Goal: Task Accomplishment & Management: Manage account settings

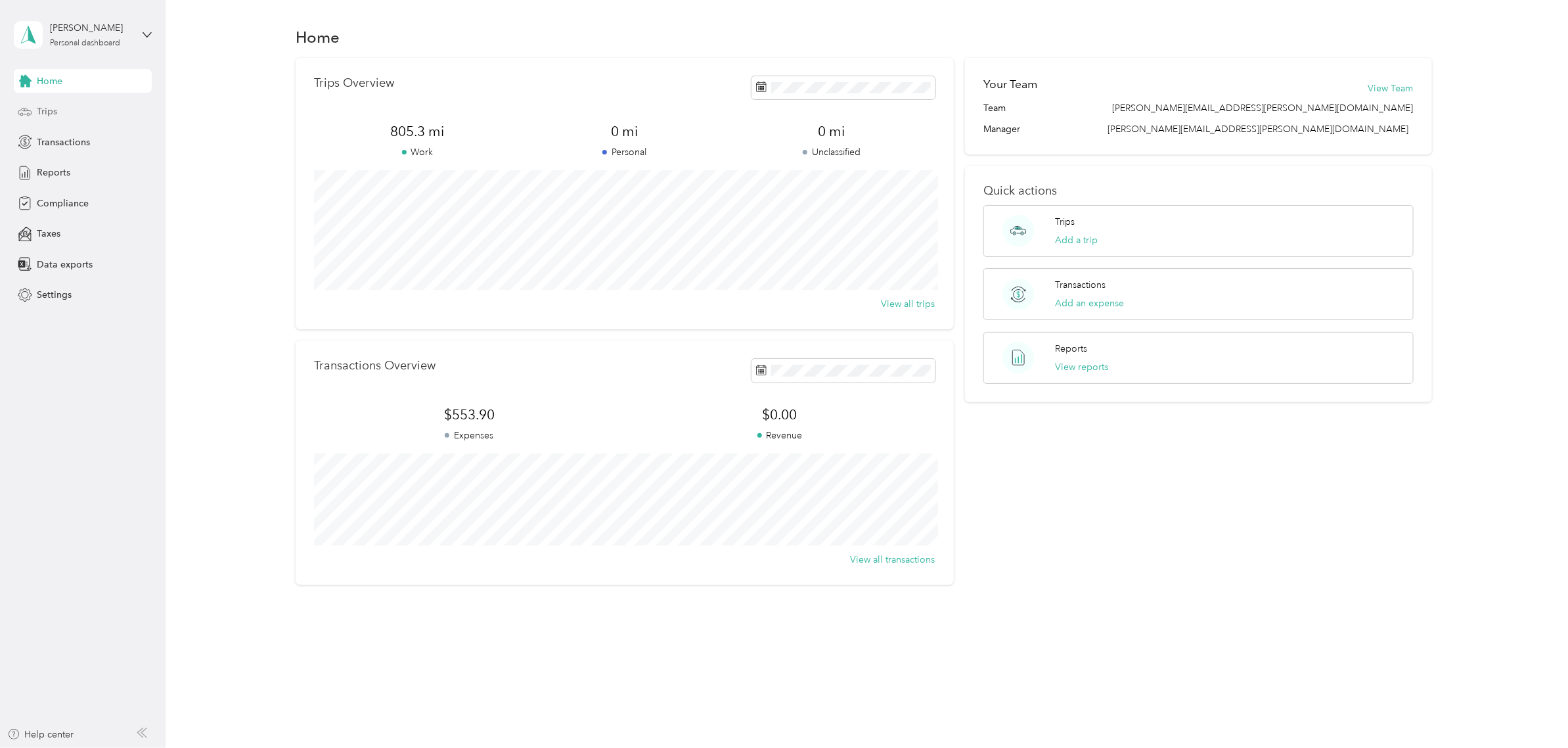
click at [46, 115] on span "Trips" at bounding box center [47, 111] width 20 height 14
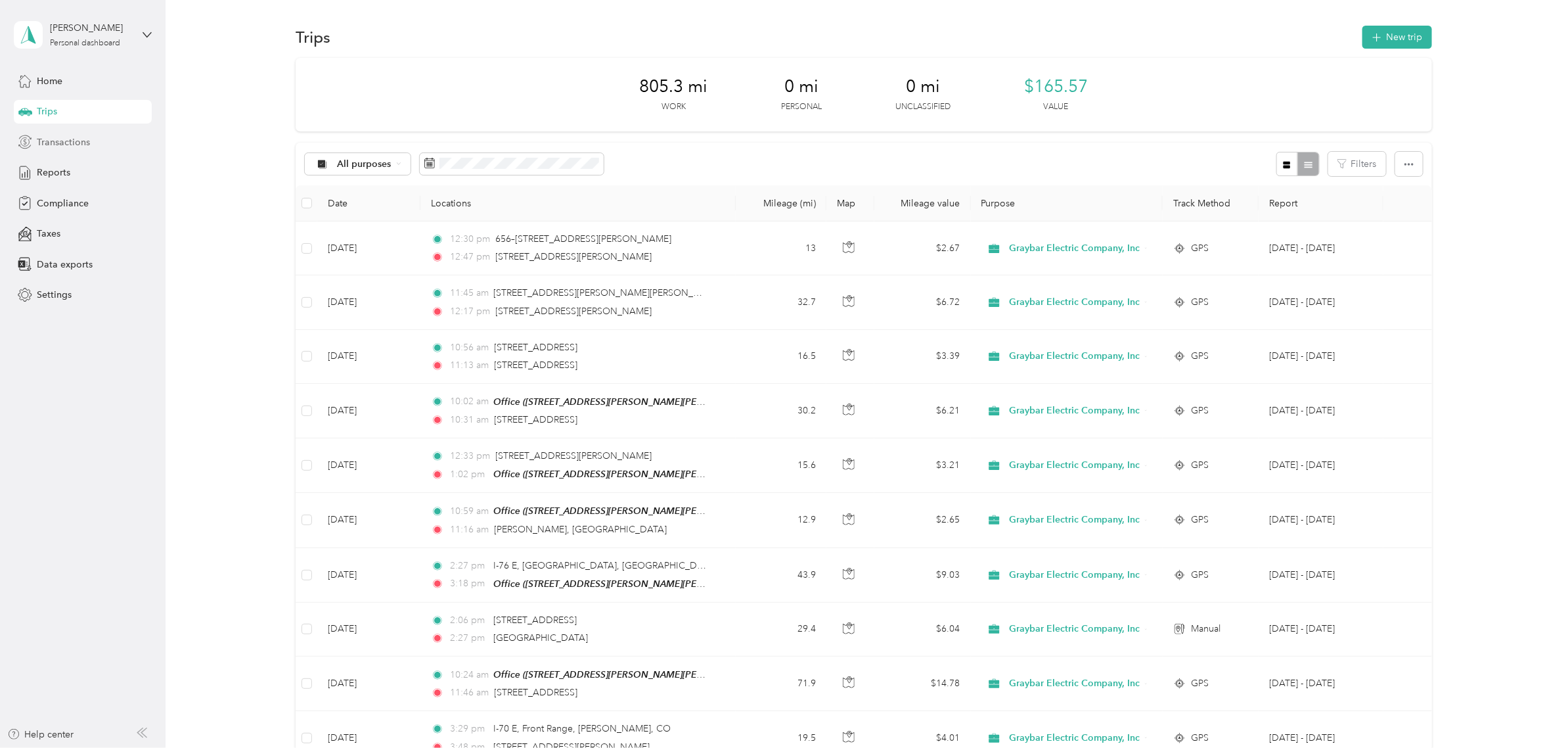
click at [64, 150] on div "Transactions" at bounding box center [82, 142] width 138 height 24
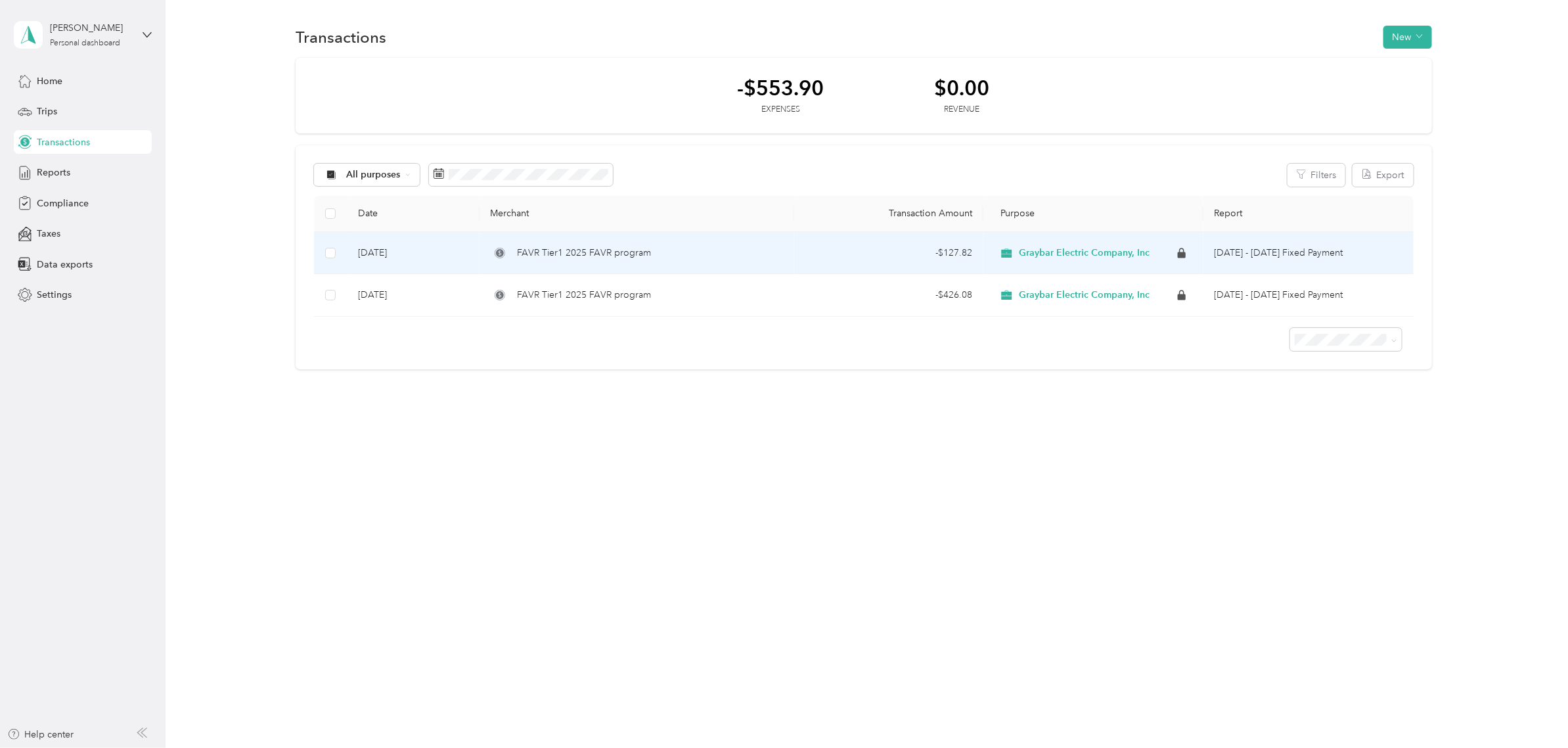
click at [760, 235] on td "FAVR Tier1 2025 FAVR program" at bounding box center [636, 253] width 315 height 42
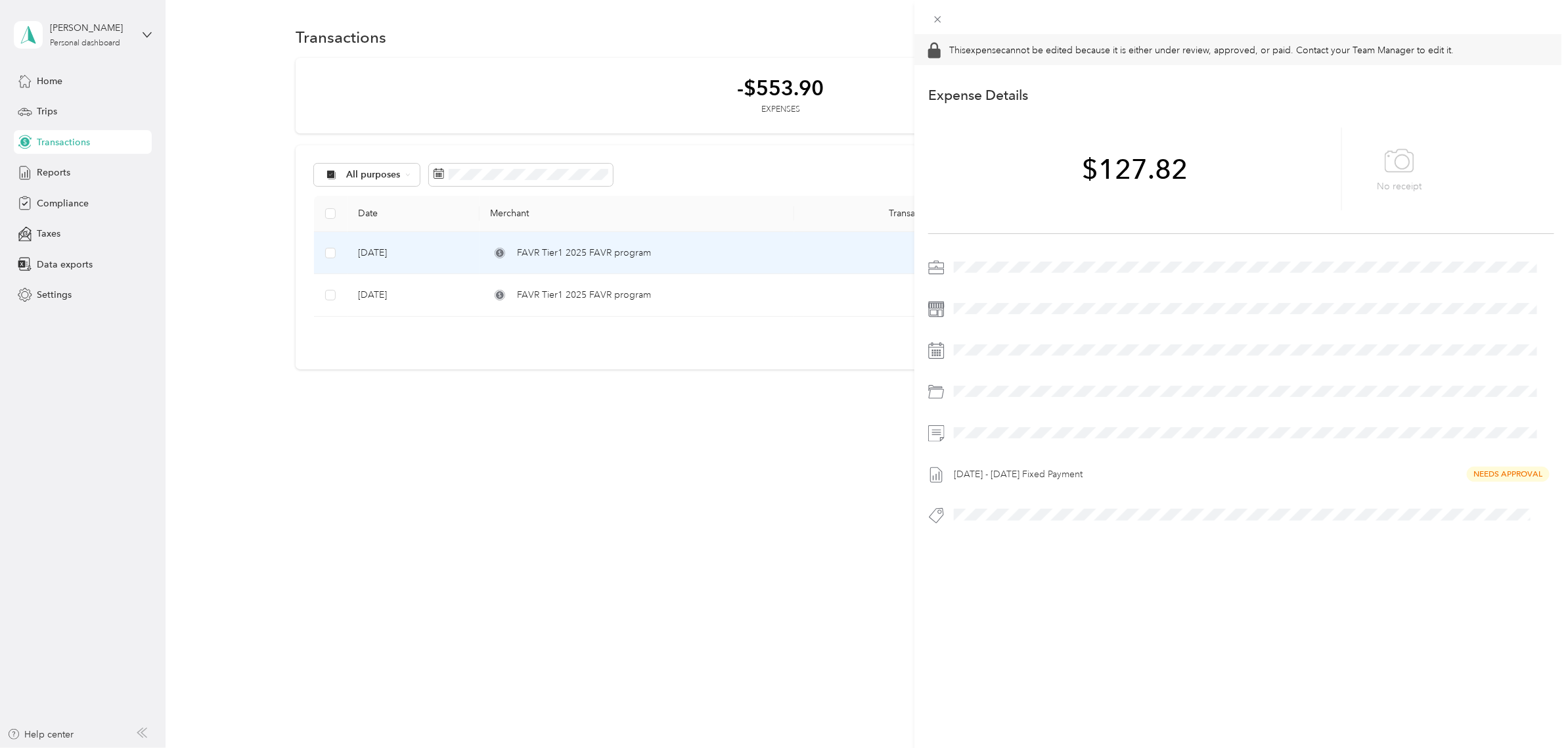
click at [756, 502] on div "This expense cannot be edited because it is either under review, approved, or p…" at bounding box center [784, 374] width 1568 height 748
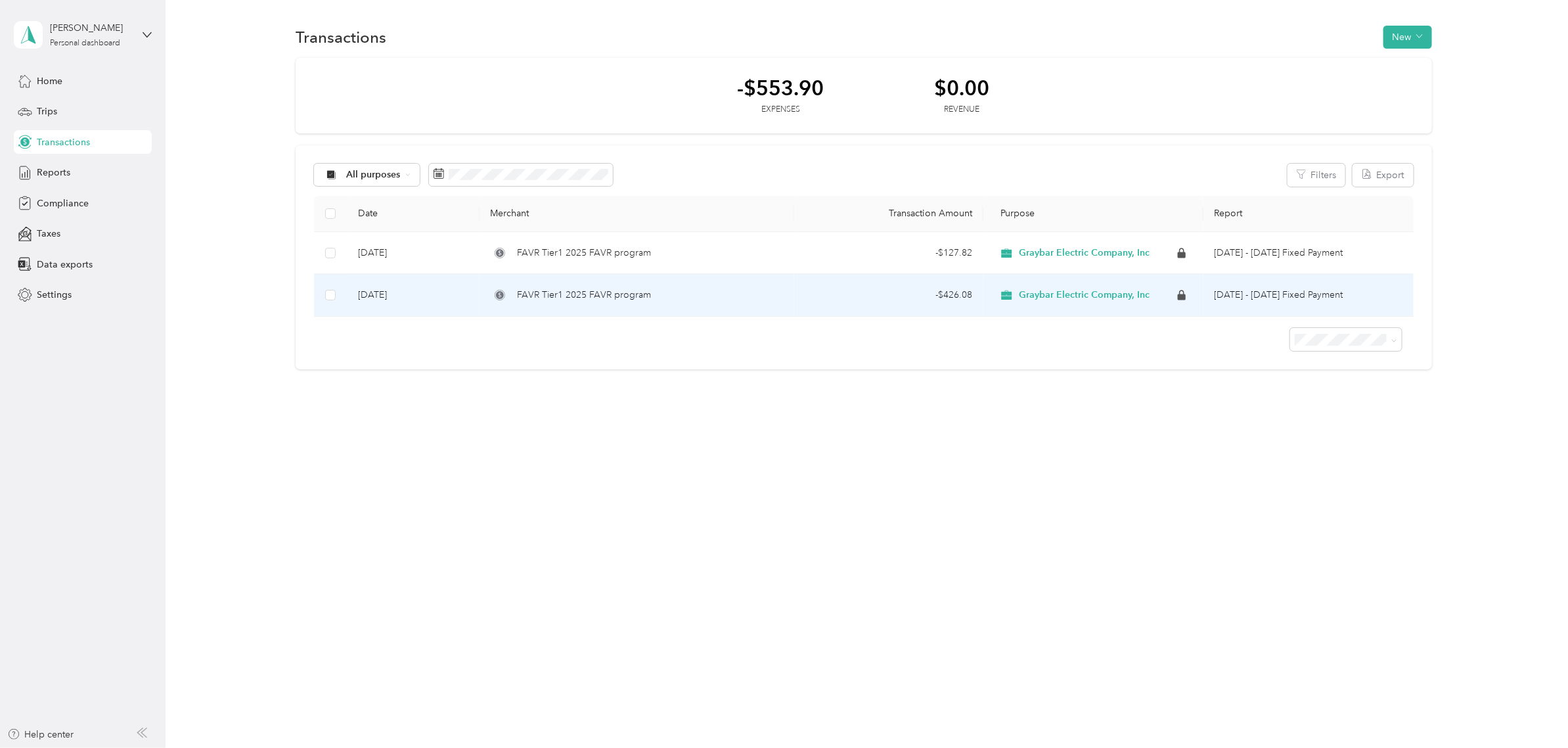
click at [753, 309] on td "FAVR Tier1 2025 FAVR program" at bounding box center [636, 296] width 315 height 42
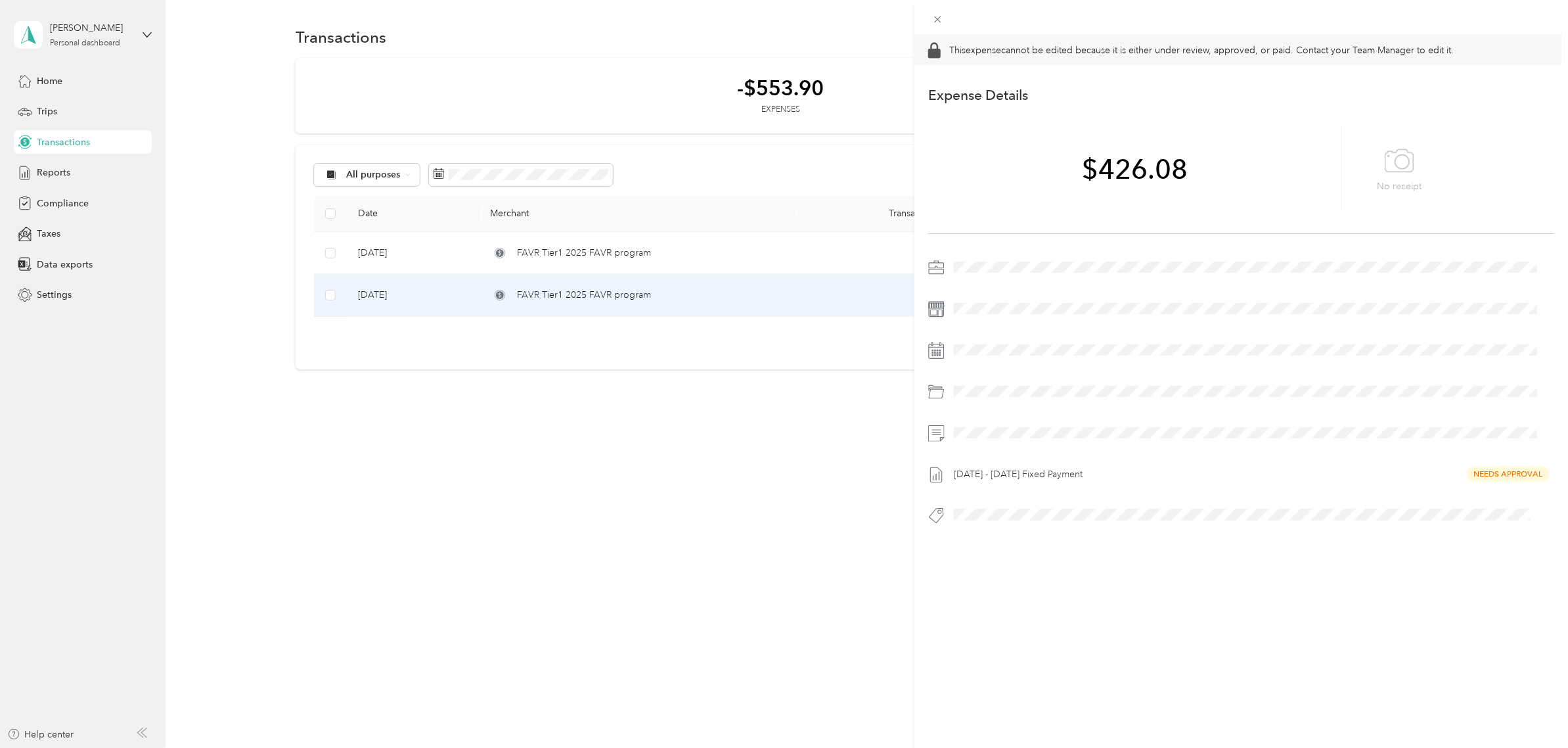
click at [725, 521] on div "This expense cannot be edited because it is either under review, approved, or p…" at bounding box center [784, 374] width 1568 height 748
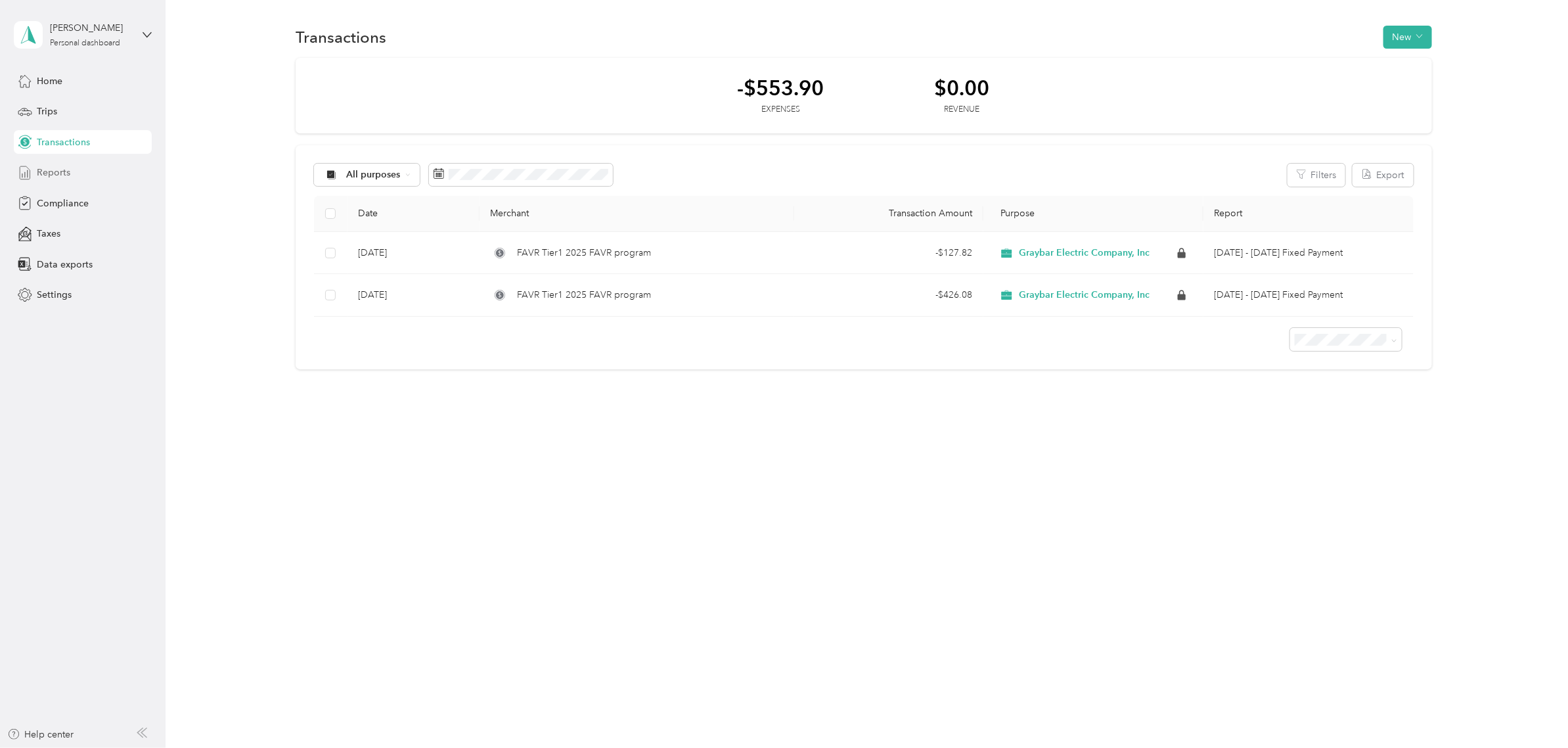
click at [44, 170] on span "Reports" at bounding box center [54, 172] width 33 height 14
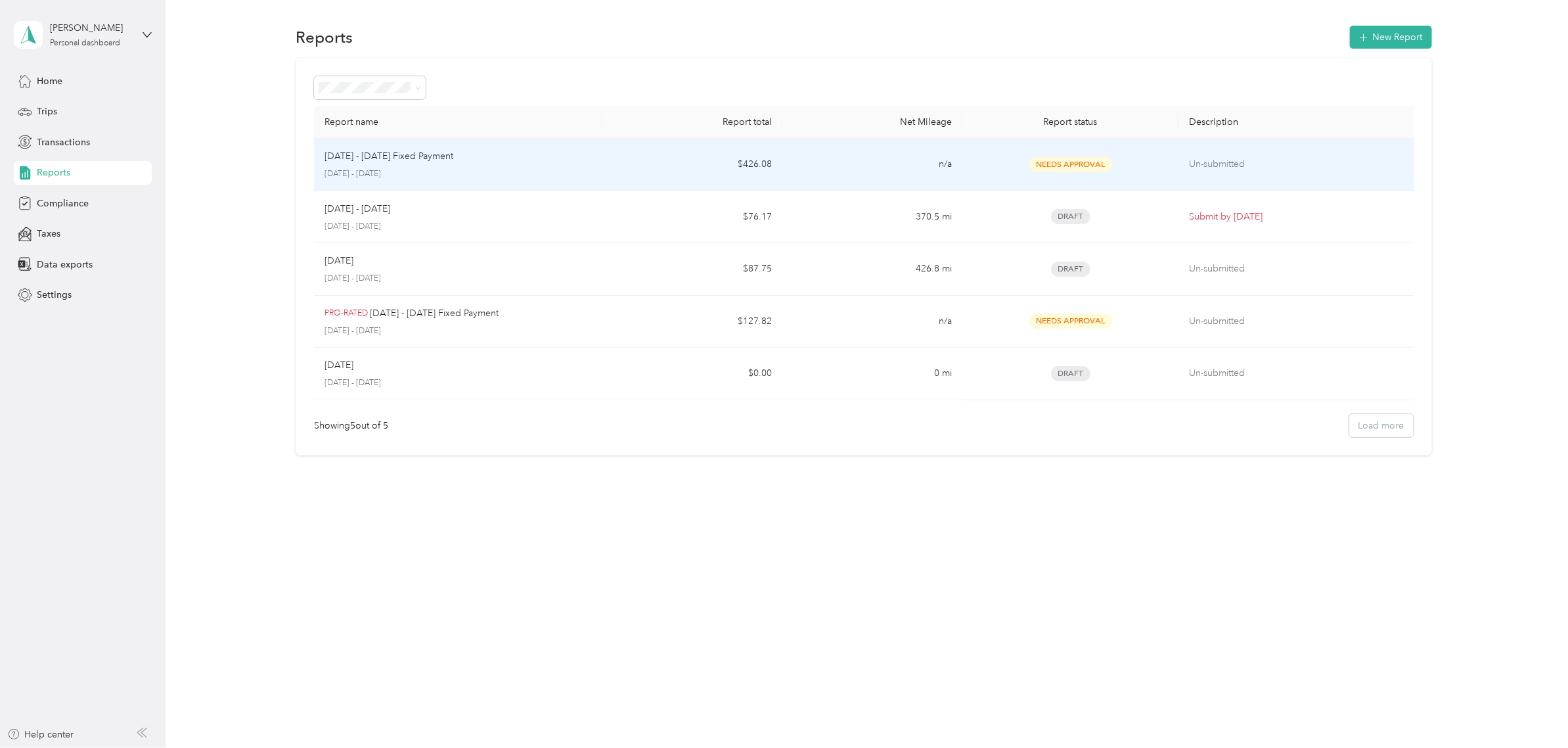
click at [487, 166] on div "[DATE] - [DATE] Fixed Payment [DATE] - [DATE]" at bounding box center [459, 164] width 268 height 30
click at [1324, 176] on td "Un-submitted" at bounding box center [1299, 164] width 240 height 53
click at [557, 170] on p "[DATE] - [DATE]" at bounding box center [459, 174] width 268 height 12
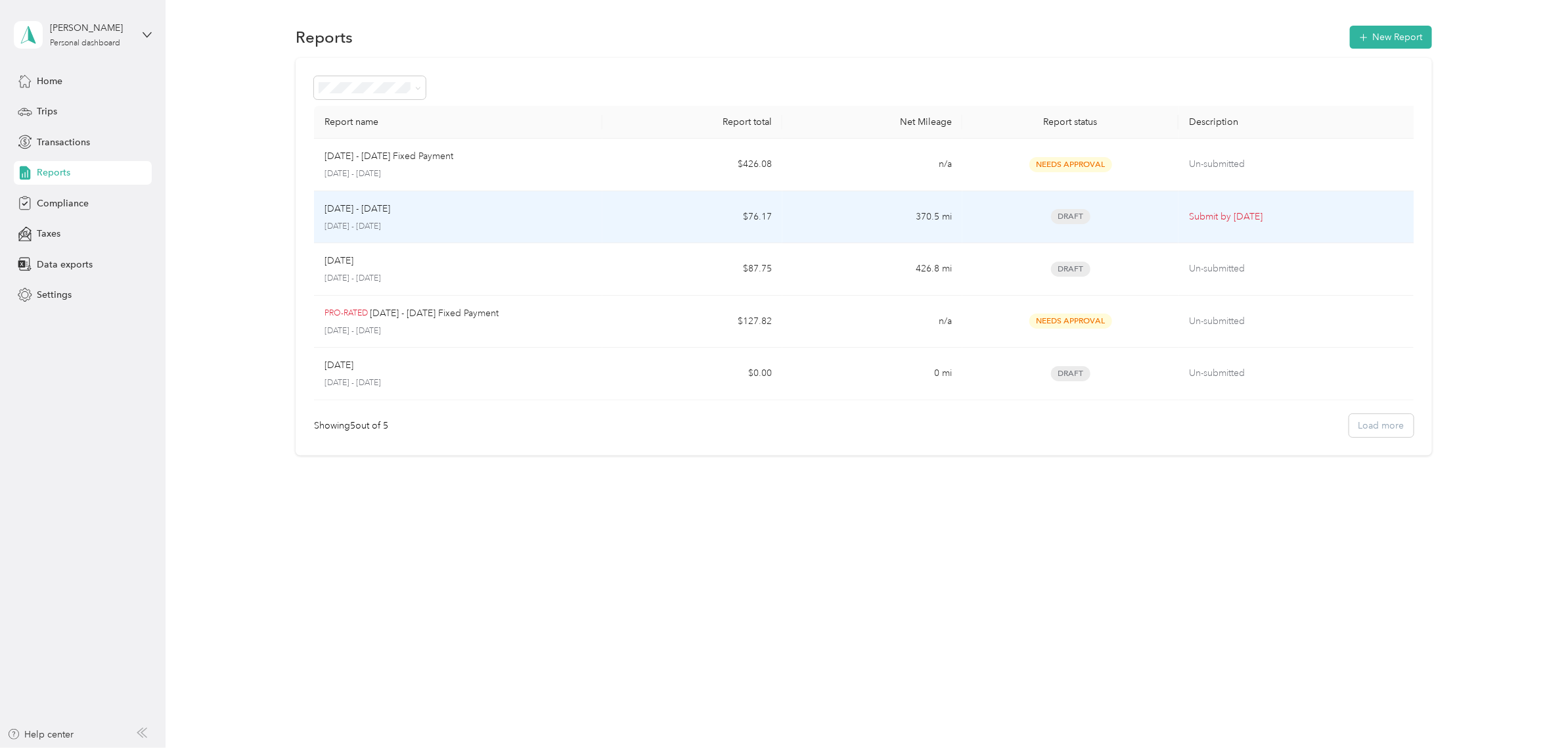
click at [443, 218] on div "[DATE] - [DATE] [DATE] - [DATE]" at bounding box center [459, 216] width 268 height 30
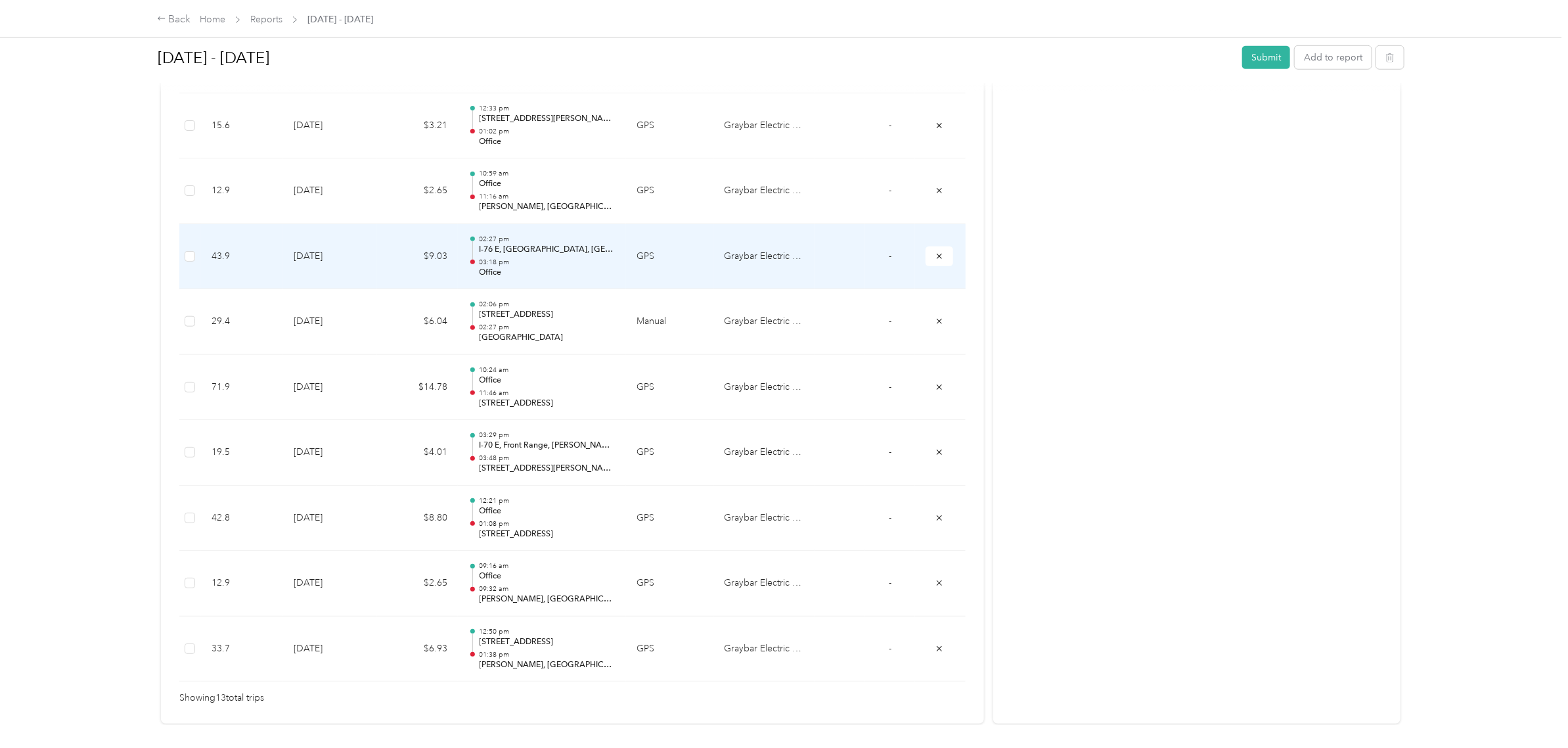
scroll to position [738, 0]
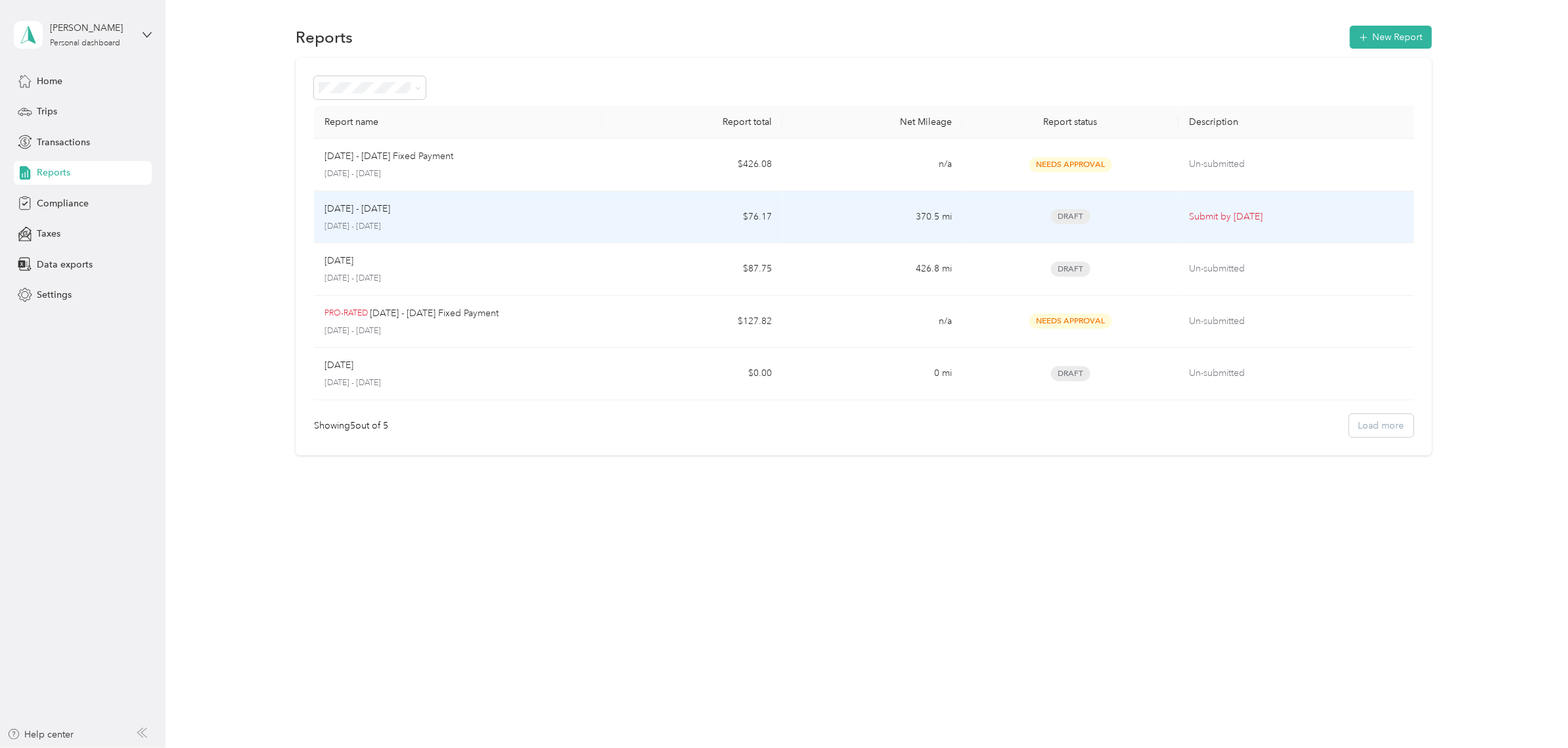
click at [464, 206] on div "[DATE] - [DATE]" at bounding box center [459, 209] width 268 height 15
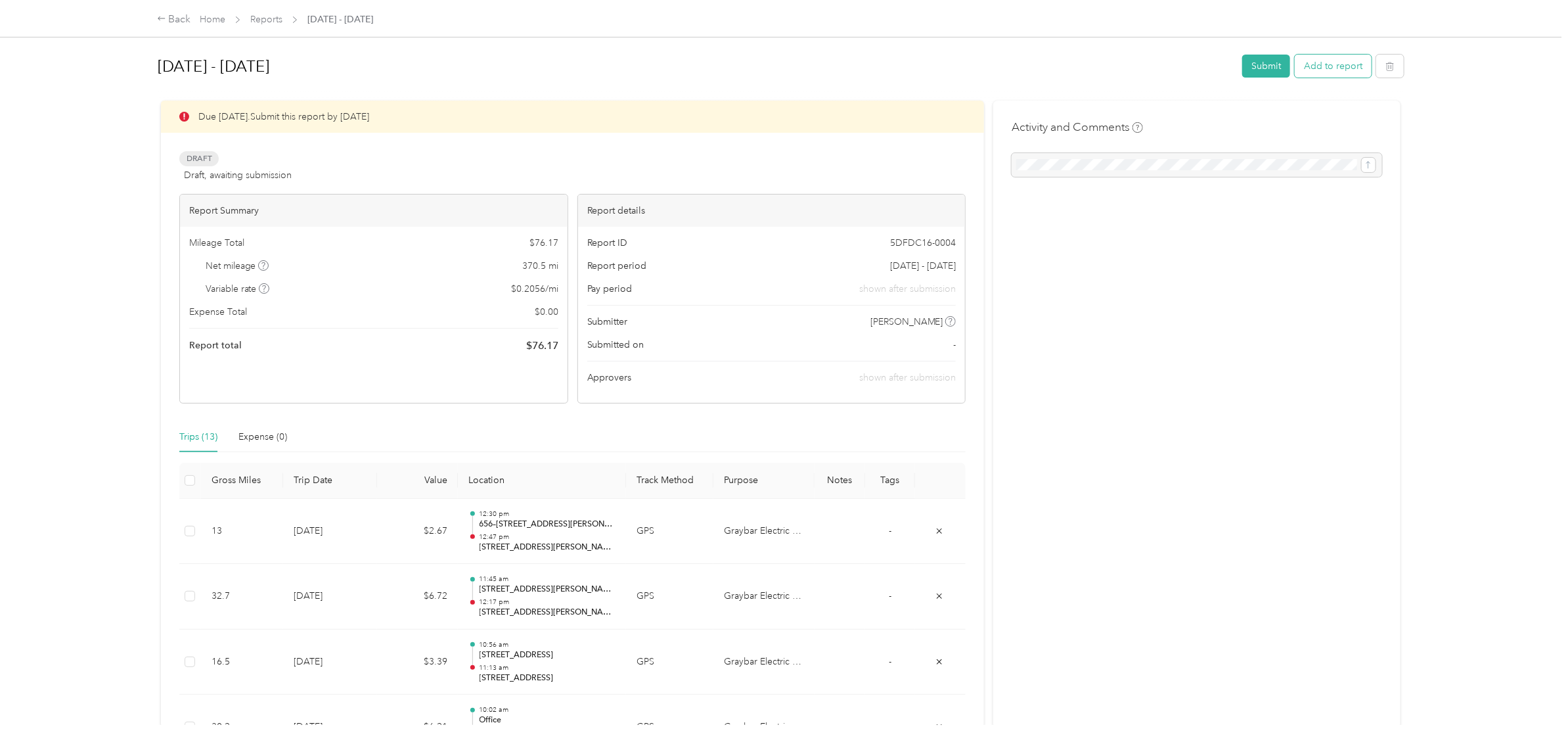
click at [1329, 72] on button "Add to report" at bounding box center [1333, 66] width 77 height 23
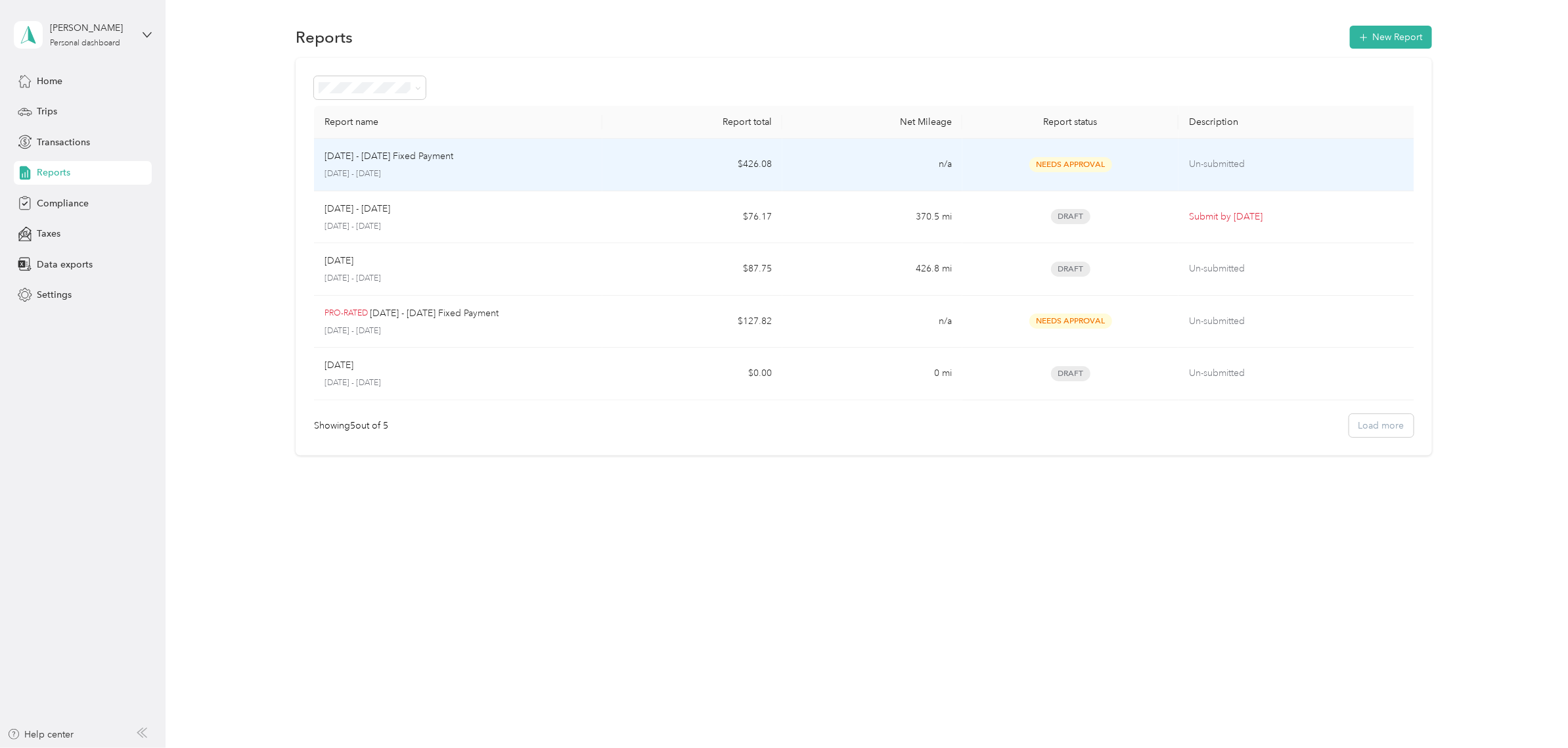
click at [493, 167] on div "[DATE] - [DATE] Fixed Payment [DATE] - [DATE]" at bounding box center [459, 164] width 268 height 30
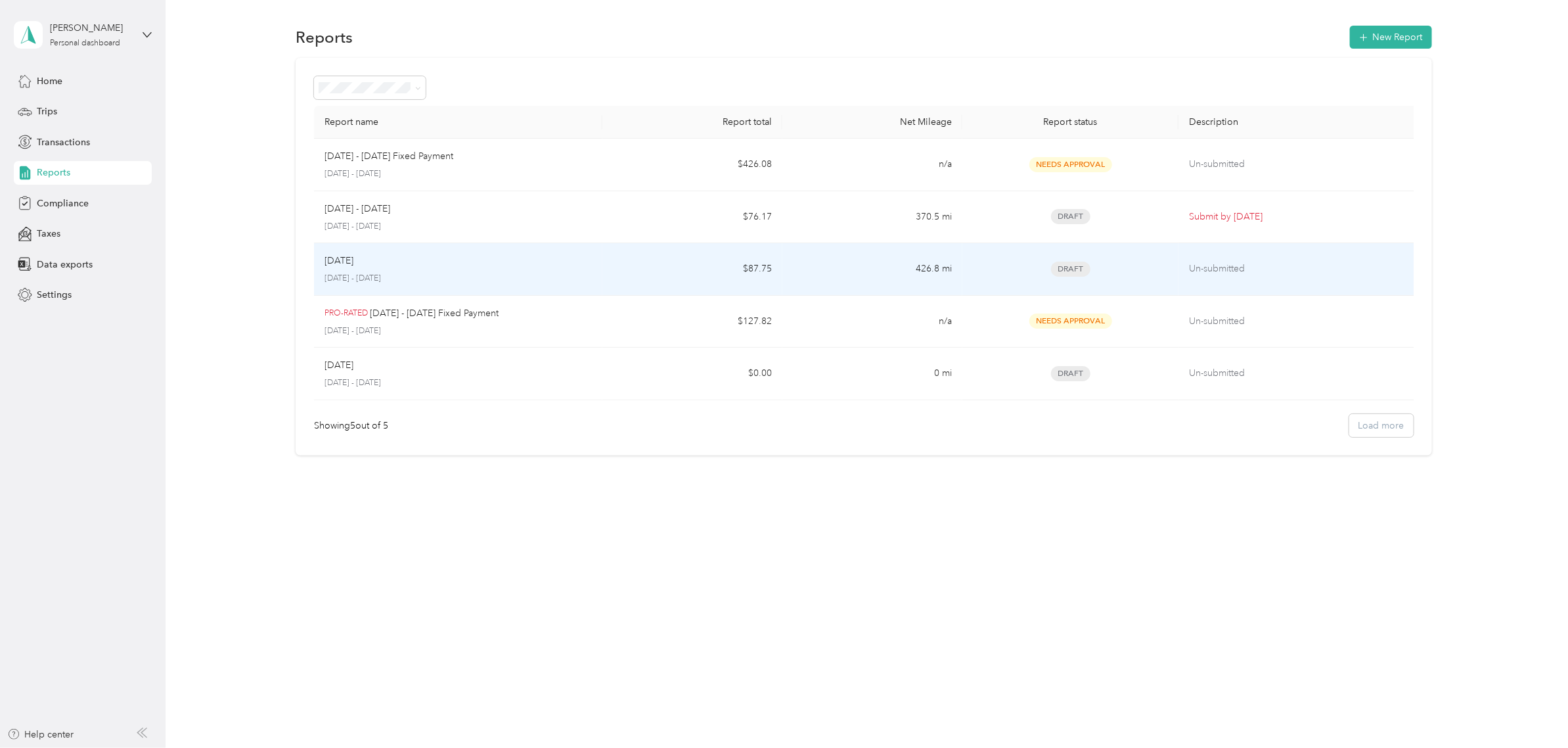
click at [609, 283] on td "$87.75" at bounding box center [692, 269] width 180 height 53
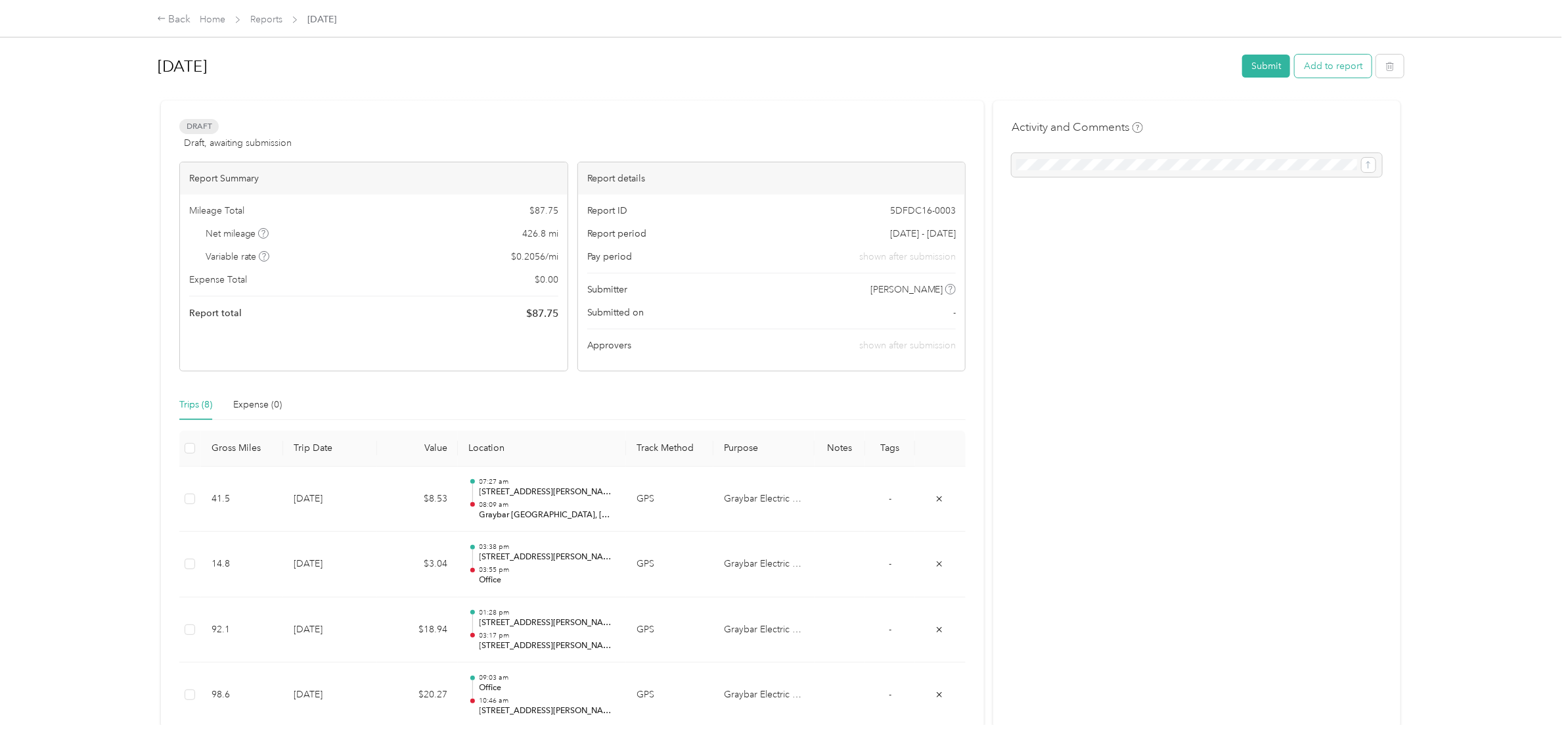
click at [1327, 61] on button "Add to report" at bounding box center [1333, 66] width 77 height 23
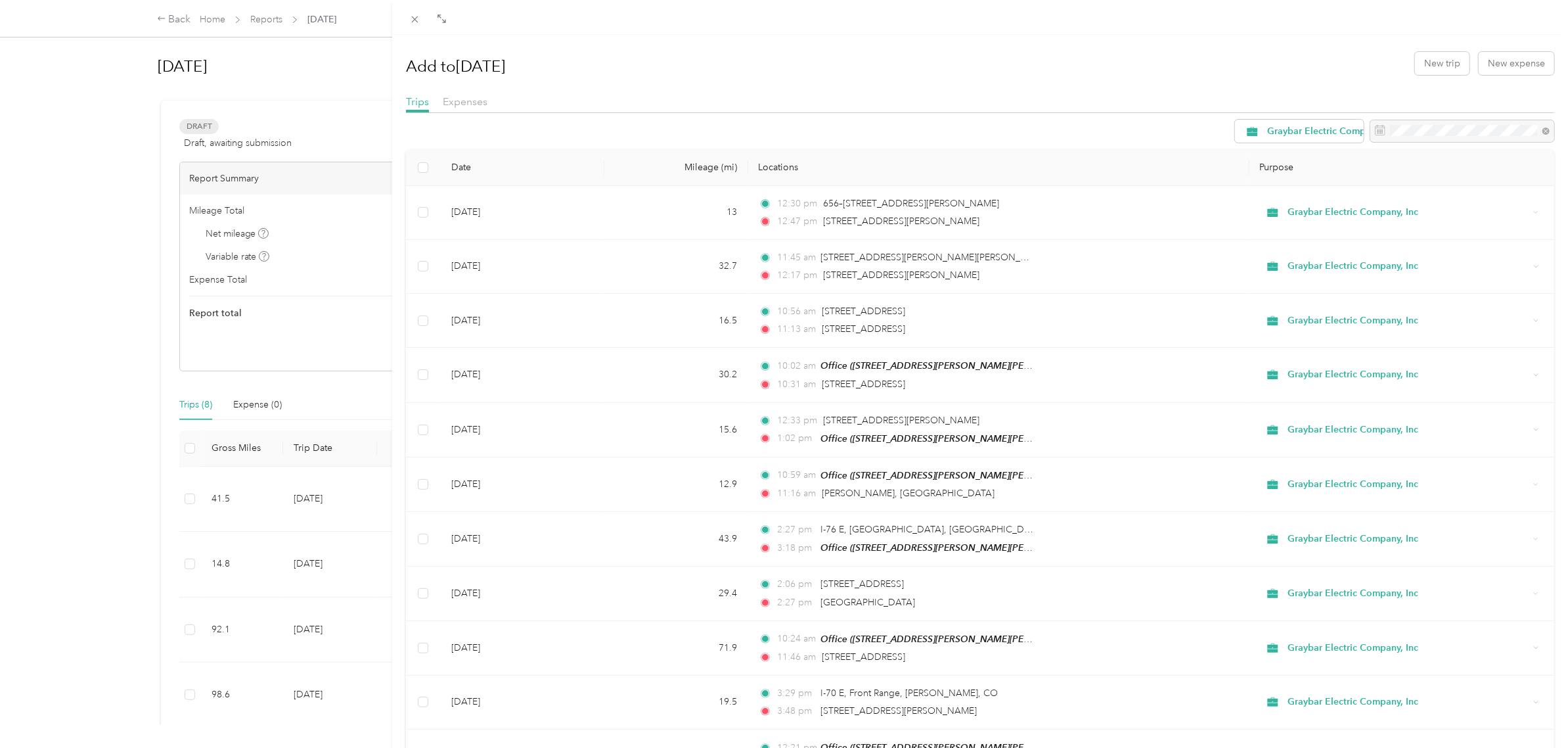
click at [160, 20] on div "Add to [DATE] New trip New expense Trips Expenses Graybar Electric Company, Inc…" at bounding box center [784, 374] width 1568 height 748
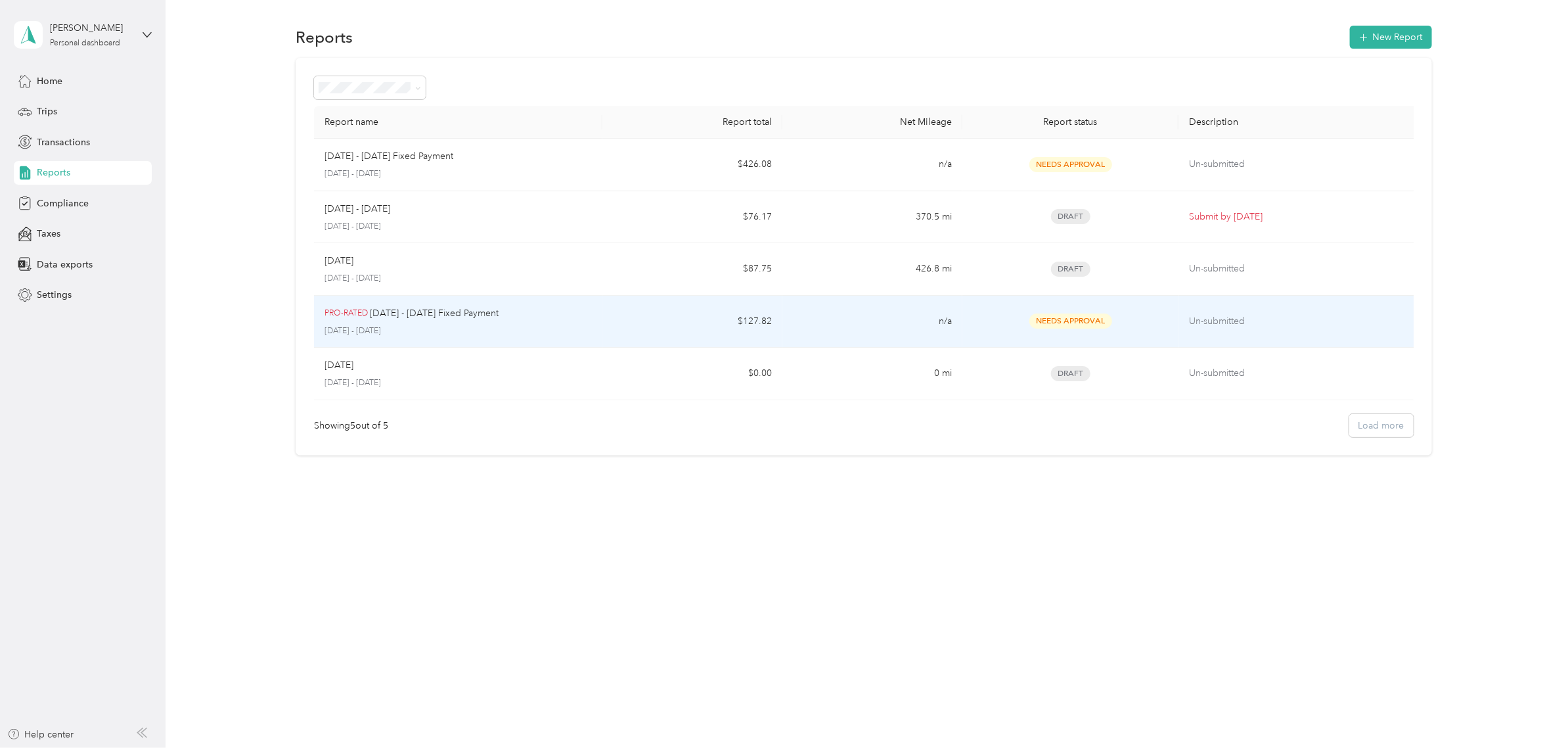
click at [485, 325] on p "[DATE] - [DATE]" at bounding box center [459, 331] width 268 height 12
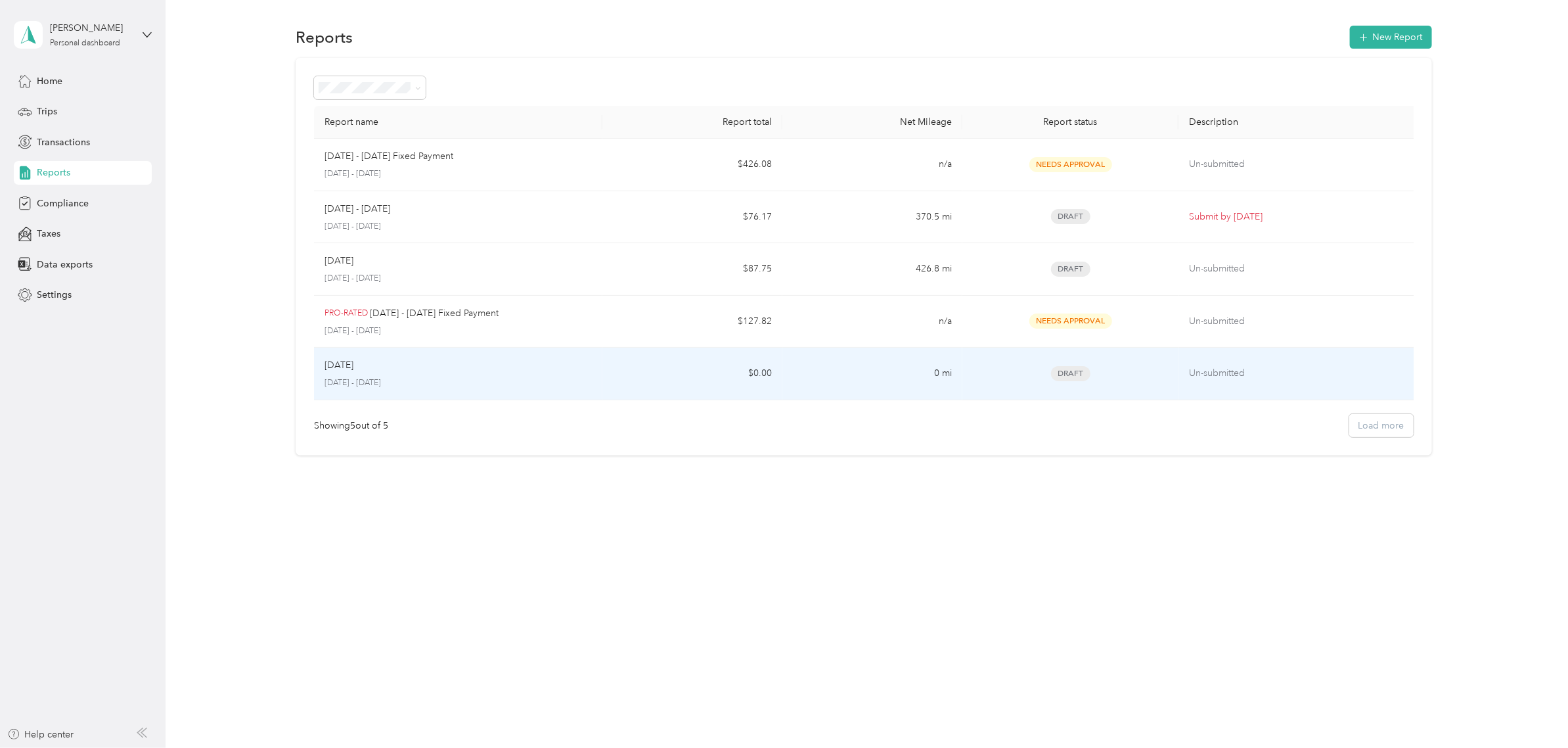
click at [402, 361] on div "[DATE]" at bounding box center [459, 366] width 268 height 15
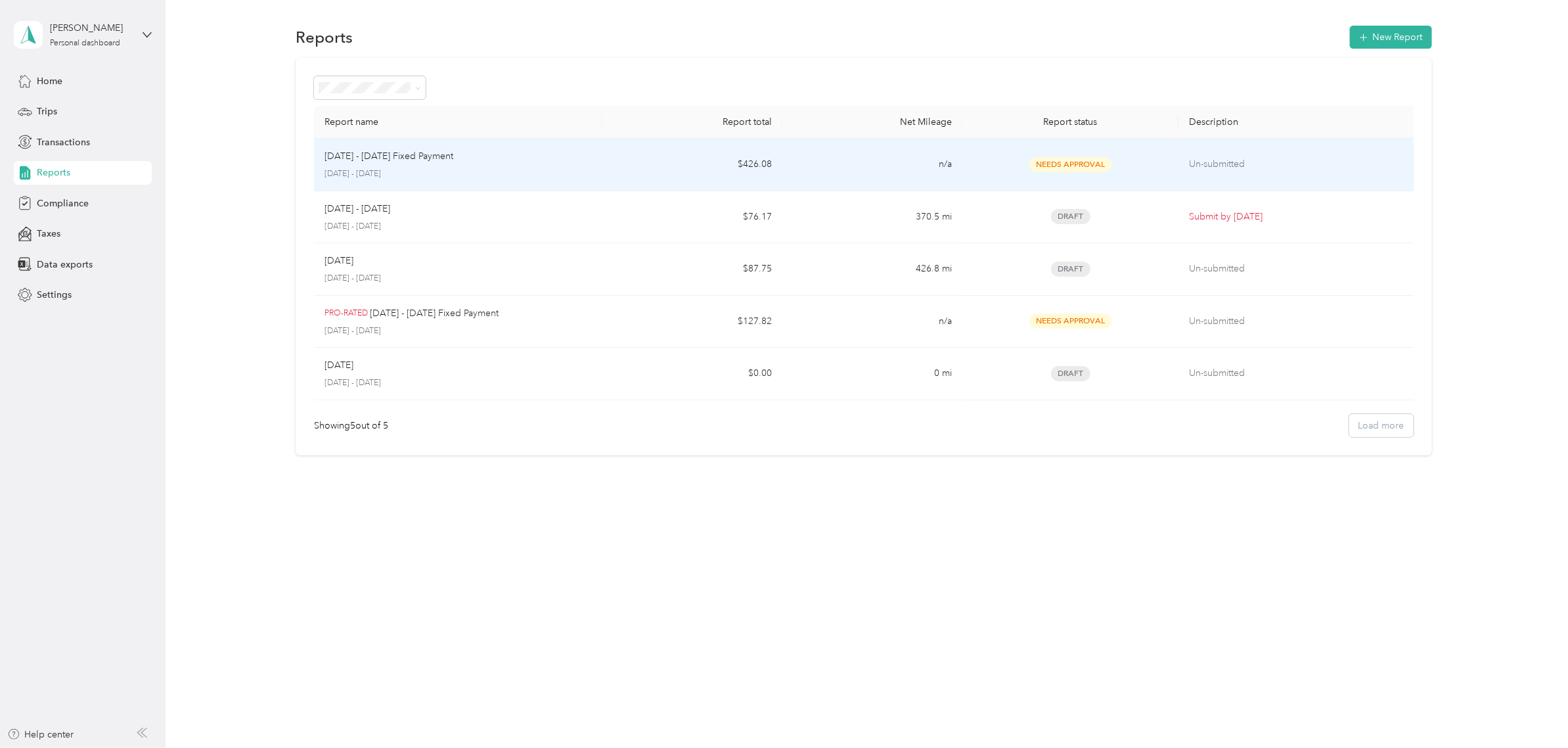
click at [425, 172] on p "[DATE] - [DATE]" at bounding box center [459, 174] width 268 height 12
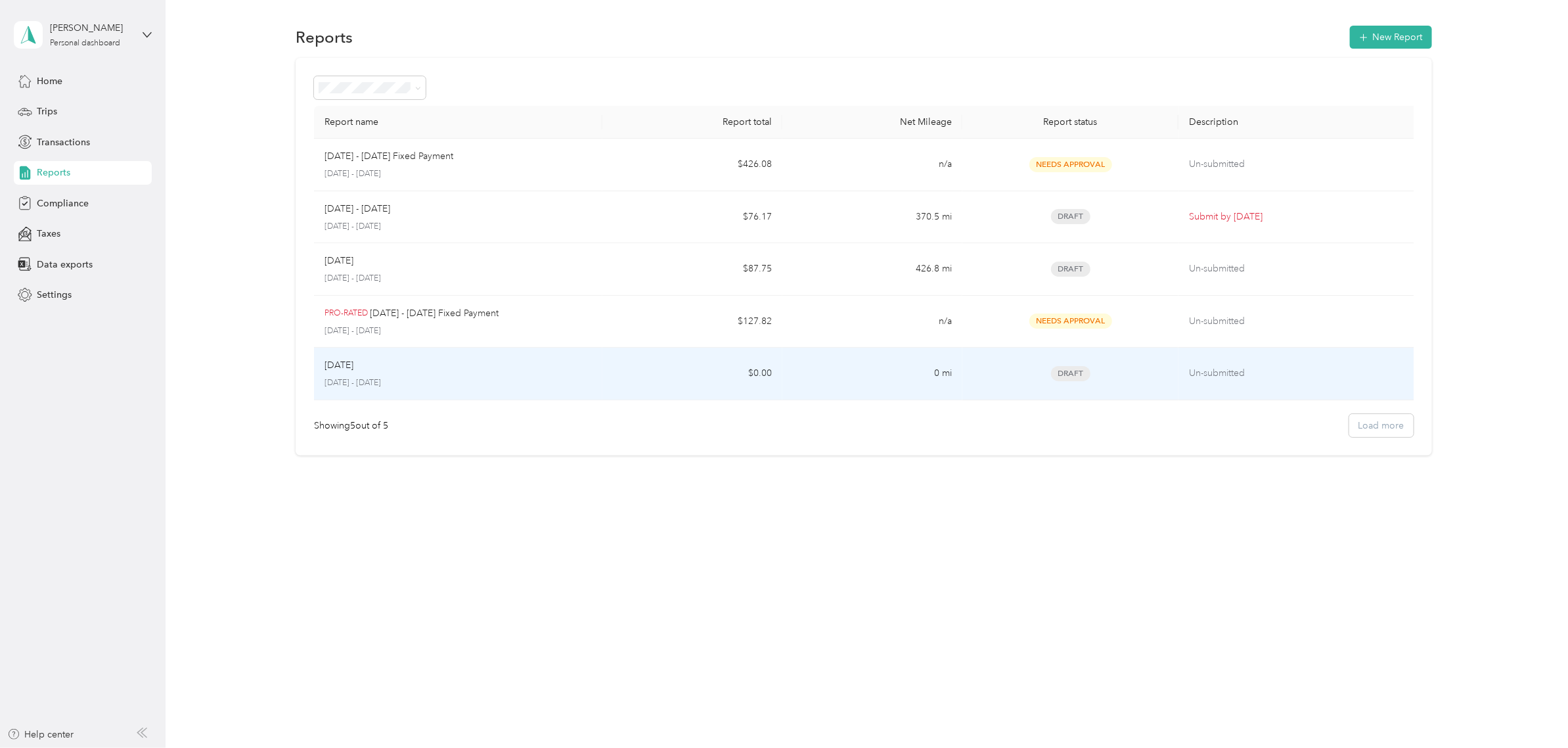
click at [478, 363] on div "[DATE]" at bounding box center [459, 366] width 268 height 15
click at [1131, 389] on td "Draft" at bounding box center [1071, 373] width 216 height 53
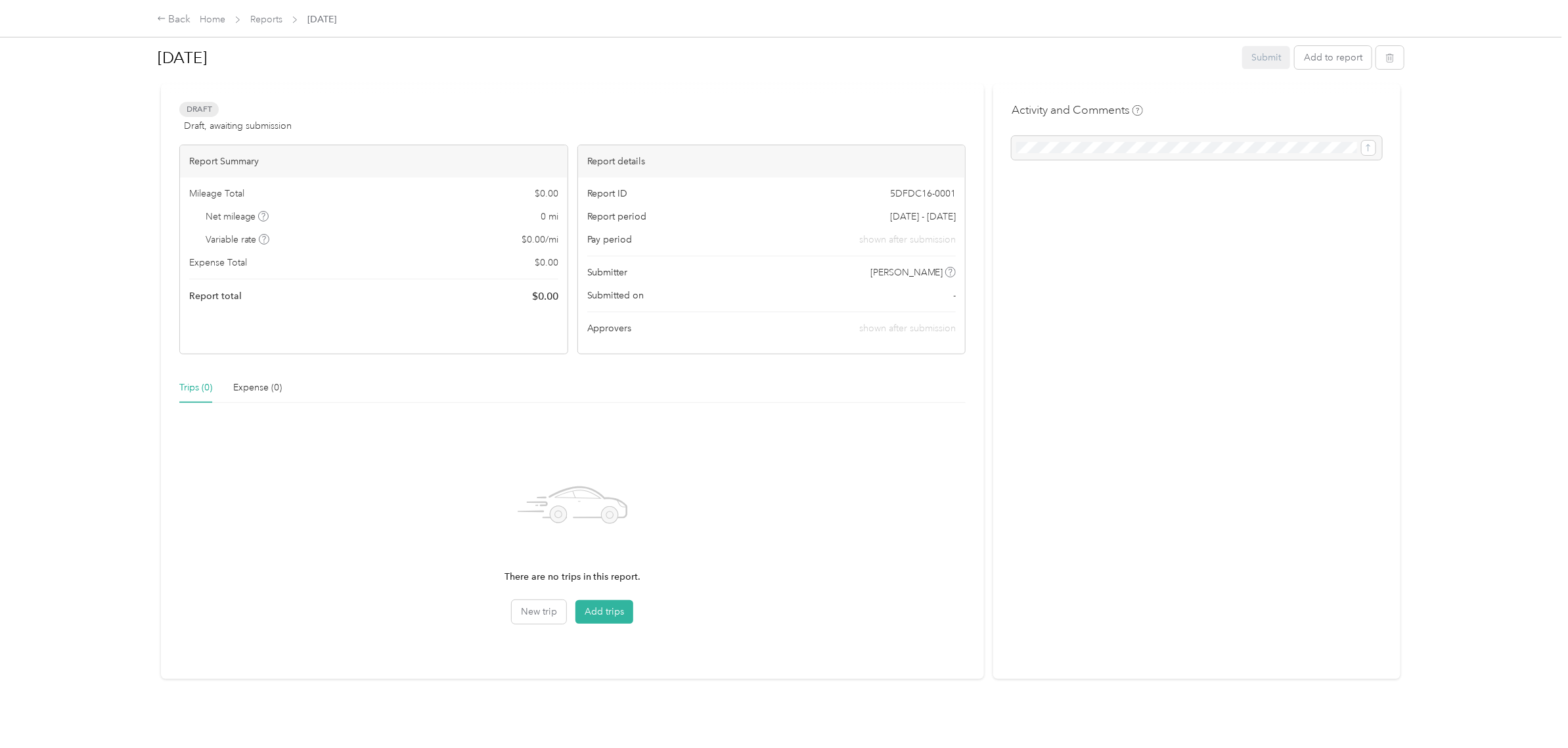
scroll to position [30, 0]
click at [1386, 54] on icon "button" at bounding box center [1390, 57] width 8 height 8
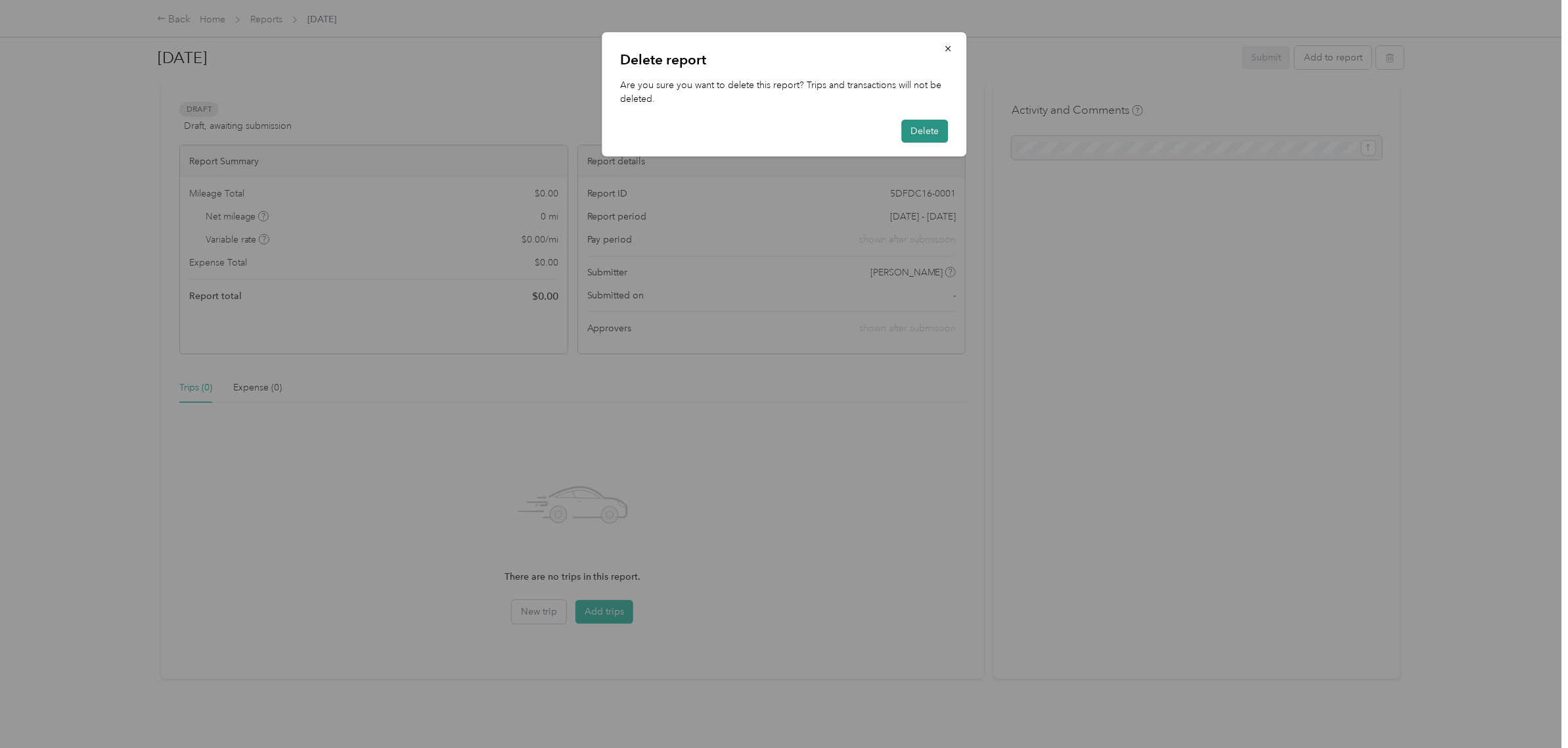
click at [935, 128] on button "Delete" at bounding box center [924, 131] width 47 height 23
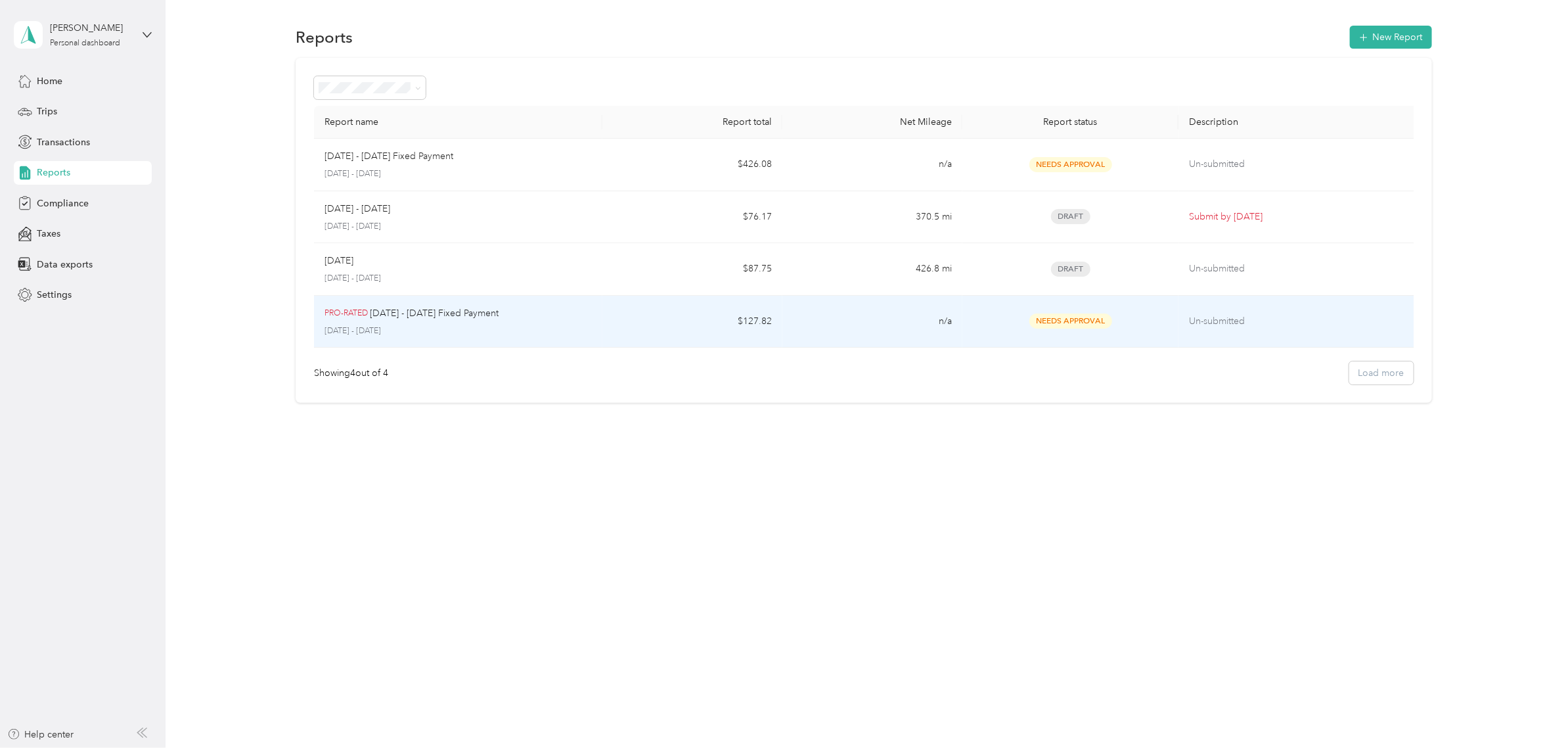
click at [525, 332] on p "[DATE] - [DATE]" at bounding box center [459, 331] width 268 height 12
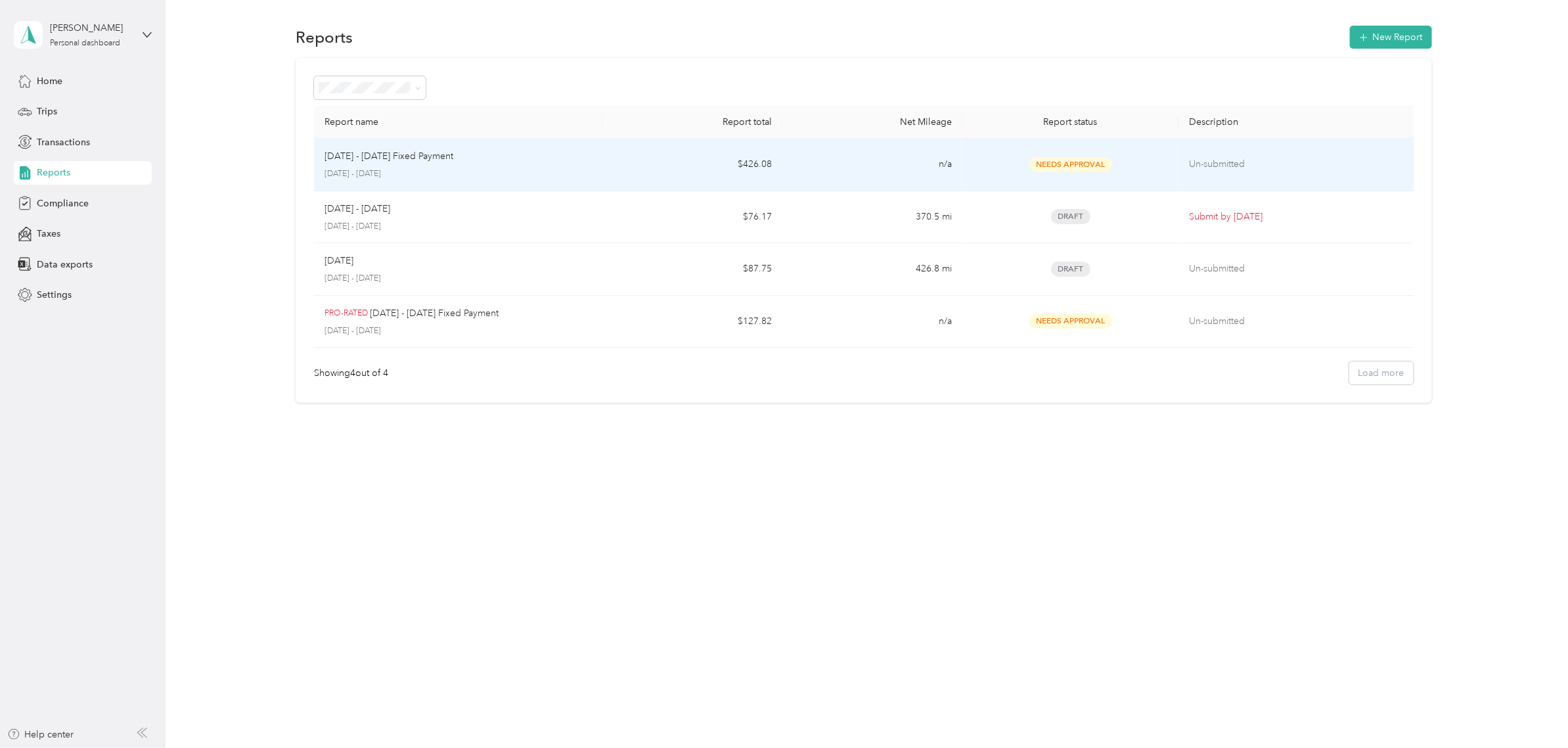
click at [425, 175] on p "[DATE] - [DATE]" at bounding box center [459, 174] width 268 height 12
click at [544, 160] on div "[DATE] - [DATE] Fixed Payment" at bounding box center [459, 157] width 268 height 15
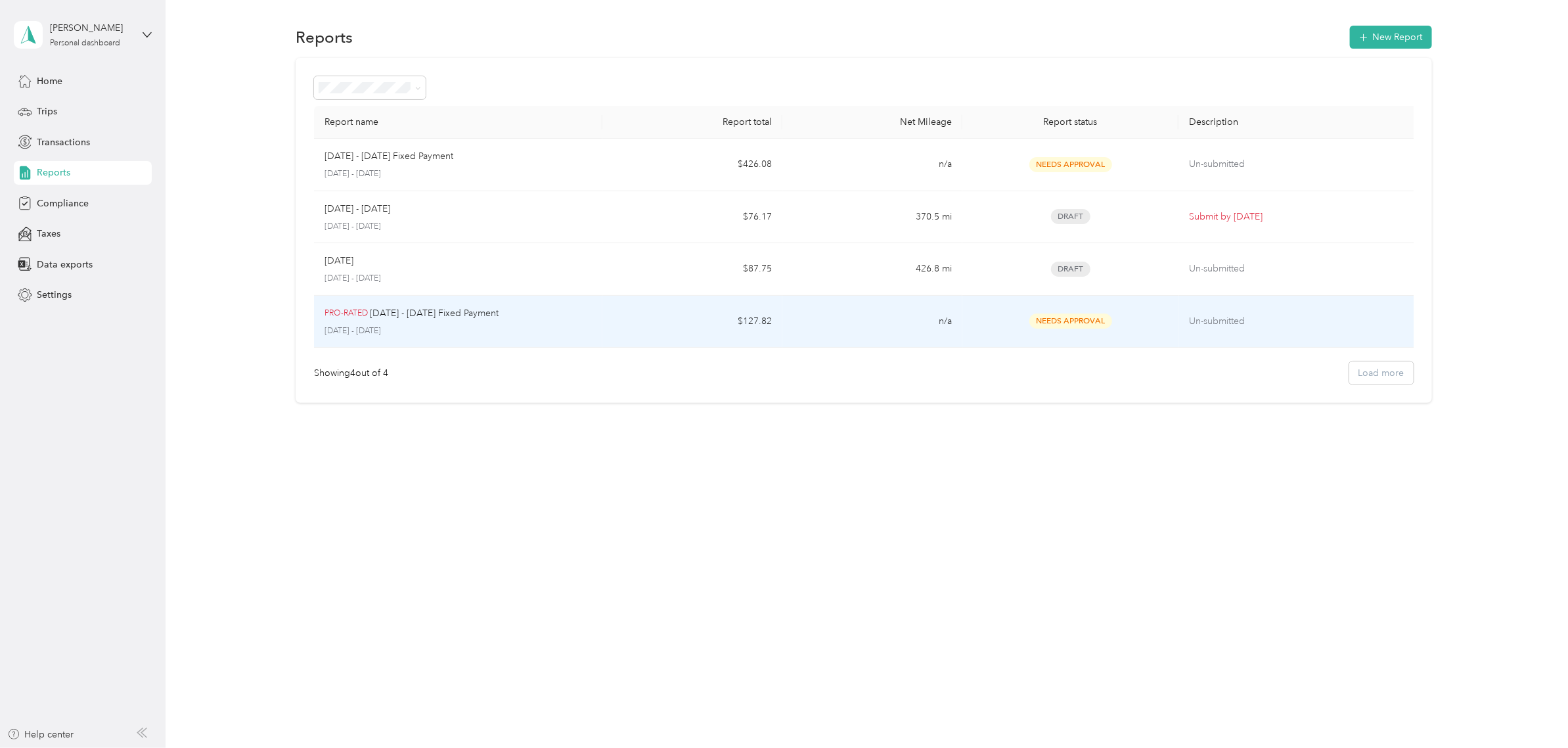
click at [486, 325] on p "[DATE] - [DATE]" at bounding box center [459, 331] width 268 height 12
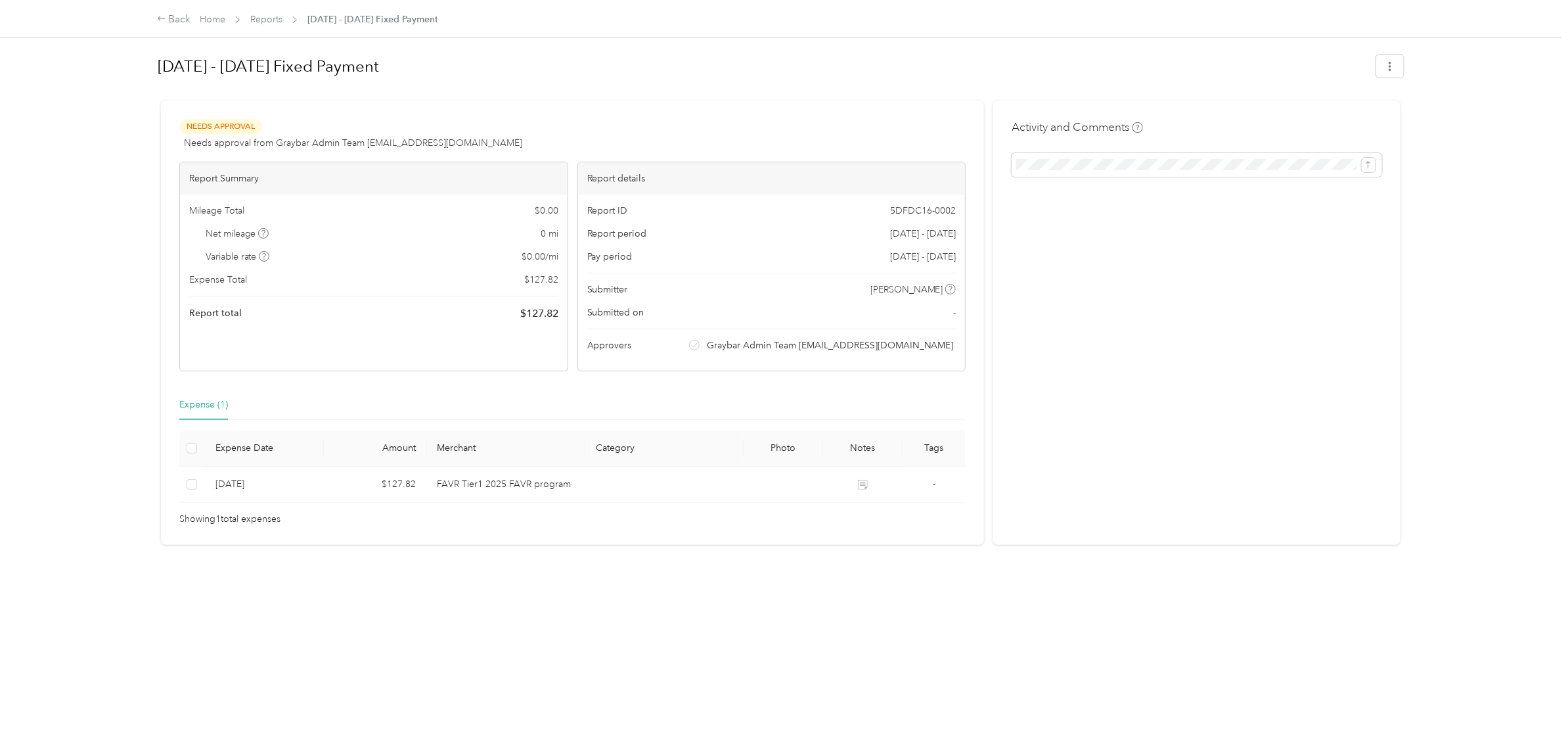
click at [523, 312] on span "$ 127.82" at bounding box center [539, 313] width 38 height 16
click at [464, 607] on div "[DATE] - [DATE] Fixed Payment Needs Approval Needs approval from Graybar Admin …" at bounding box center [781, 362] width 1301 height 725
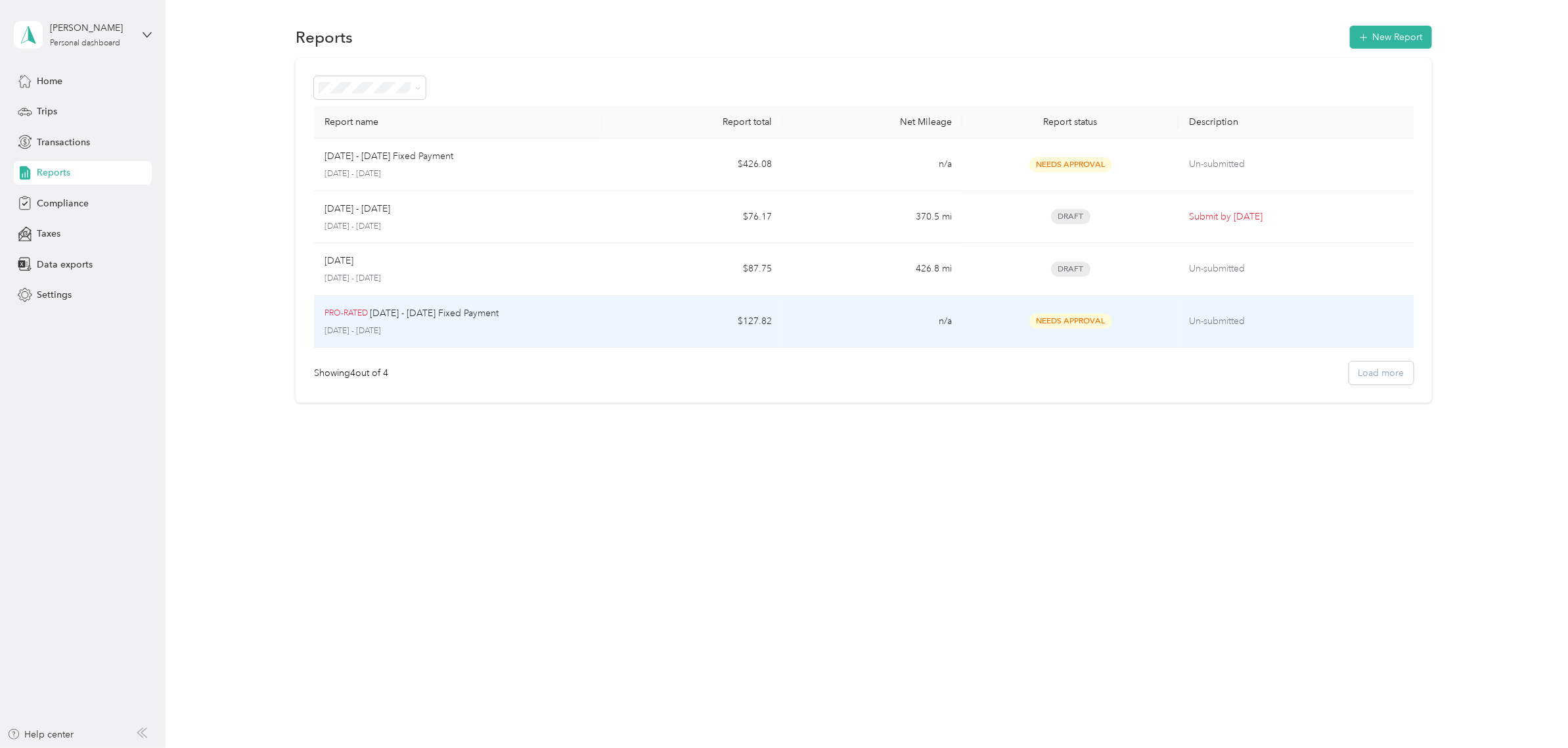
click at [549, 319] on div "PRO-RATED [DATE] - [DATE] Fixed Payment" at bounding box center [459, 314] width 268 height 15
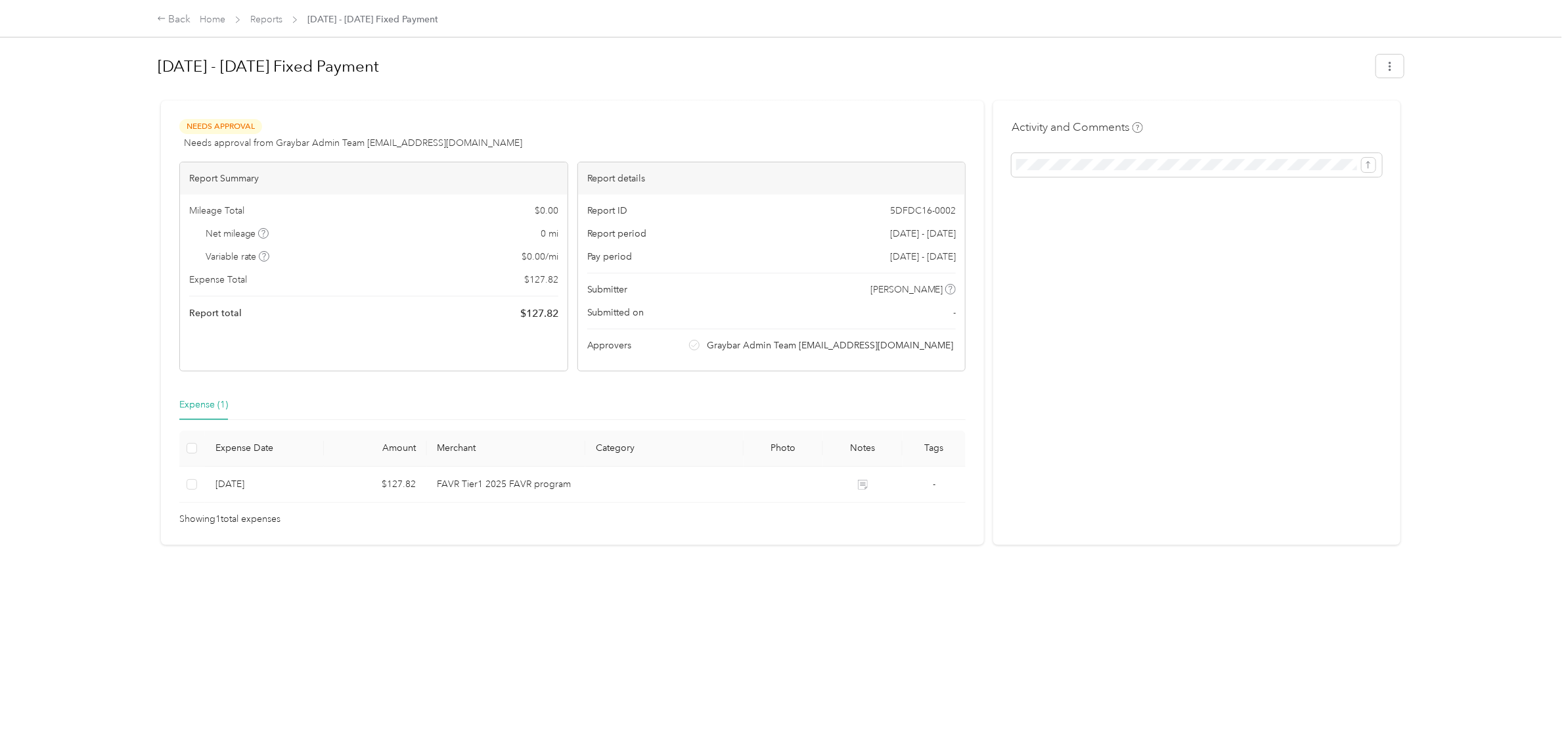
click at [1188, 411] on div "Activity and Comments" at bounding box center [1196, 322] width 407 height 444
click at [1386, 69] on icon "button" at bounding box center [1390, 66] width 9 height 9
click at [1304, 385] on div "Activity and Comments" at bounding box center [1196, 322] width 407 height 444
click at [1391, 67] on button "button" at bounding box center [1390, 66] width 28 height 23
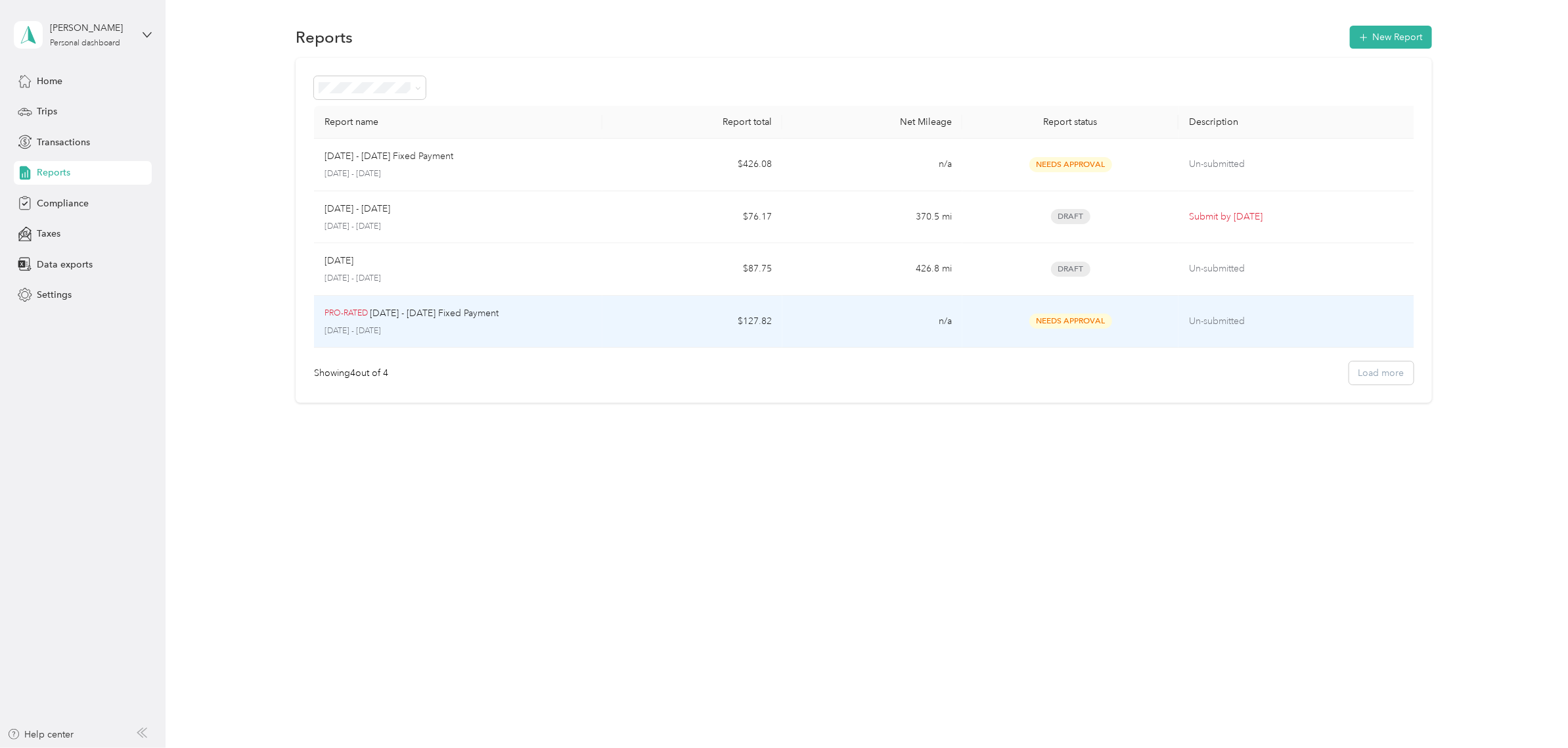
click at [823, 330] on td "n/a" at bounding box center [872, 321] width 180 height 53
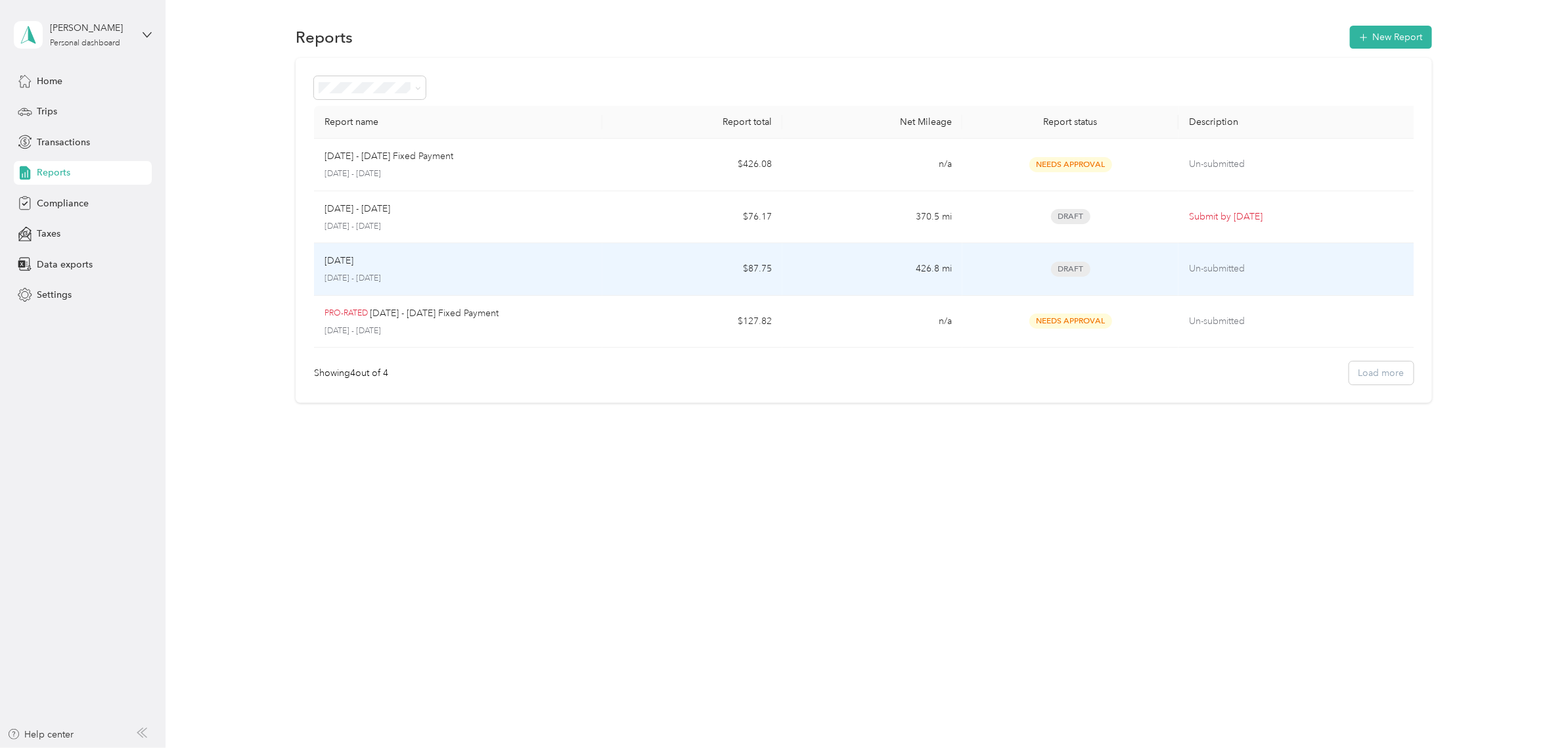
click at [413, 264] on div "[DATE]" at bounding box center [459, 261] width 268 height 15
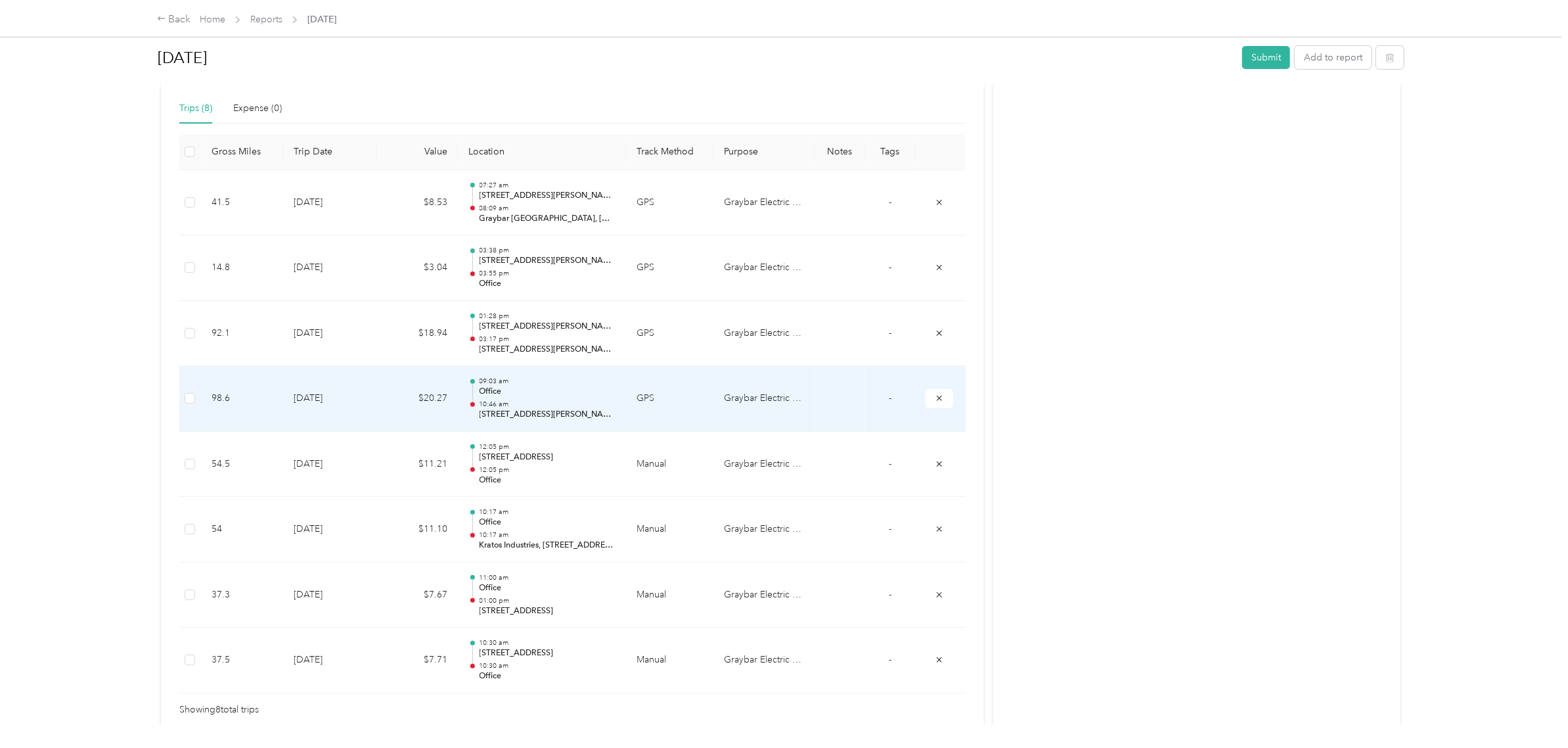
scroll to position [379, 0]
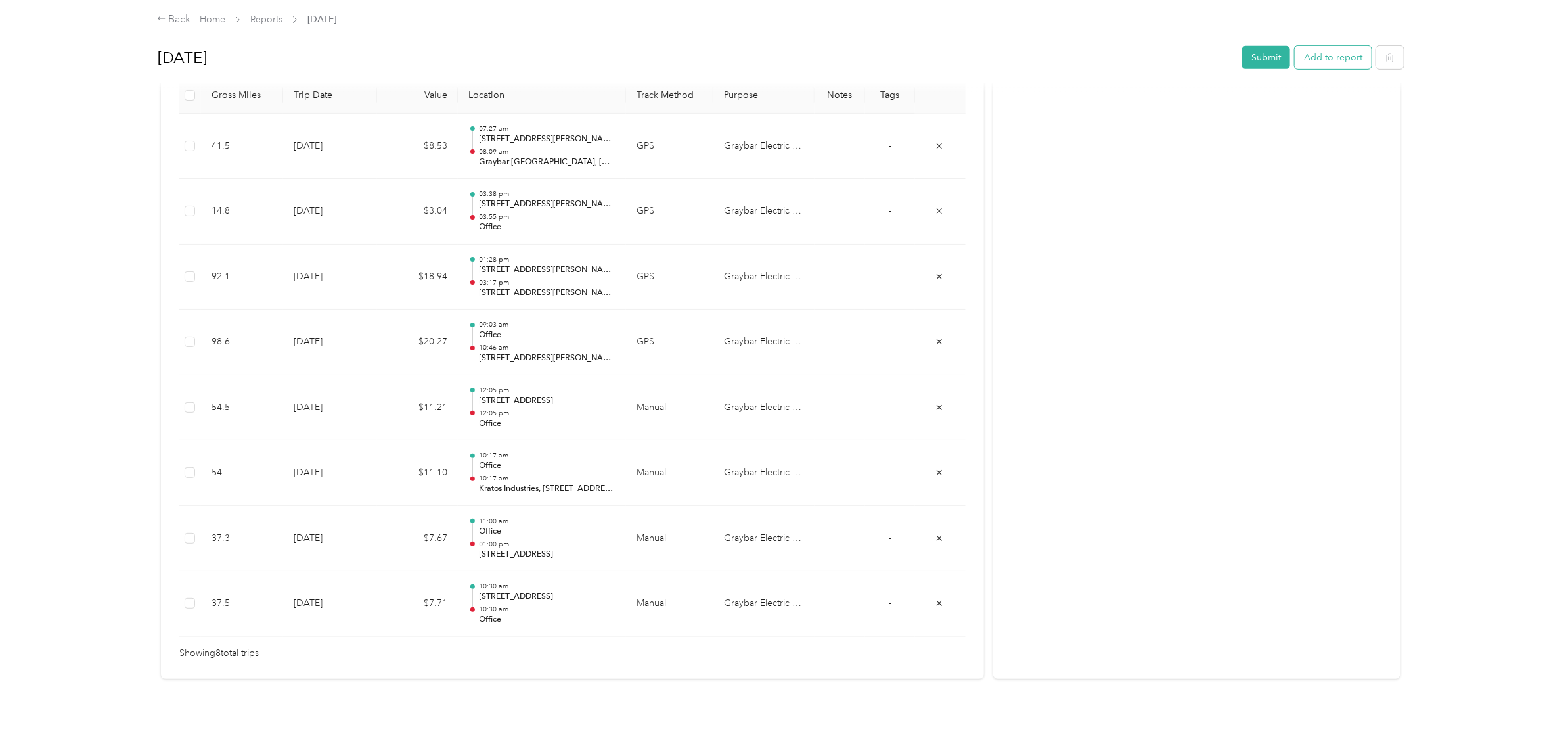
click at [1320, 60] on button "Add to report" at bounding box center [1333, 57] width 77 height 23
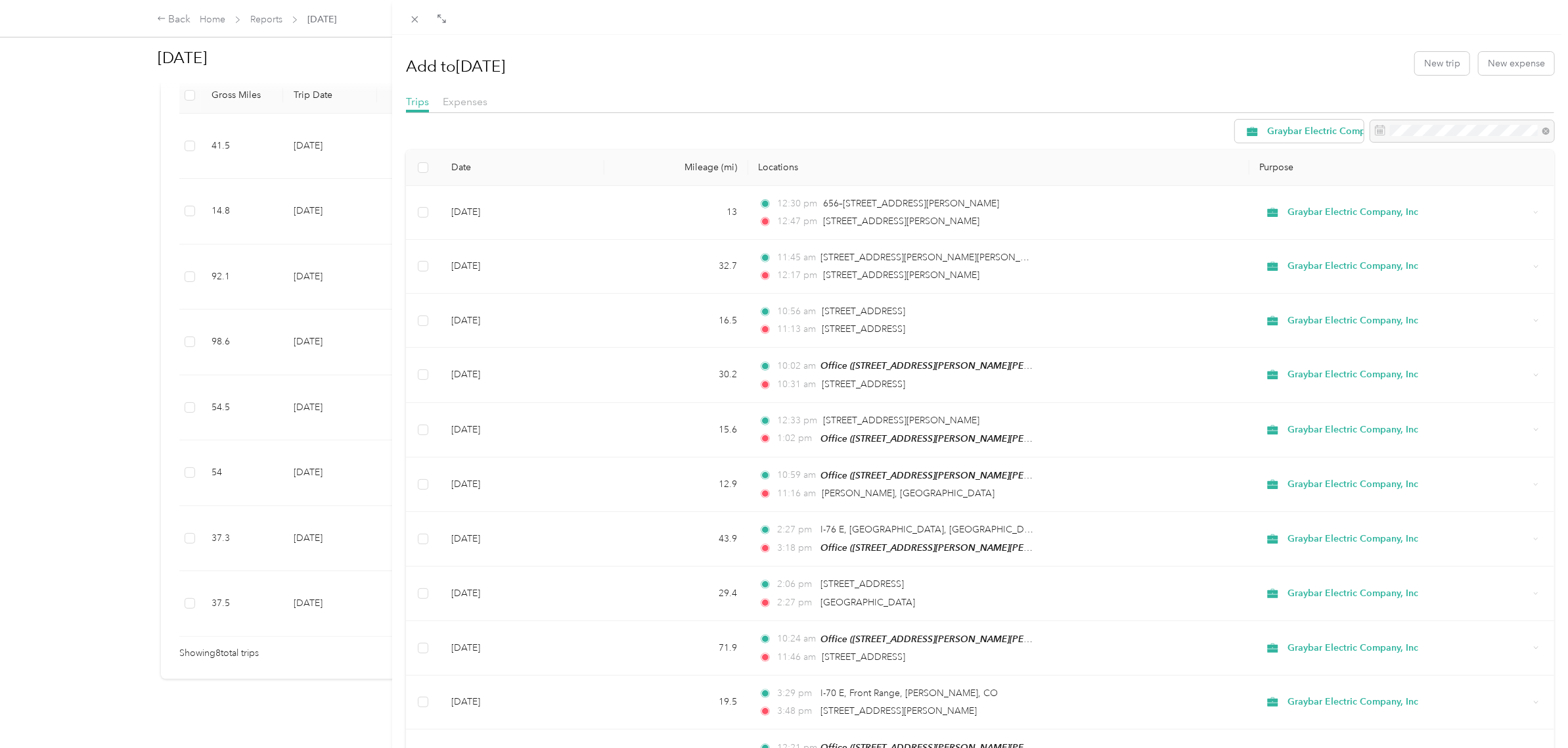
click at [165, 19] on div "Add to [DATE] New trip New expense Trips Expenses Graybar Electric Company, Inc…" at bounding box center [784, 374] width 1568 height 748
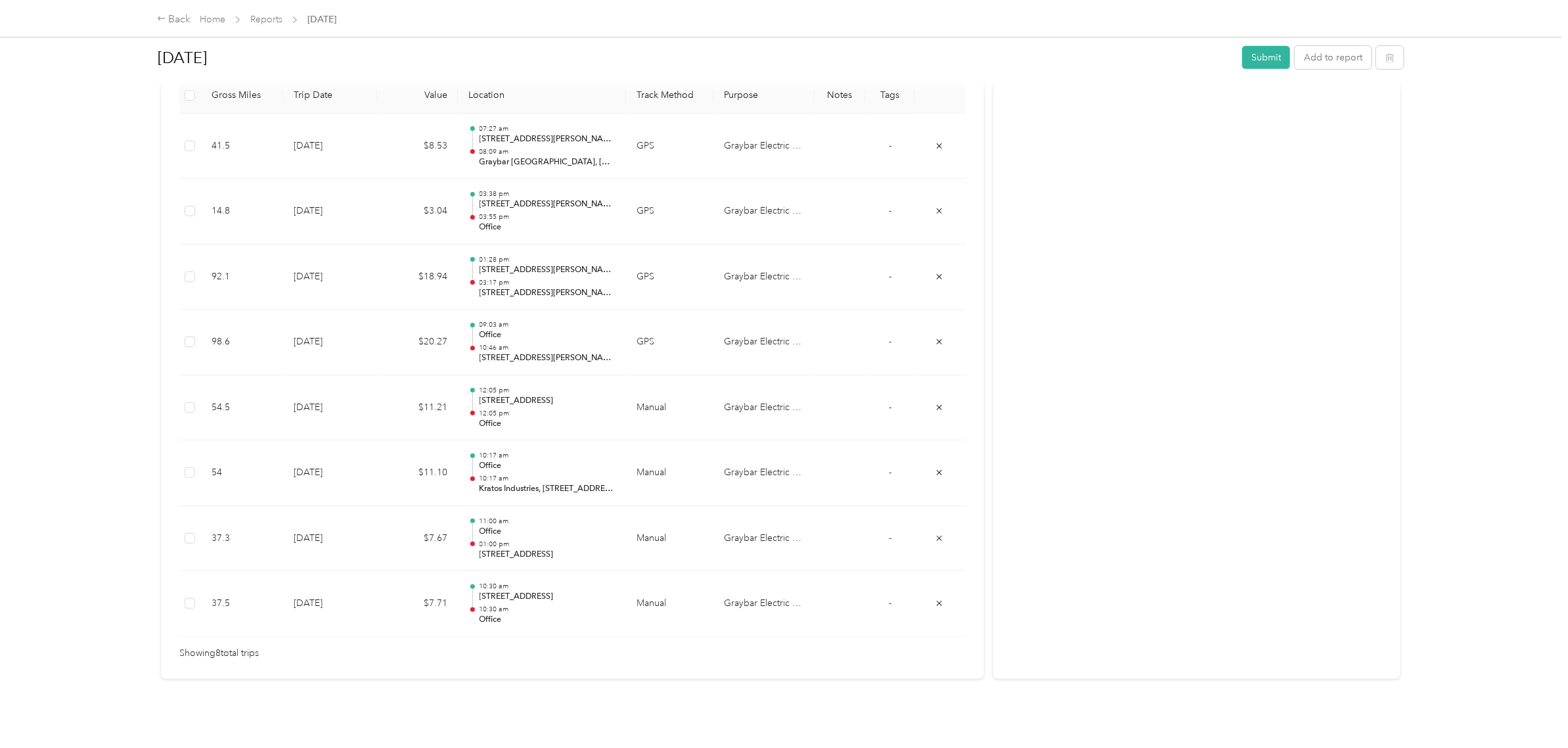
click at [165, 19] on icon at bounding box center [162, 18] width 9 height 9
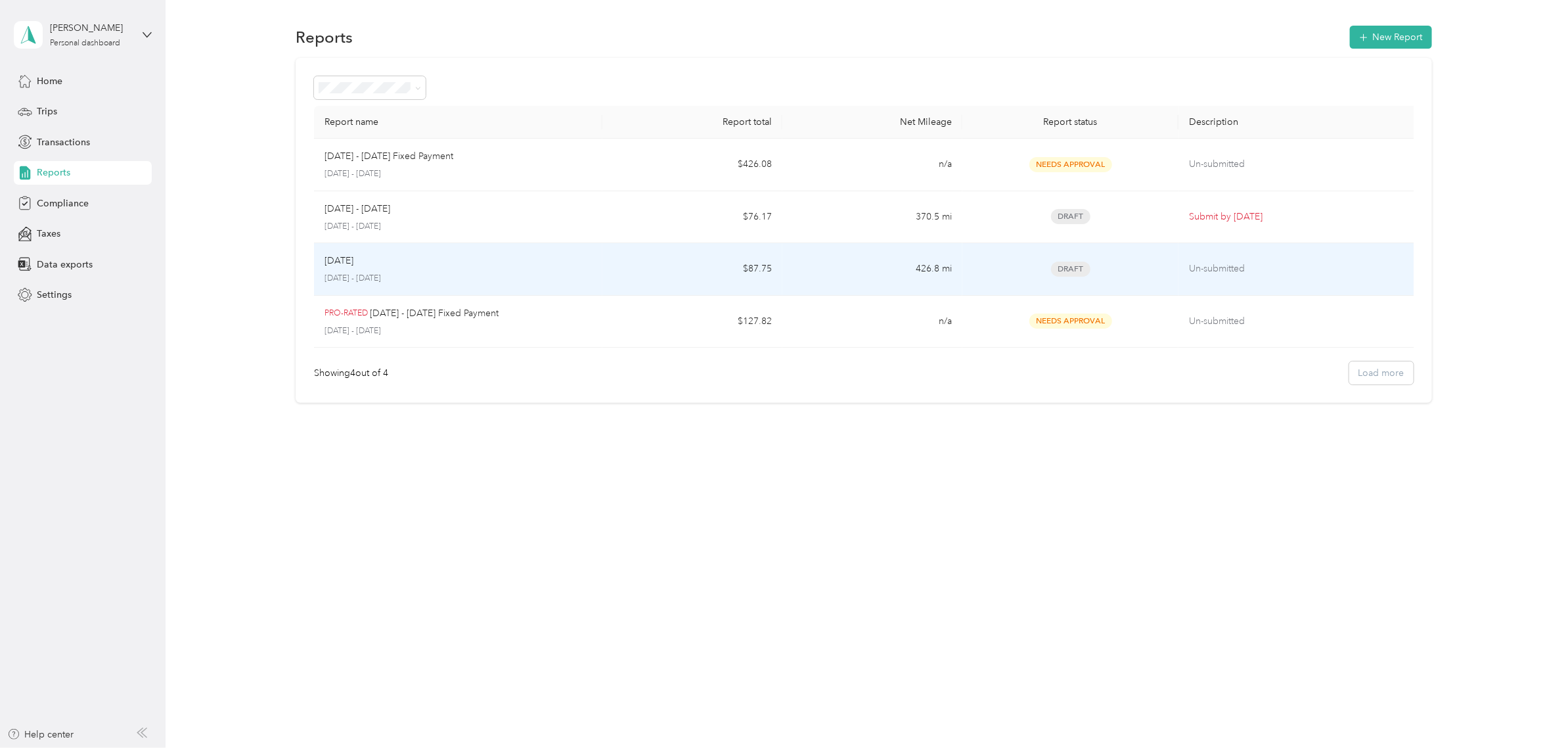
click at [655, 278] on td "$87.75" at bounding box center [692, 269] width 180 height 53
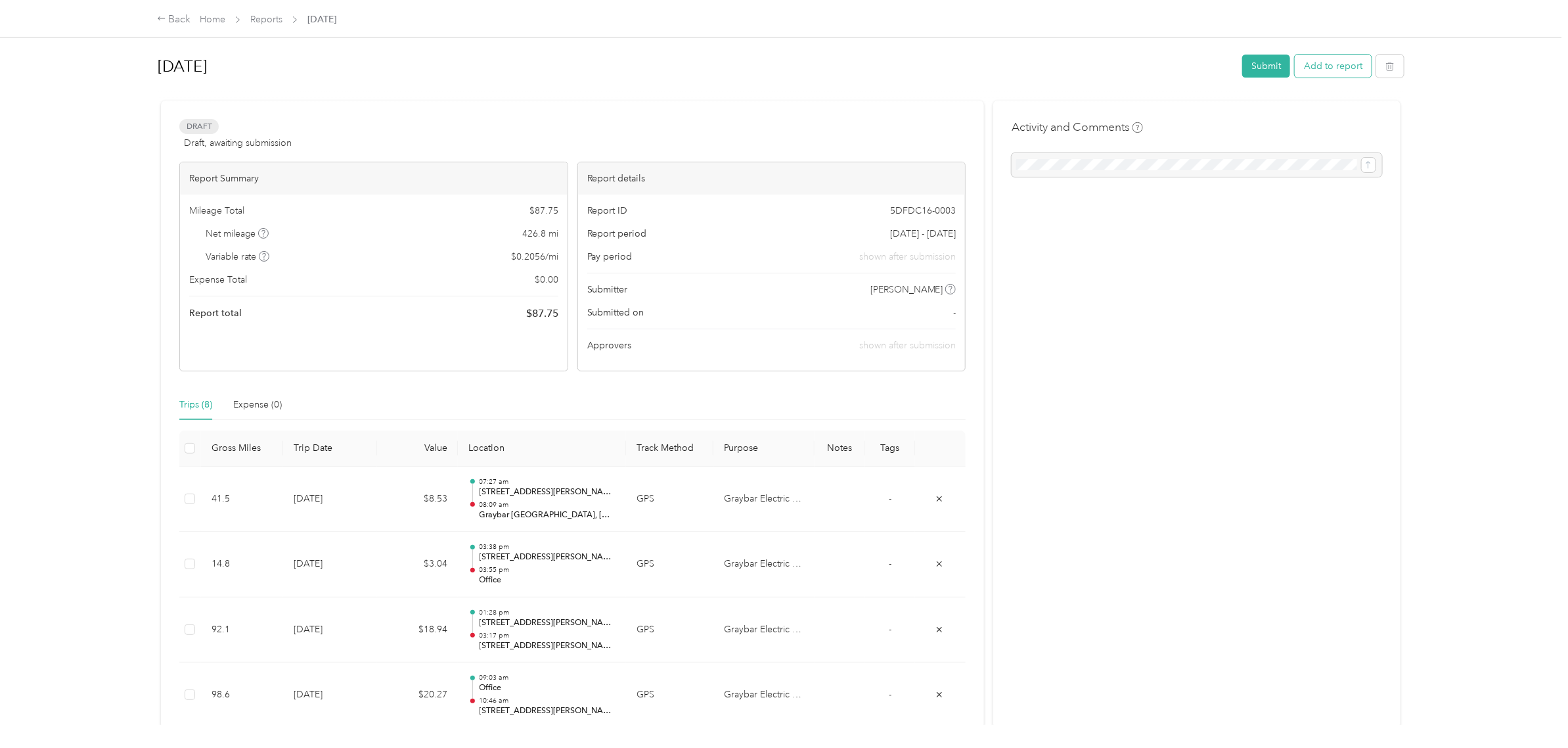
click at [1325, 69] on button "Add to report" at bounding box center [1333, 66] width 77 height 23
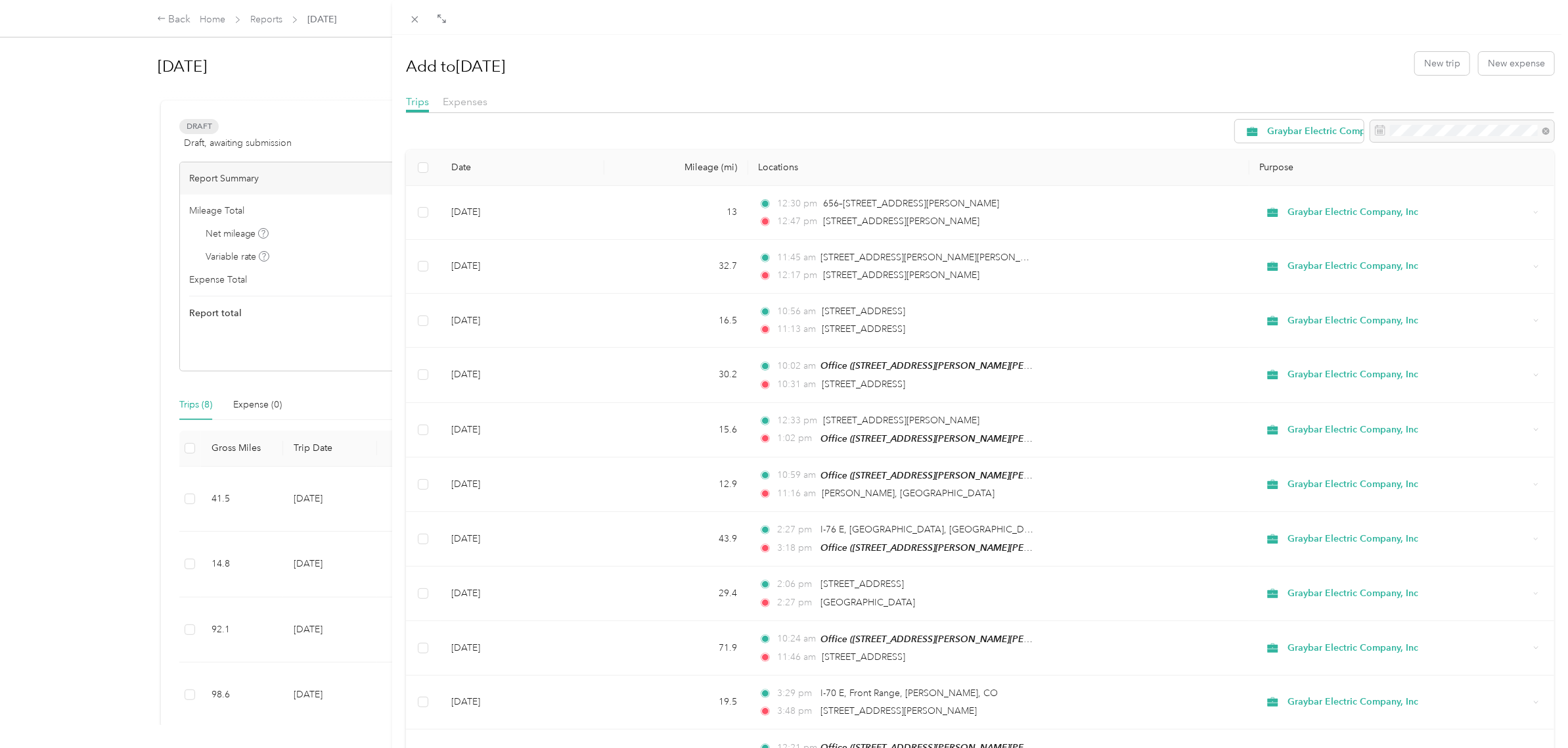
click at [171, 18] on div "Add to [DATE] New trip New expense Trips Expenses Graybar Electric Company, Inc…" at bounding box center [784, 374] width 1568 height 748
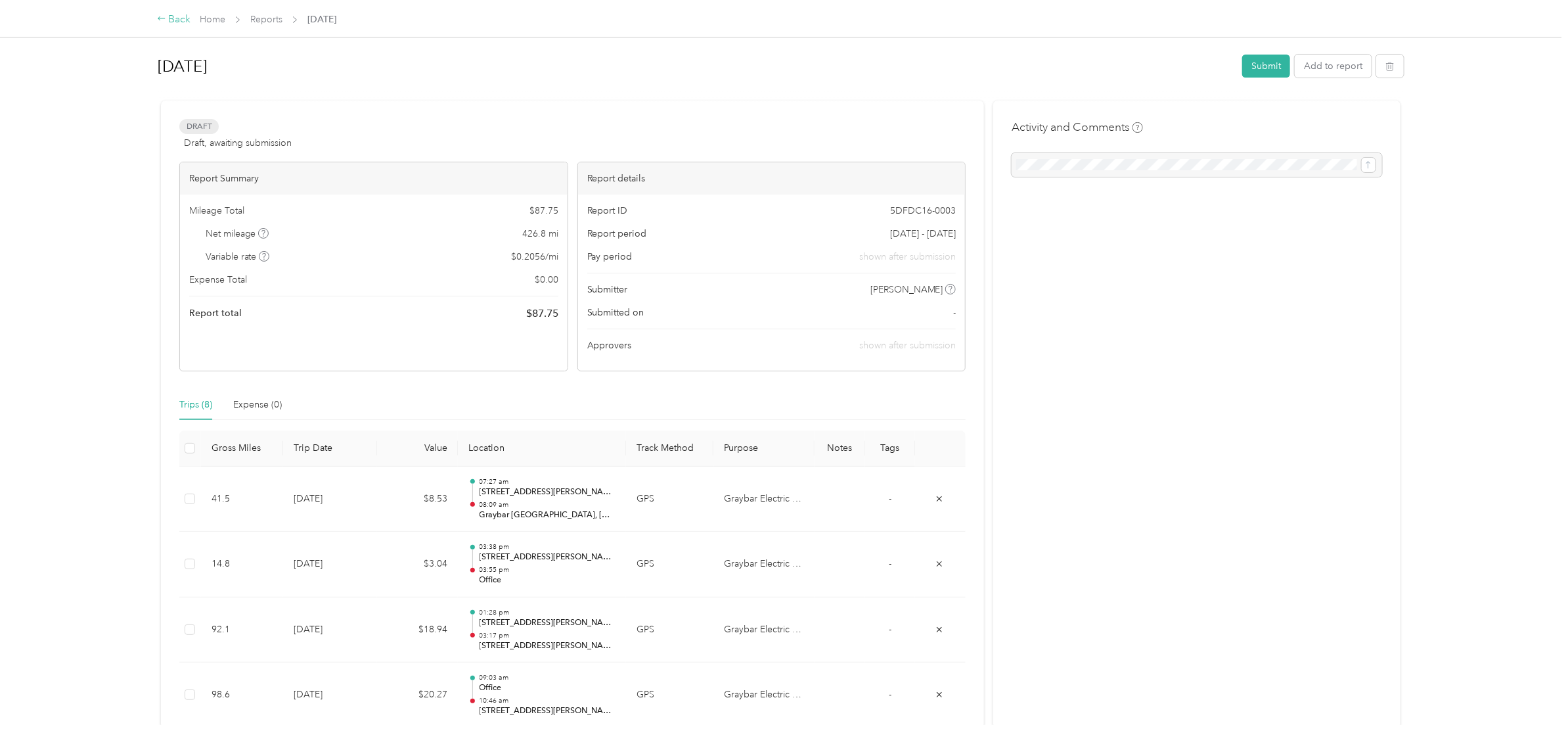
click at [181, 15] on div "Back" at bounding box center [174, 19] width 34 height 16
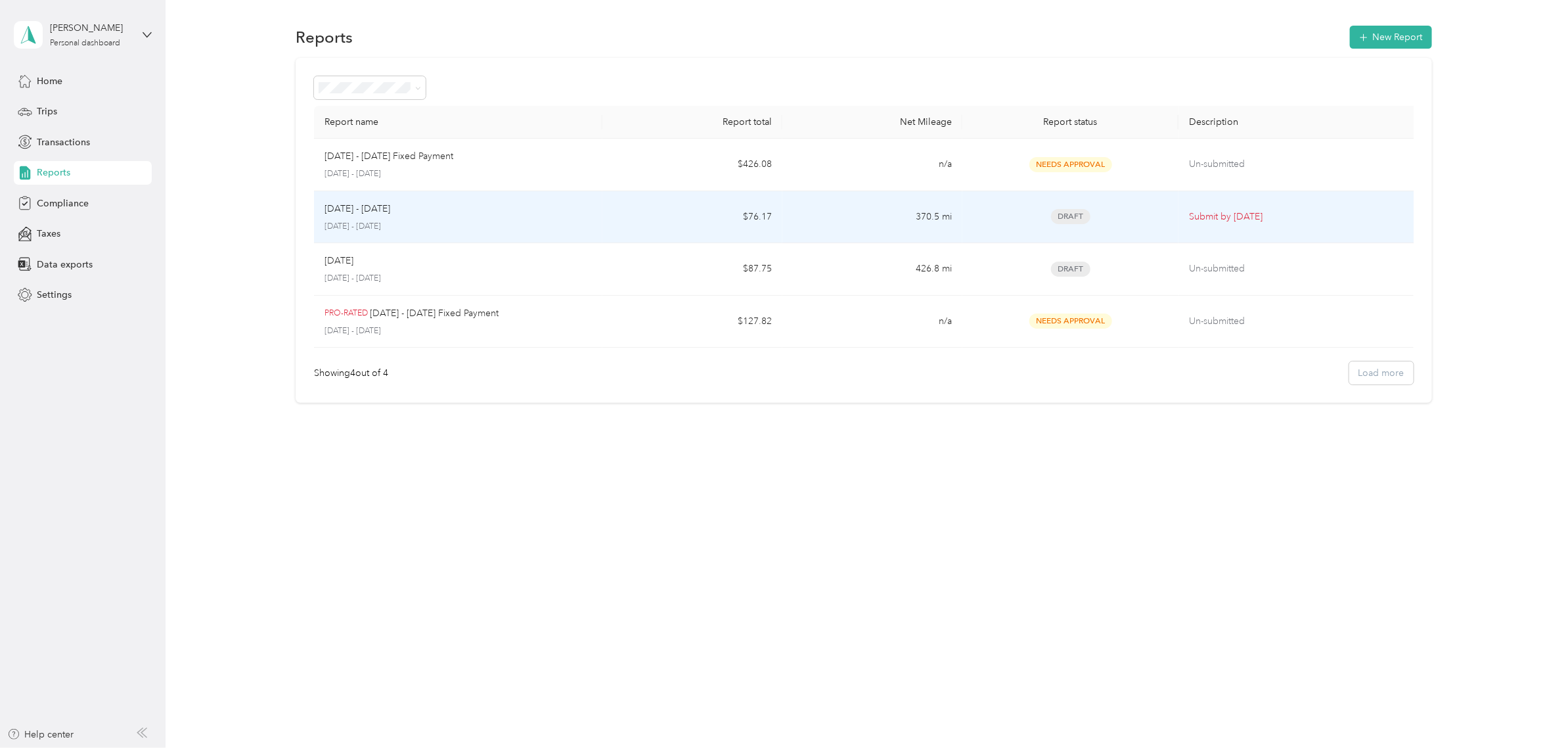
click at [602, 220] on td "[DATE] - [DATE] [DATE] - [DATE]" at bounding box center [458, 217] width 288 height 53
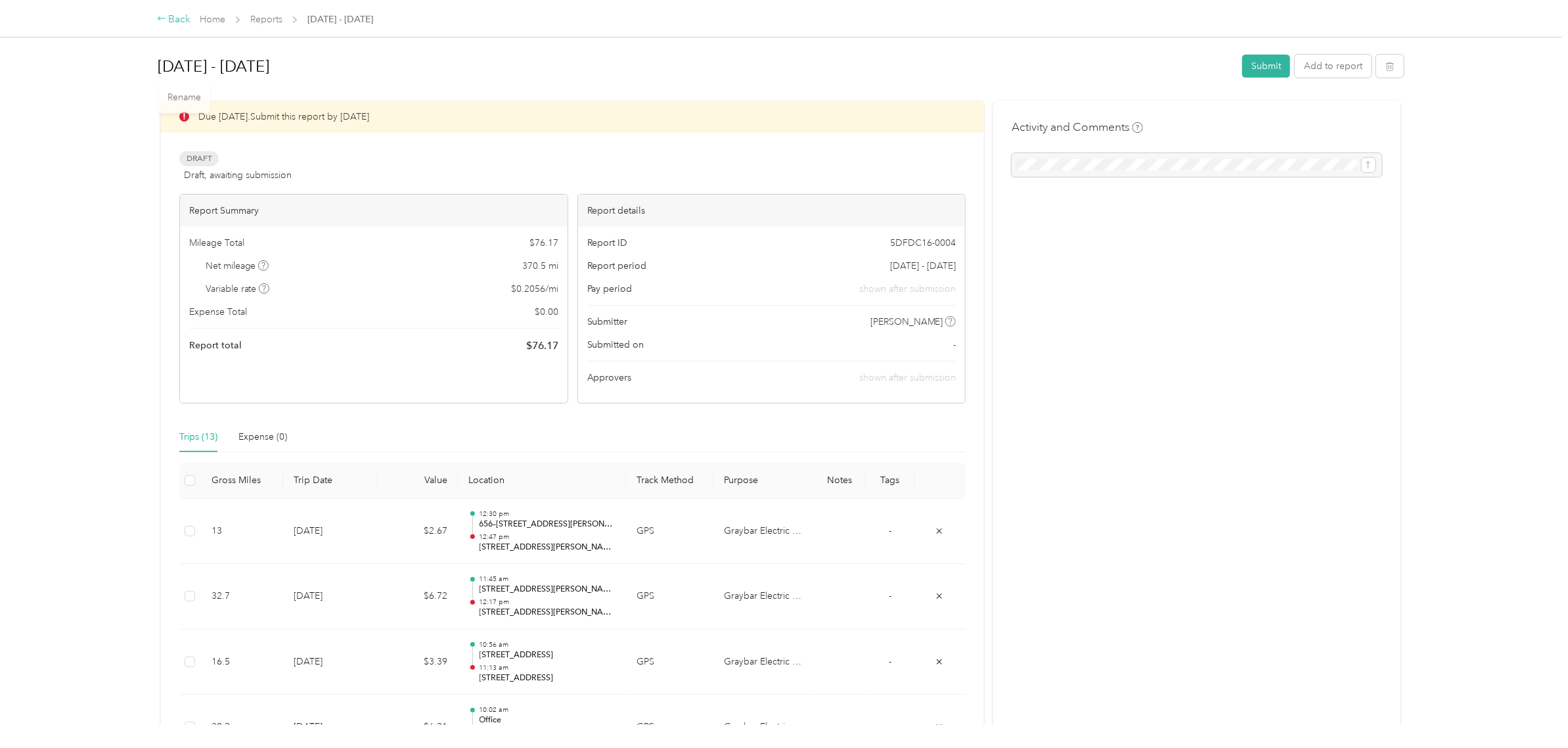
click at [179, 21] on div "Back" at bounding box center [174, 19] width 34 height 16
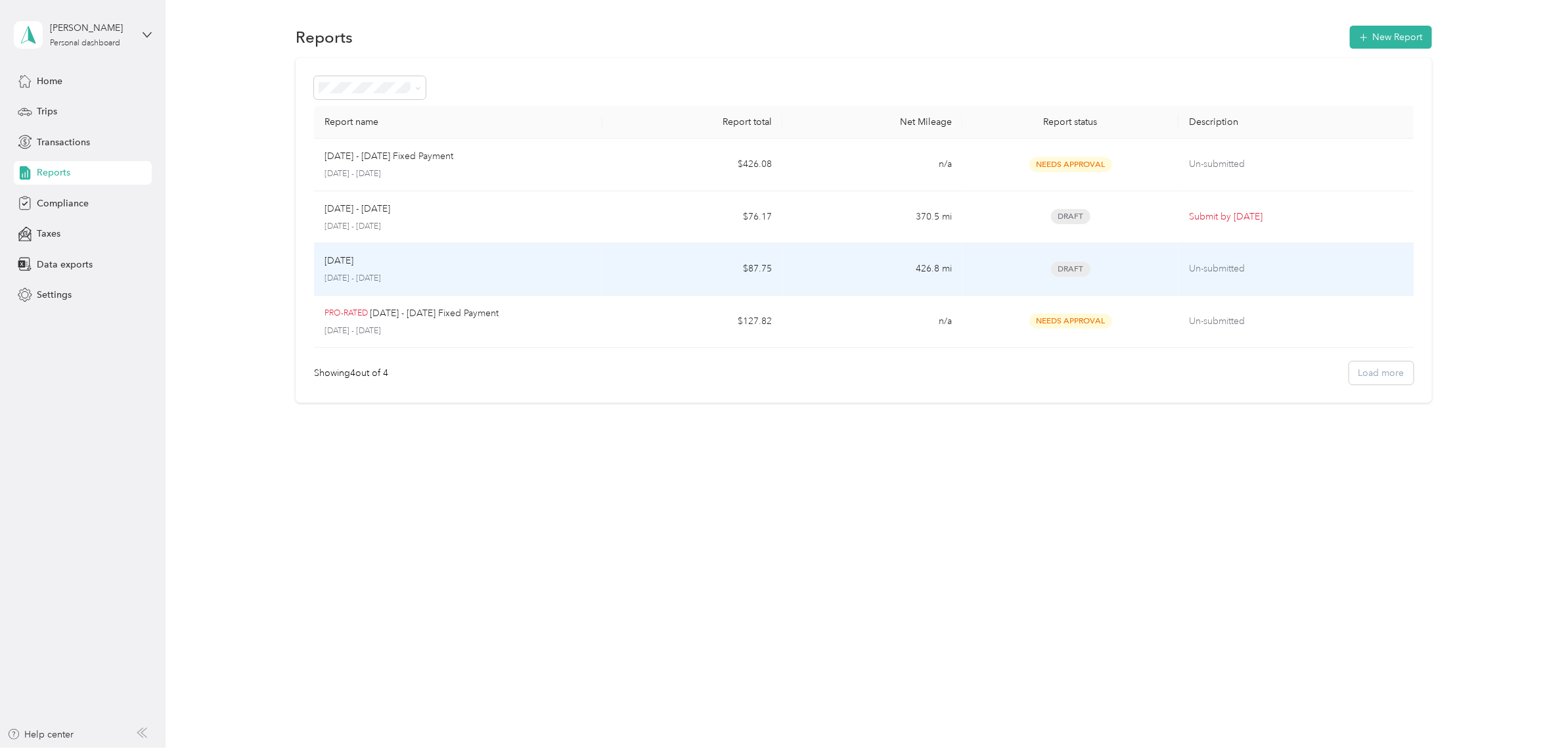
click at [609, 278] on td "$87.75" at bounding box center [692, 269] width 180 height 53
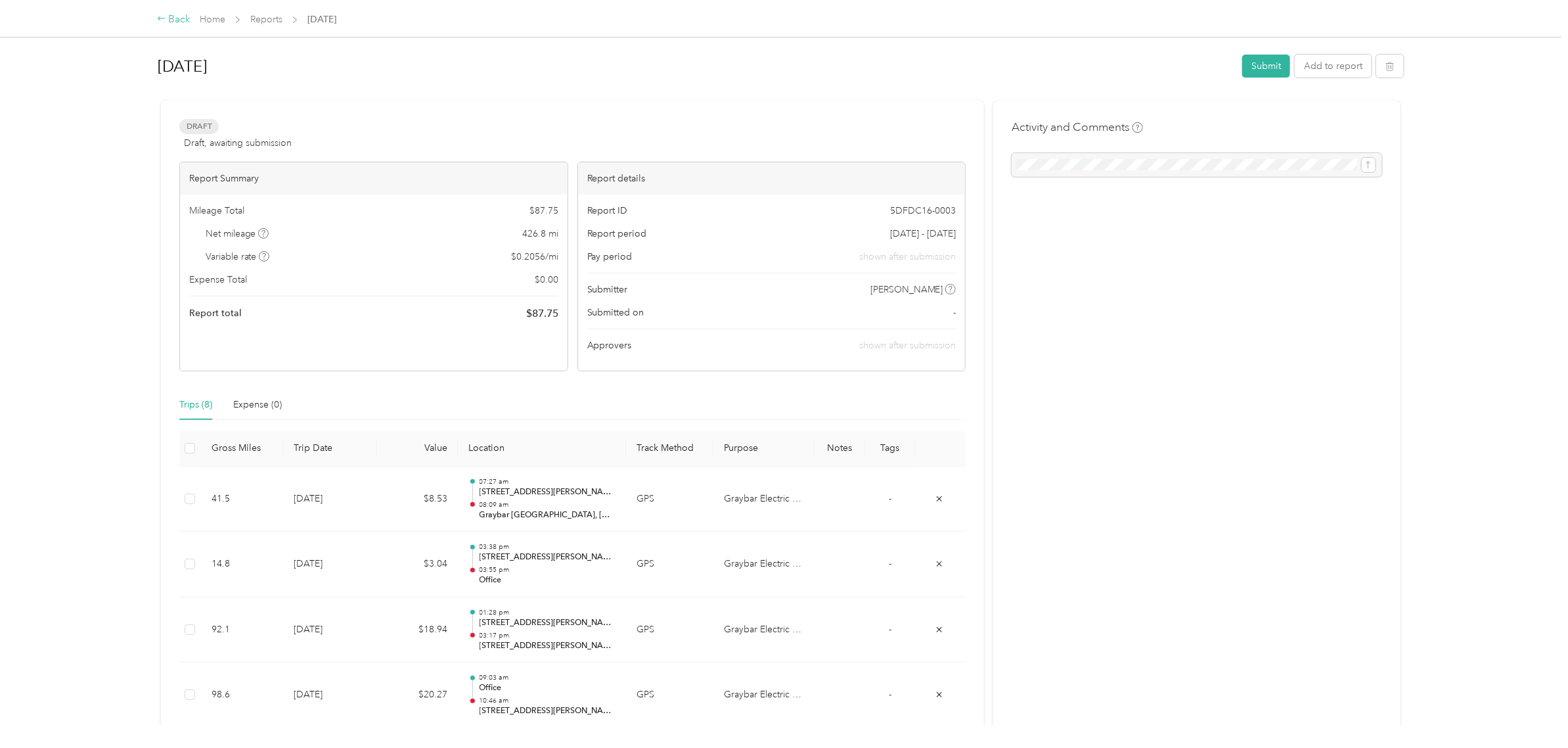
click at [179, 18] on div "Back" at bounding box center [174, 19] width 34 height 16
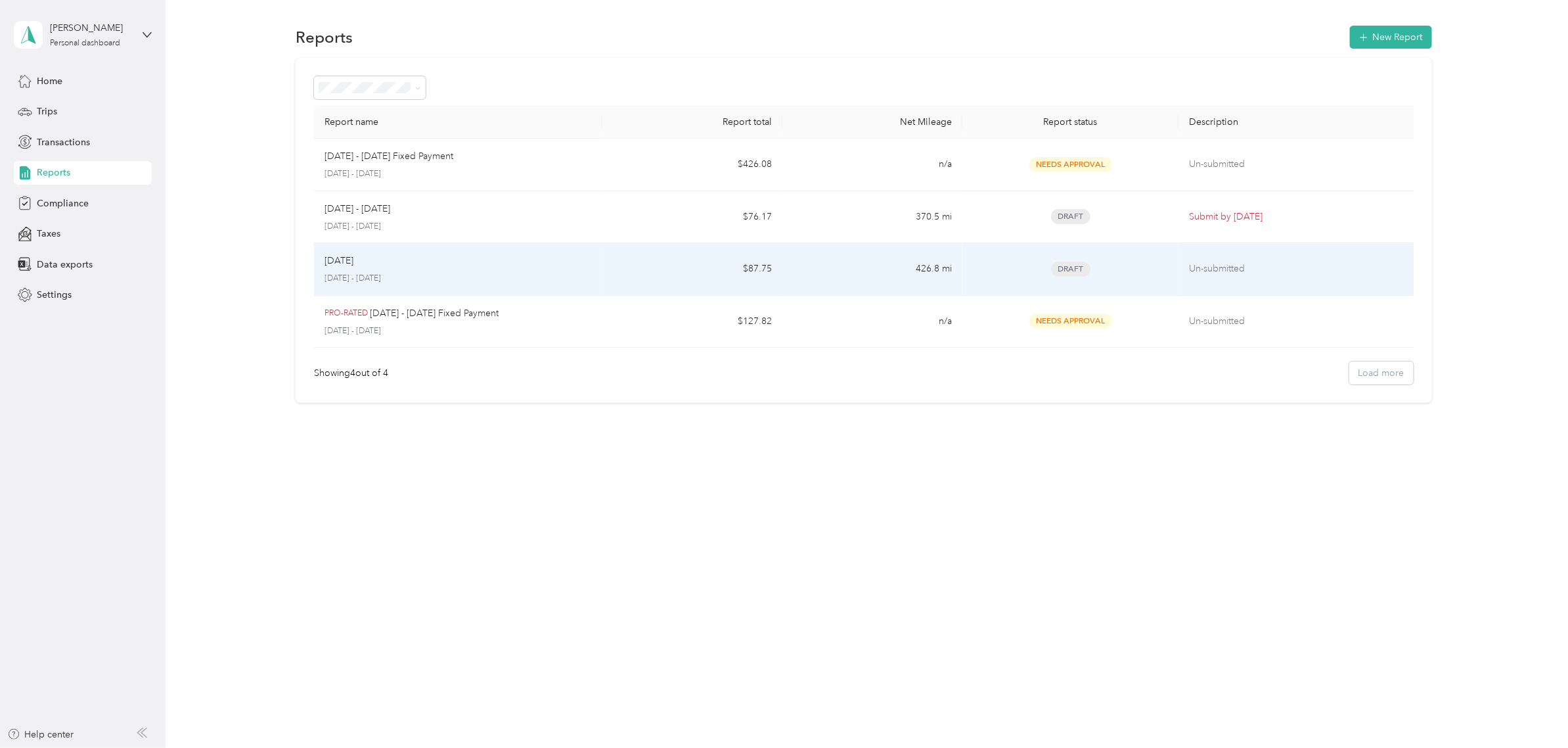
click at [457, 274] on p "[DATE] - [DATE]" at bounding box center [459, 278] width 268 height 12
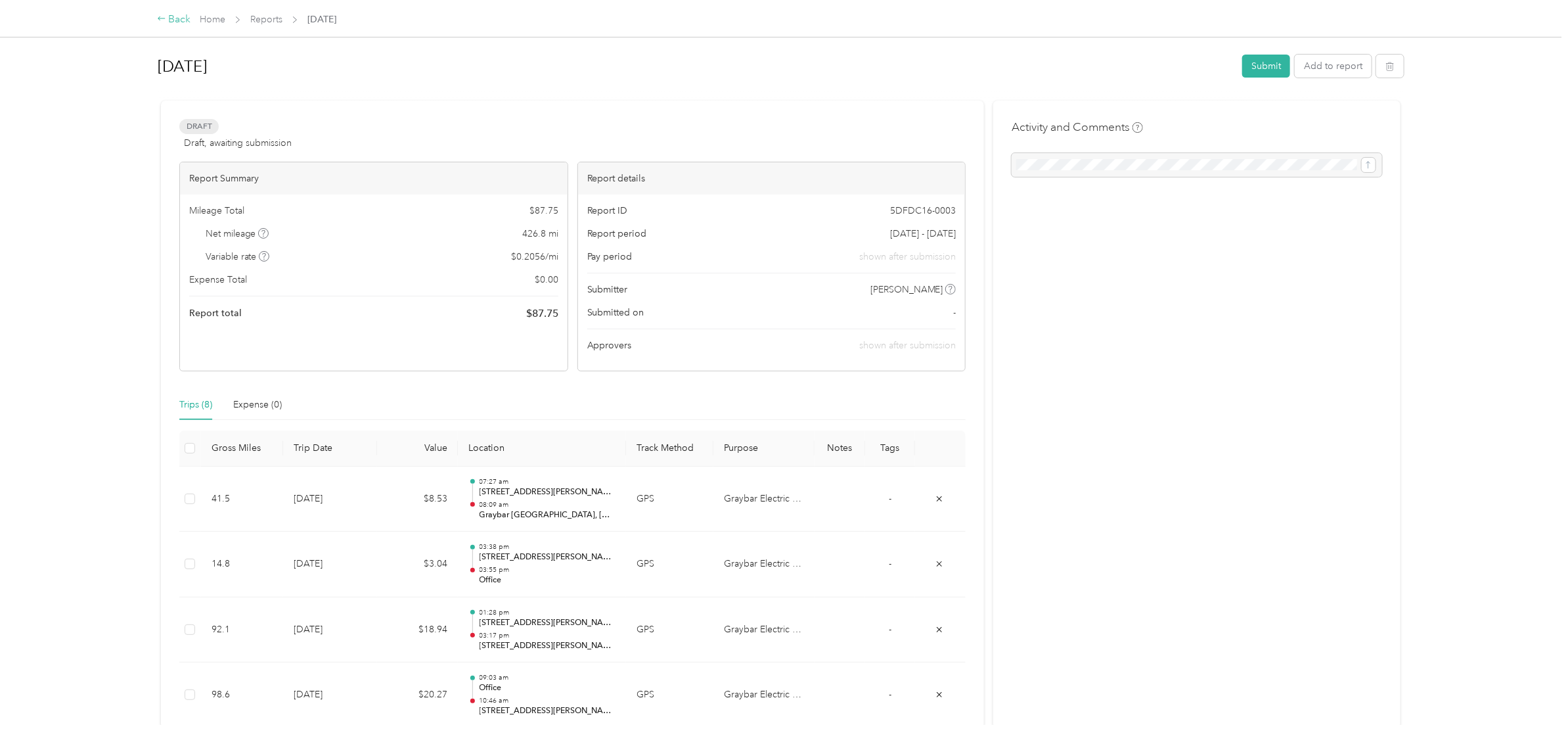
click at [181, 18] on div "Back" at bounding box center [174, 19] width 34 height 16
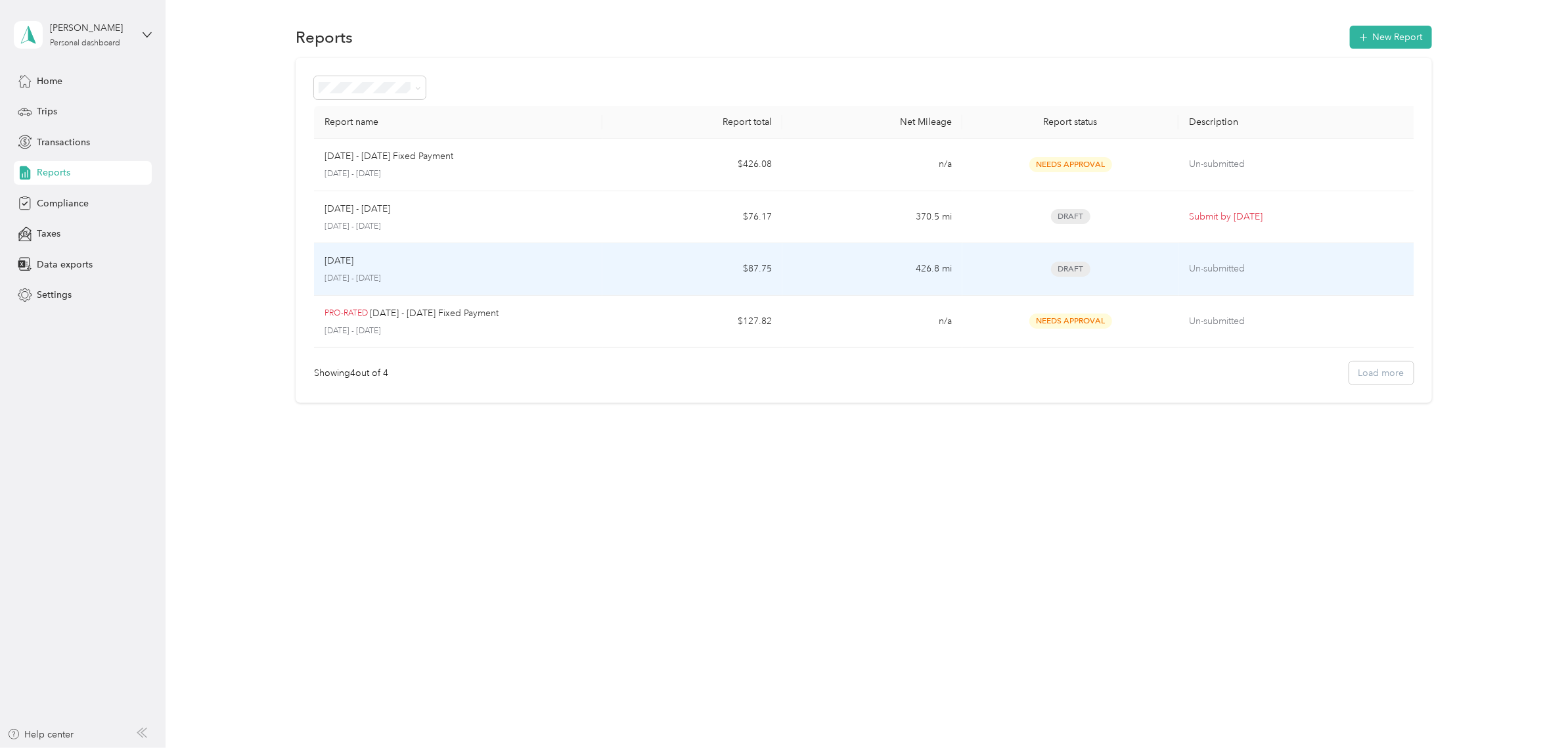
click at [517, 282] on p "[DATE] - [DATE]" at bounding box center [459, 278] width 268 height 12
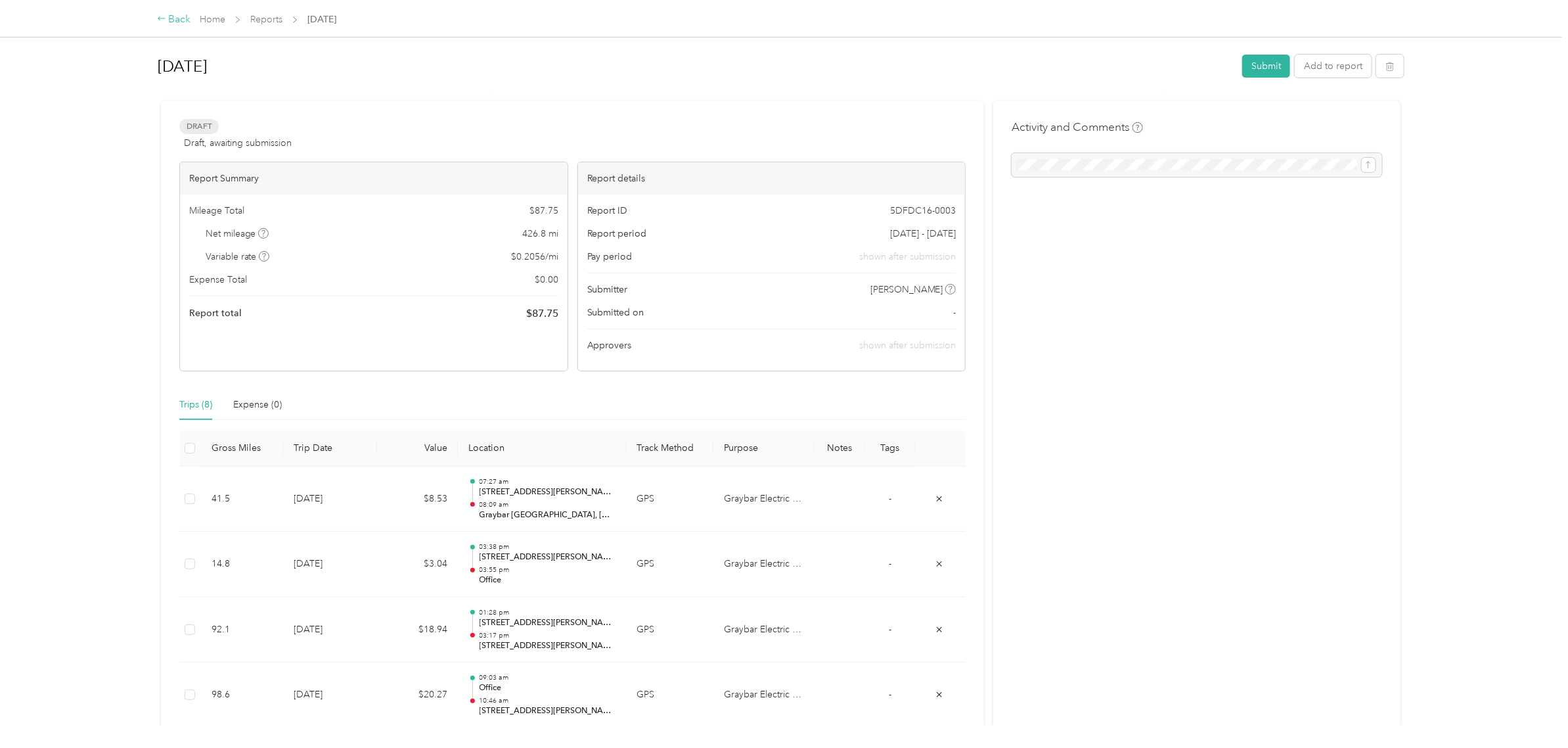
click at [178, 18] on div "Back" at bounding box center [174, 19] width 34 height 16
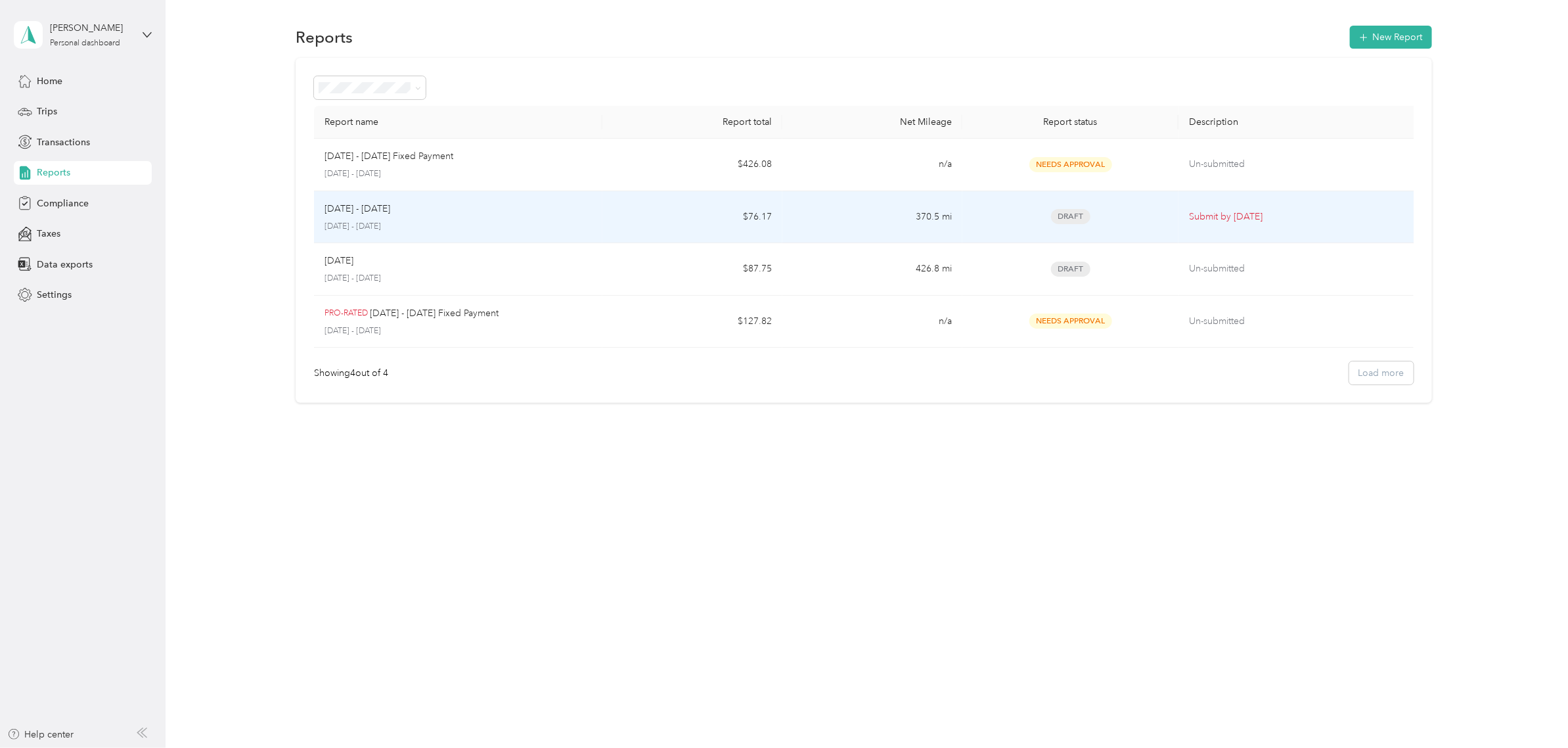
click at [442, 220] on div "[DATE] - [DATE] [DATE] - [DATE]" at bounding box center [459, 216] width 268 height 30
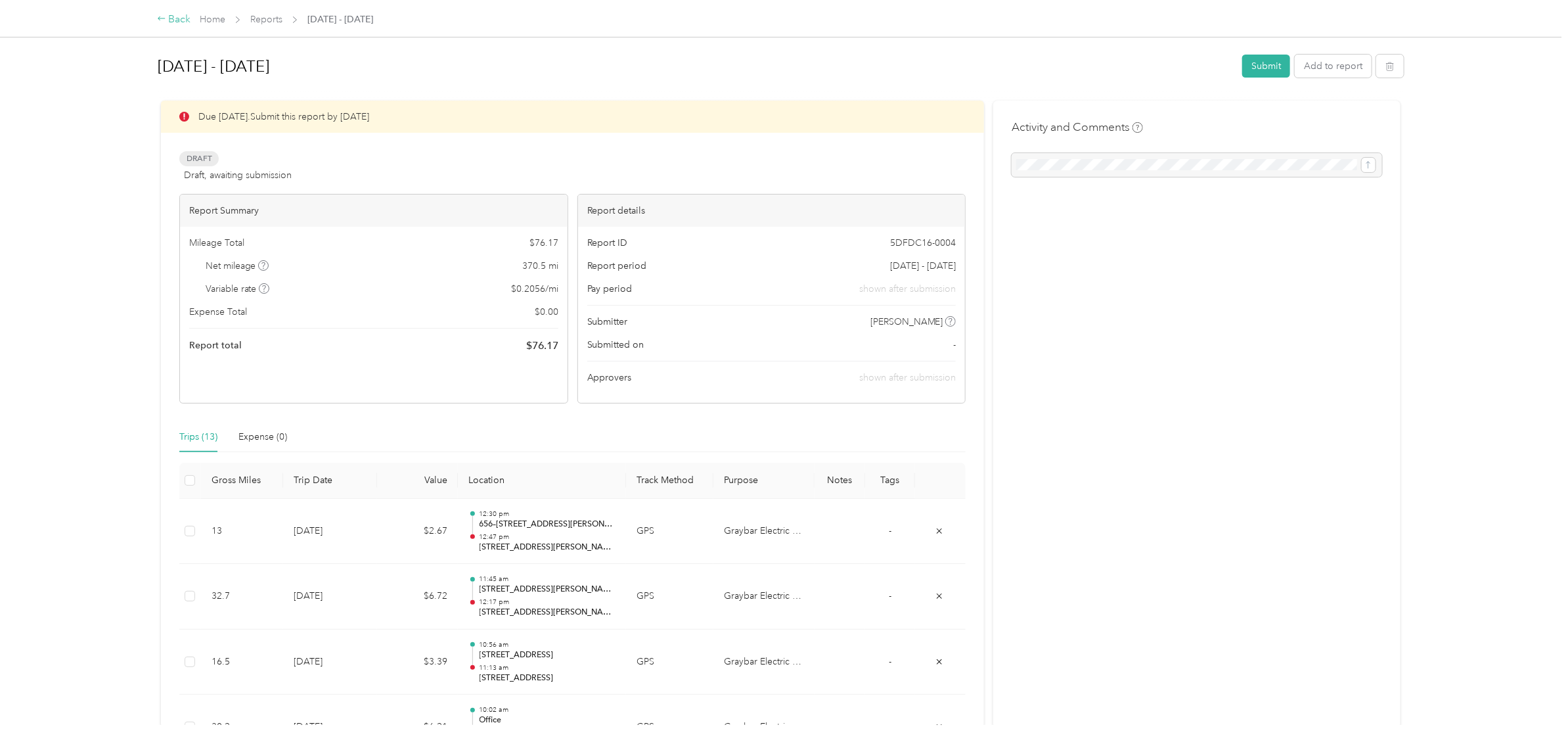
click at [174, 15] on div "Back" at bounding box center [174, 19] width 34 height 16
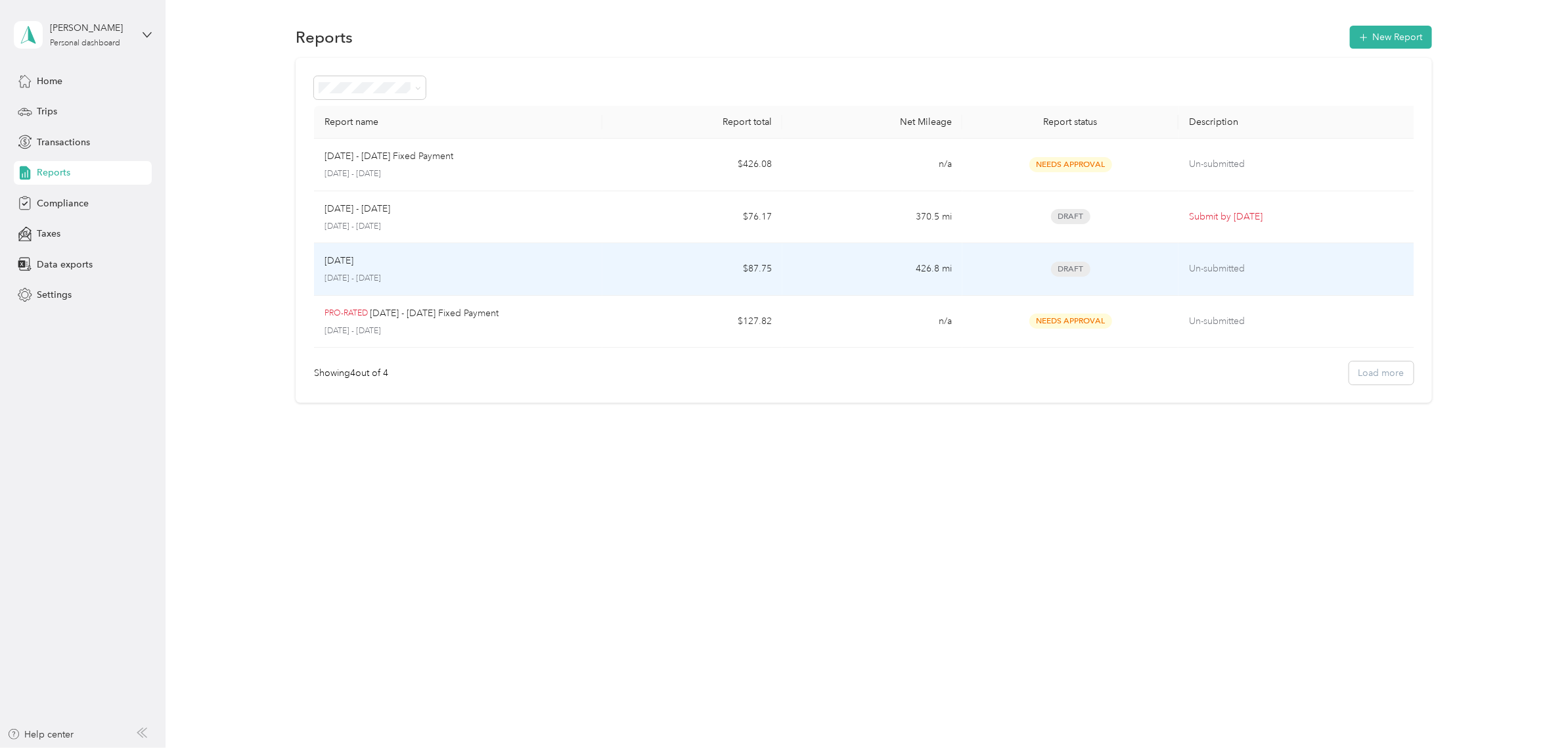
click at [508, 261] on div "[DATE]" at bounding box center [459, 261] width 268 height 15
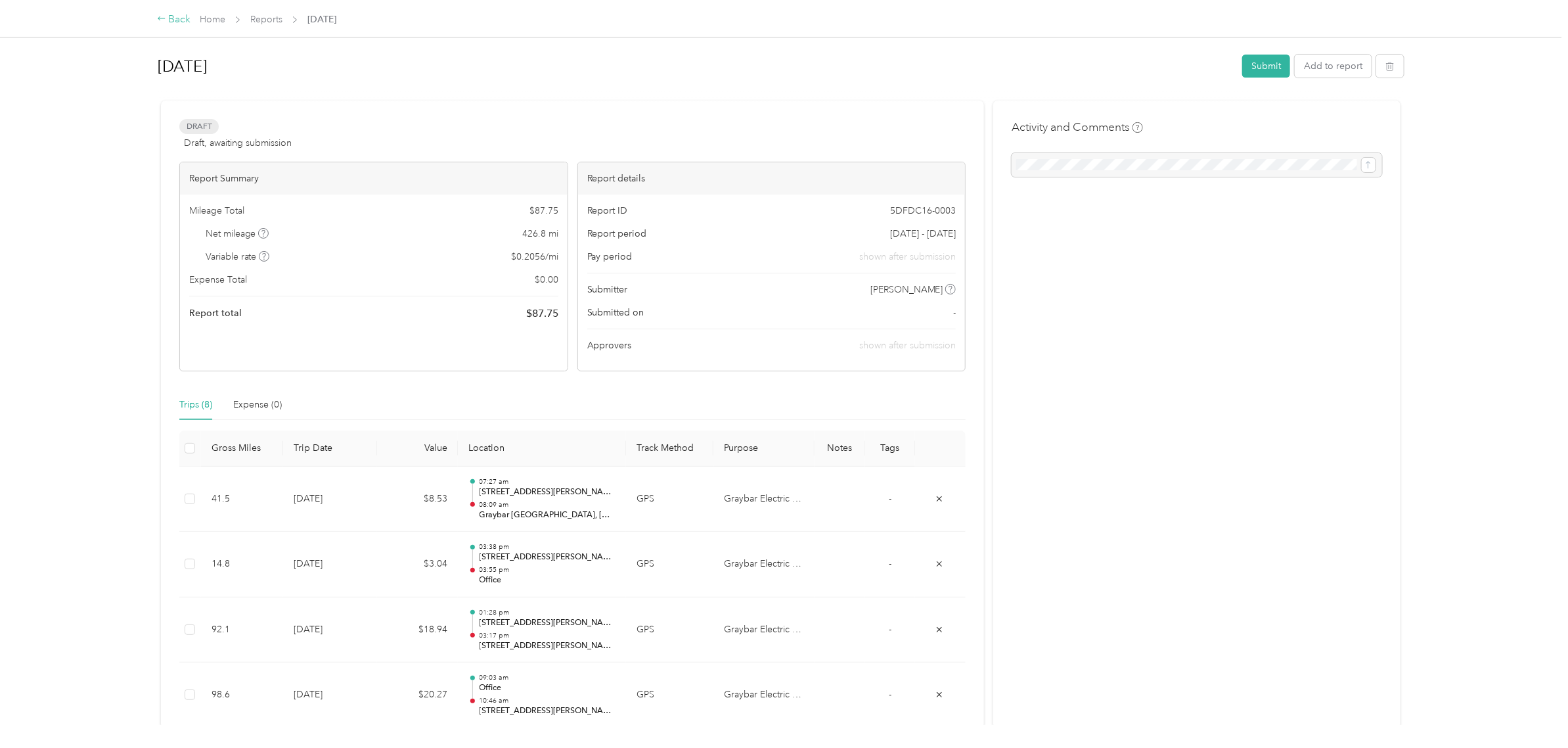
click at [178, 18] on div "Back" at bounding box center [174, 19] width 34 height 16
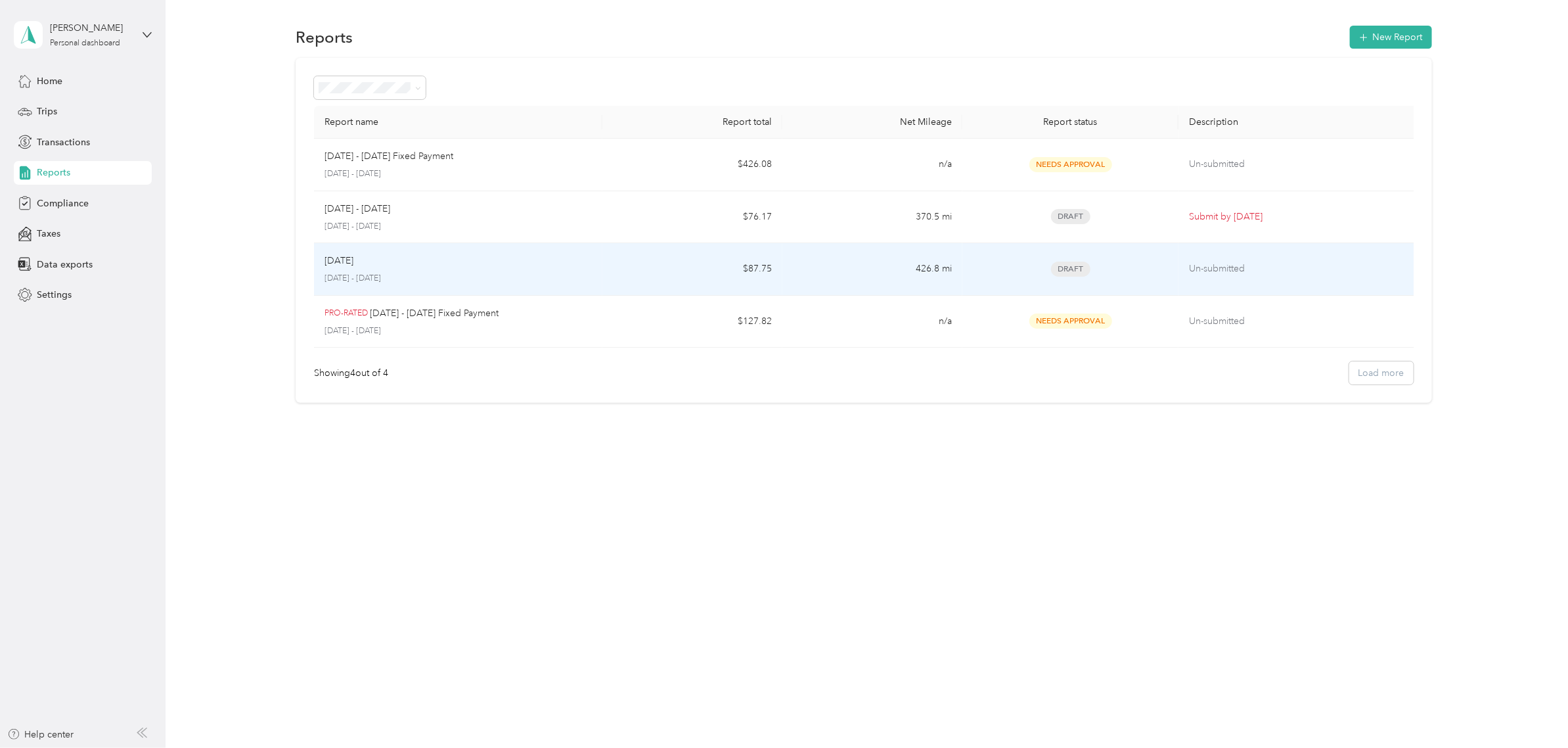
click at [455, 268] on div "[DATE]" at bounding box center [459, 261] width 268 height 15
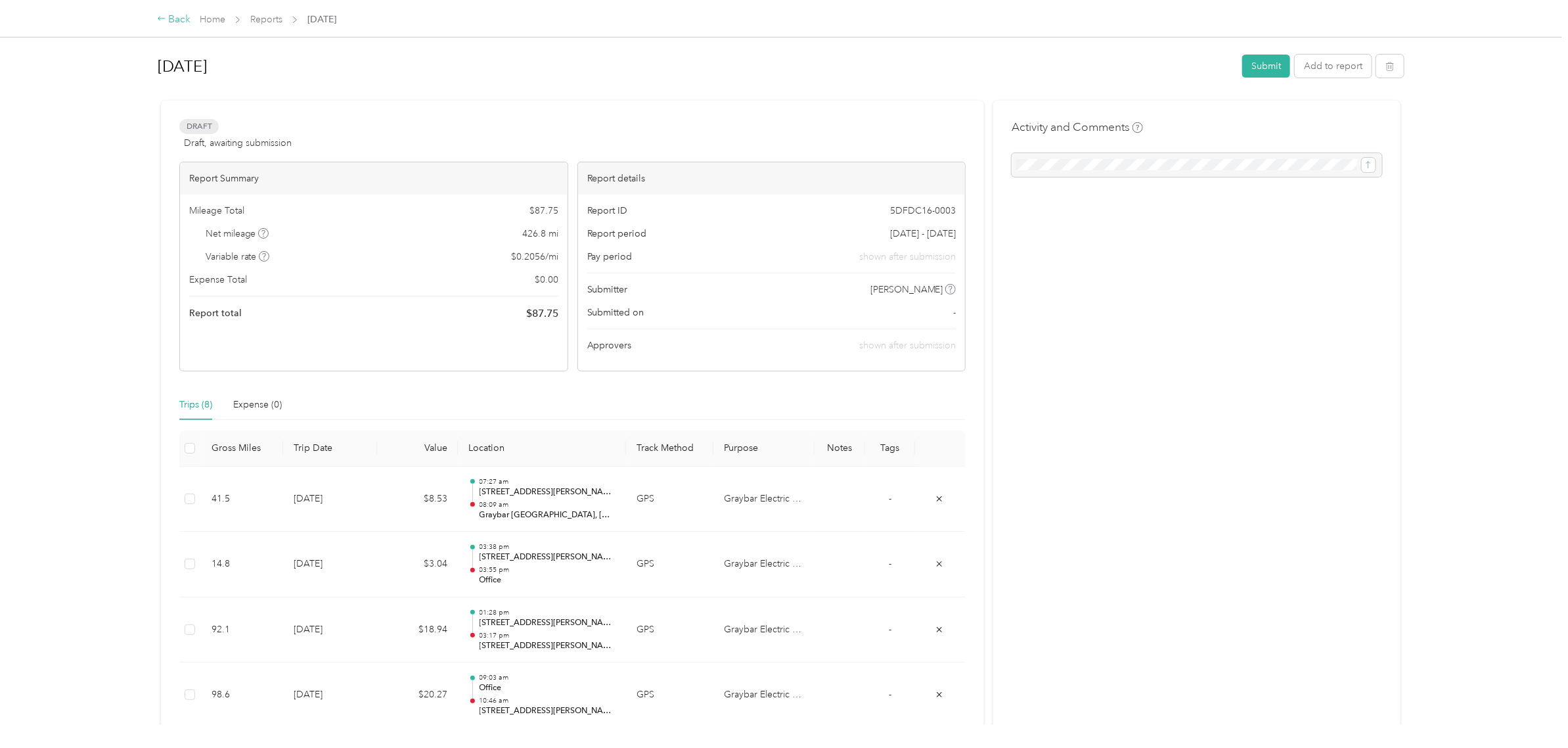
click at [174, 13] on div "Back" at bounding box center [174, 19] width 34 height 16
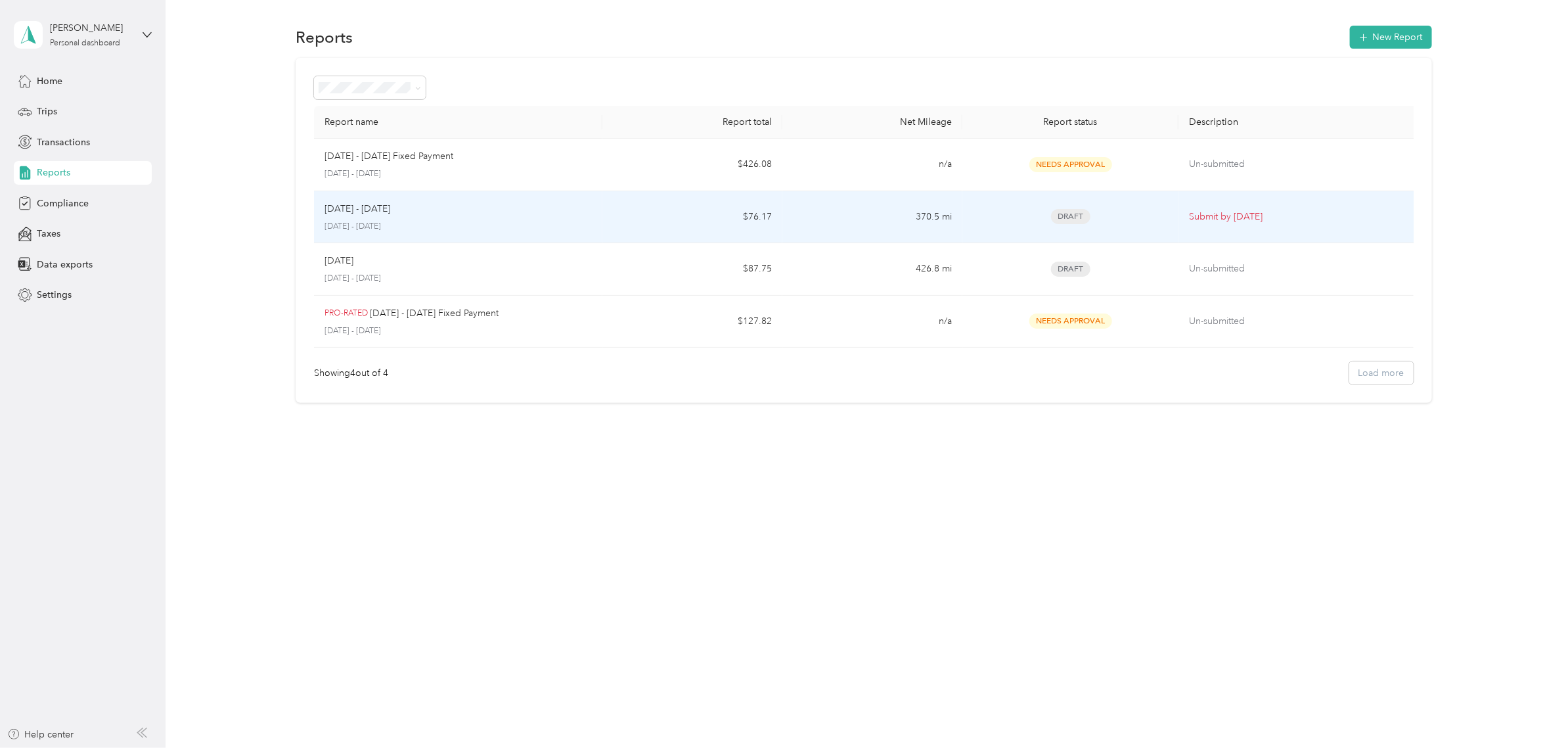
click at [572, 236] on td "[DATE] - [DATE] [DATE] - [DATE]" at bounding box center [458, 217] width 288 height 53
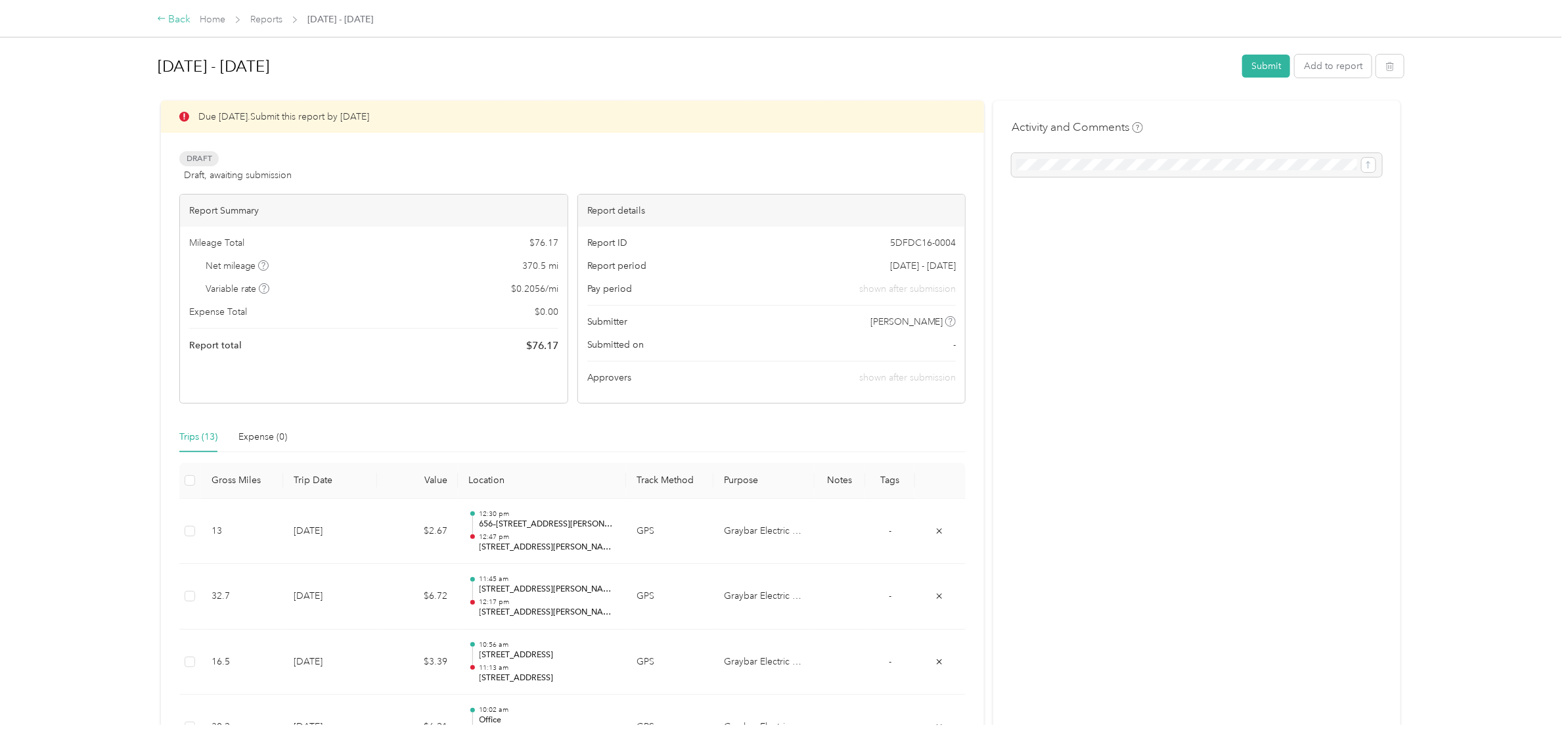
click at [175, 14] on div "Back" at bounding box center [174, 19] width 34 height 16
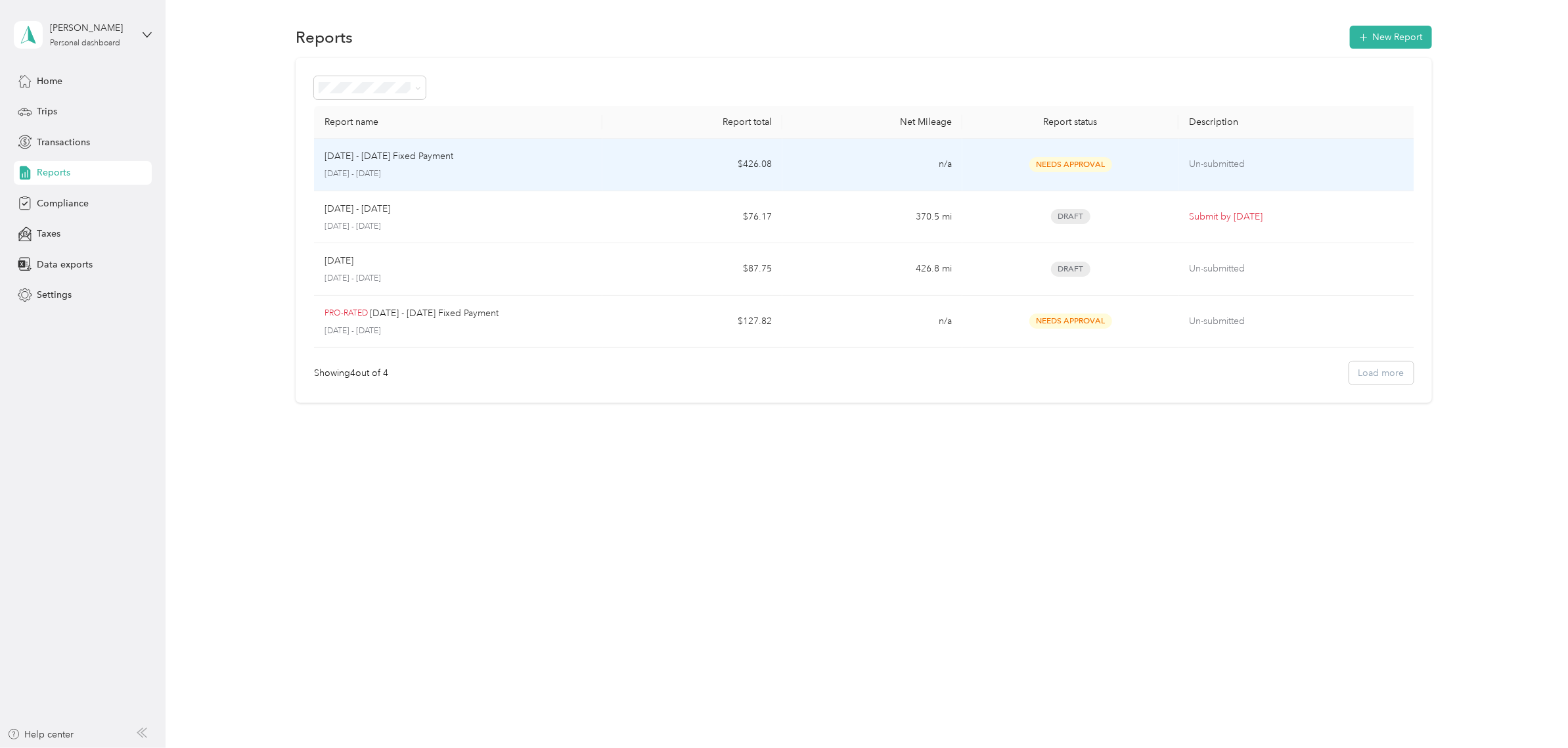
click at [512, 171] on p "[DATE] - [DATE]" at bounding box center [459, 174] width 268 height 12
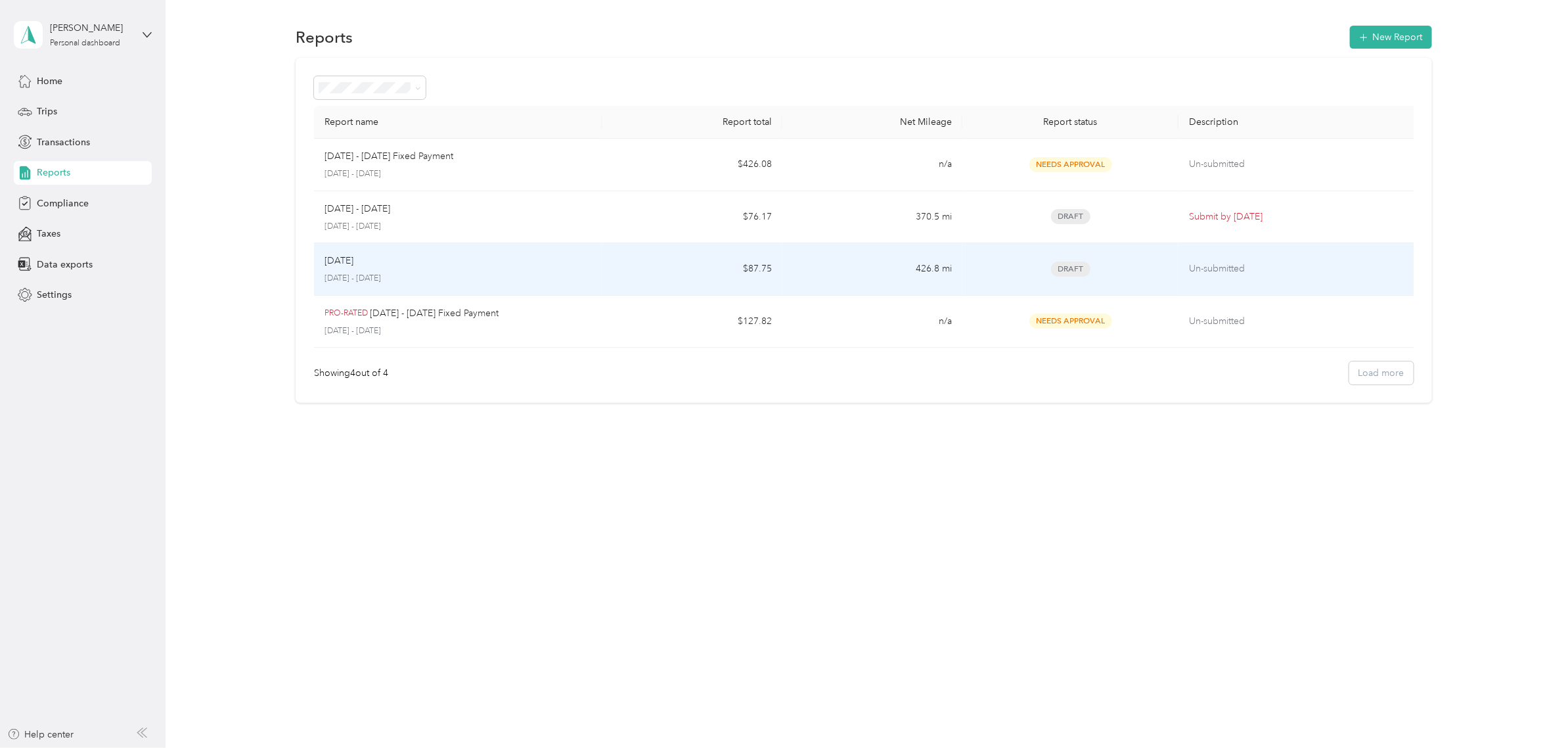
click at [490, 278] on p "[DATE] - [DATE]" at bounding box center [459, 278] width 268 height 12
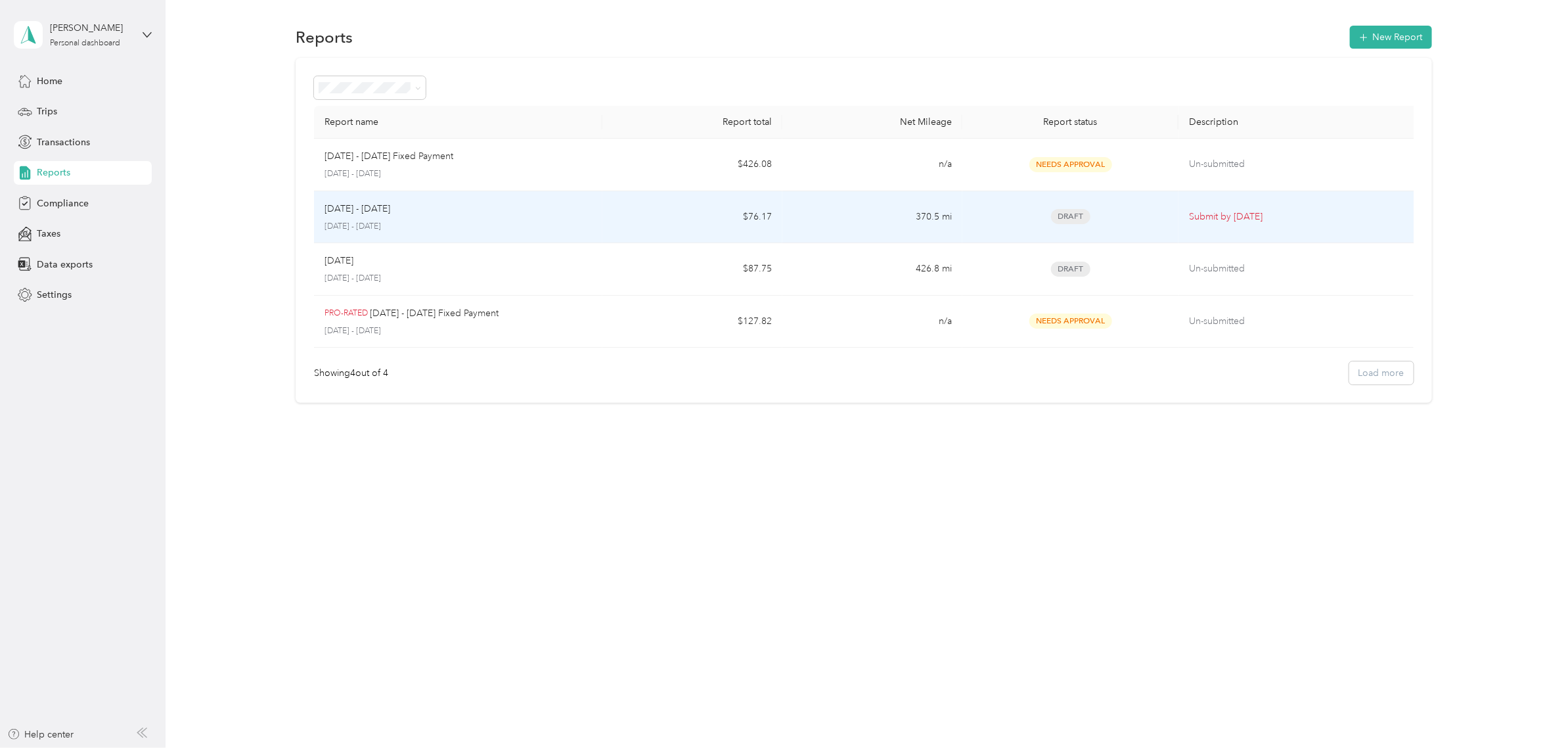
click at [408, 232] on p "[DATE] - [DATE]" at bounding box center [459, 226] width 268 height 12
click at [839, 211] on td "370.5 mi" at bounding box center [872, 217] width 180 height 53
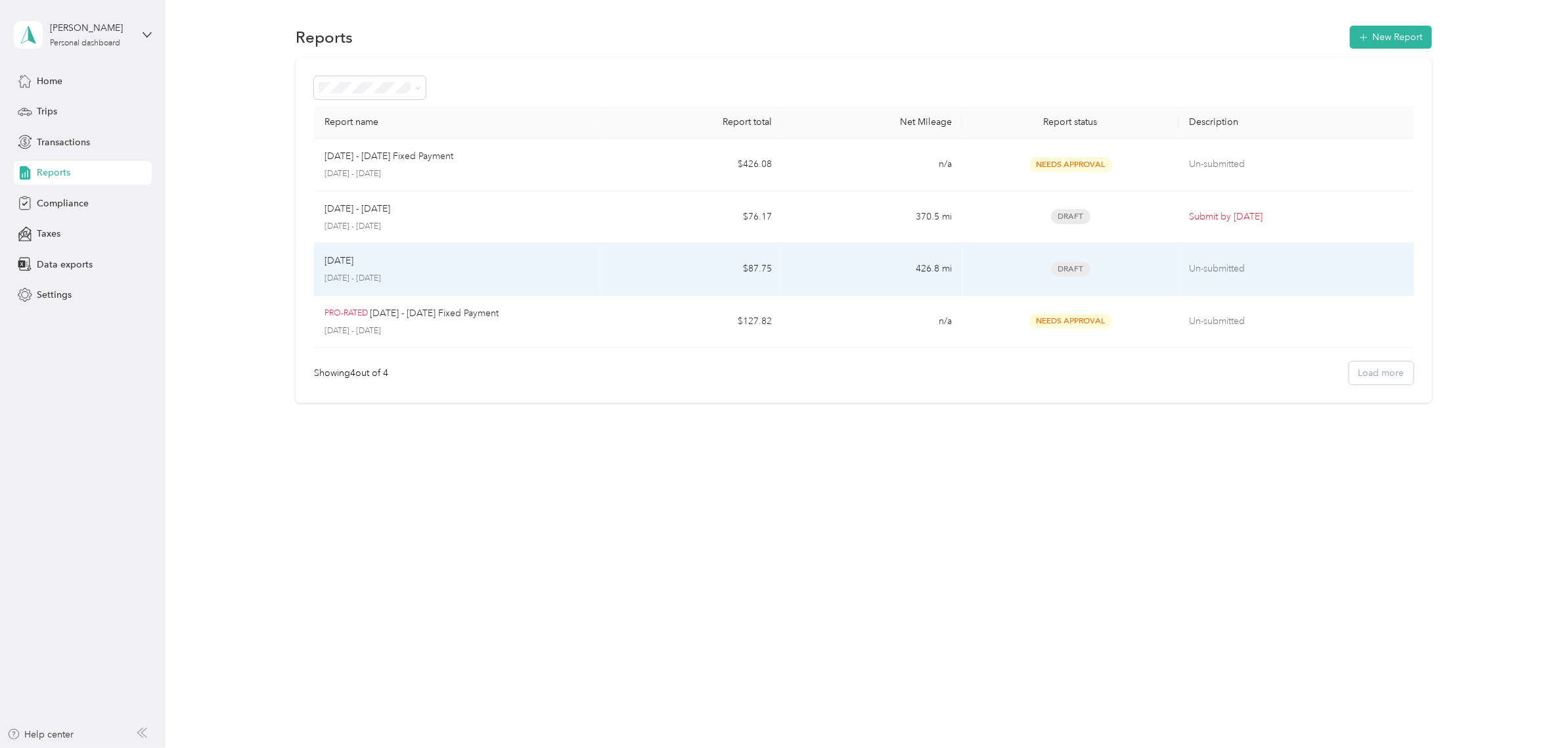
click at [700, 266] on td "$87.75" at bounding box center [692, 269] width 180 height 53
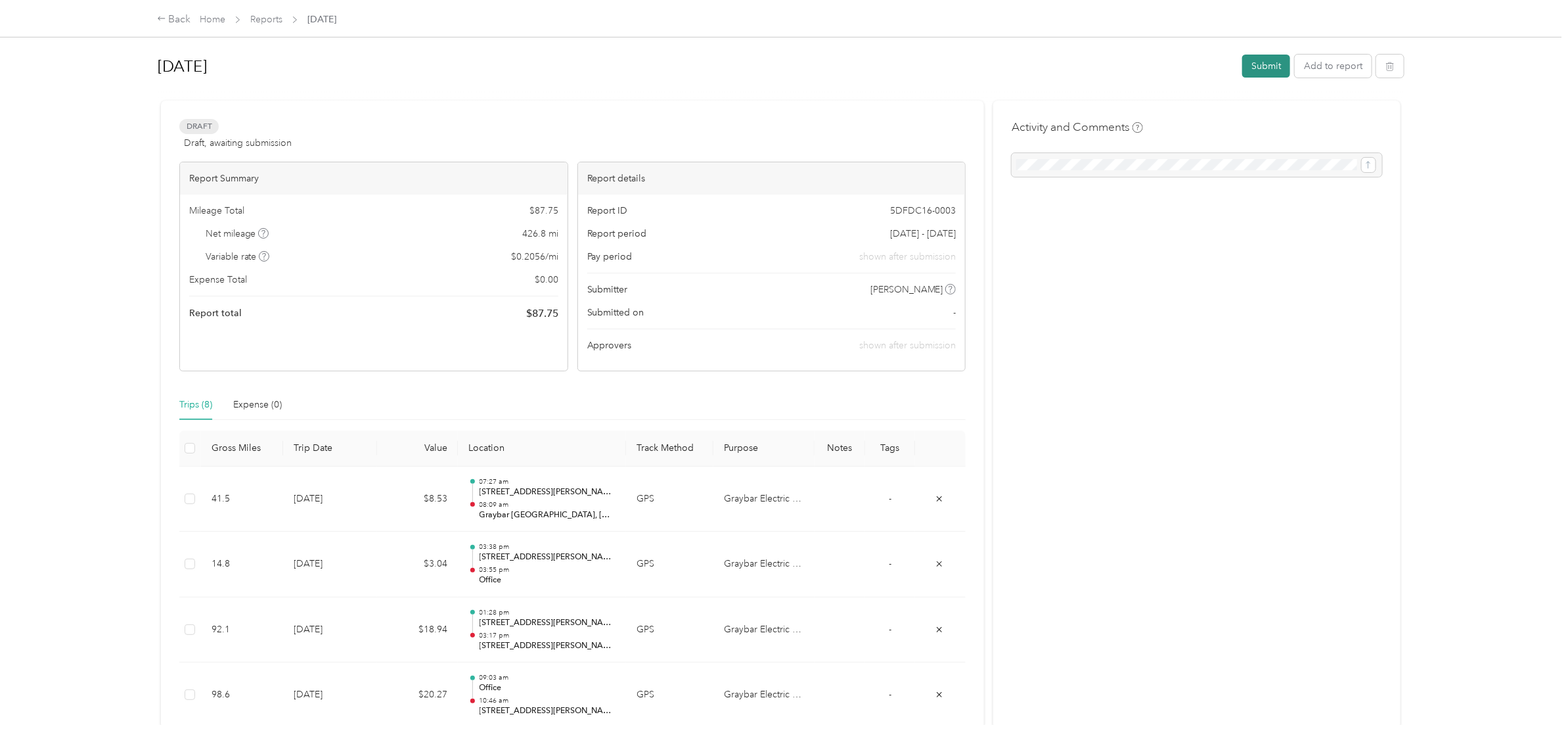
click at [1258, 69] on button "Submit" at bounding box center [1266, 66] width 48 height 23
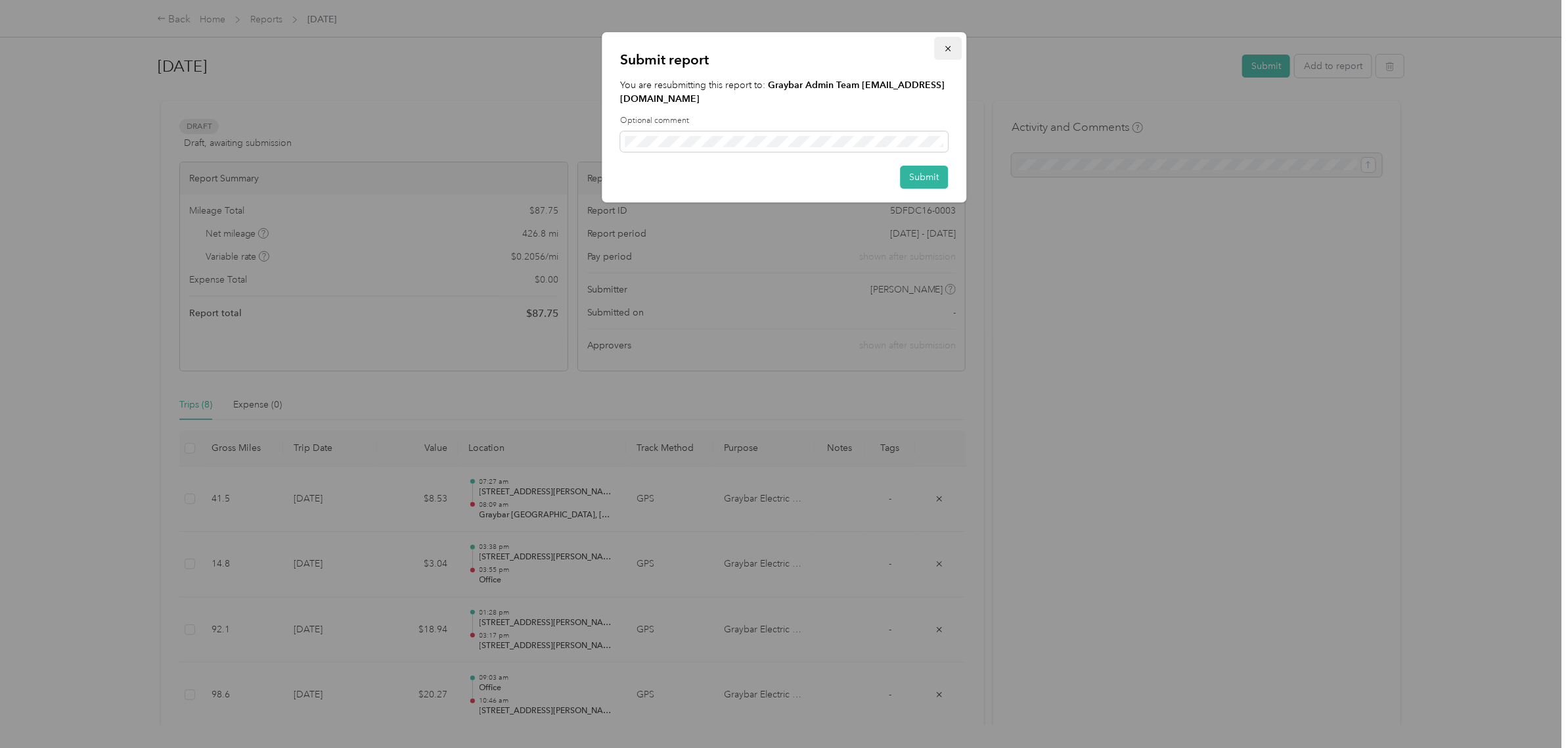
click at [948, 49] on icon "button" at bounding box center [948, 49] width 6 height 6
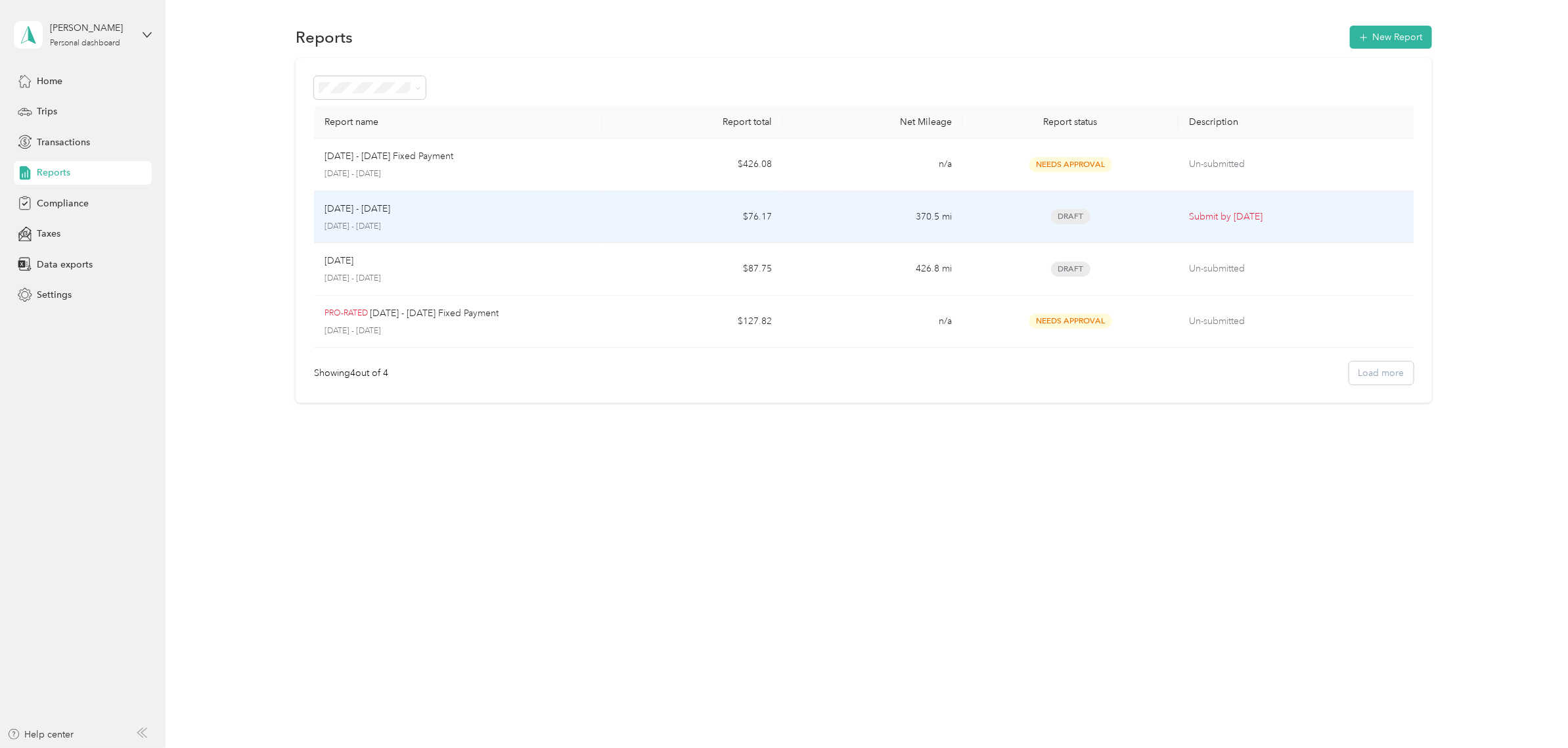
click at [434, 218] on div "[DATE] - [DATE] [DATE] - [DATE]" at bounding box center [459, 216] width 268 height 30
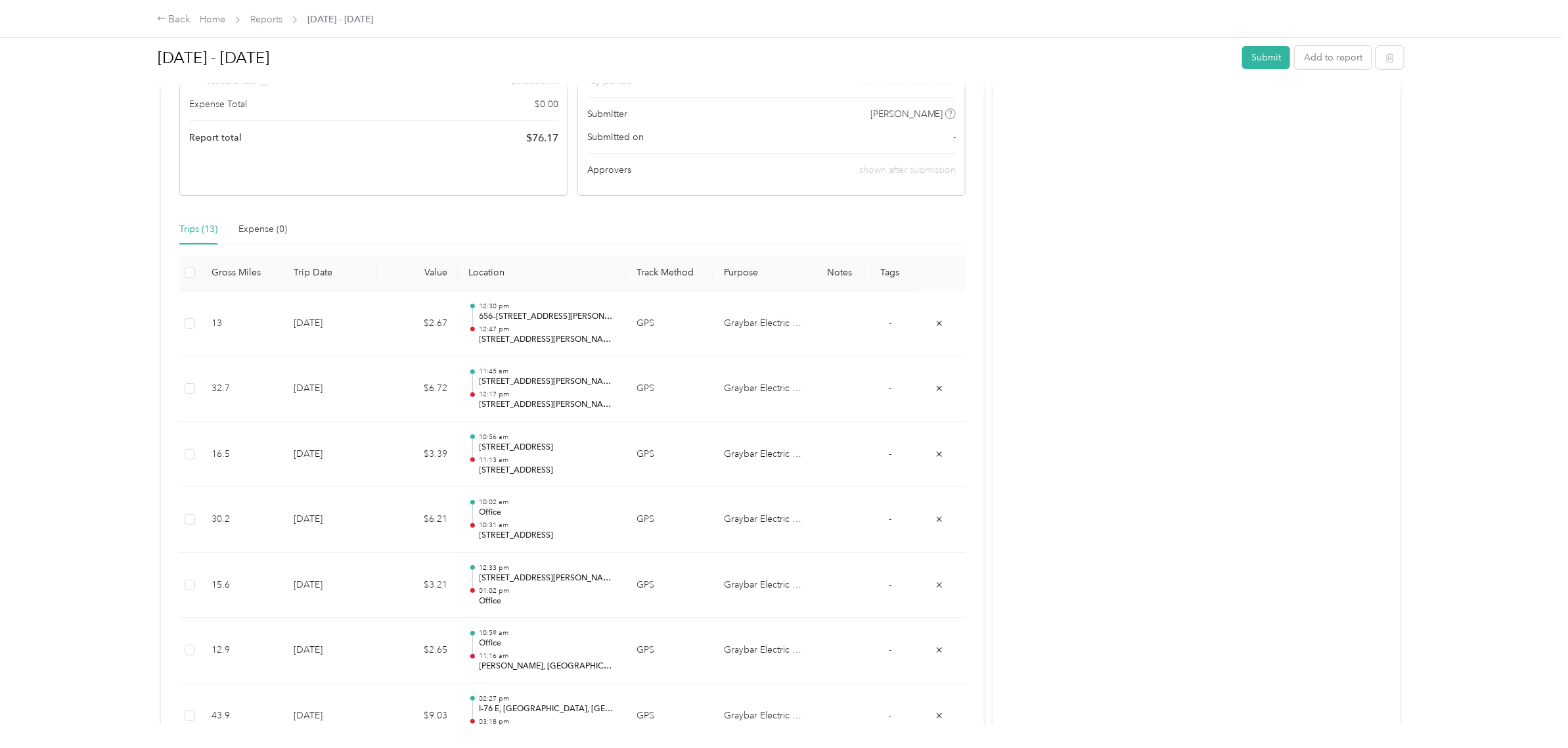
scroll to position [81, 0]
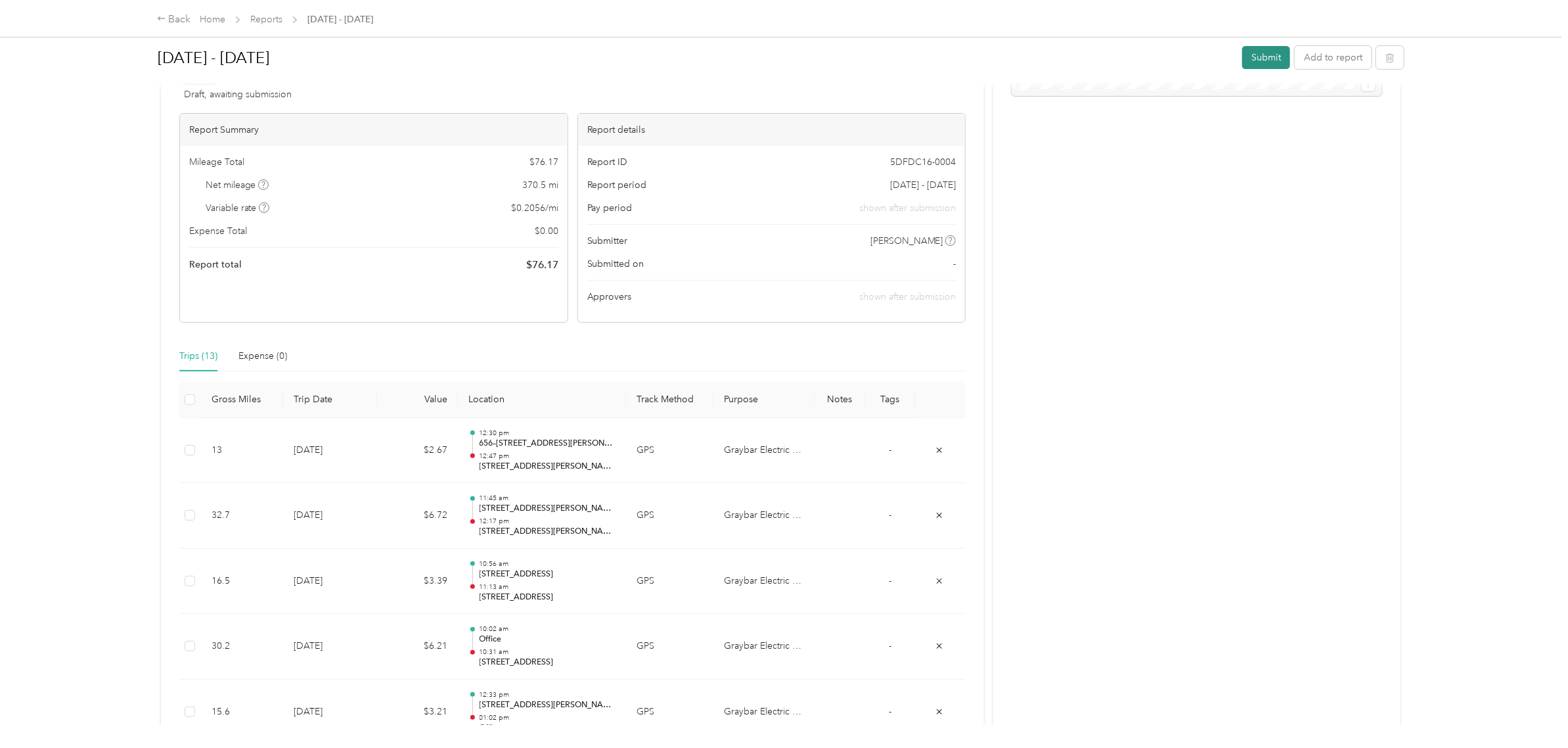
click at [1254, 60] on button "Submit" at bounding box center [1266, 57] width 48 height 23
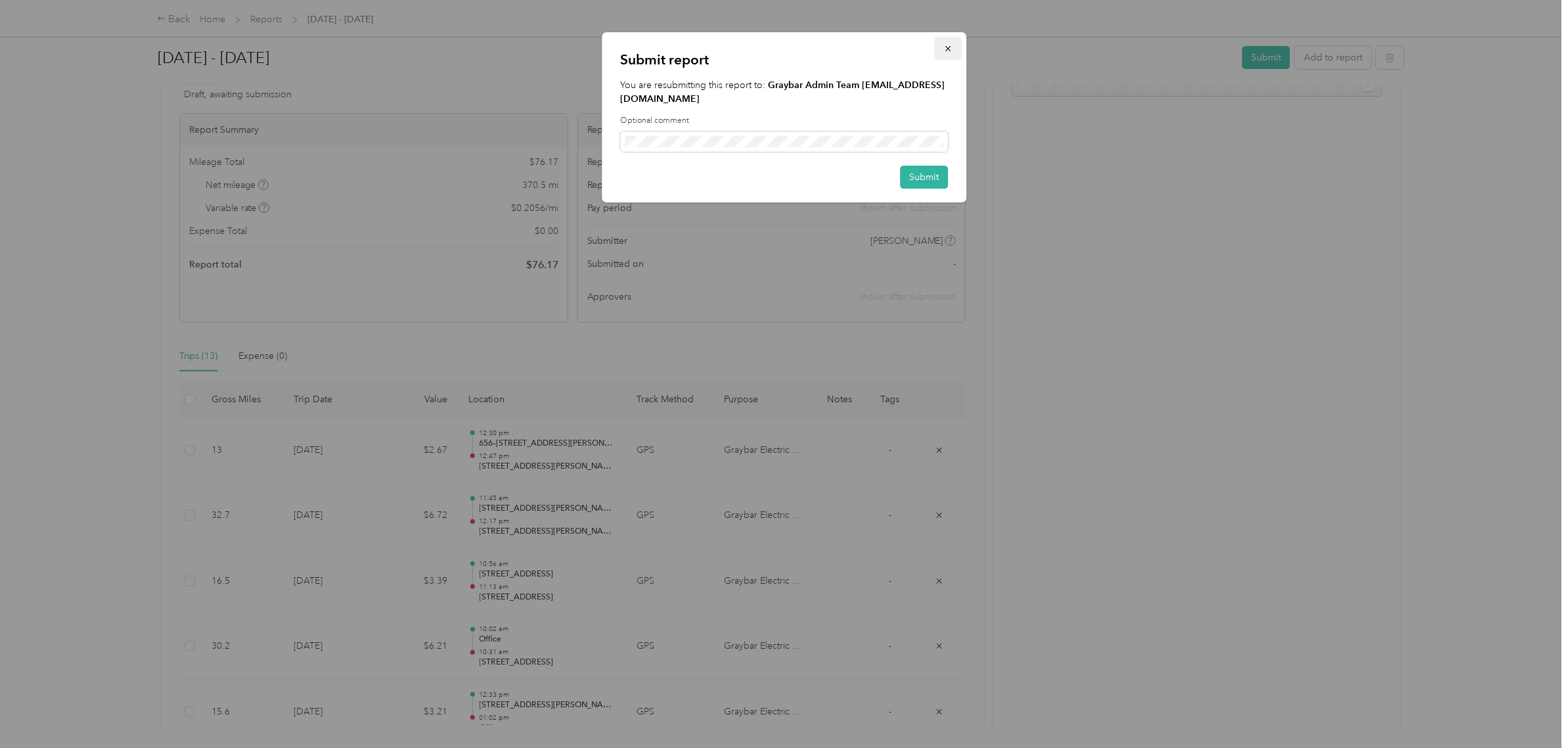
click at [948, 44] on icon "button" at bounding box center [948, 49] width 9 height 9
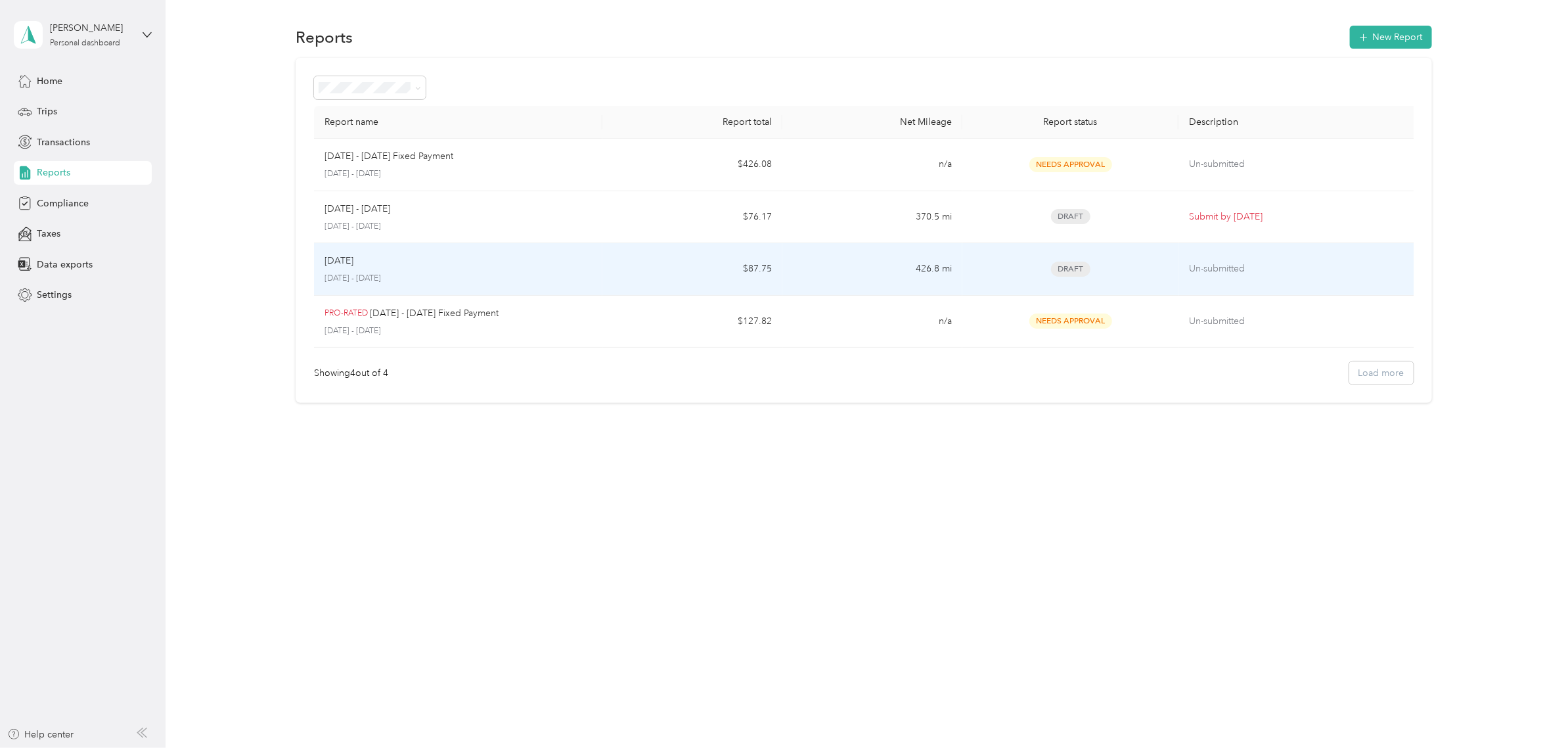
click at [573, 272] on p "[DATE] - [DATE]" at bounding box center [459, 278] width 268 height 12
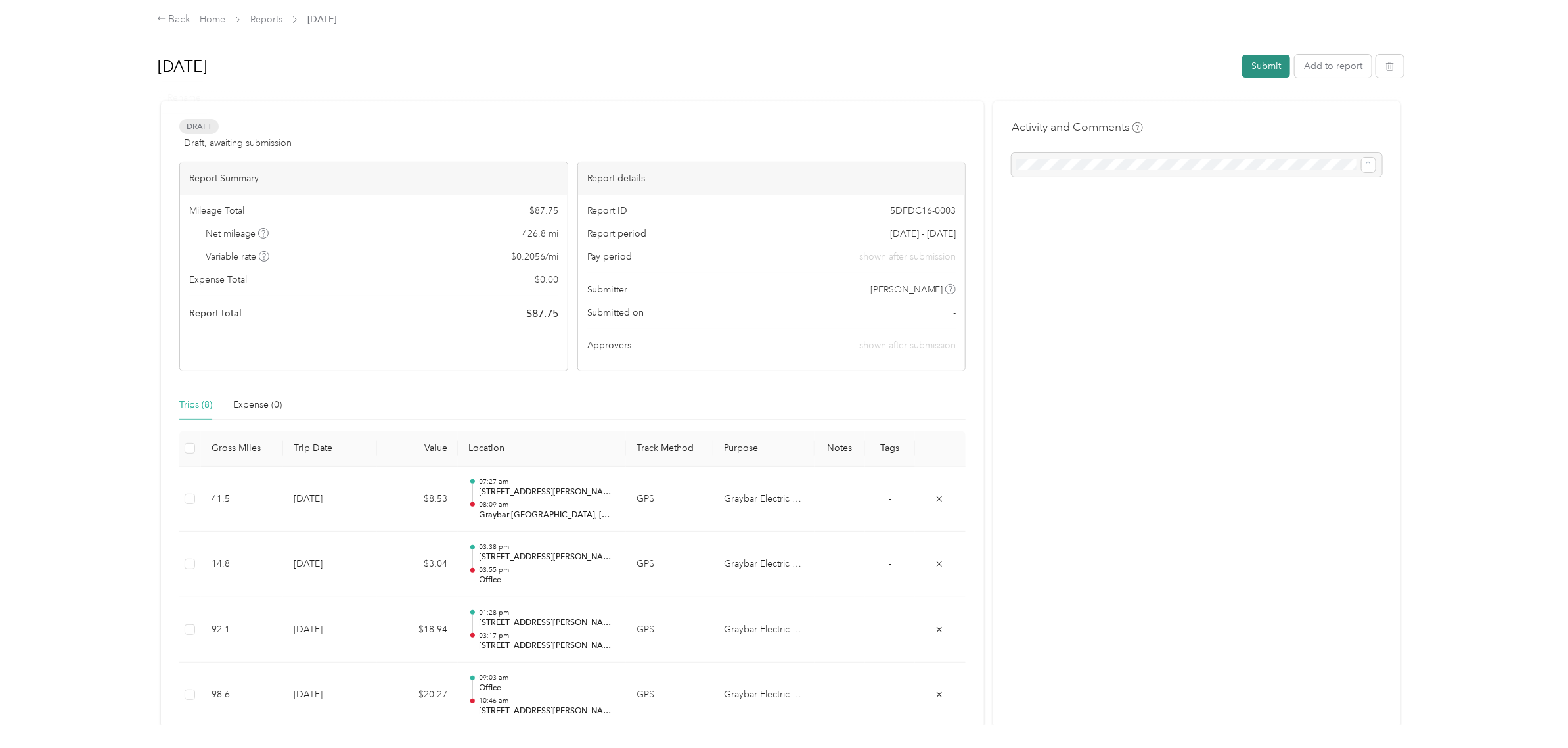
click at [1265, 64] on button "Submit" at bounding box center [1266, 66] width 48 height 23
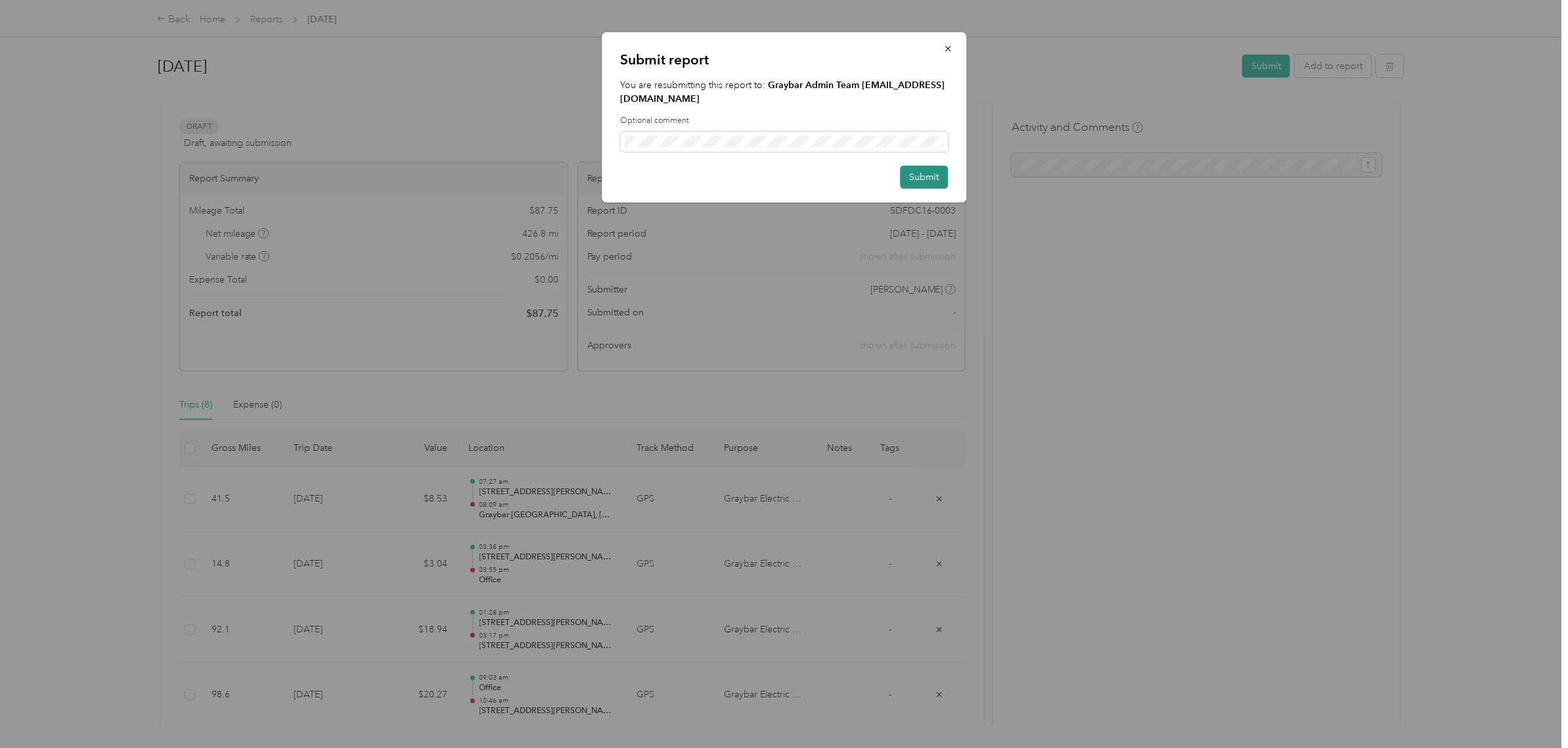
click at [921, 166] on button "Submit" at bounding box center [924, 176] width 48 height 23
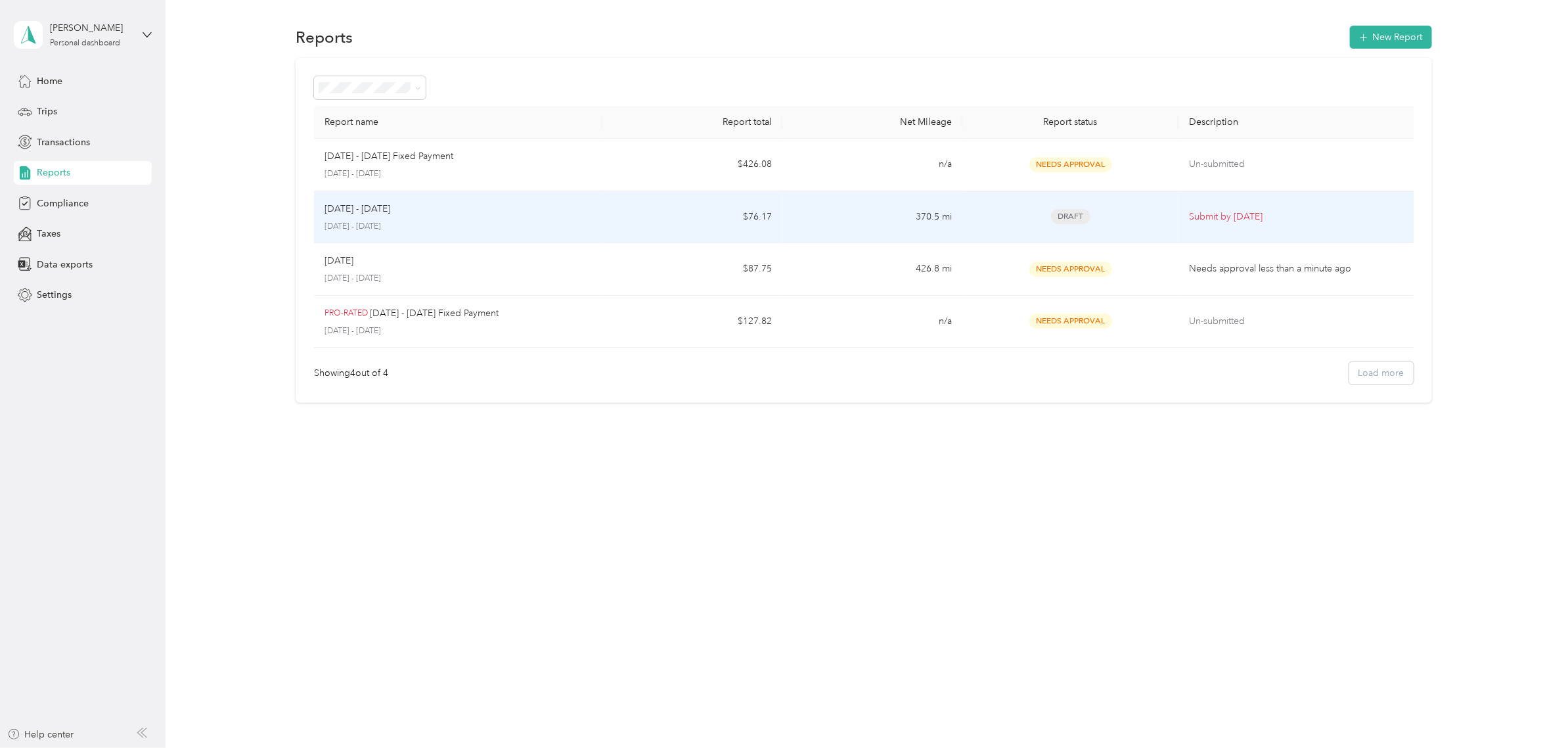
click at [828, 234] on td "370.5 mi" at bounding box center [872, 217] width 180 height 53
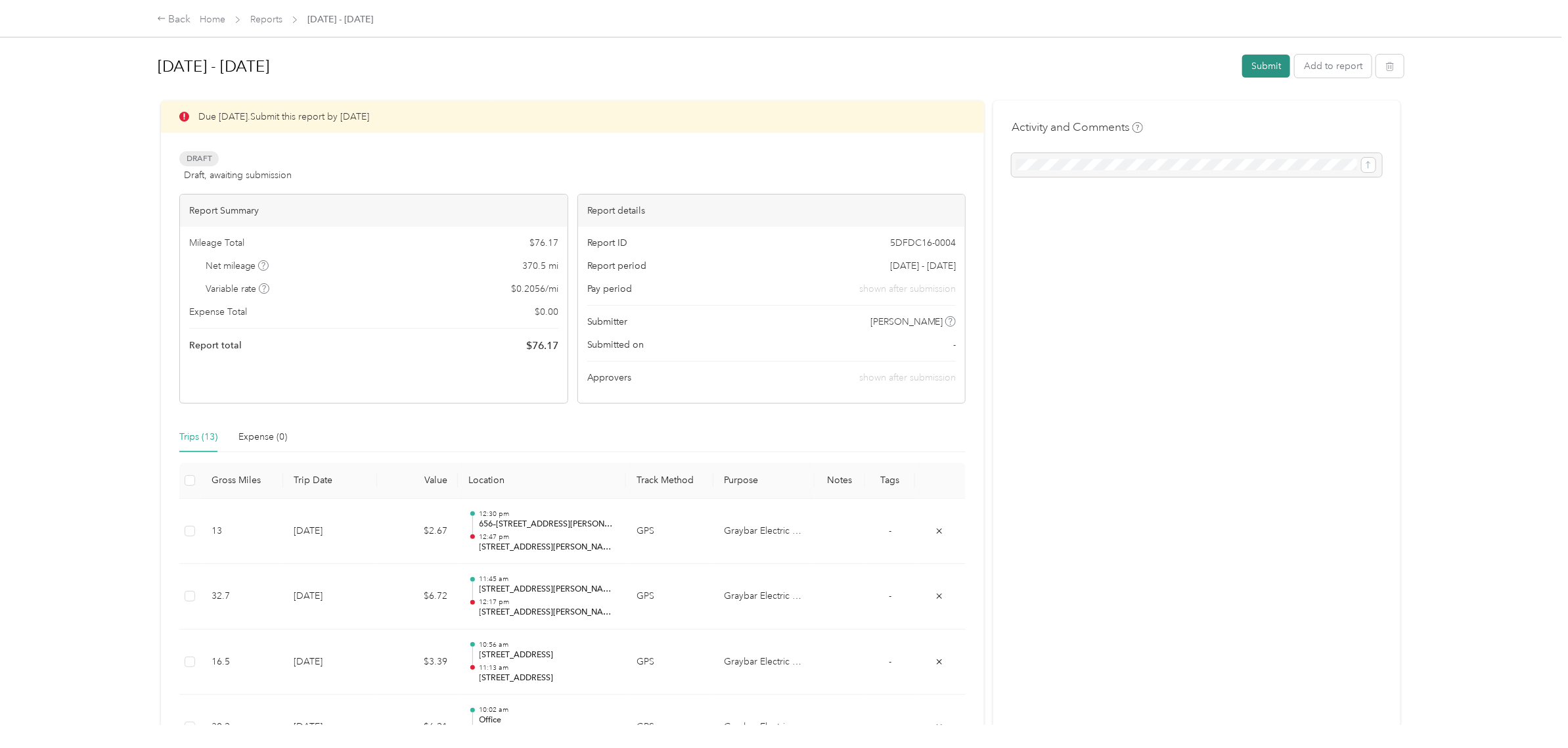
click at [1258, 67] on button "Submit" at bounding box center [1266, 66] width 48 height 23
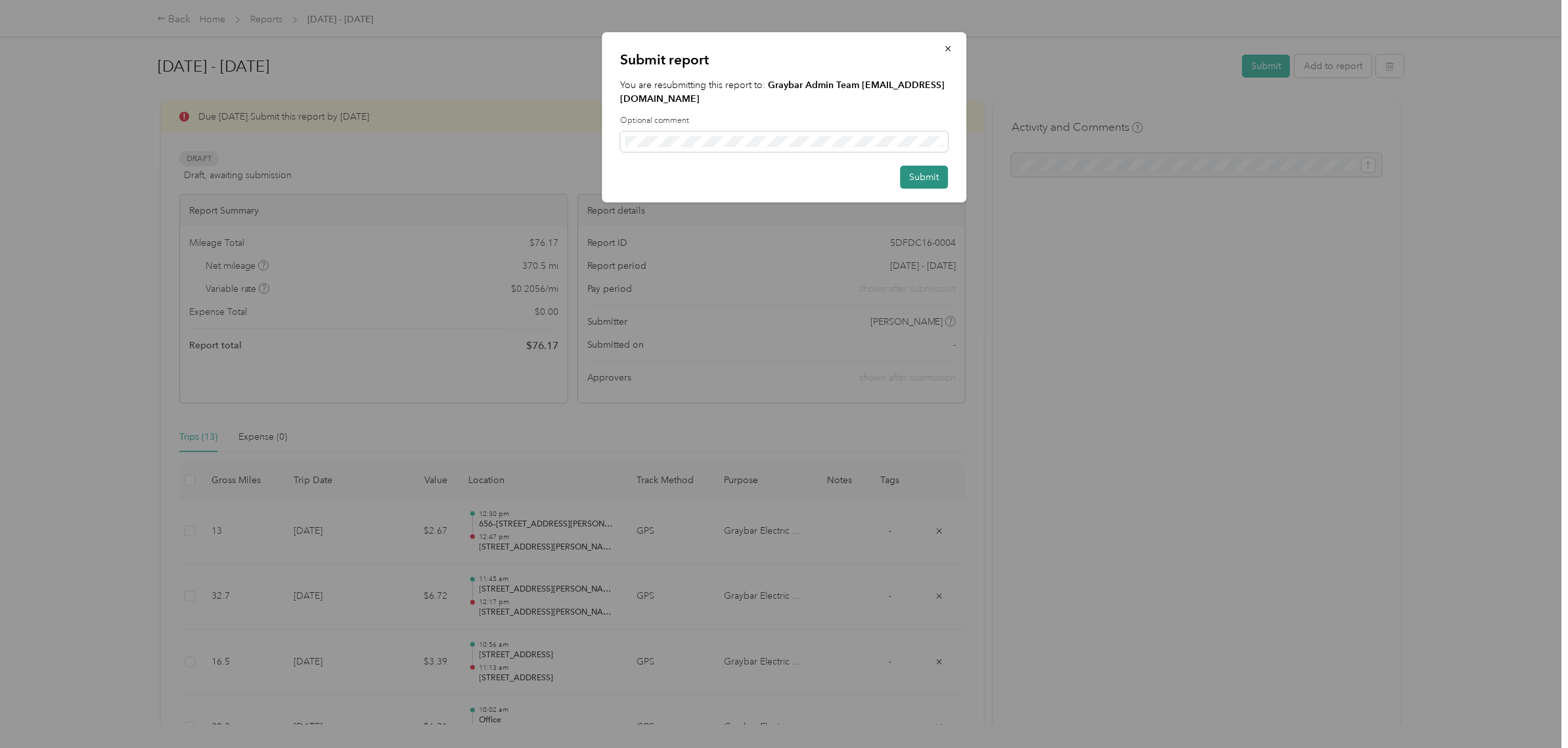
click at [924, 167] on button "Submit" at bounding box center [924, 176] width 48 height 23
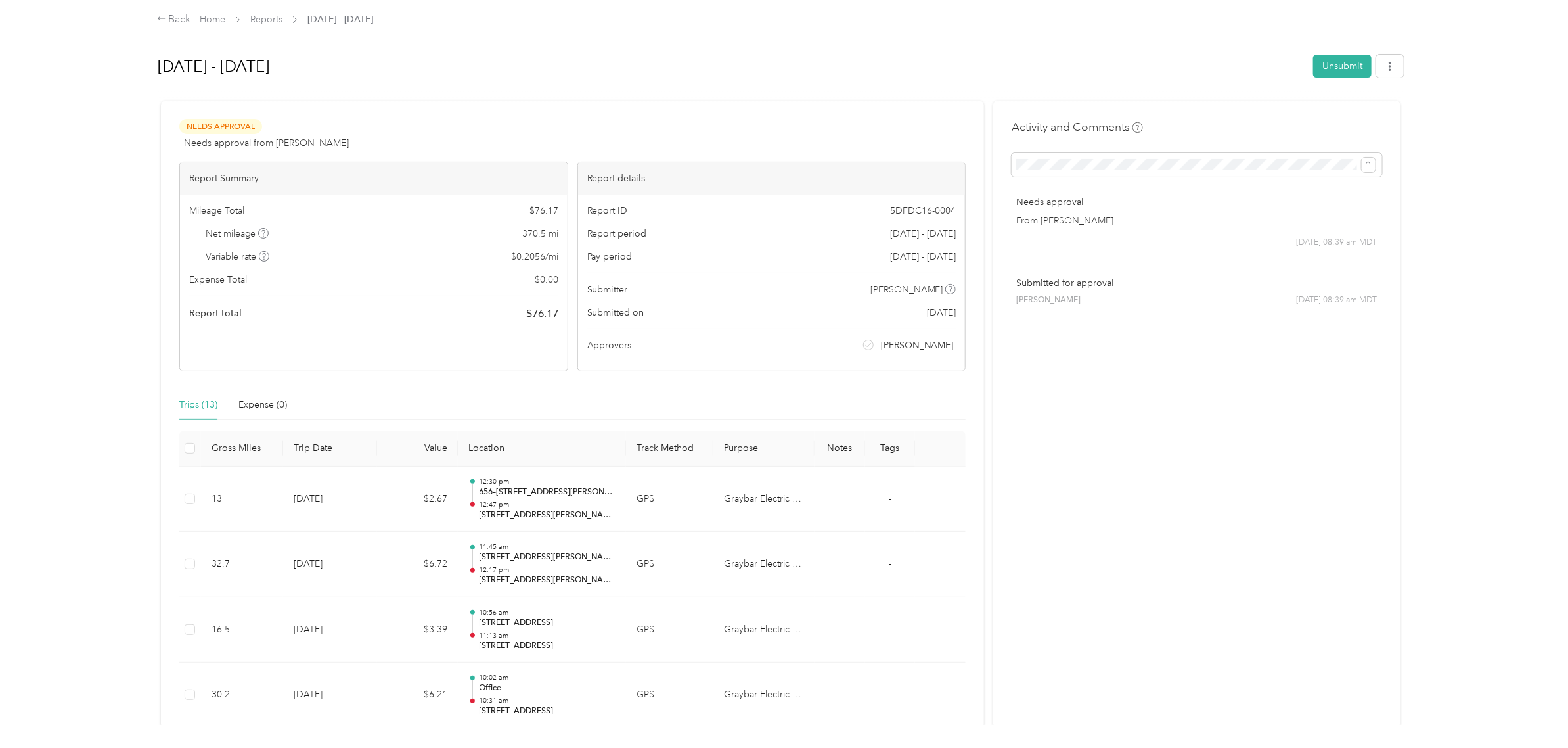
click at [167, 8] on div "Back Home Reports [DATE] - [DATE]" at bounding box center [784, 18] width 1306 height 37
click at [164, 23] on icon at bounding box center [162, 18] width 9 height 9
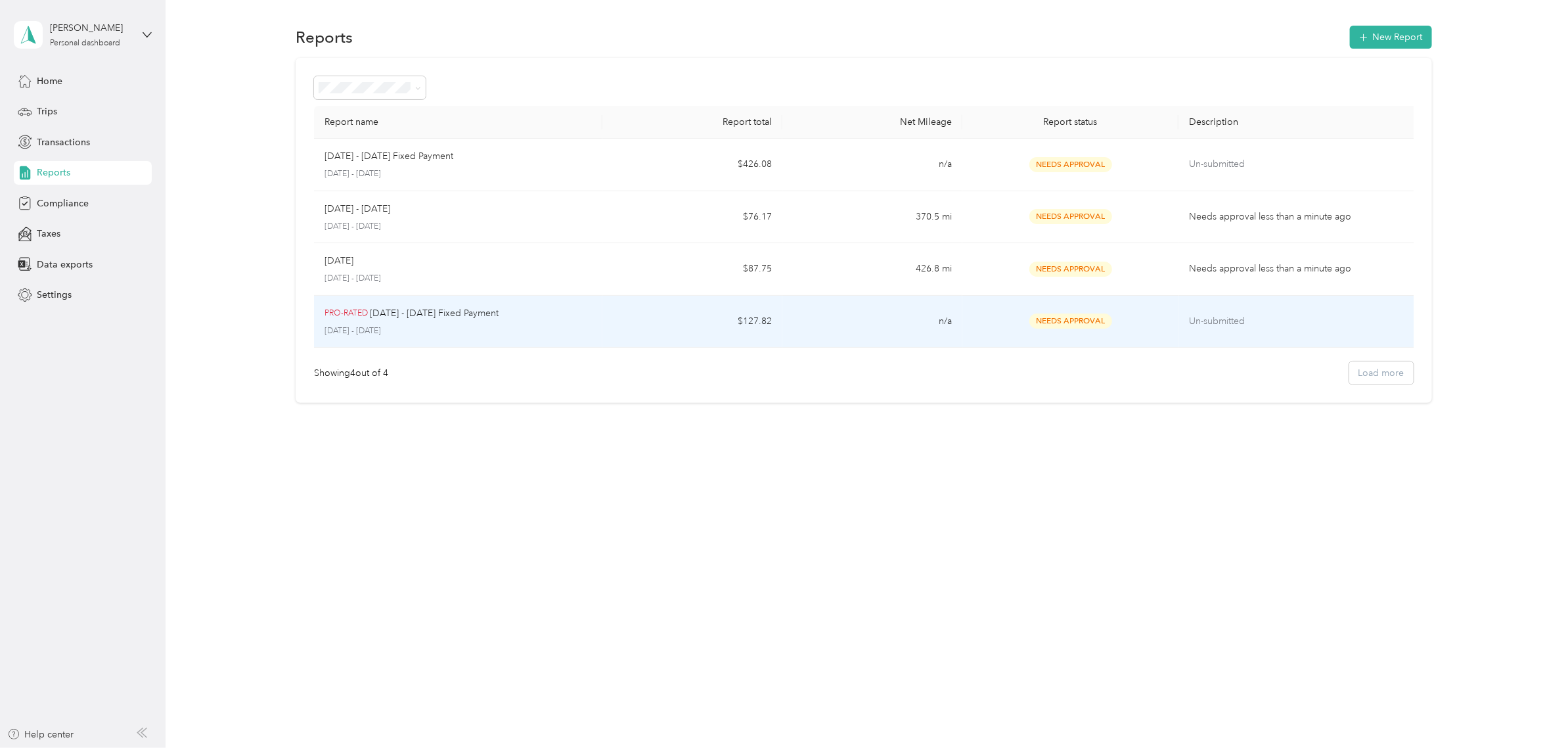
click at [654, 313] on td "$127.82" at bounding box center [692, 321] width 180 height 53
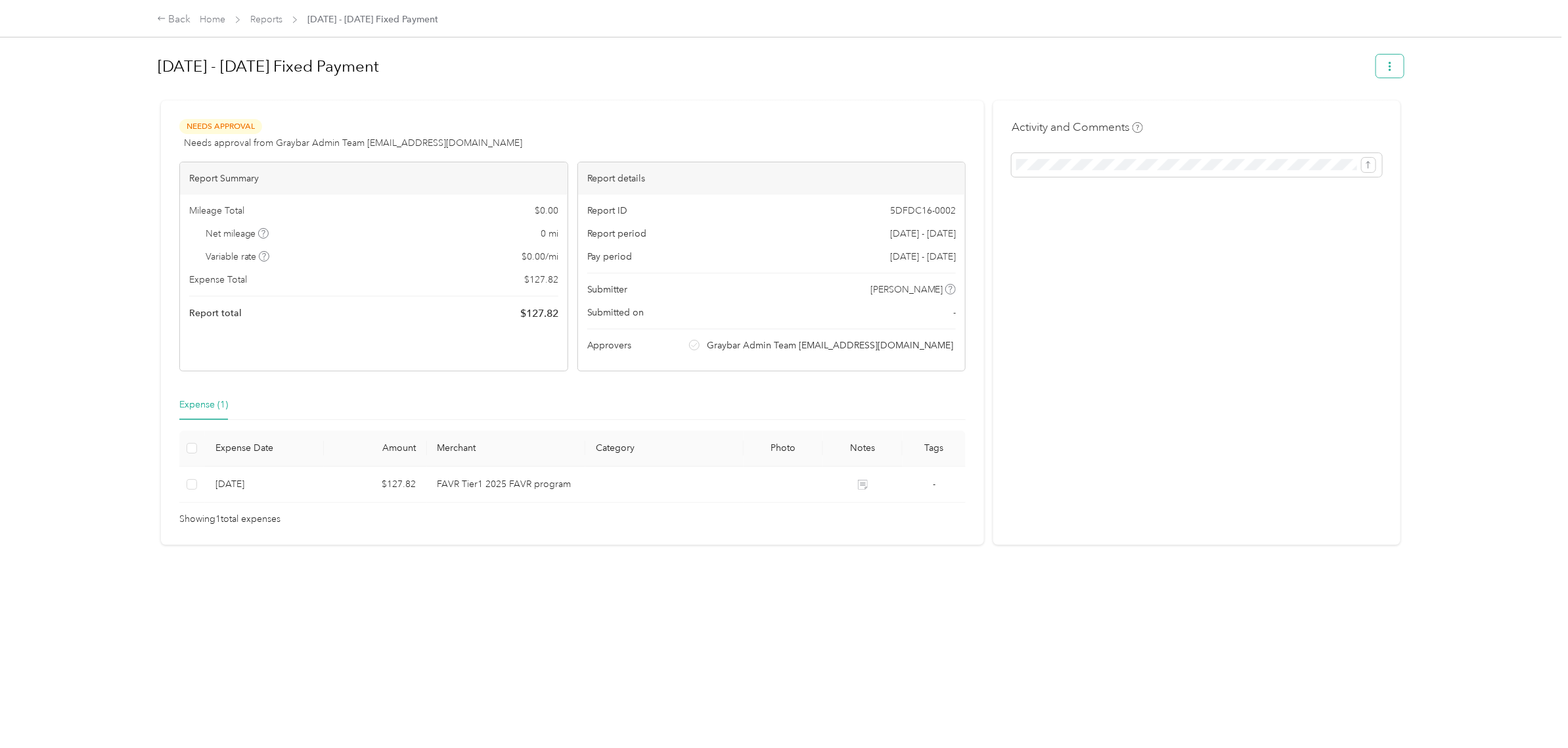
click at [1385, 69] on icon "button" at bounding box center [1390, 66] width 9 height 9
click at [1291, 431] on div "Activity and Comments" at bounding box center [1196, 322] width 407 height 444
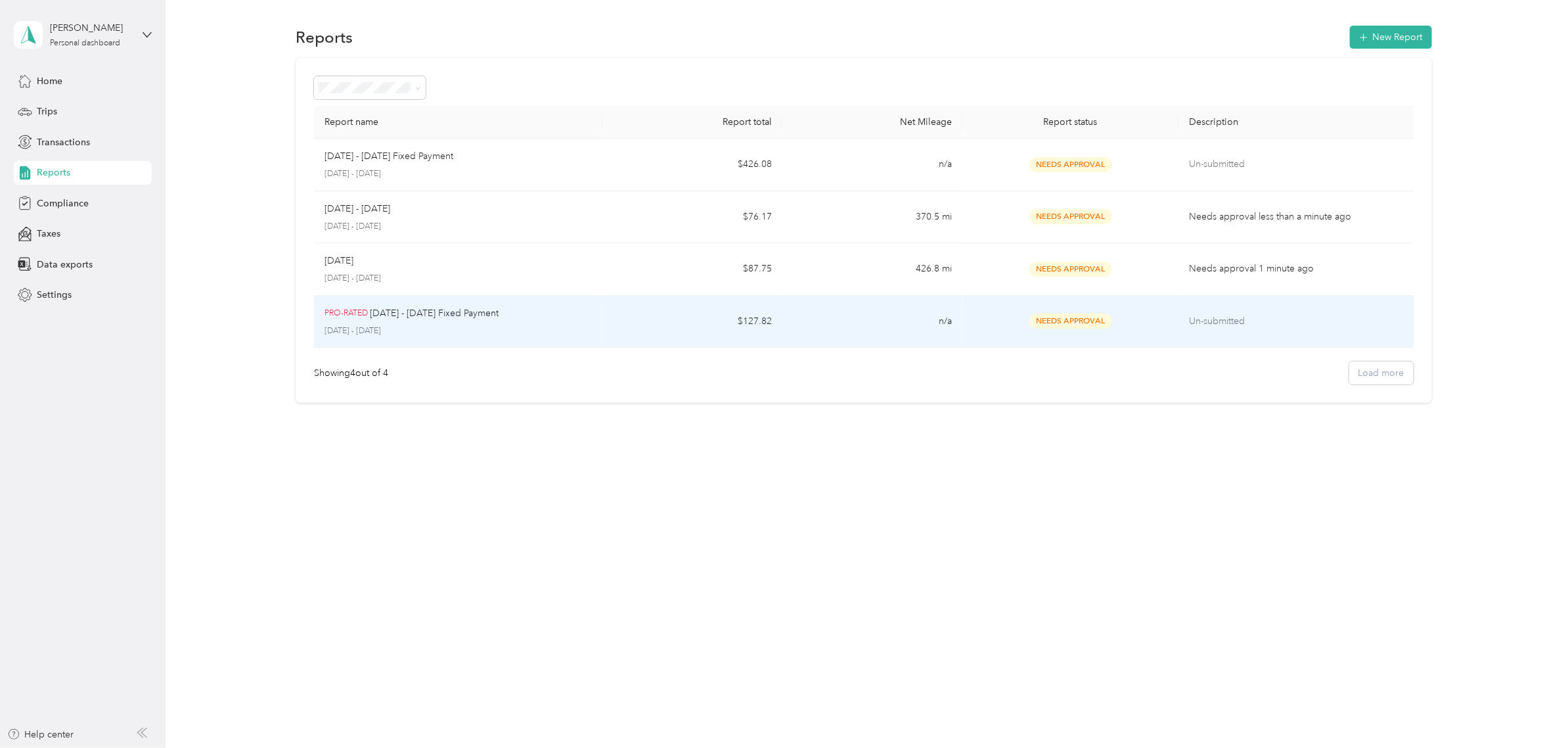
click at [618, 320] on td "$127.82" at bounding box center [692, 321] width 180 height 53
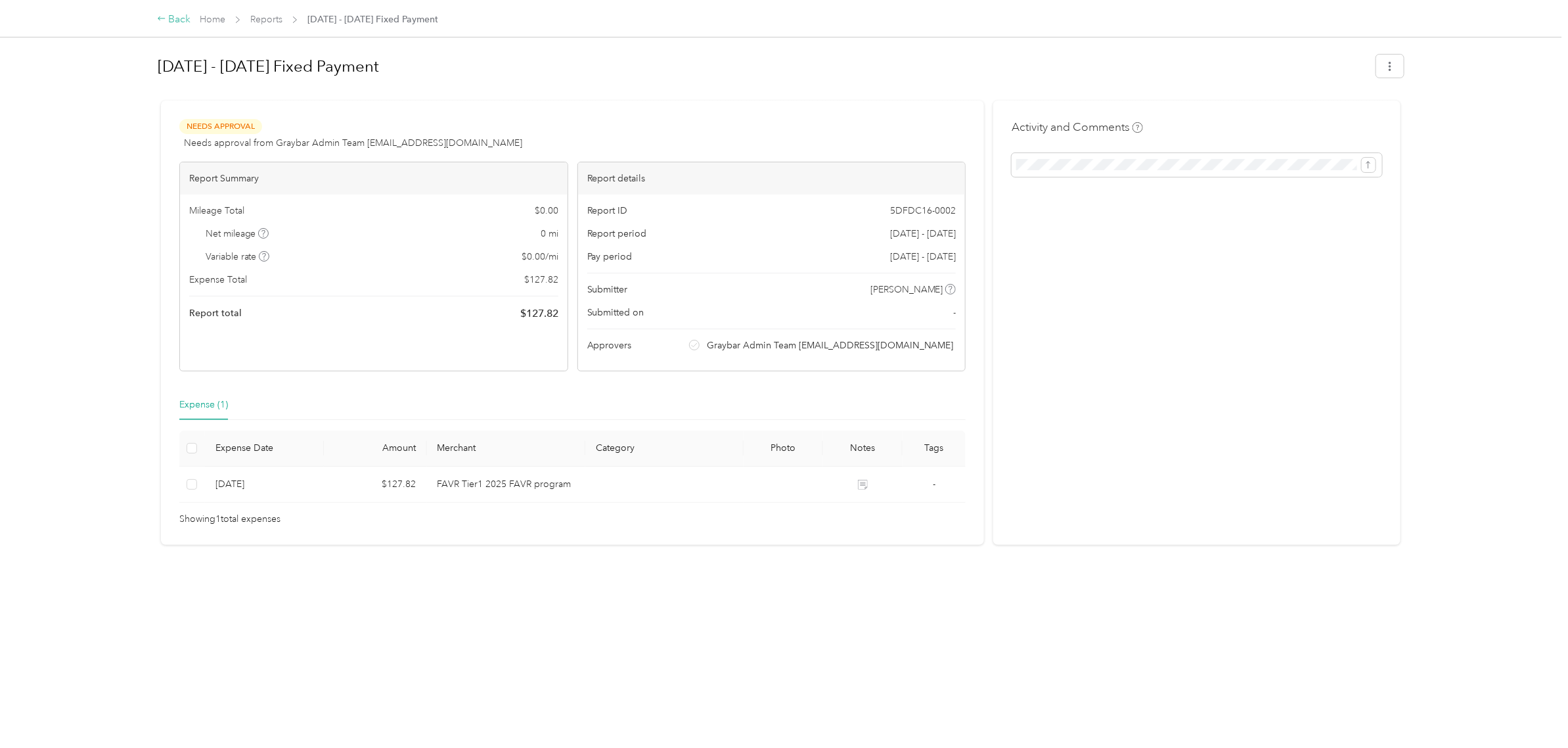
click at [176, 18] on div "Back" at bounding box center [174, 19] width 34 height 16
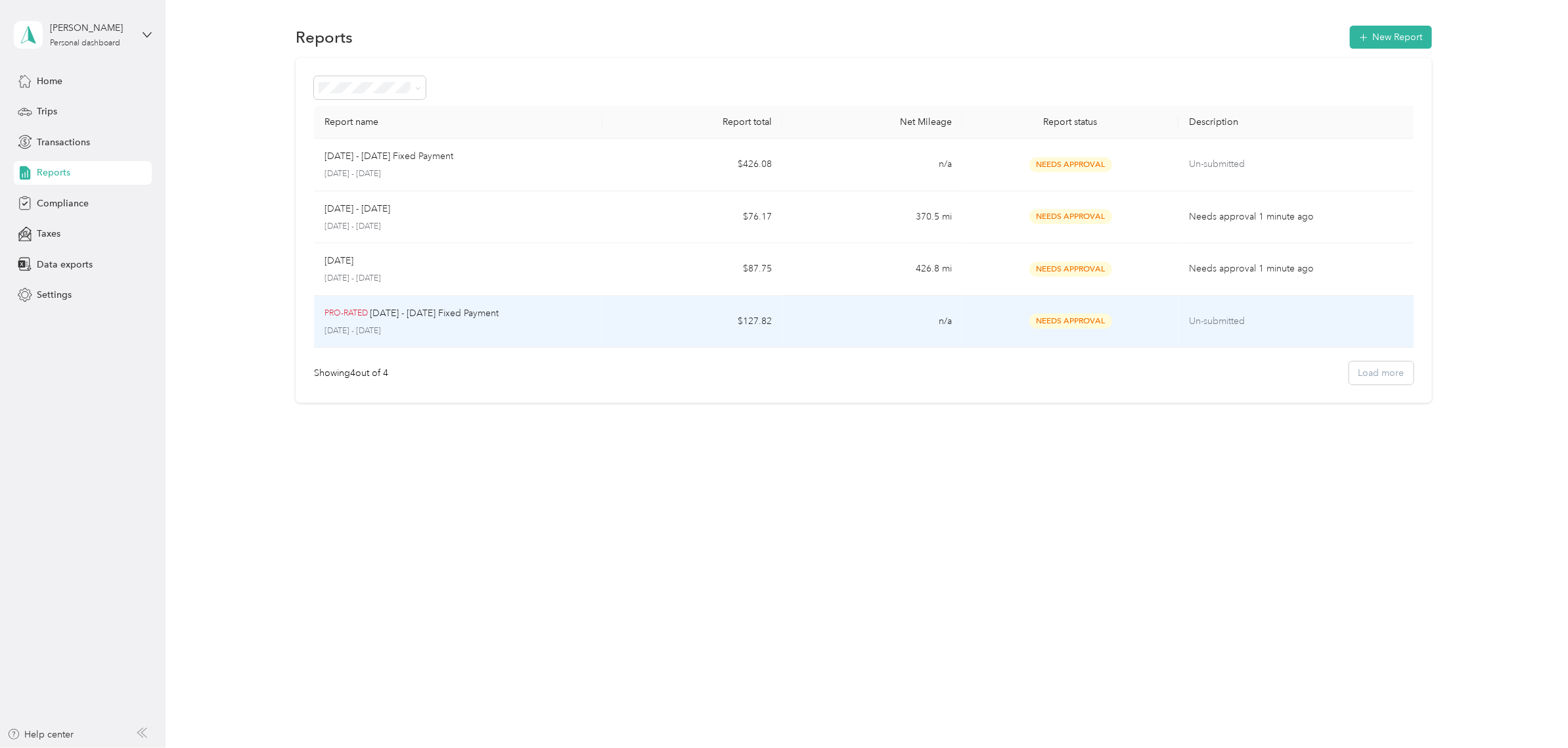
click at [648, 327] on td "$127.82" at bounding box center [692, 321] width 180 height 53
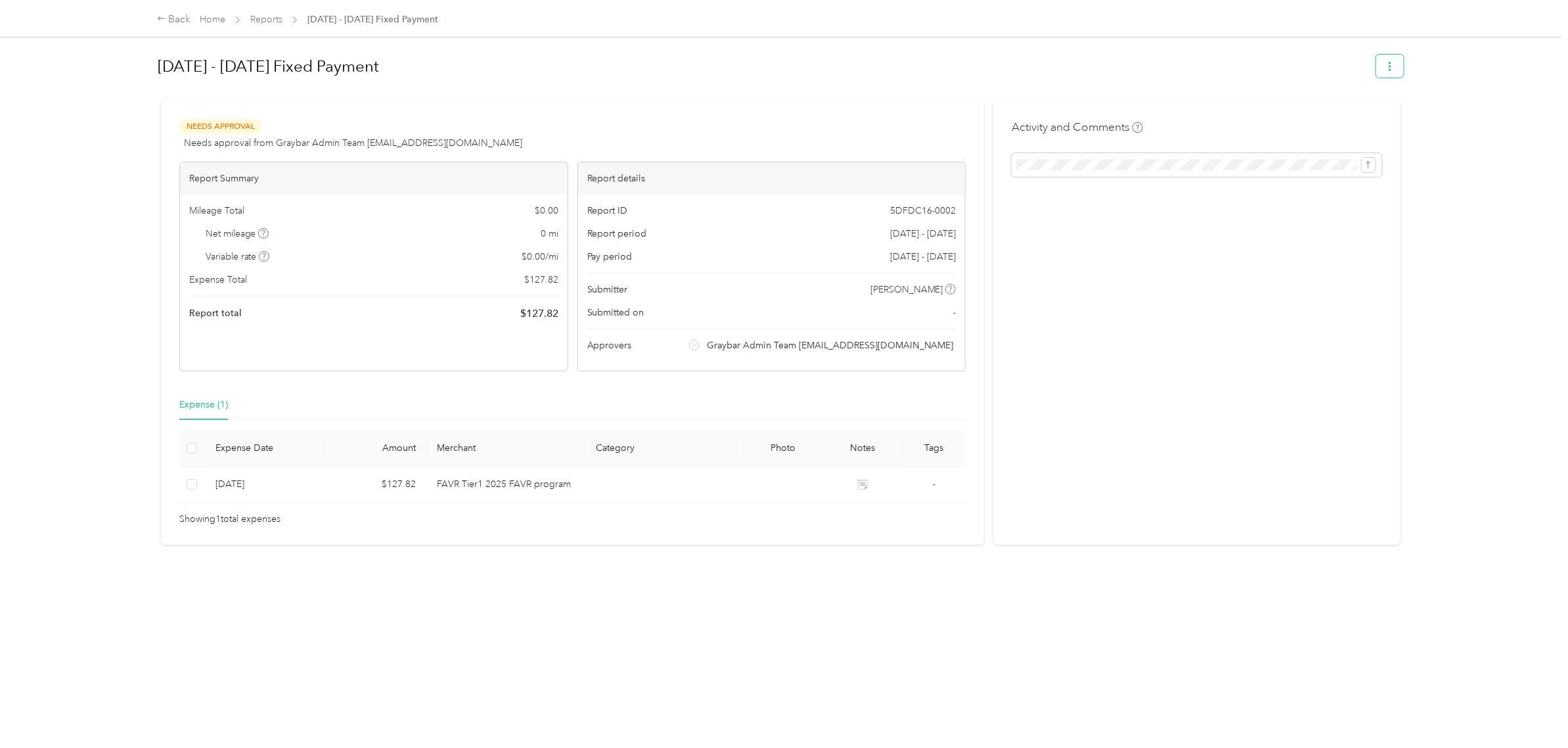
click at [1387, 70] on icon "button" at bounding box center [1390, 66] width 9 height 9
click at [1311, 398] on div "Activity and Comments" at bounding box center [1196, 322] width 407 height 444
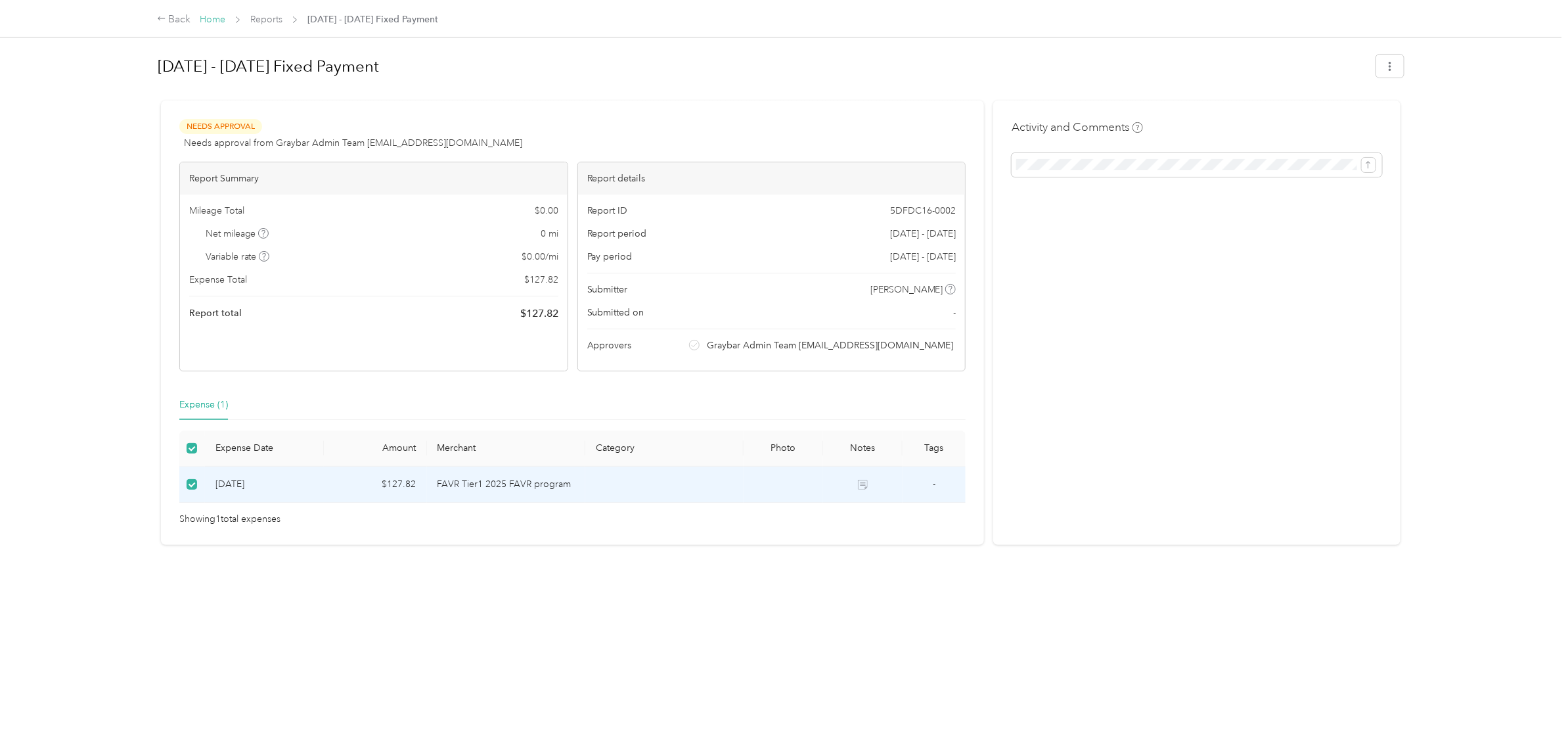
click at [219, 18] on link "Home" at bounding box center [212, 19] width 26 height 11
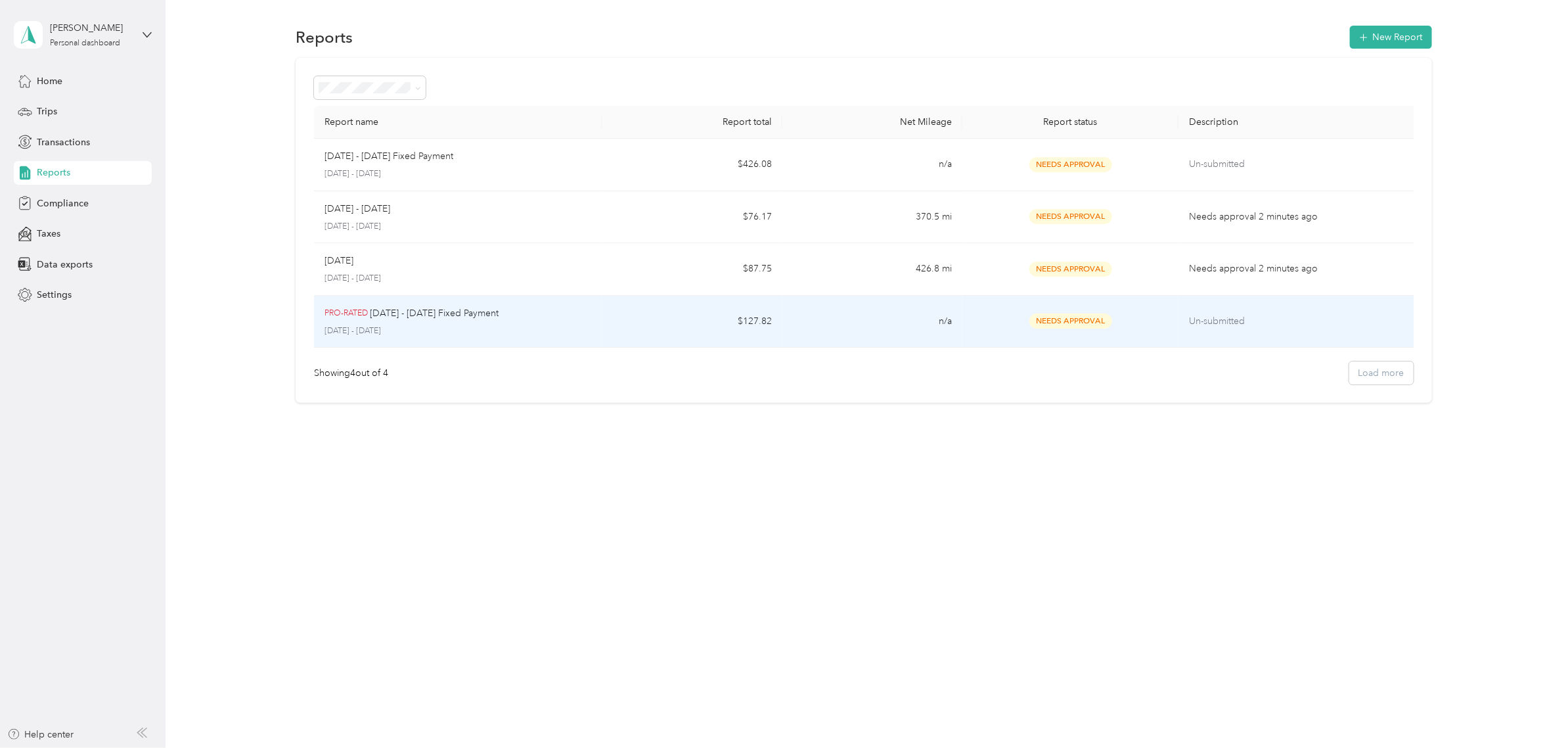
click at [412, 331] on p "[DATE] - [DATE]" at bounding box center [459, 331] width 268 height 12
click at [1245, 327] on p "Un-submitted" at bounding box center [1299, 321] width 220 height 15
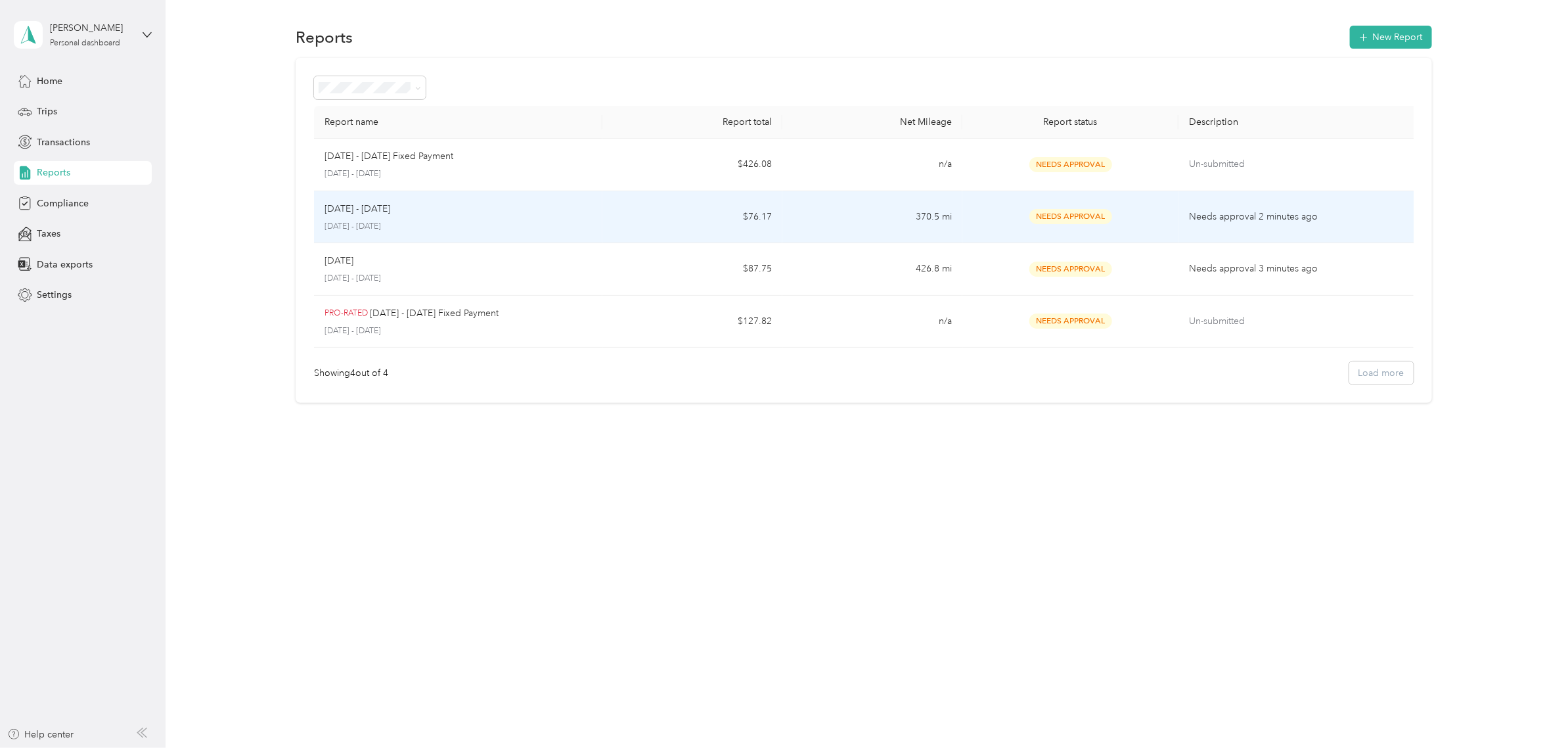
click at [596, 214] on td "[DATE] - [DATE] [DATE] - [DATE]" at bounding box center [458, 217] width 288 height 53
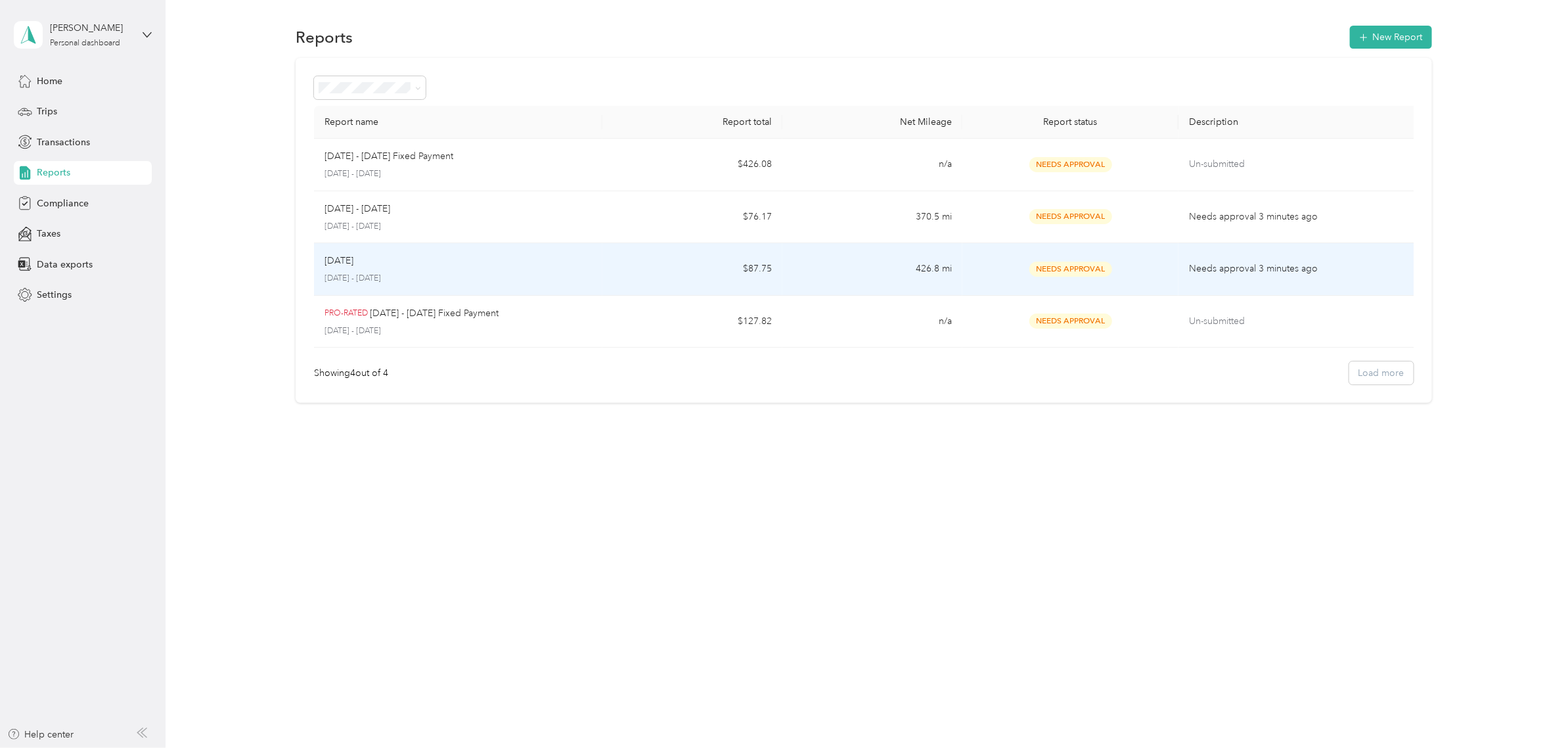
click at [662, 280] on td "$87.75" at bounding box center [692, 269] width 180 height 53
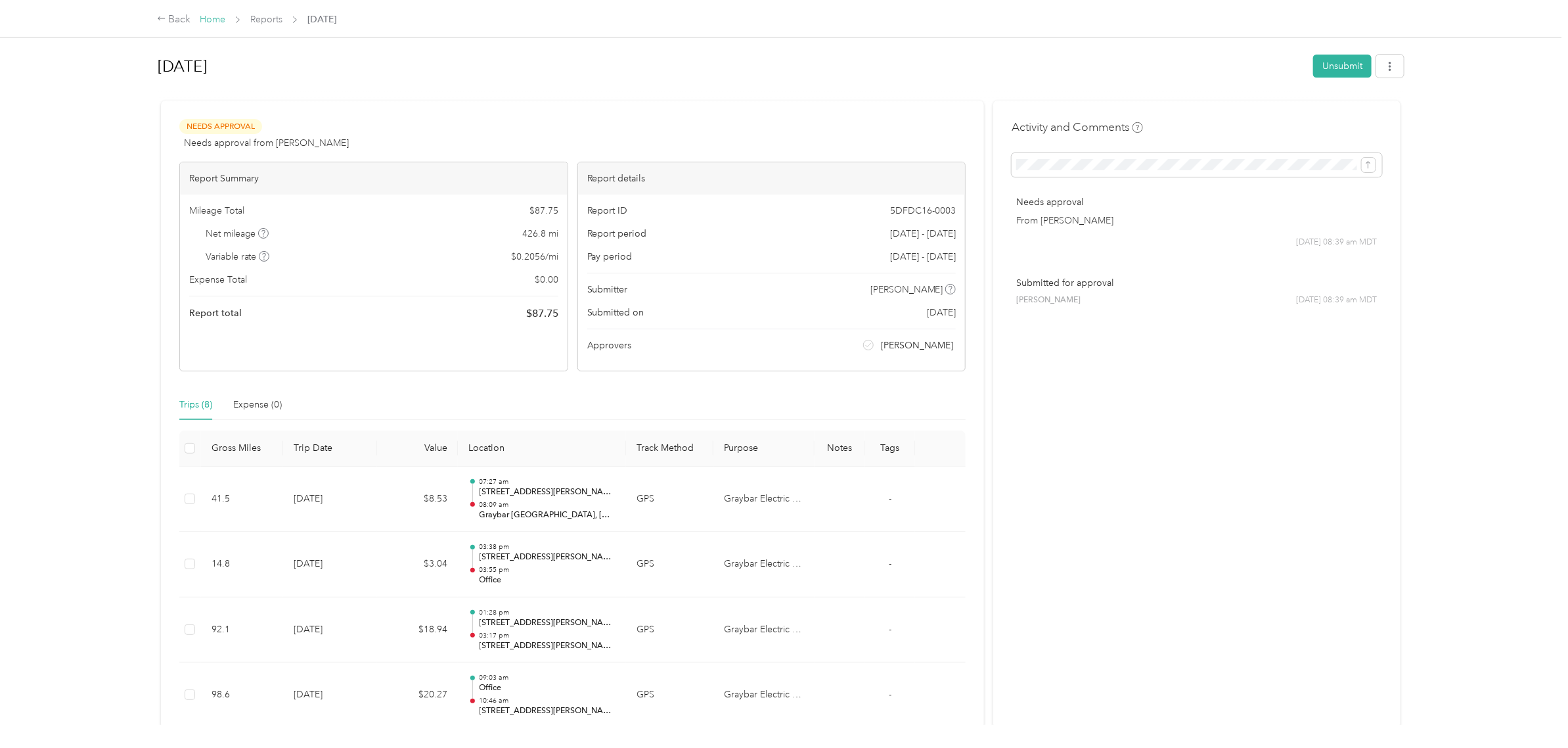
click at [204, 17] on link "Home" at bounding box center [212, 19] width 26 height 11
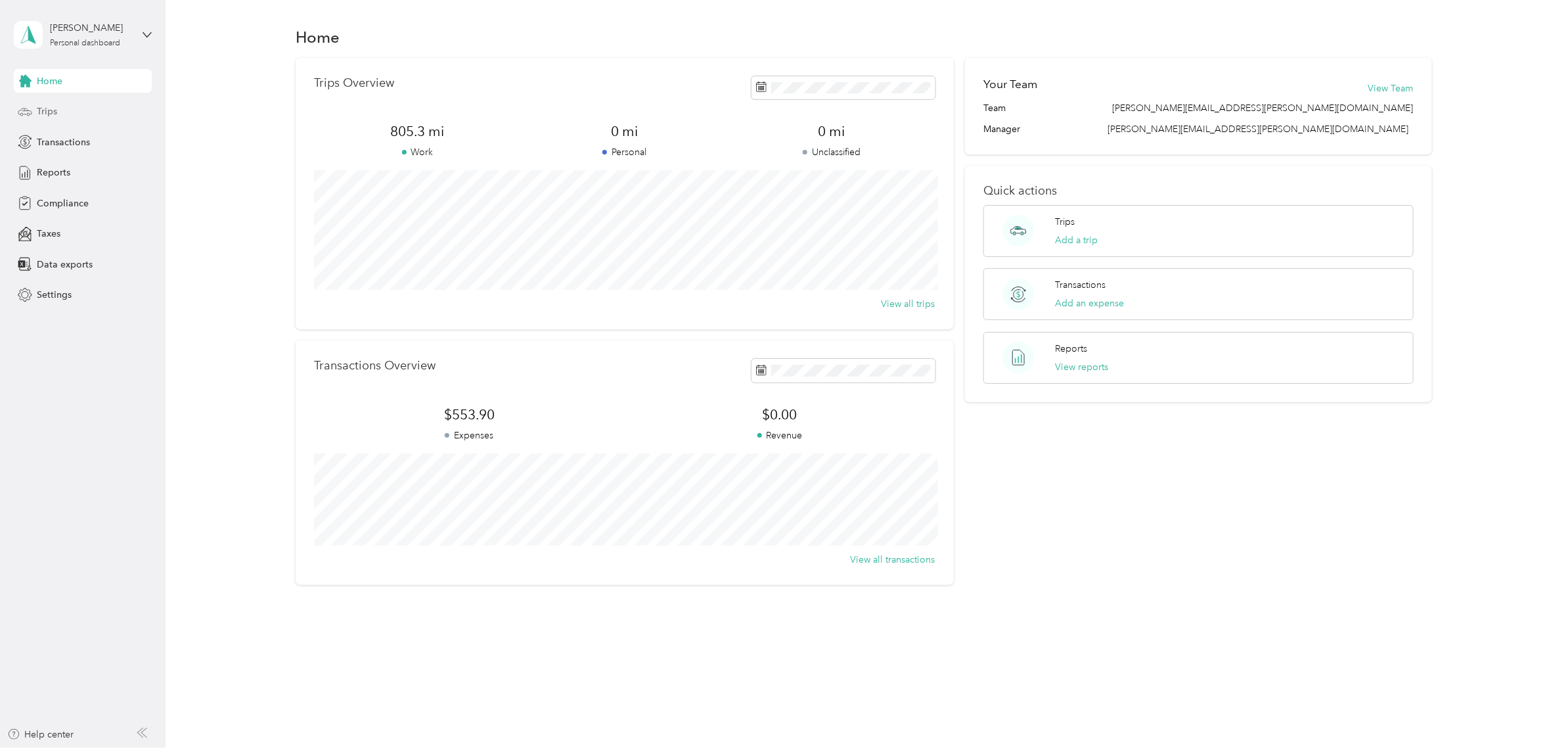
click at [54, 114] on span "Trips" at bounding box center [47, 111] width 20 height 14
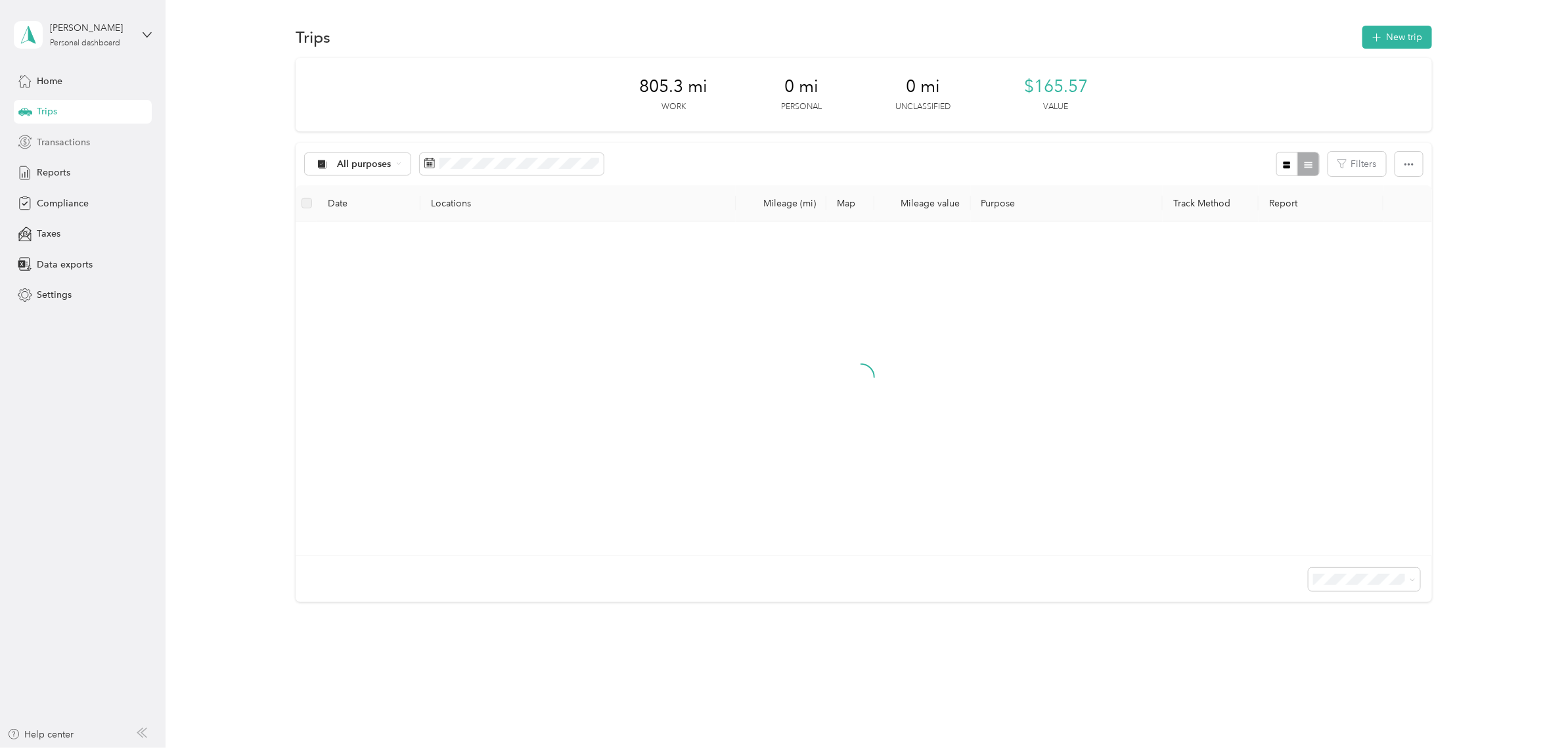
click at [53, 142] on span "Transactions" at bounding box center [64, 142] width 54 height 14
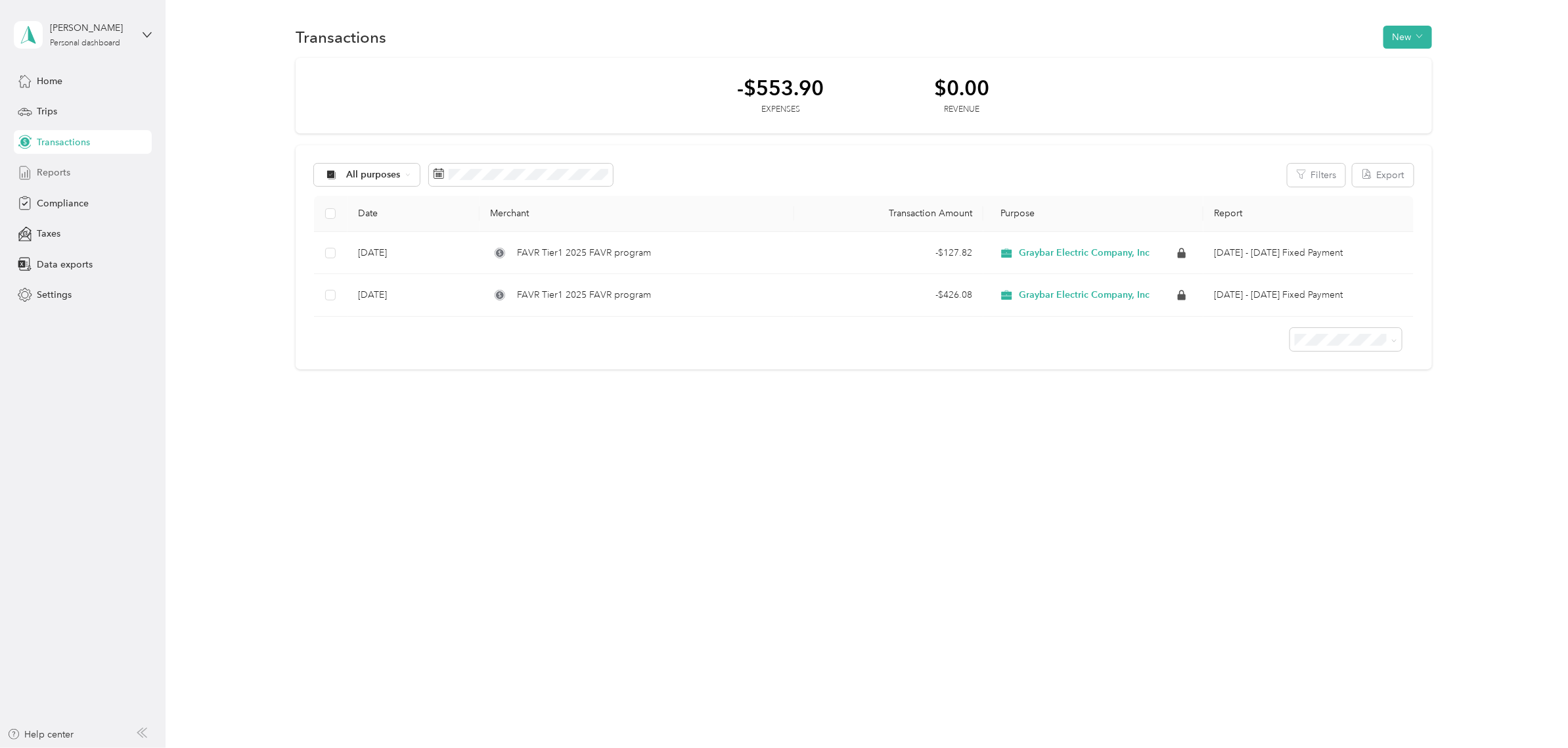
click at [57, 170] on span "Reports" at bounding box center [54, 172] width 33 height 14
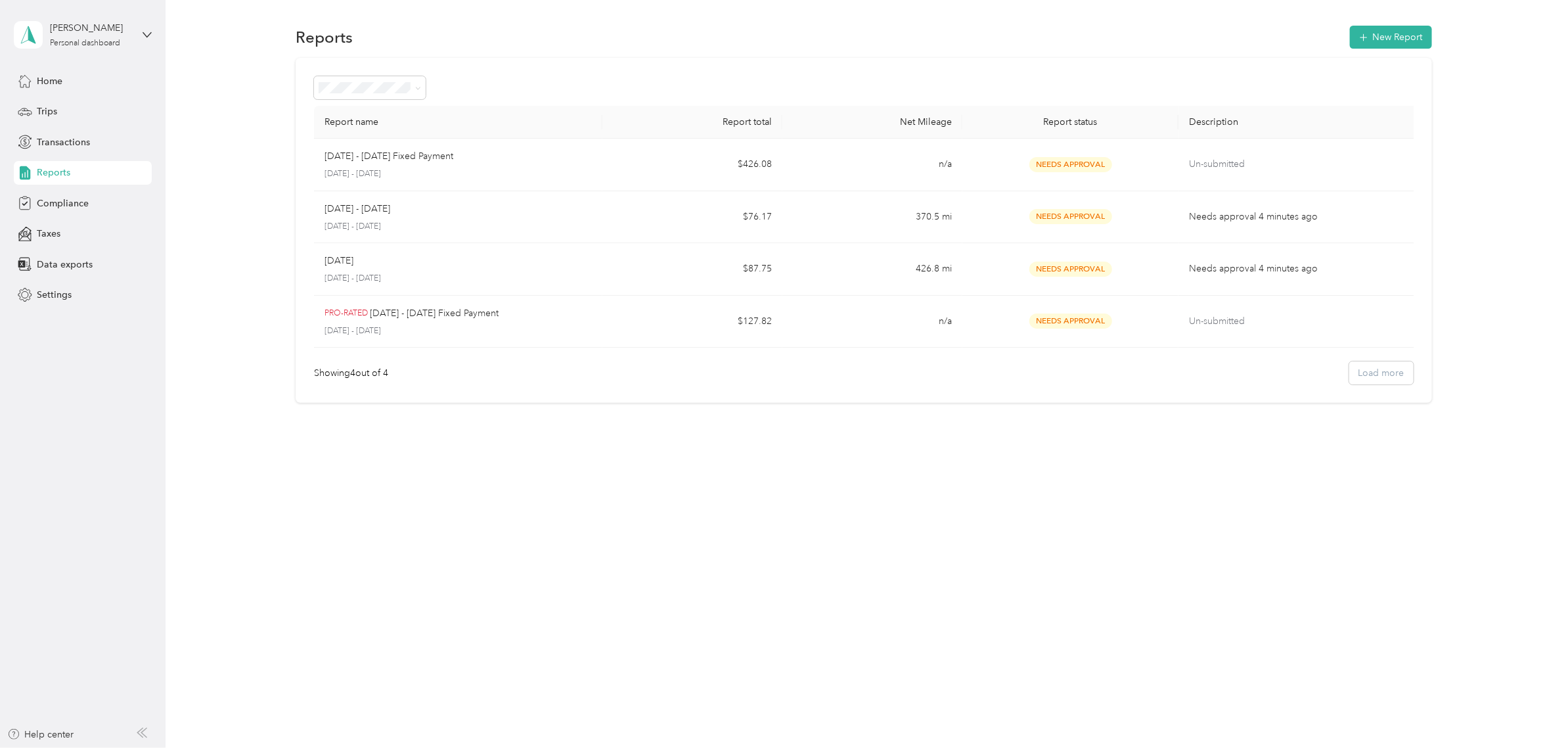
click at [57, 175] on span "Reports" at bounding box center [54, 172] width 33 height 14
click at [61, 201] on span "Compliance" at bounding box center [63, 203] width 52 height 14
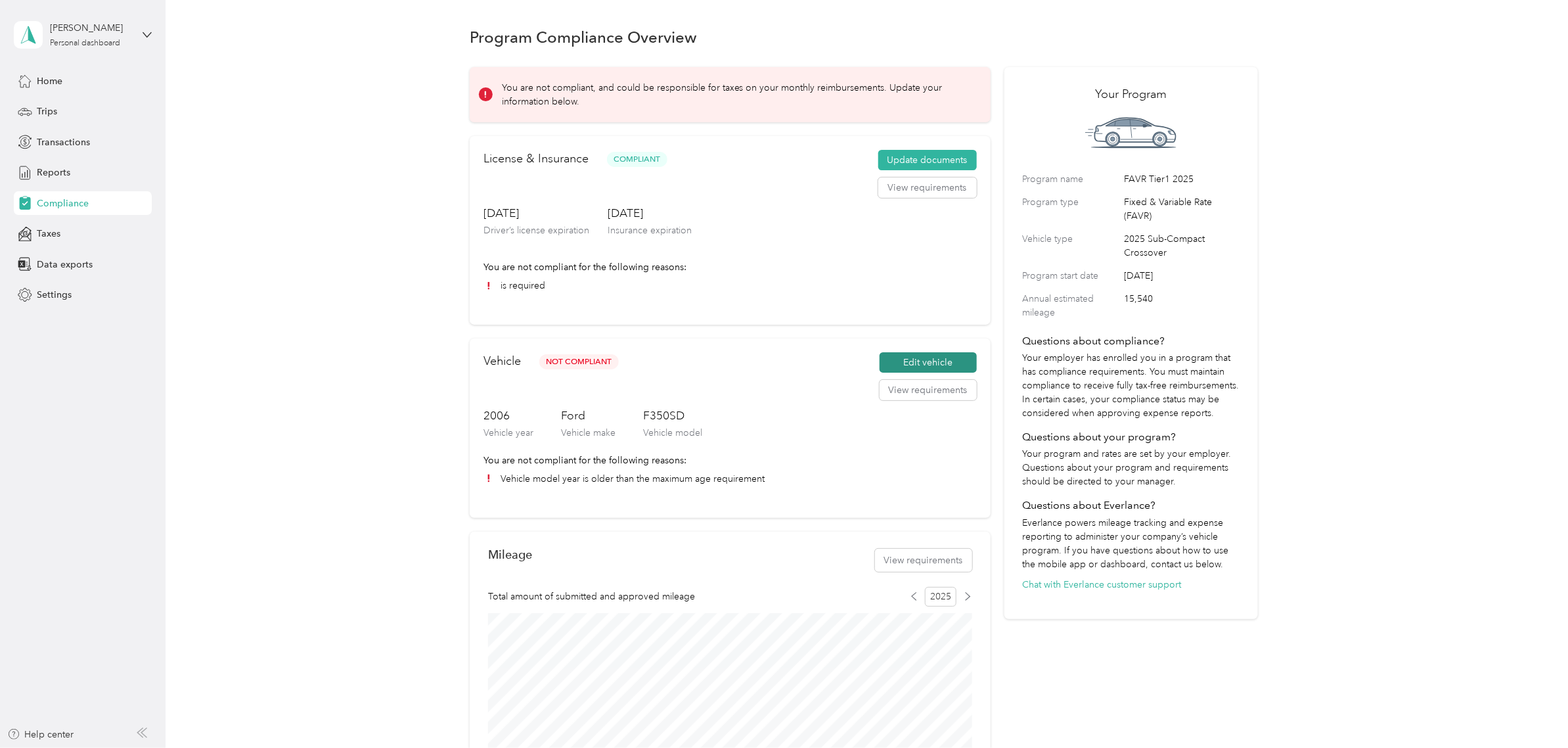
click at [933, 360] on button "Edit vehicle" at bounding box center [928, 362] width 97 height 21
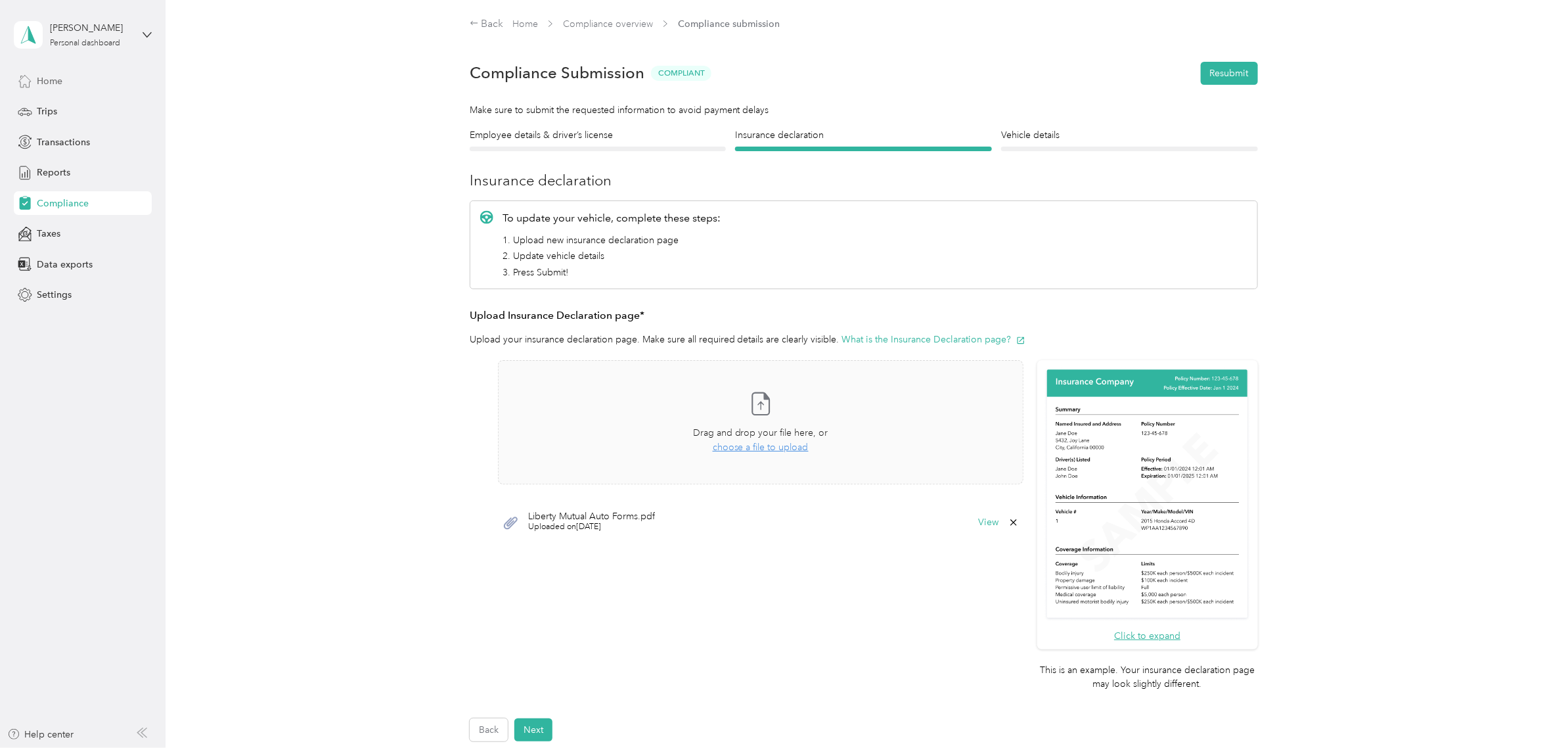
click at [42, 81] on span "Home" at bounding box center [50, 80] width 26 height 14
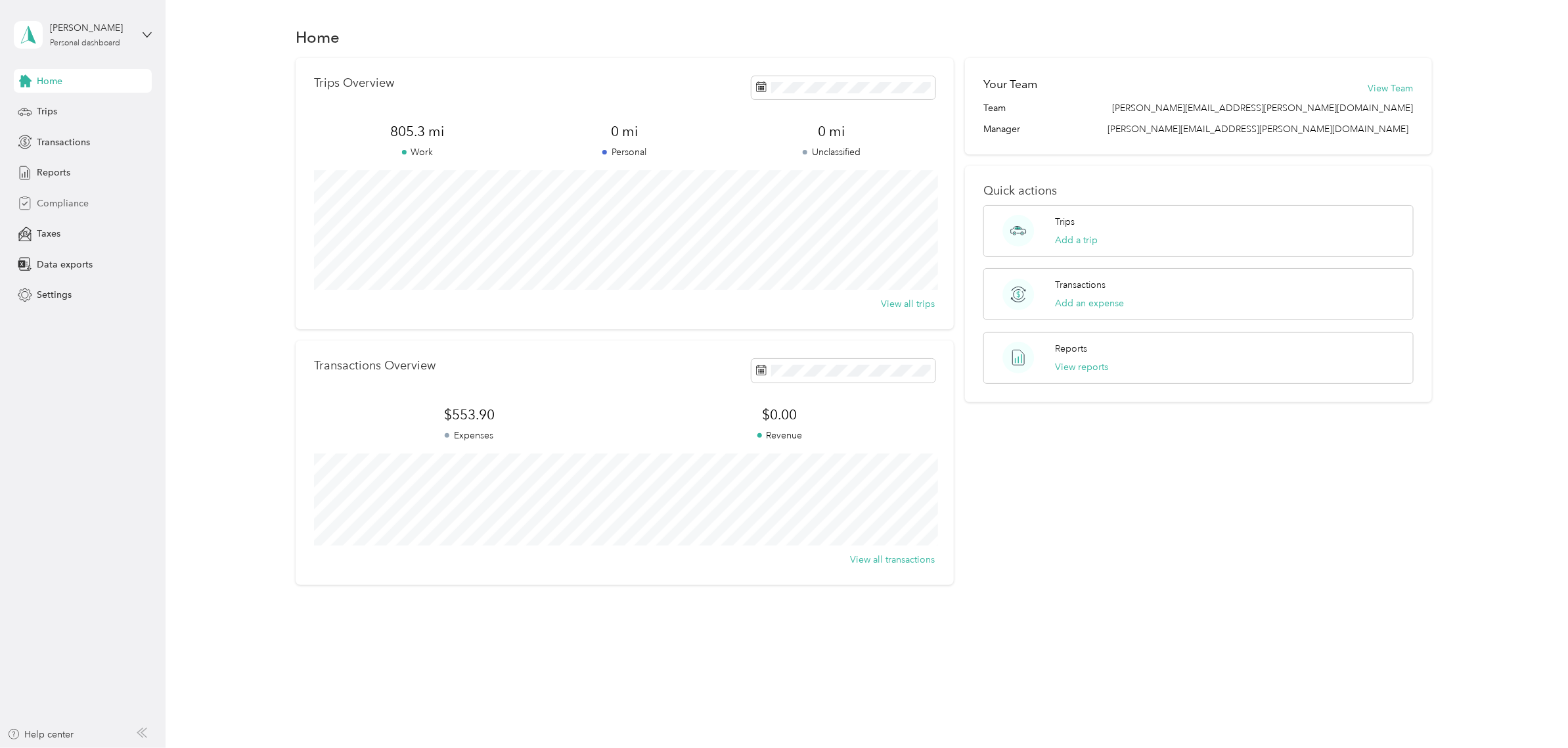
click at [59, 211] on div "Compliance" at bounding box center [82, 203] width 138 height 24
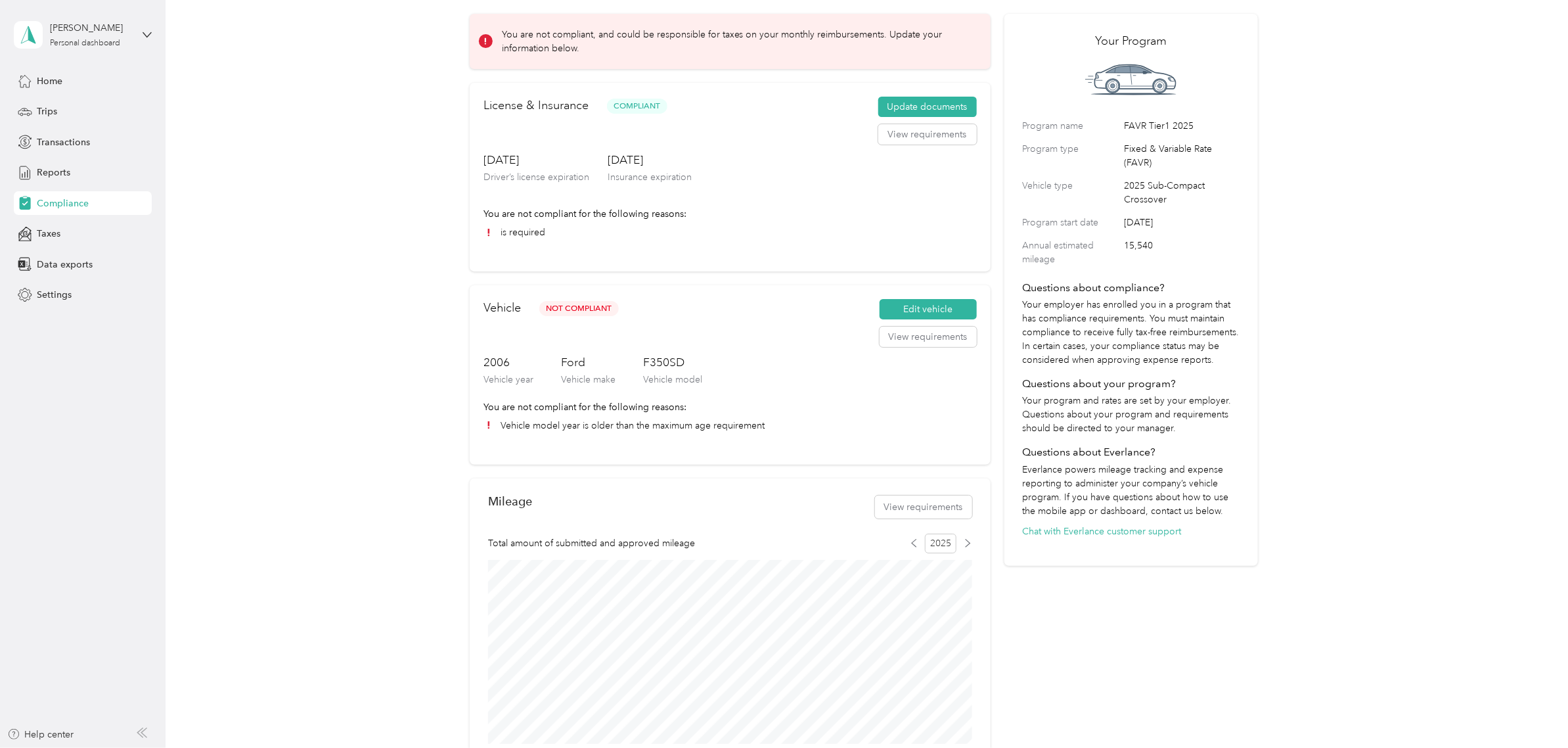
scroll to position [82, 0]
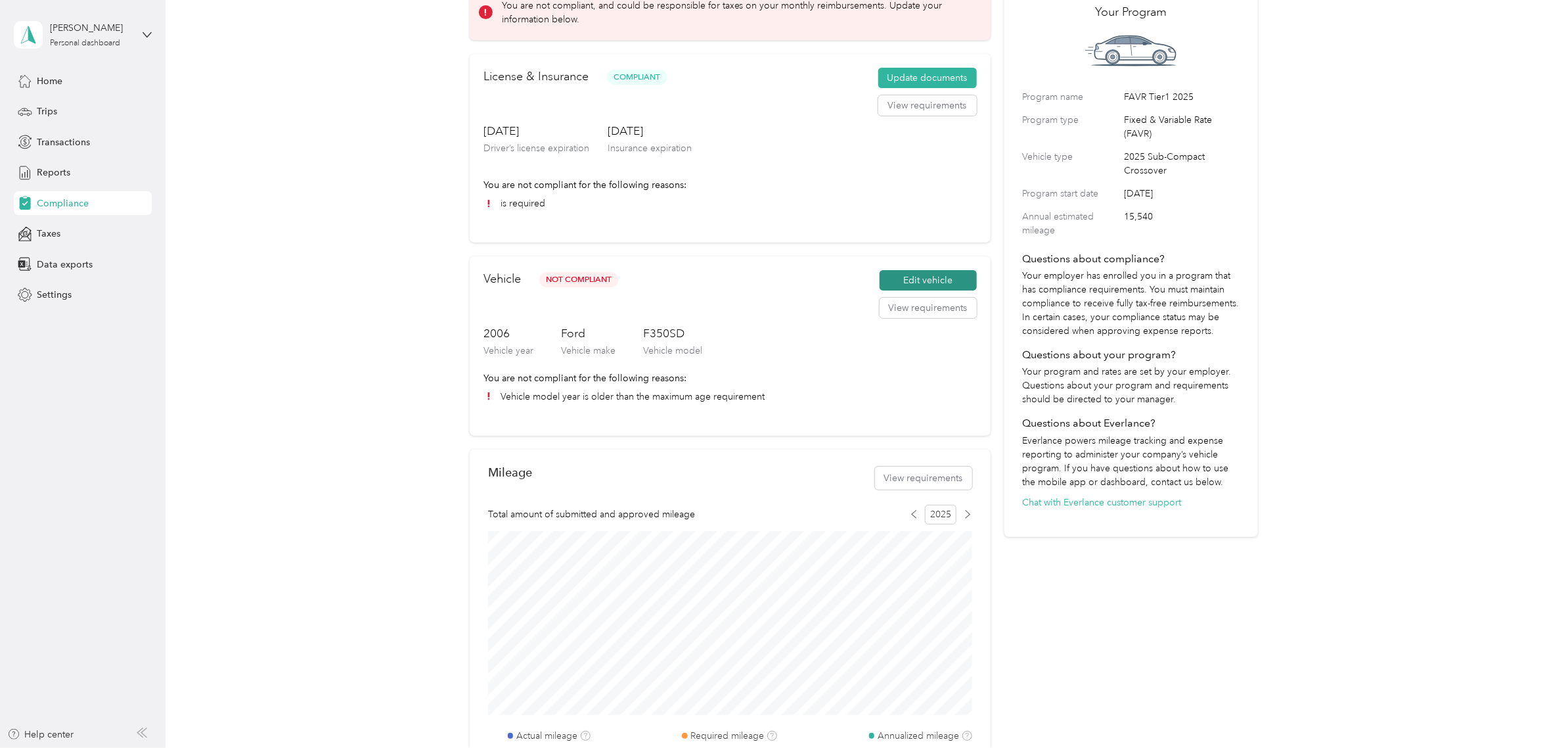
click at [930, 283] on button "Edit vehicle" at bounding box center [928, 280] width 97 height 21
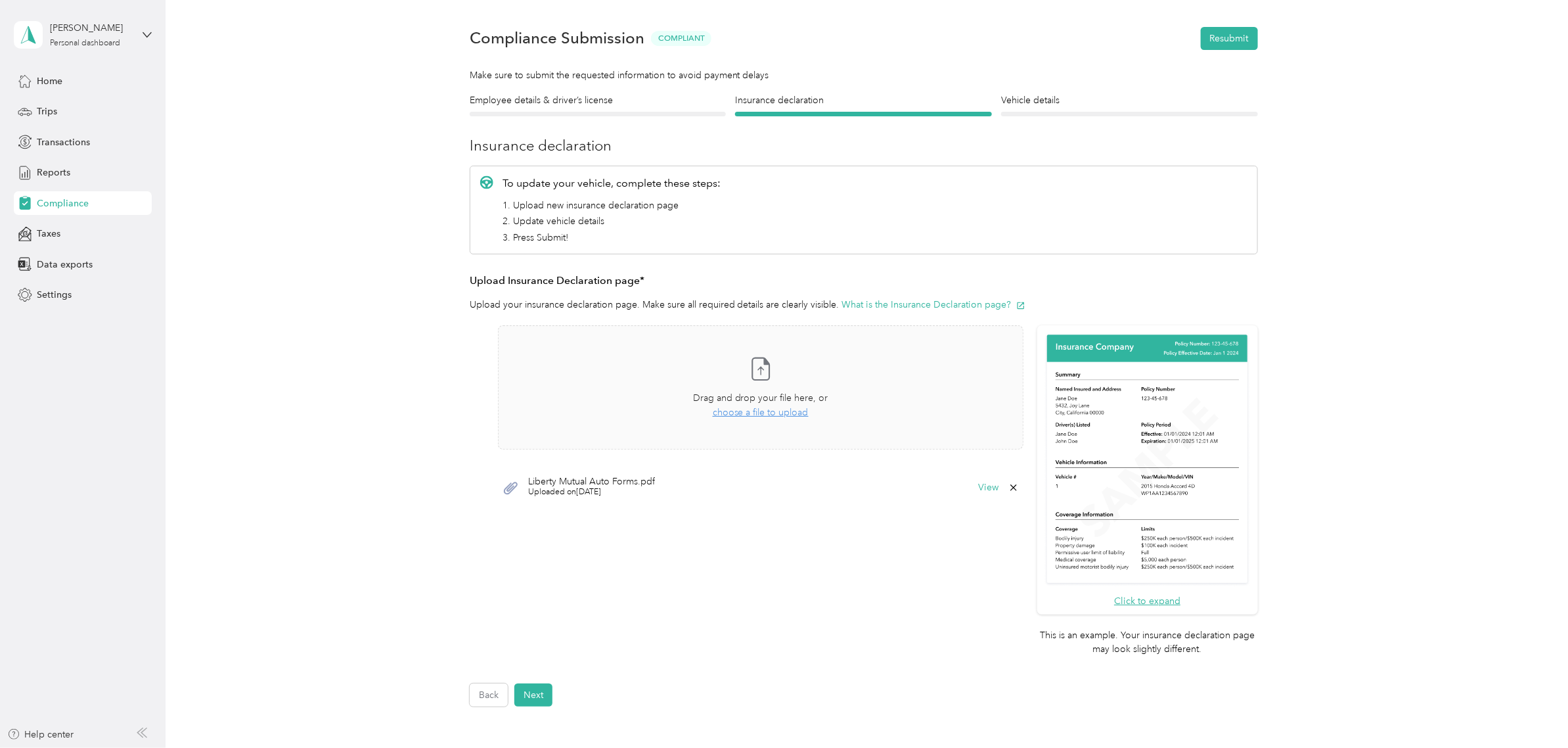
scroll to position [82, 0]
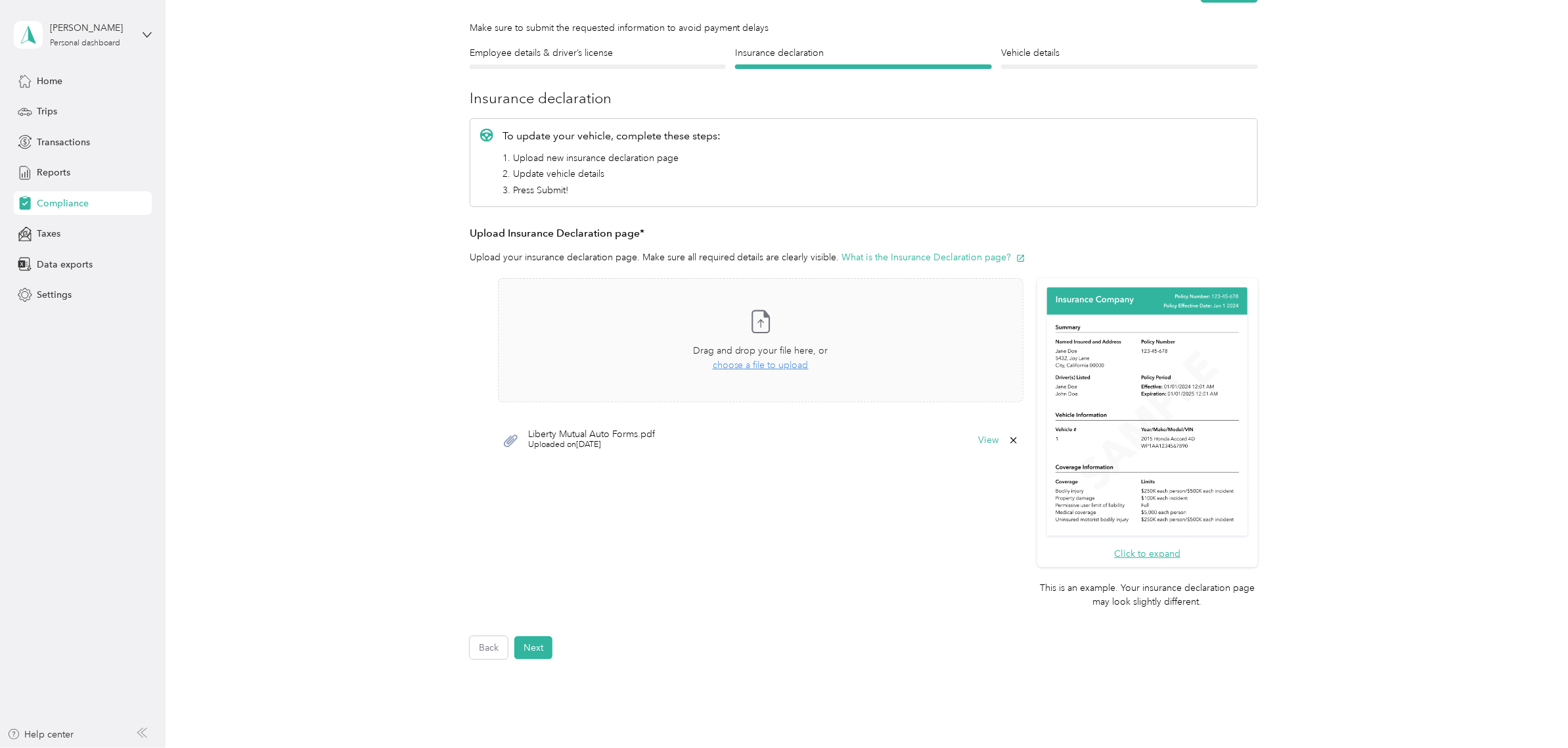
click at [1192, 477] on img at bounding box center [1147, 412] width 207 height 254
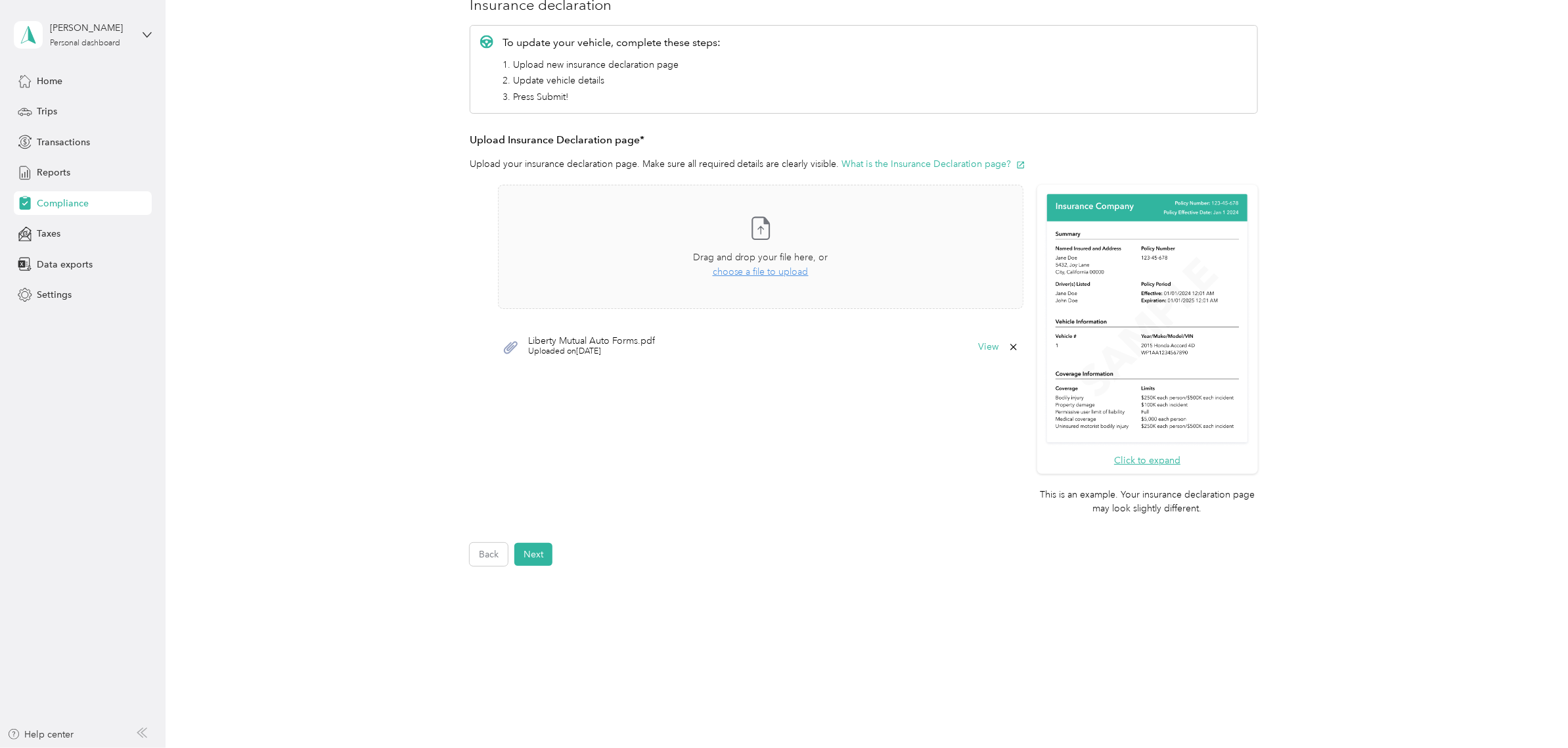
scroll to position [184, 0]
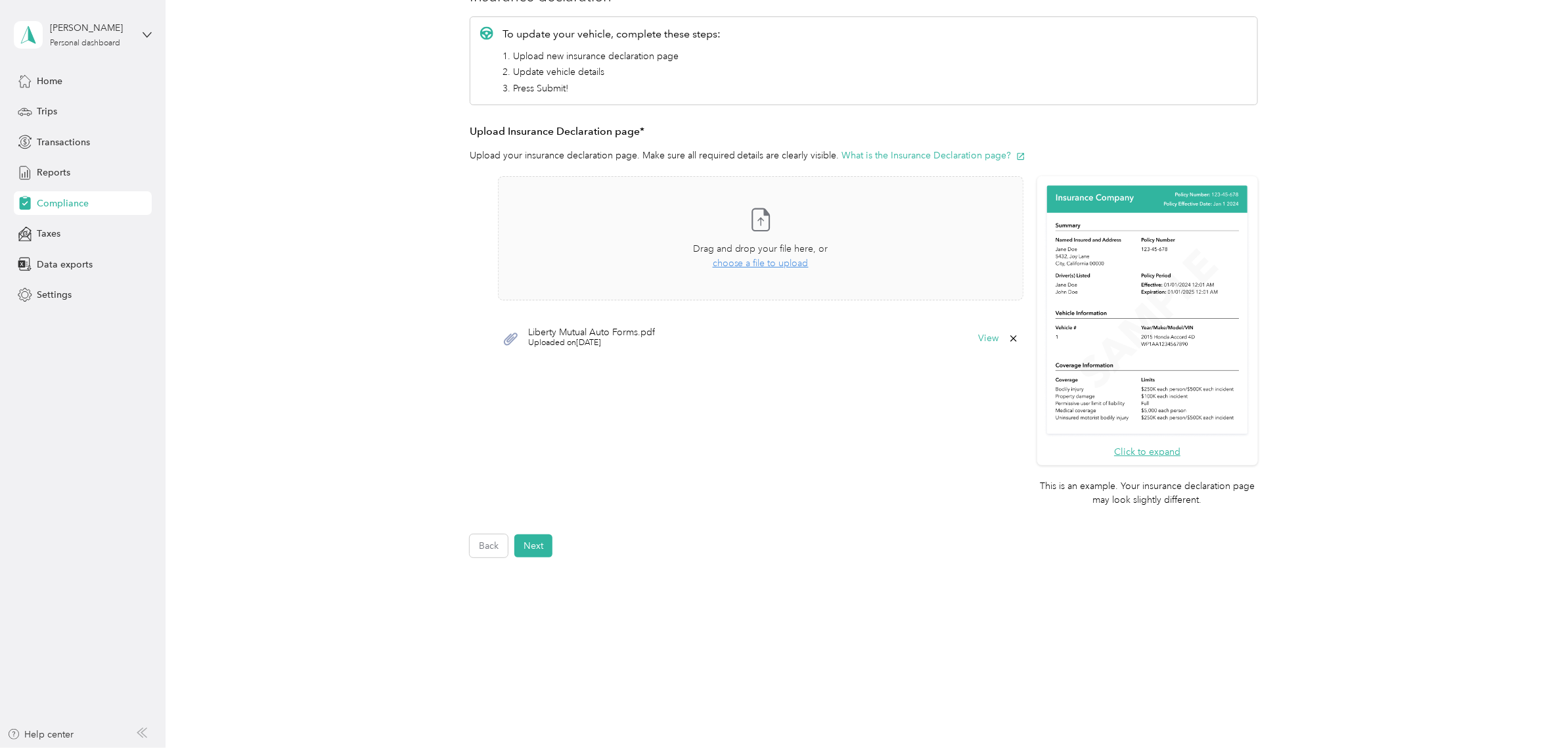
click at [603, 345] on span "Uploaded on [DATE]" at bounding box center [591, 343] width 126 height 12
click at [986, 340] on button "View" at bounding box center [988, 339] width 20 height 9
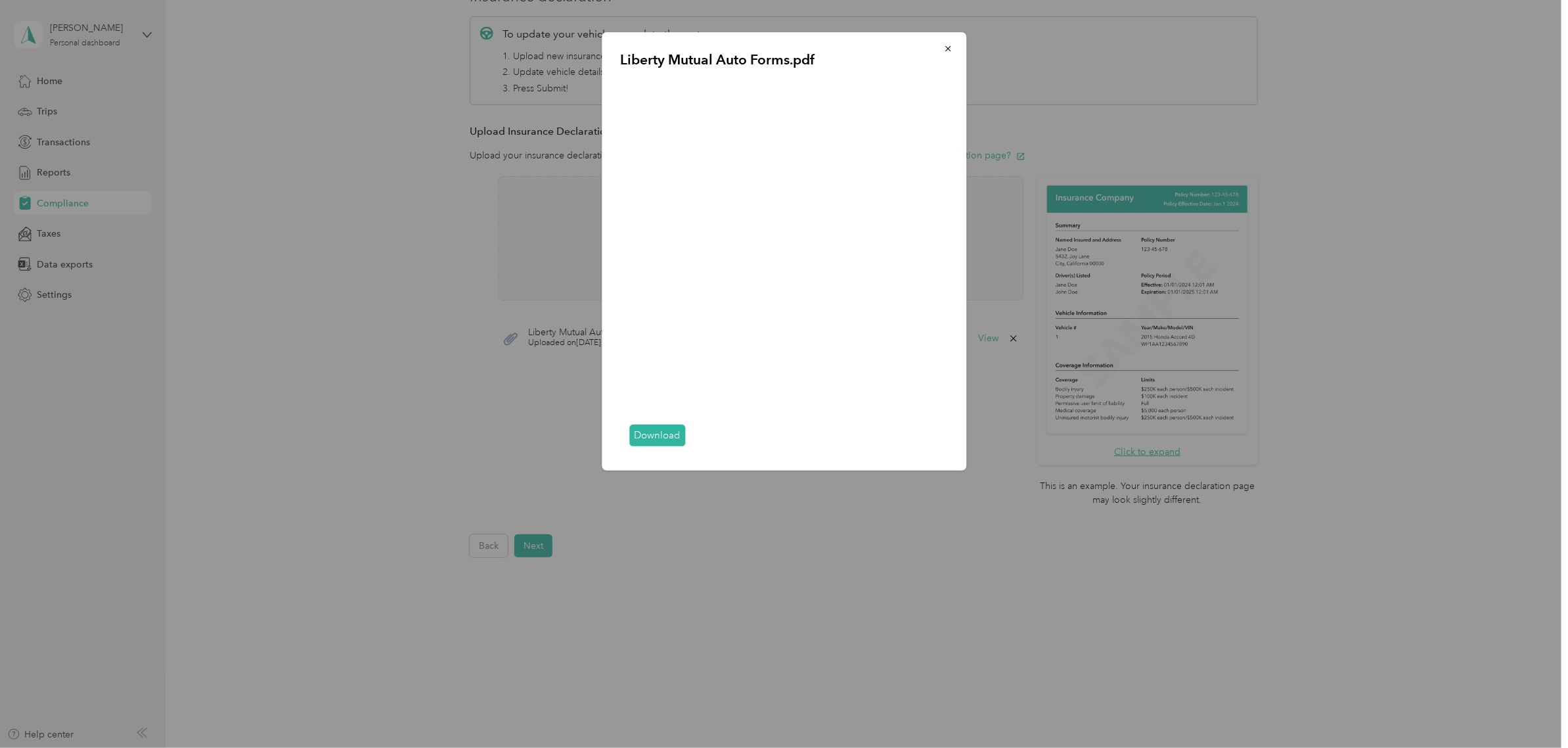
click at [910, 569] on div at bounding box center [784, 374] width 1568 height 748
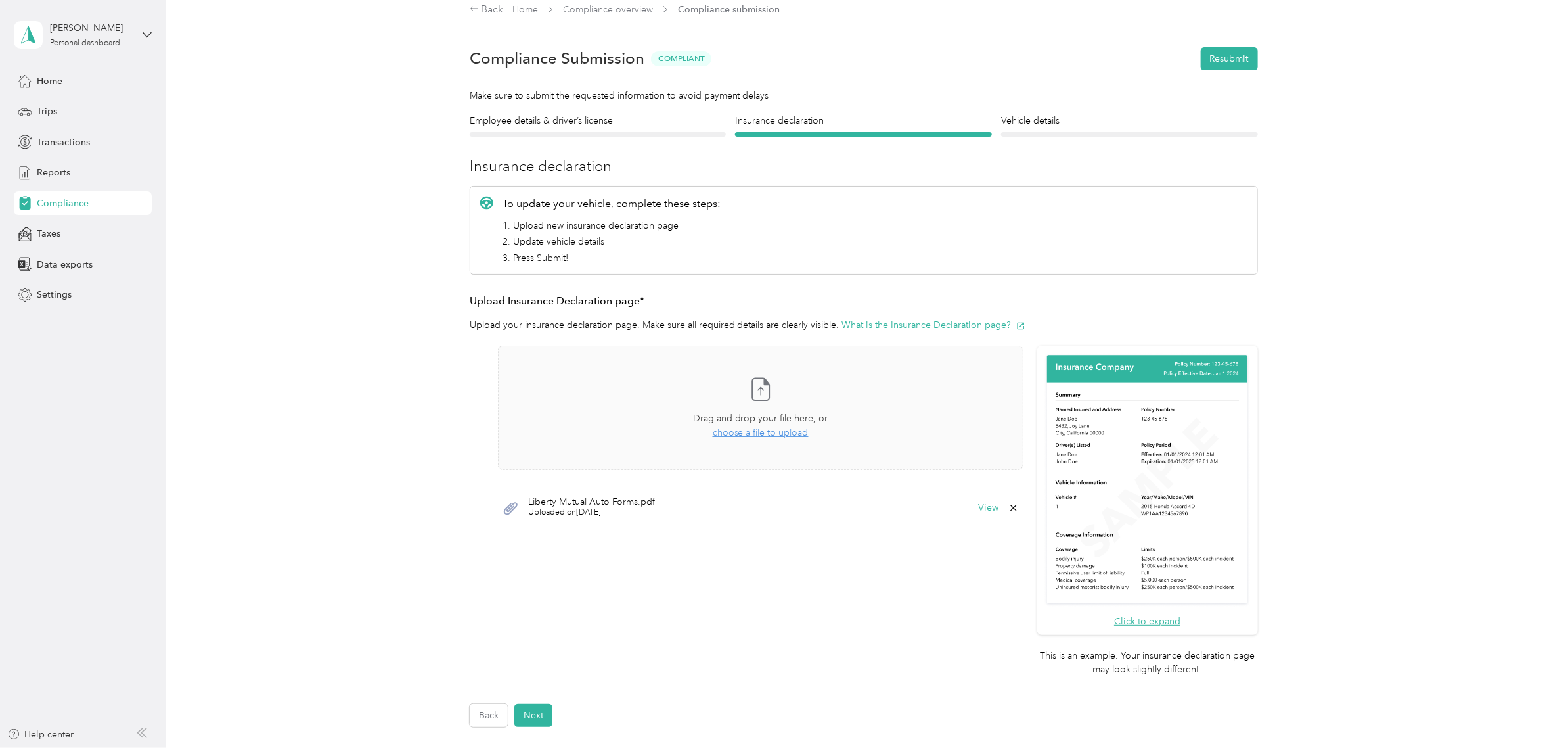
scroll to position [0, 0]
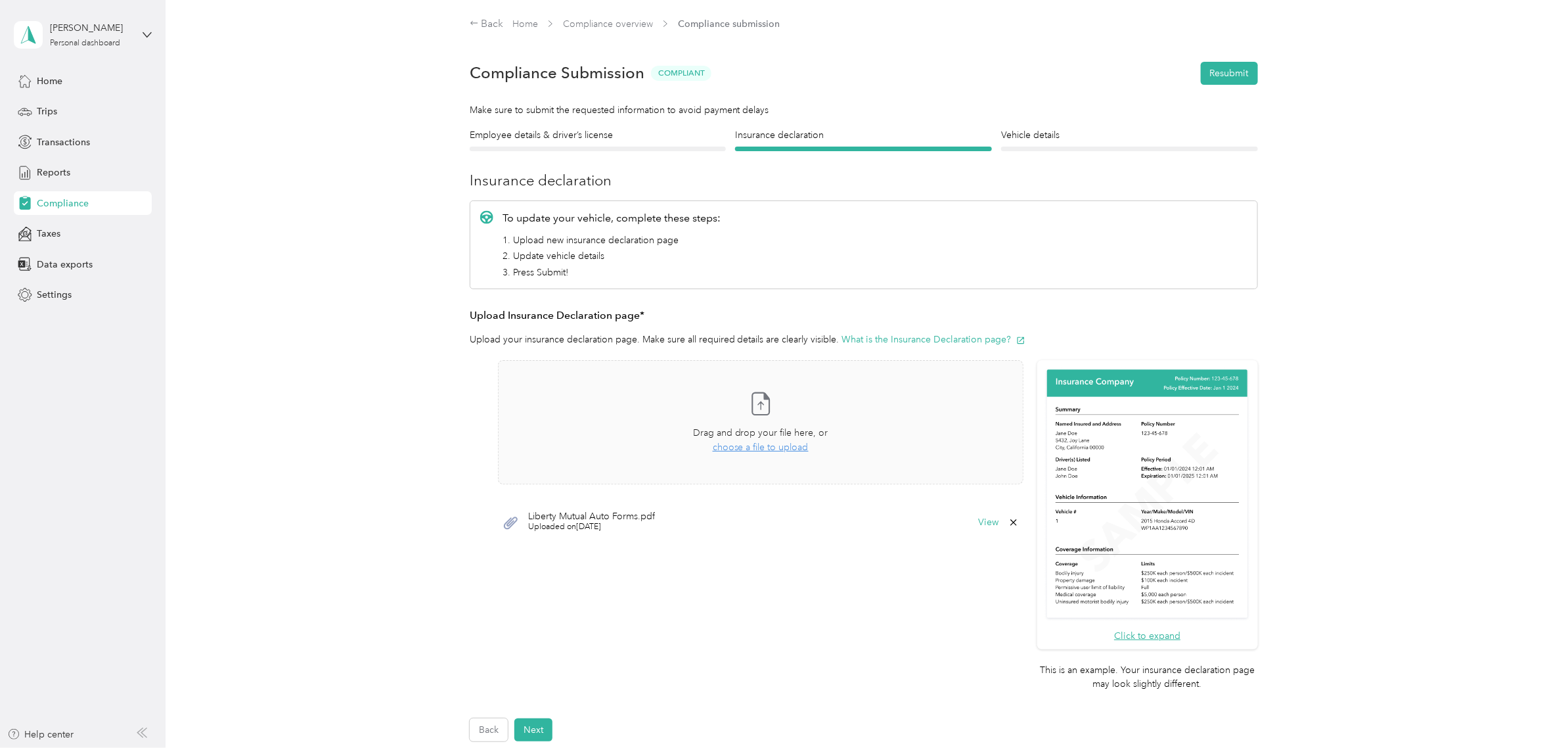
click at [58, 208] on span "Compliance" at bounding box center [63, 203] width 52 height 14
click at [1035, 139] on h4 "Vehicle details" at bounding box center [1130, 135] width 257 height 14
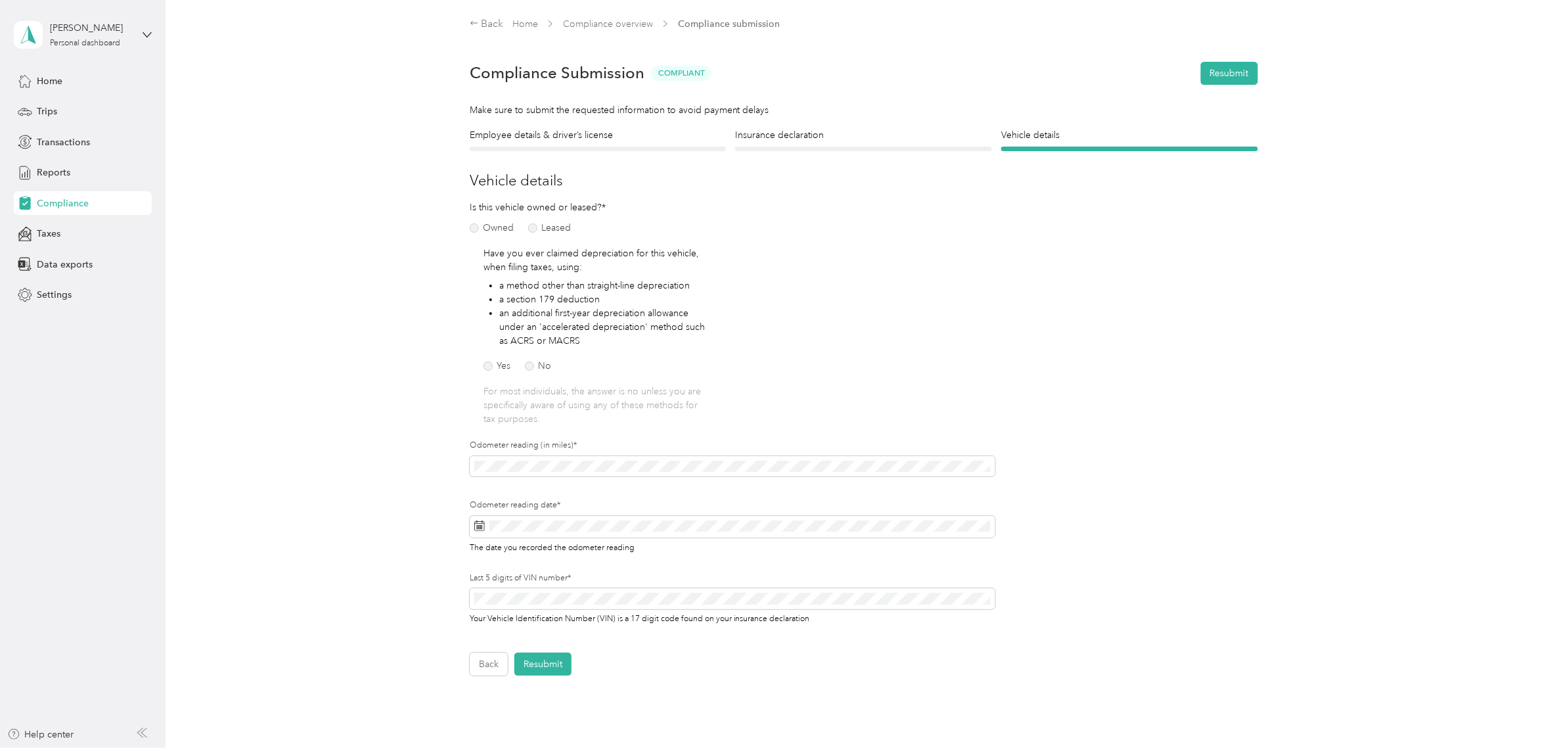
click at [825, 143] on div "Insurance declaration Insurance" at bounding box center [863, 139] width 257 height 23
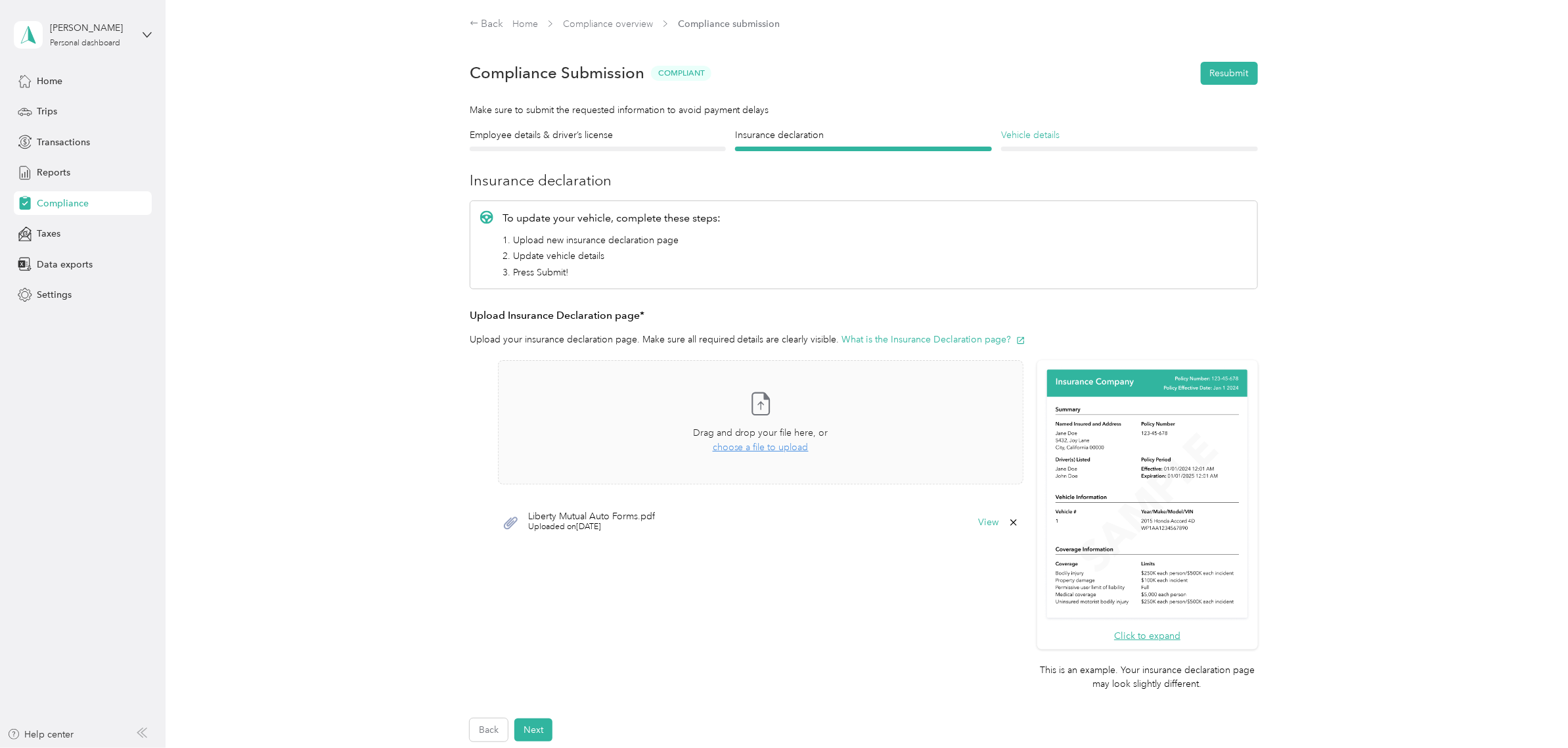
click at [1019, 136] on h4 "Vehicle details" at bounding box center [1130, 135] width 257 height 14
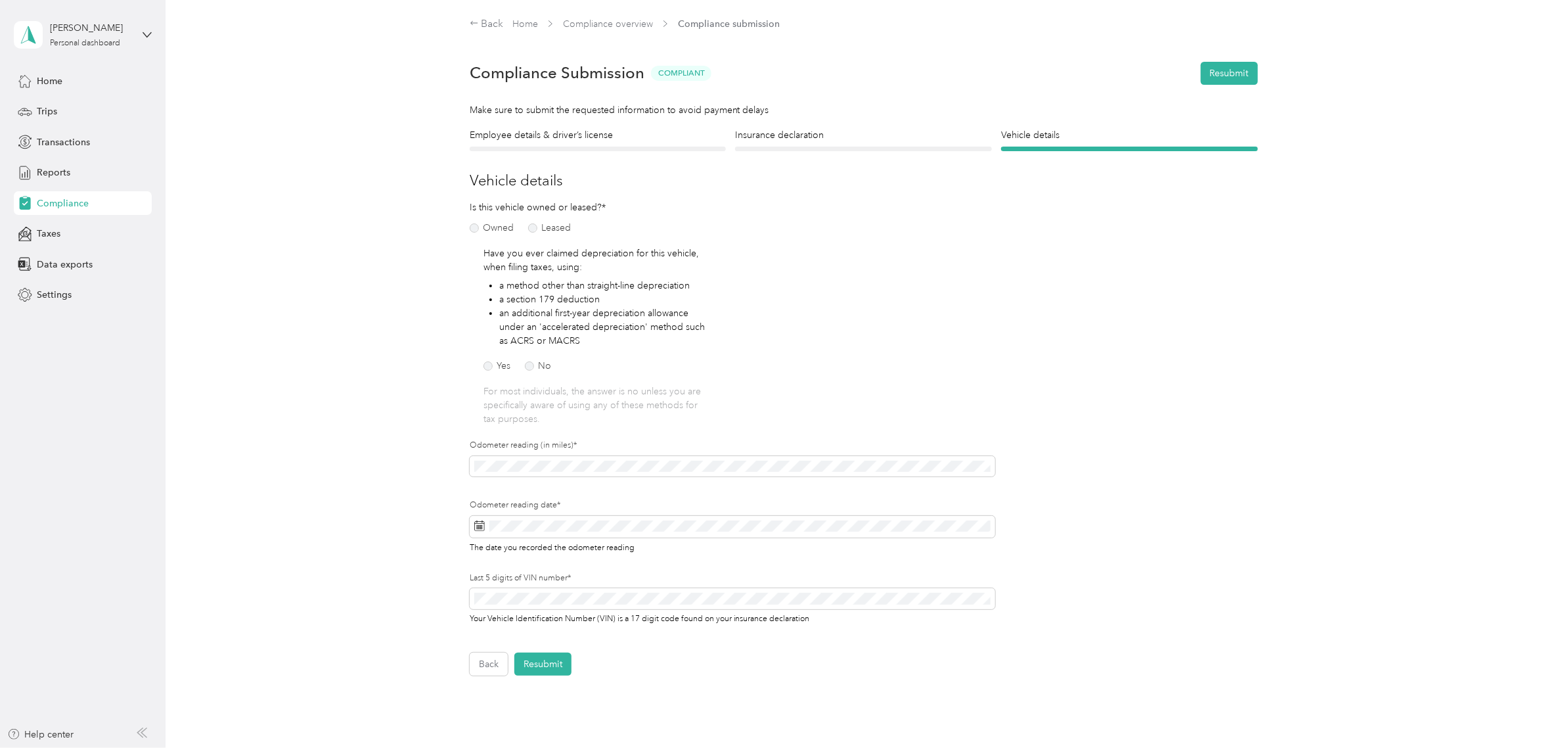
click at [67, 205] on span "Compliance" at bounding box center [63, 203] width 52 height 14
click at [48, 81] on span "Home" at bounding box center [50, 80] width 26 height 14
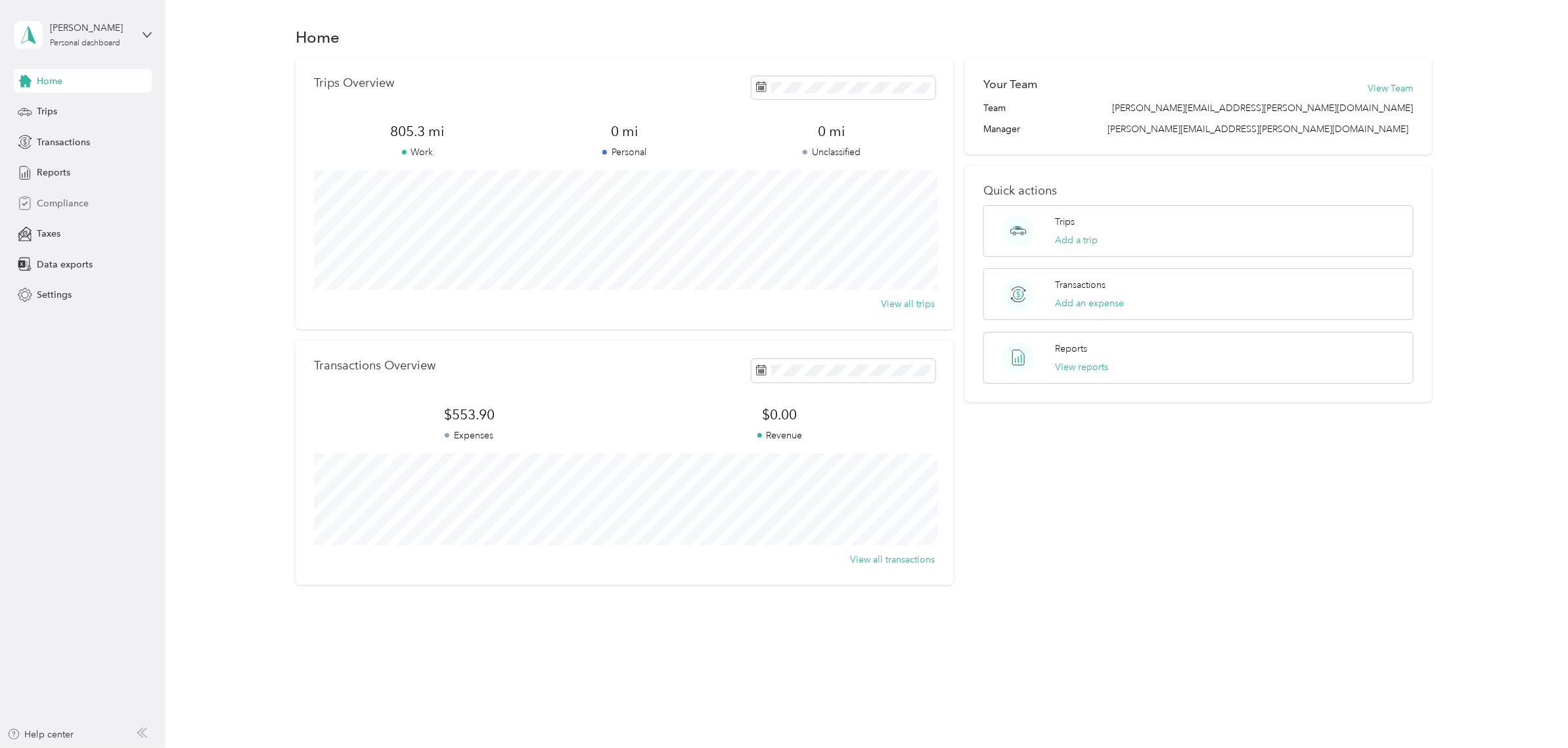
click at [52, 206] on span "Compliance" at bounding box center [63, 203] width 52 height 14
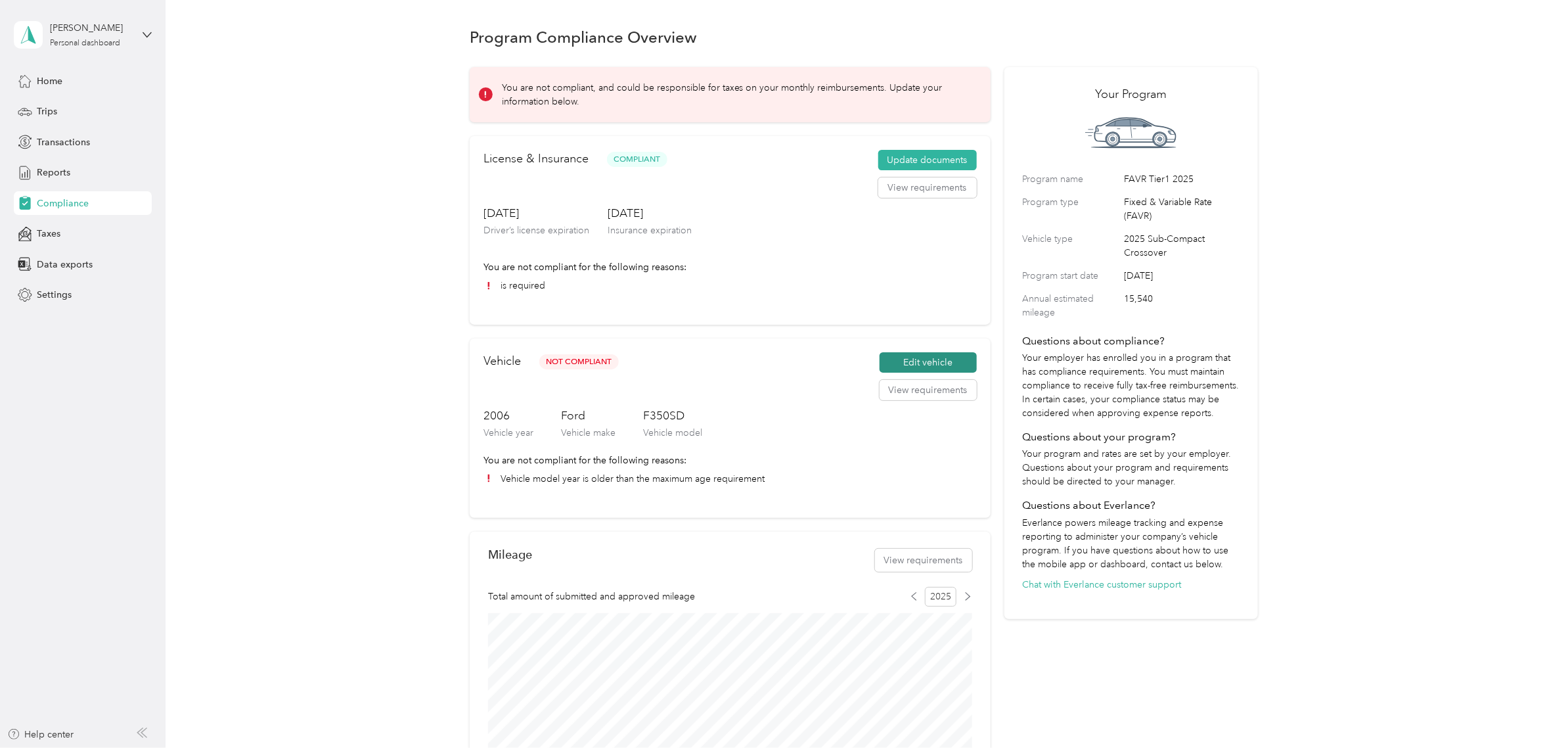
click at [933, 368] on button "Edit vehicle" at bounding box center [928, 362] width 97 height 21
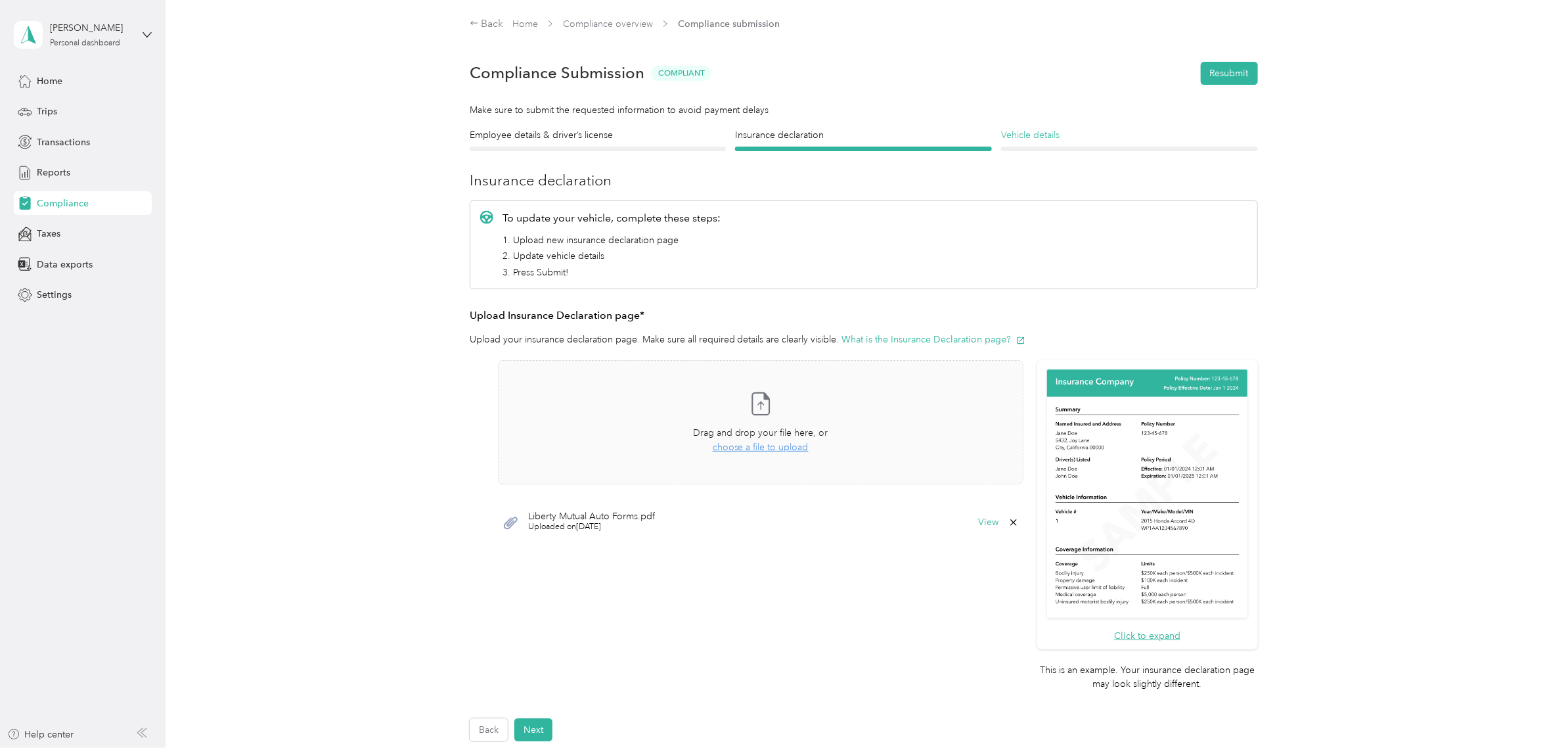
click at [1041, 142] on h4 "Vehicle details" at bounding box center [1130, 135] width 257 height 14
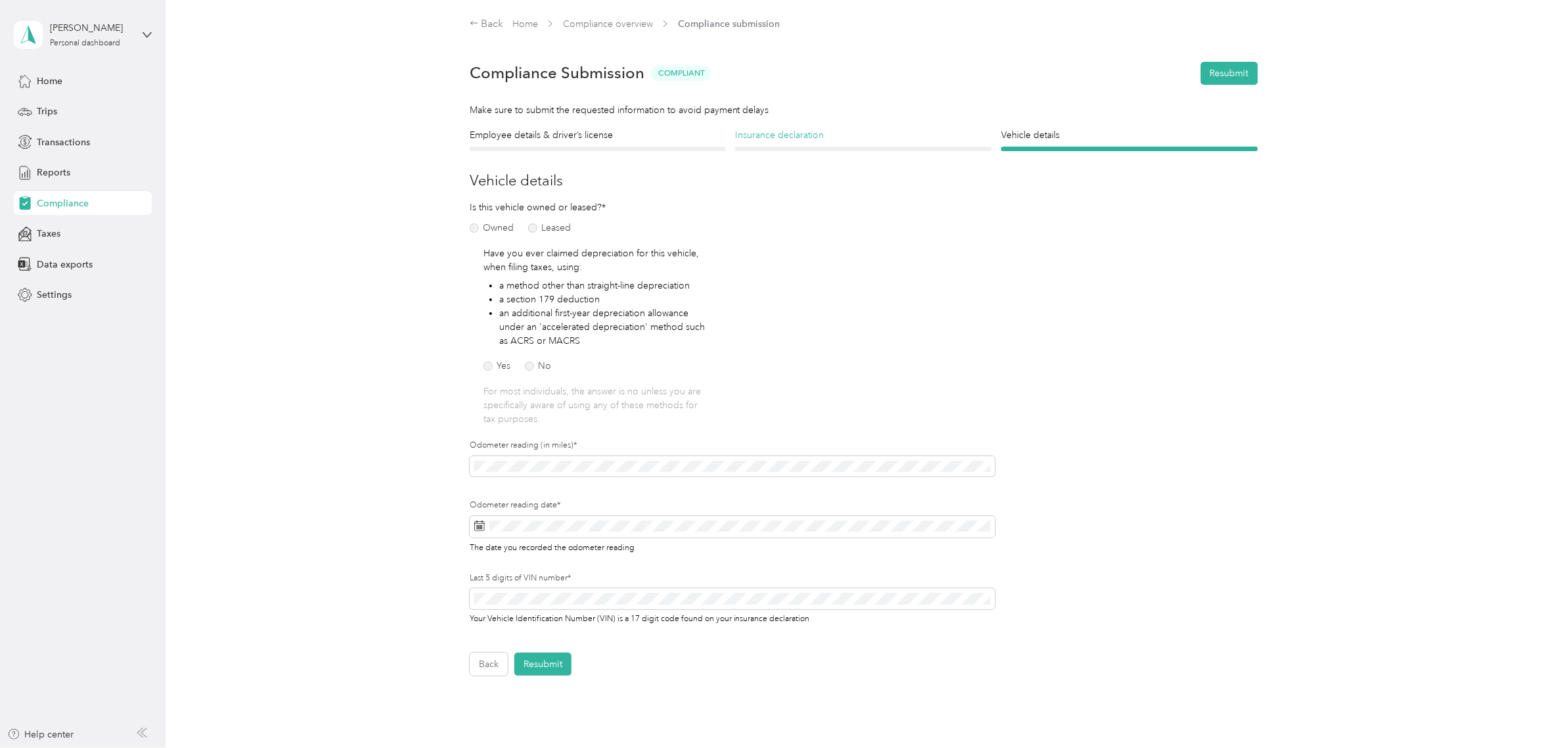
click at [791, 139] on h4 "Insurance declaration" at bounding box center [863, 135] width 257 height 14
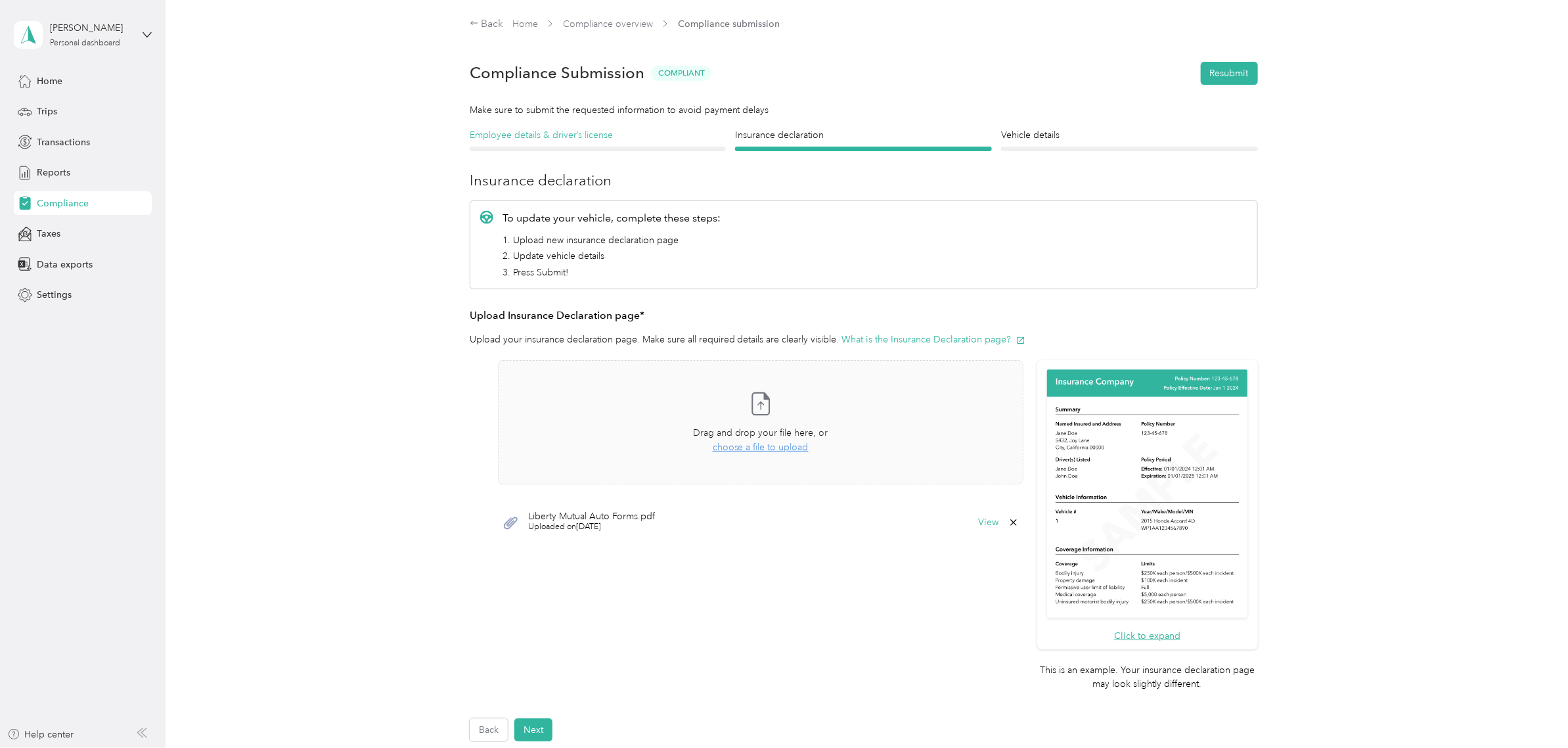
click at [578, 136] on h4 "Employee details & driver’s license" at bounding box center [598, 135] width 257 height 14
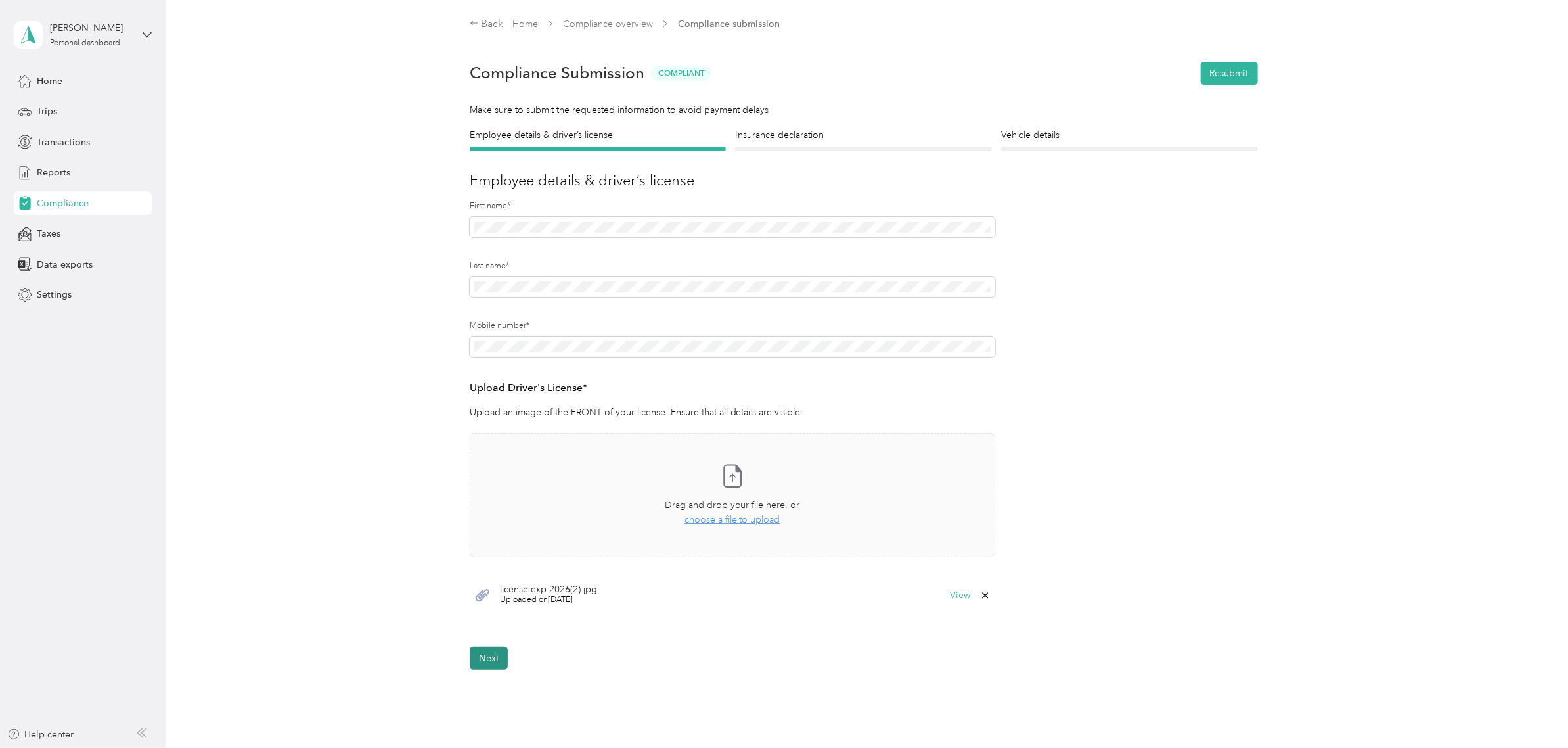
click at [493, 658] on button "Next" at bounding box center [488, 658] width 38 height 23
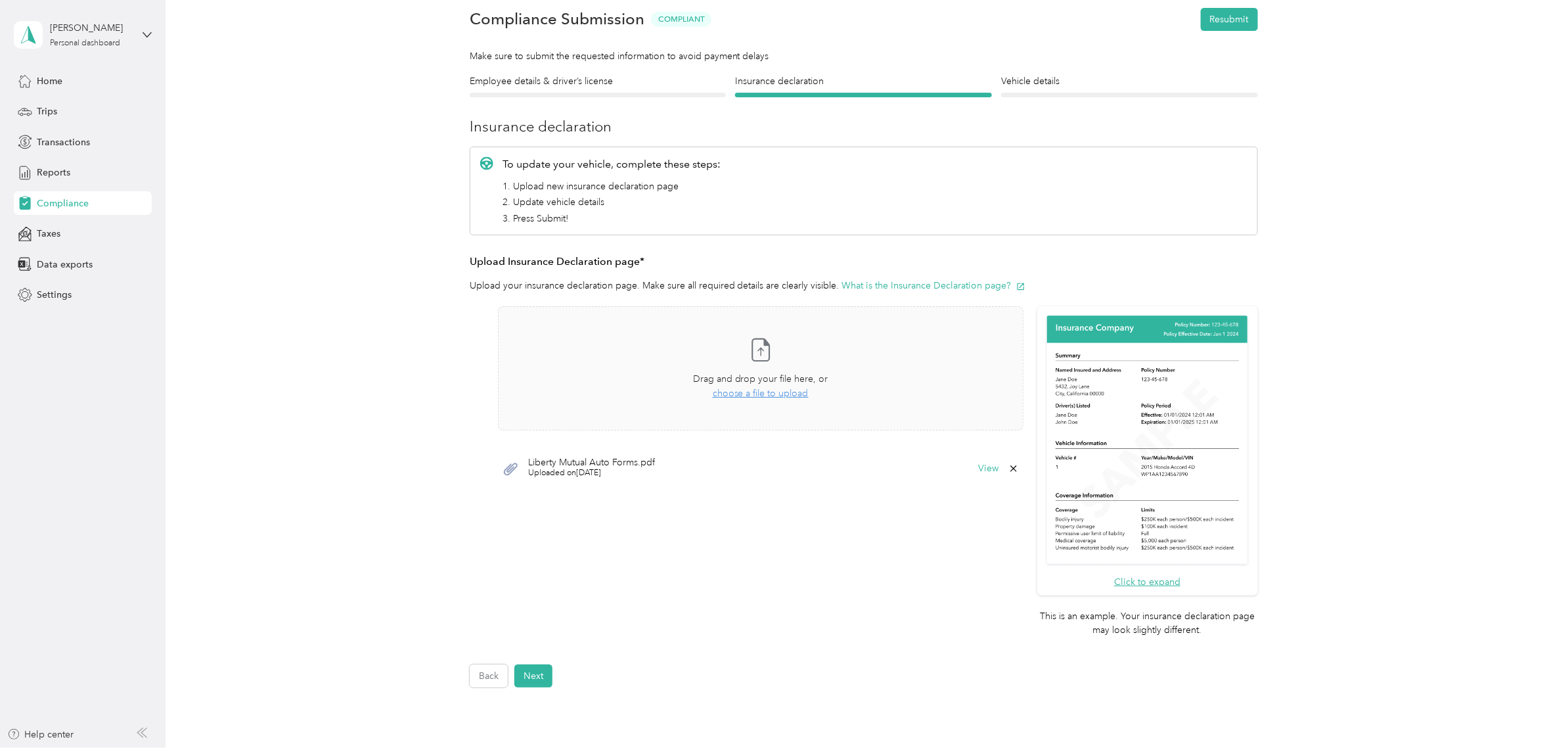
scroll to position [82, 0]
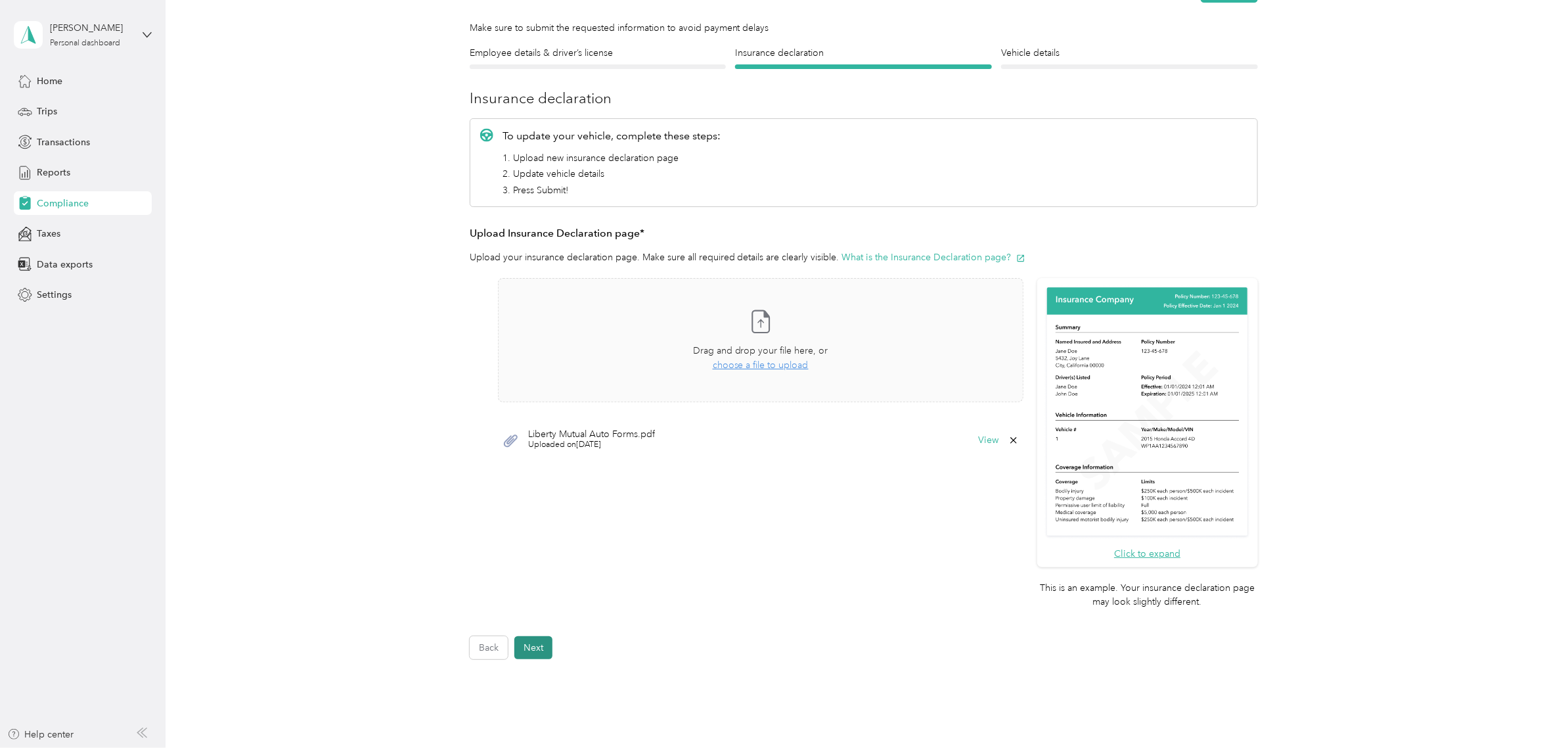
click at [540, 646] on button "Next" at bounding box center [533, 647] width 38 height 23
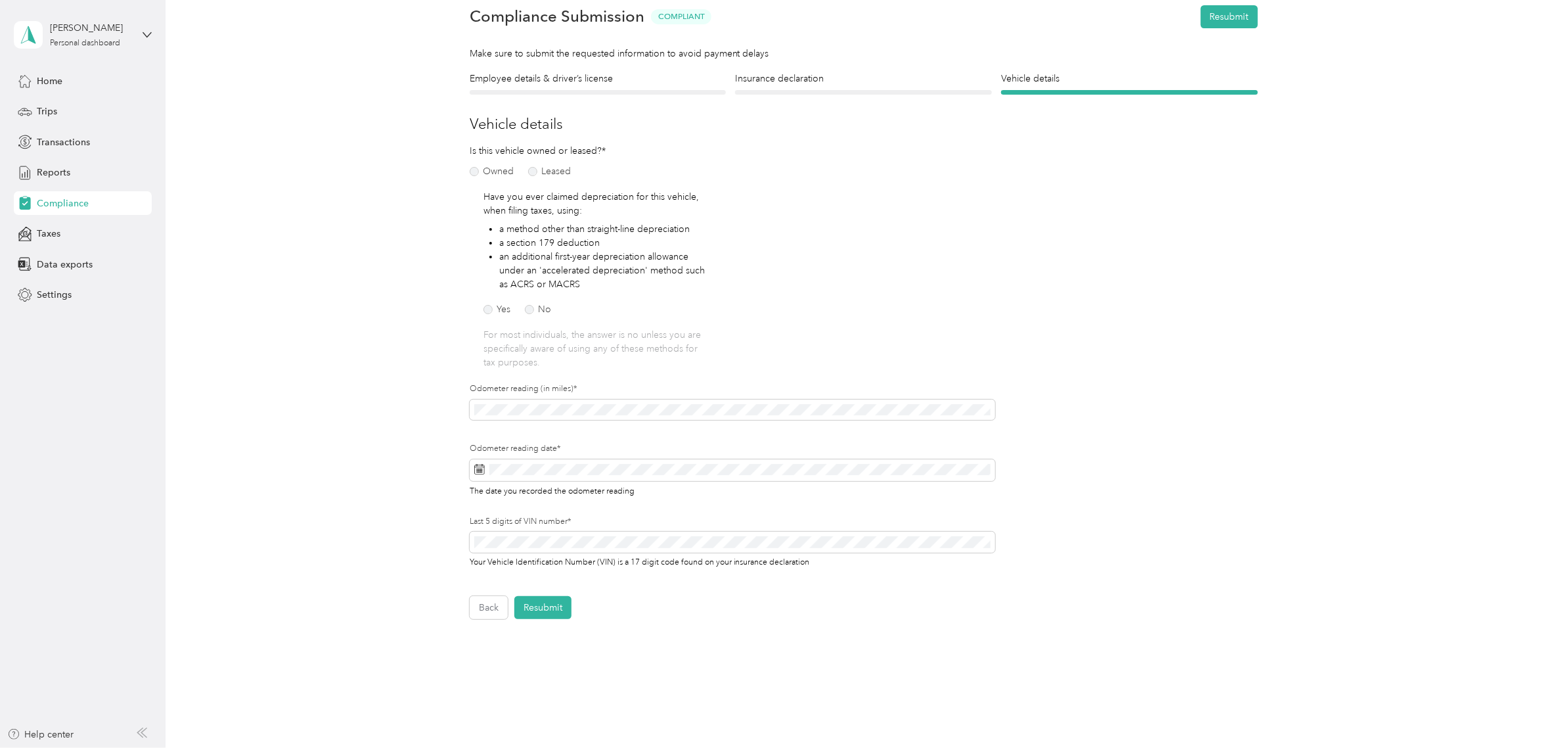
scroll to position [82, 0]
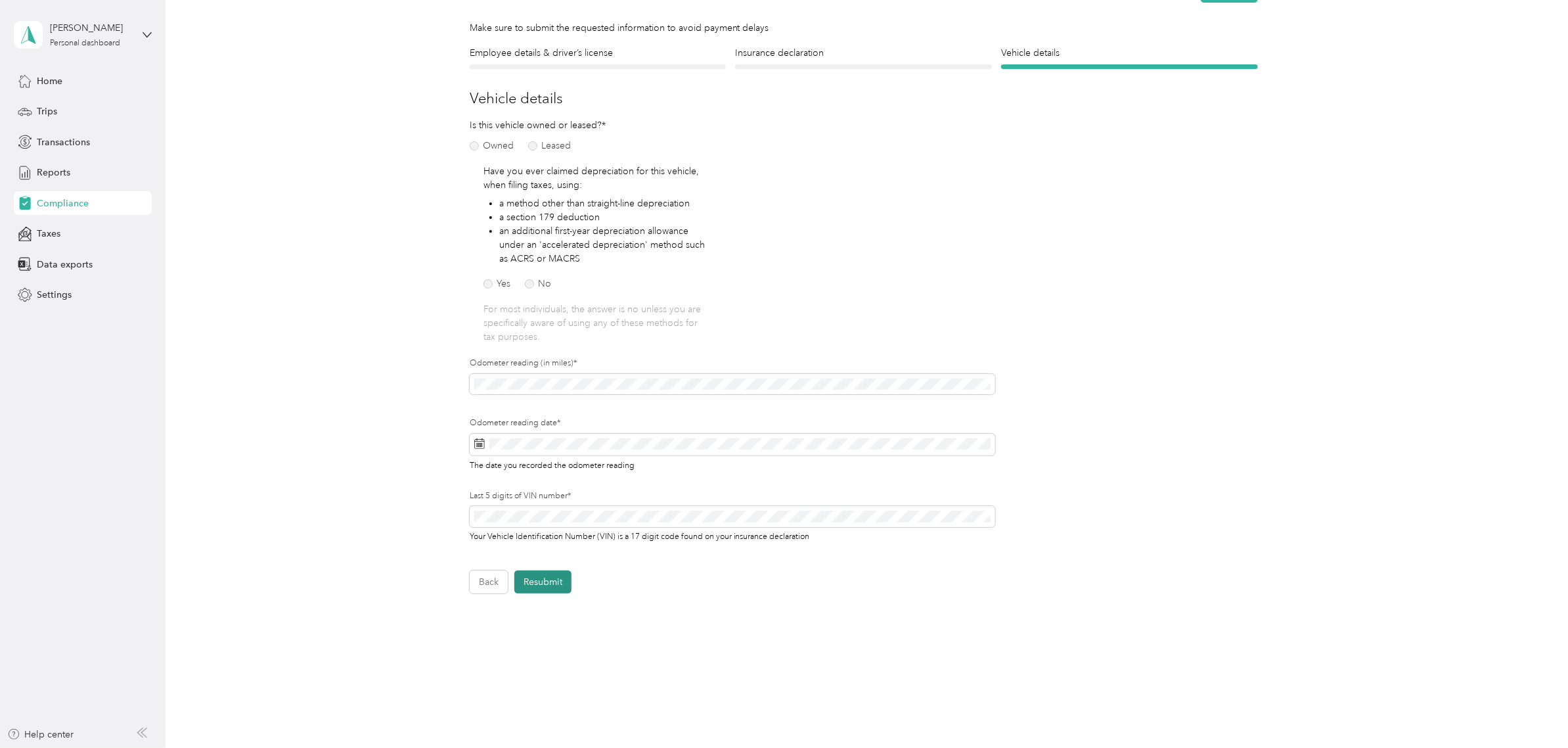
click at [534, 588] on button "Resubmit" at bounding box center [543, 582] width 57 height 23
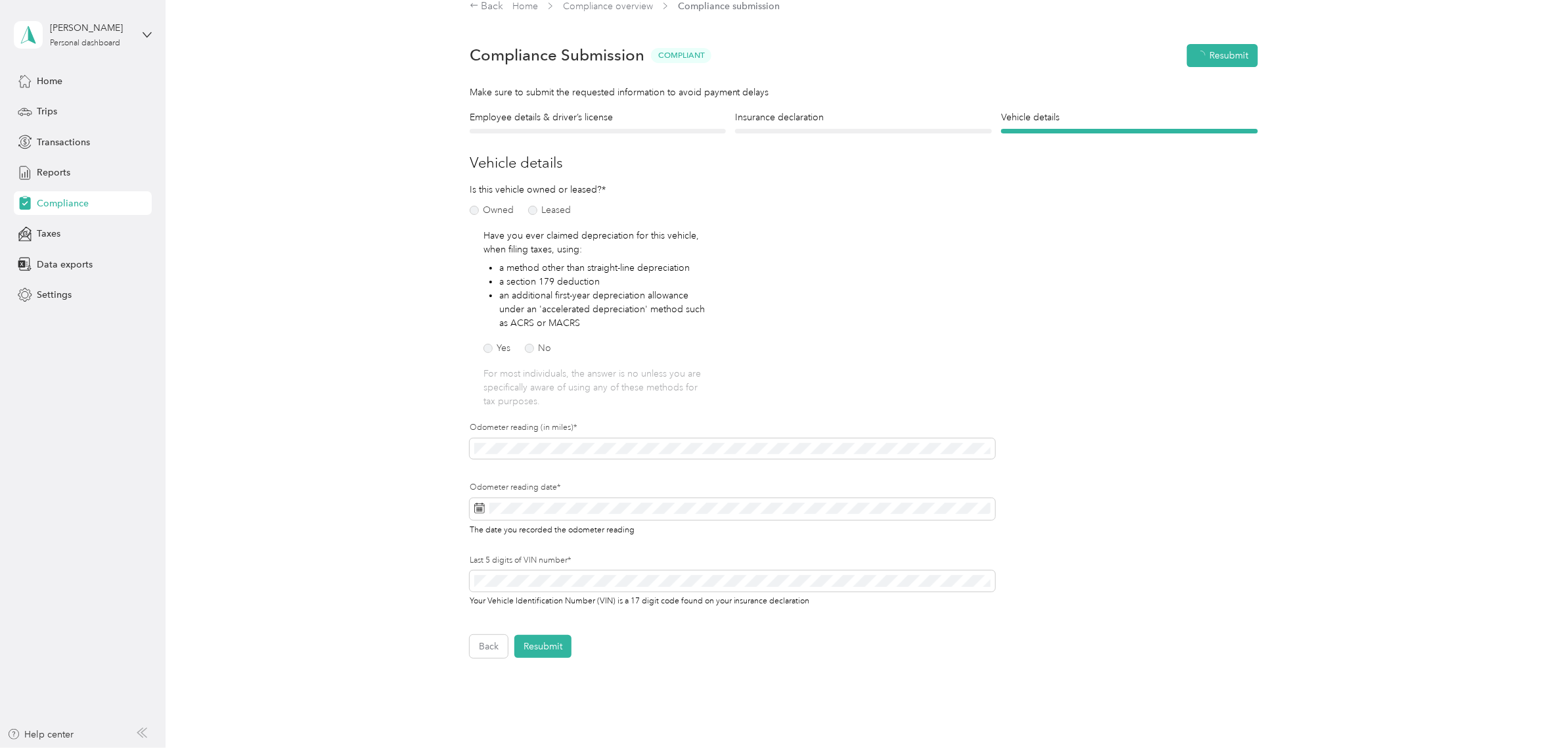
scroll to position [17, 0]
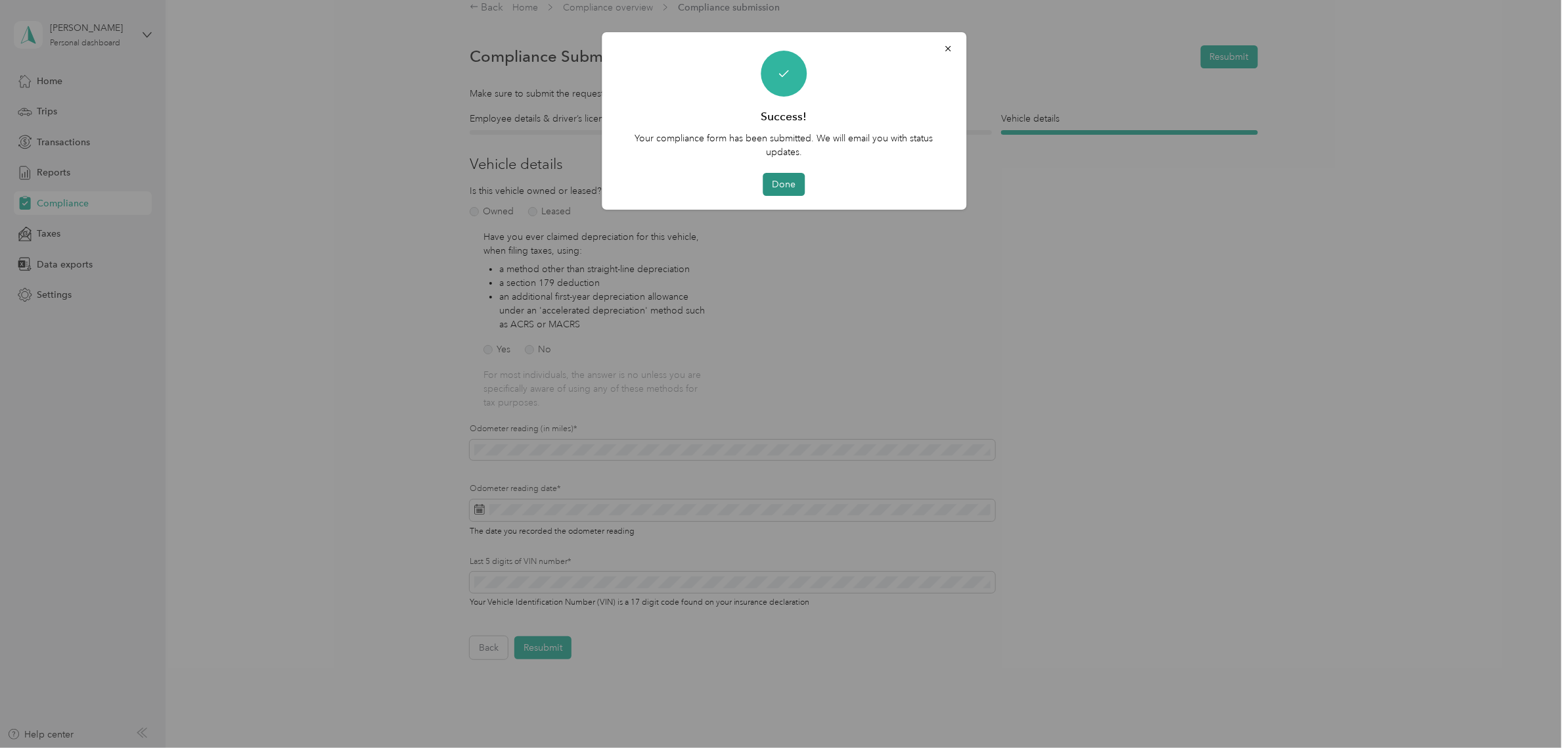
click at [796, 185] on button "Done" at bounding box center [784, 184] width 42 height 23
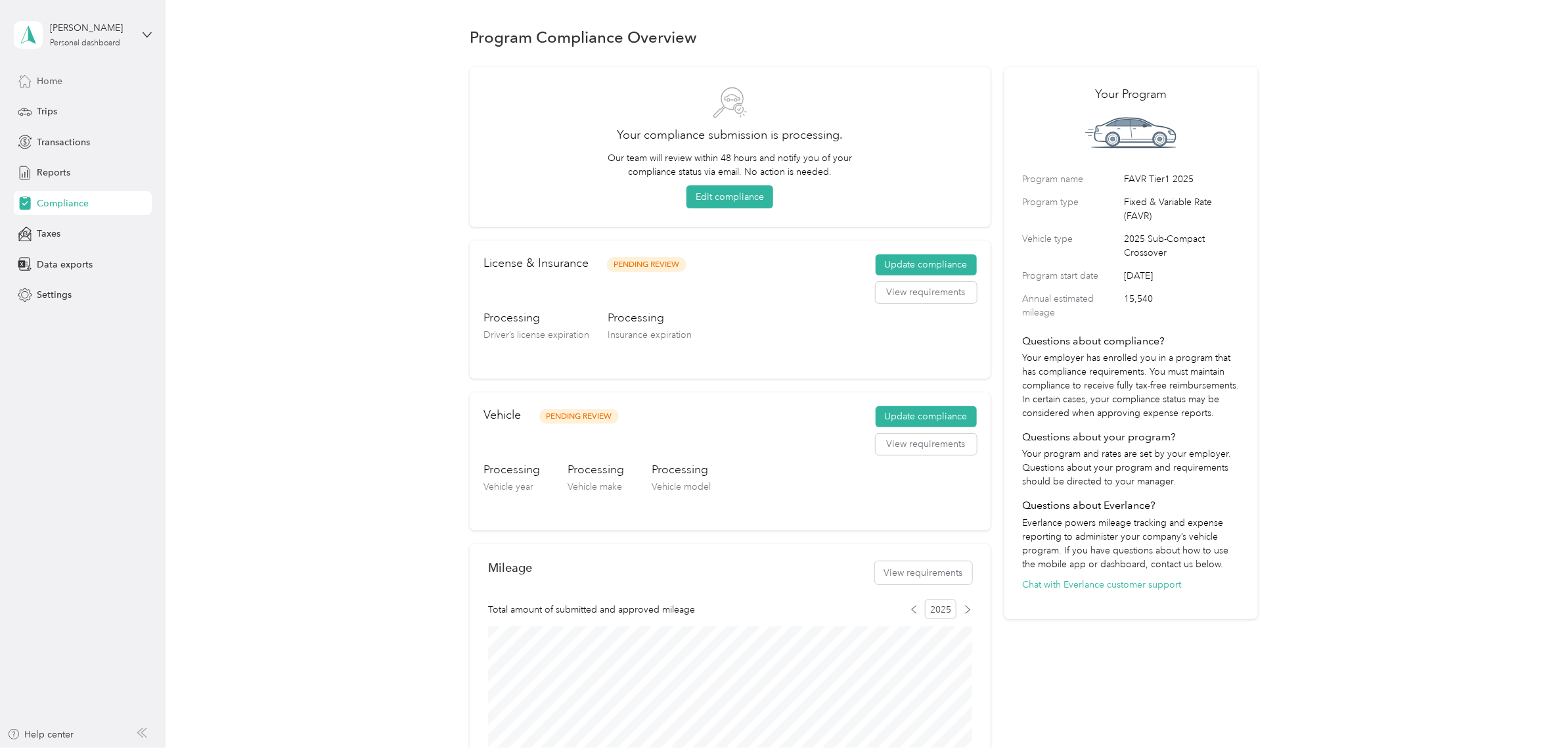
click at [54, 78] on span "Home" at bounding box center [50, 80] width 26 height 14
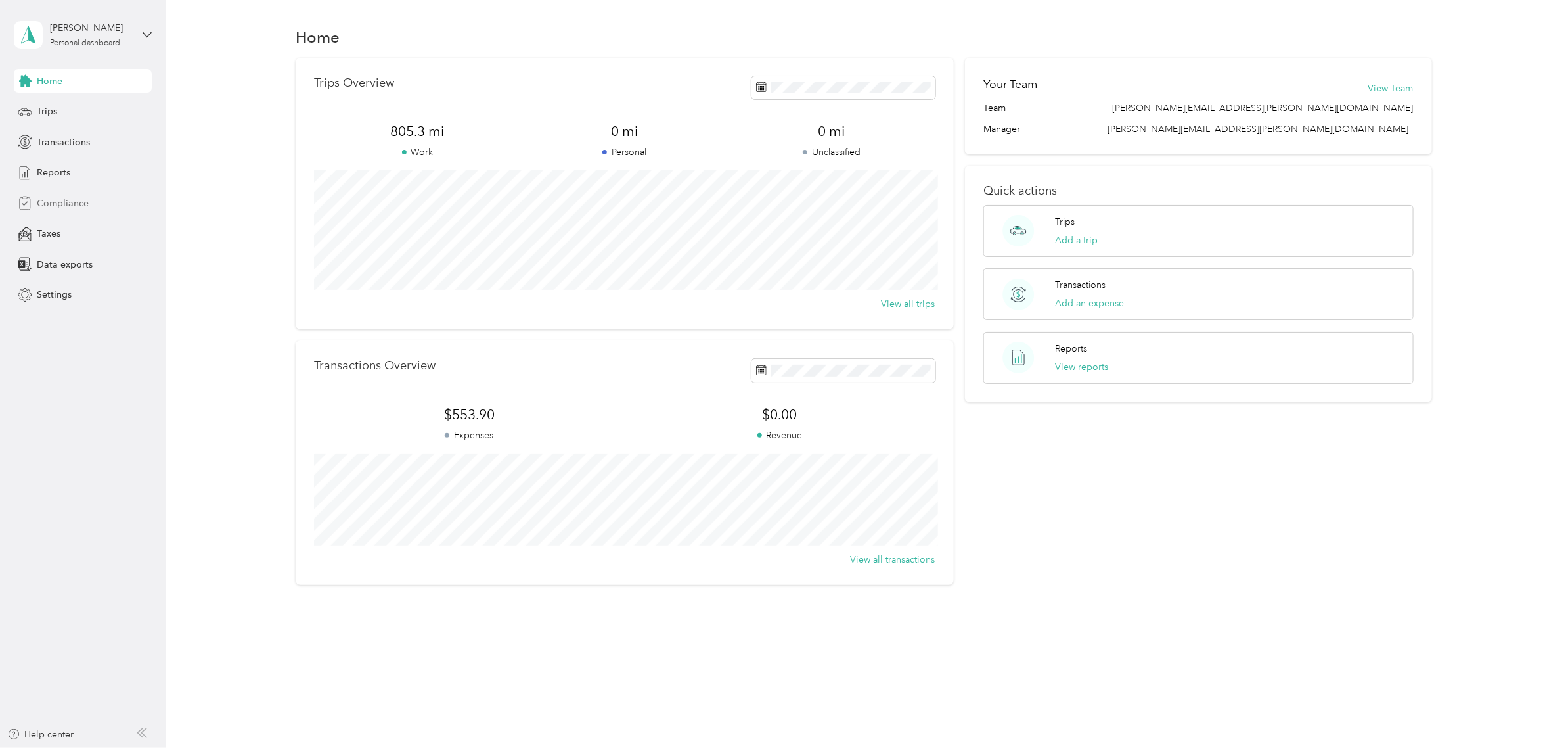
click at [55, 202] on span "Compliance" at bounding box center [63, 203] width 52 height 14
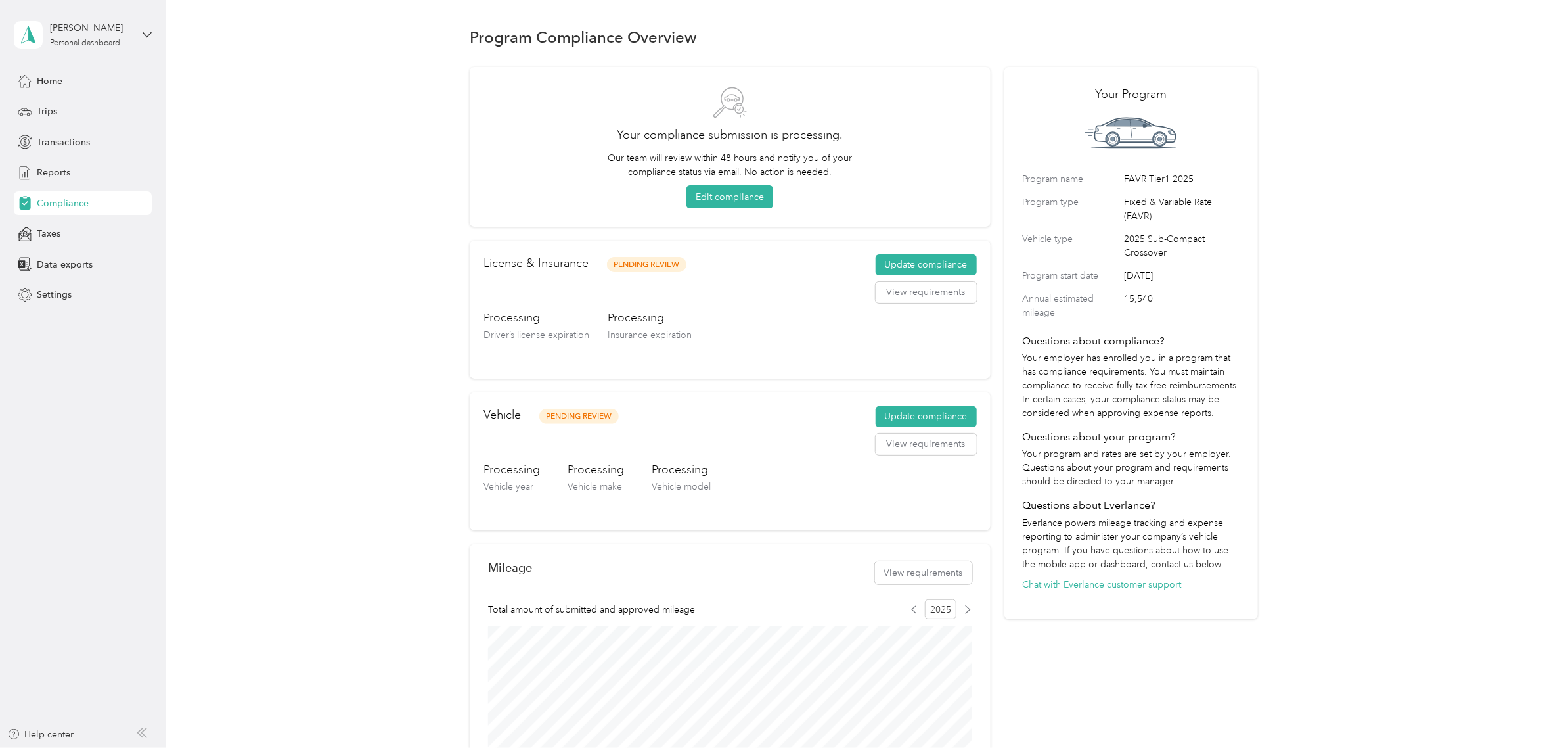
click at [59, 204] on span "Compliance" at bounding box center [63, 203] width 52 height 14
click at [49, 83] on span "Home" at bounding box center [50, 80] width 26 height 14
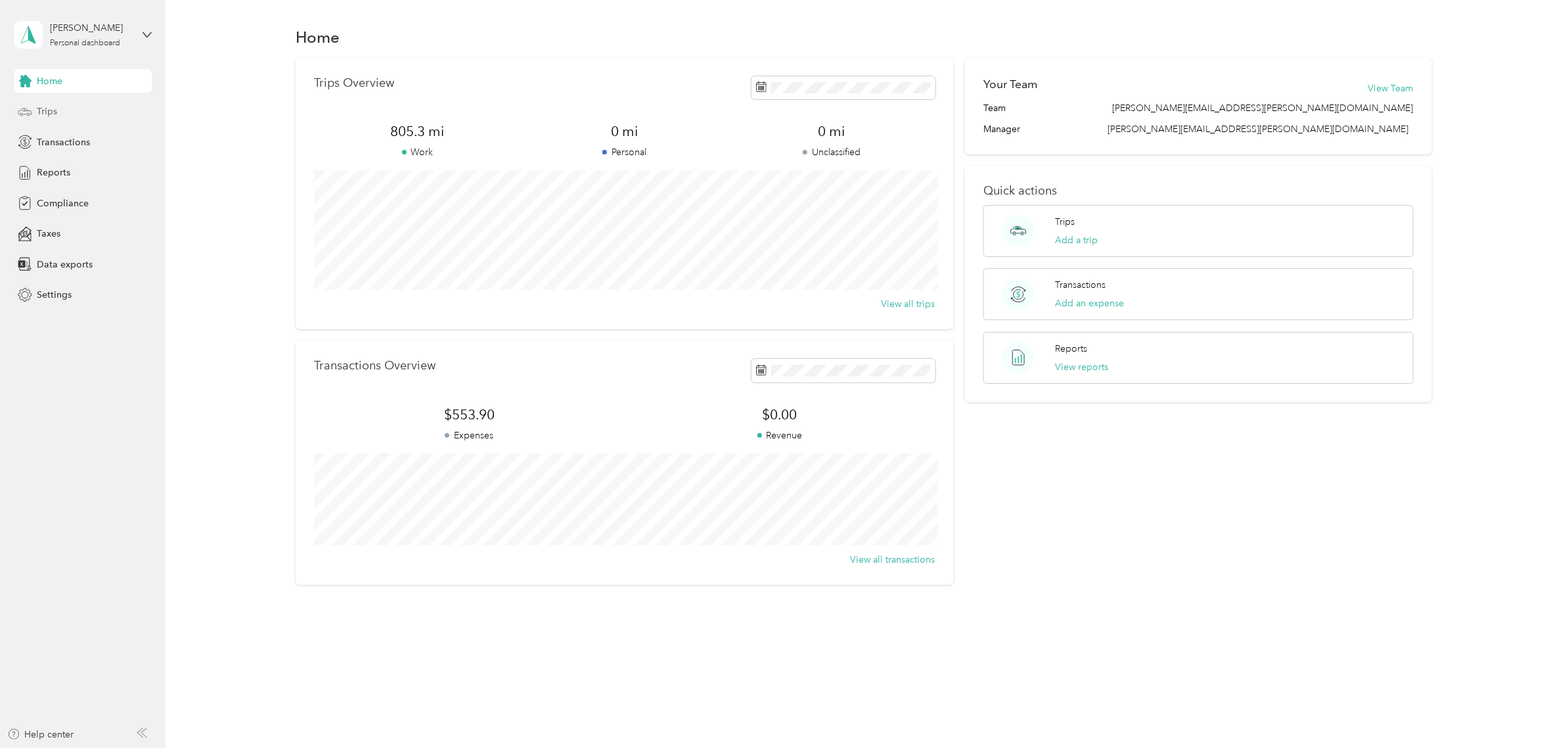
click at [54, 111] on span "Trips" at bounding box center [47, 111] width 20 height 14
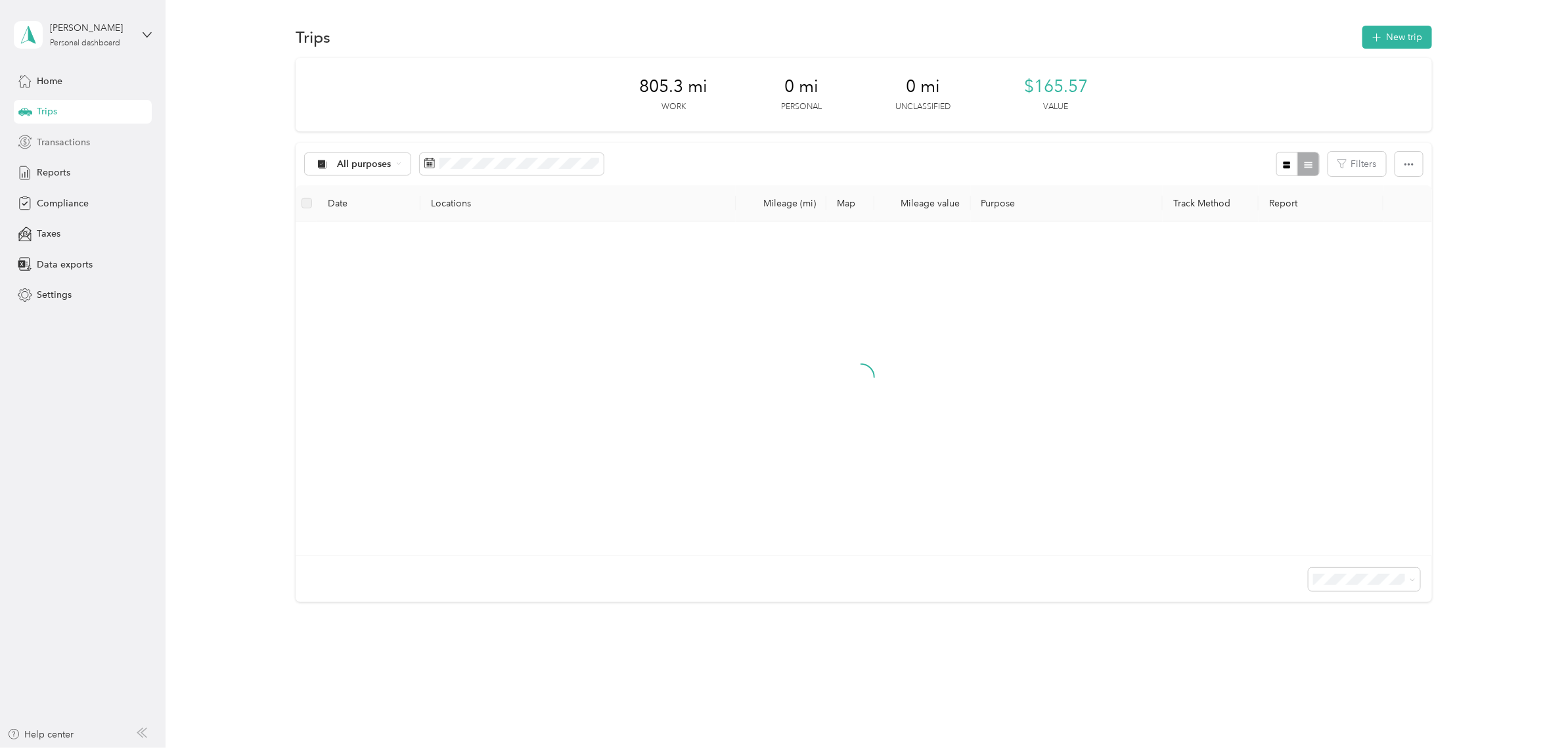
click at [56, 136] on span "Transactions" at bounding box center [64, 142] width 54 height 14
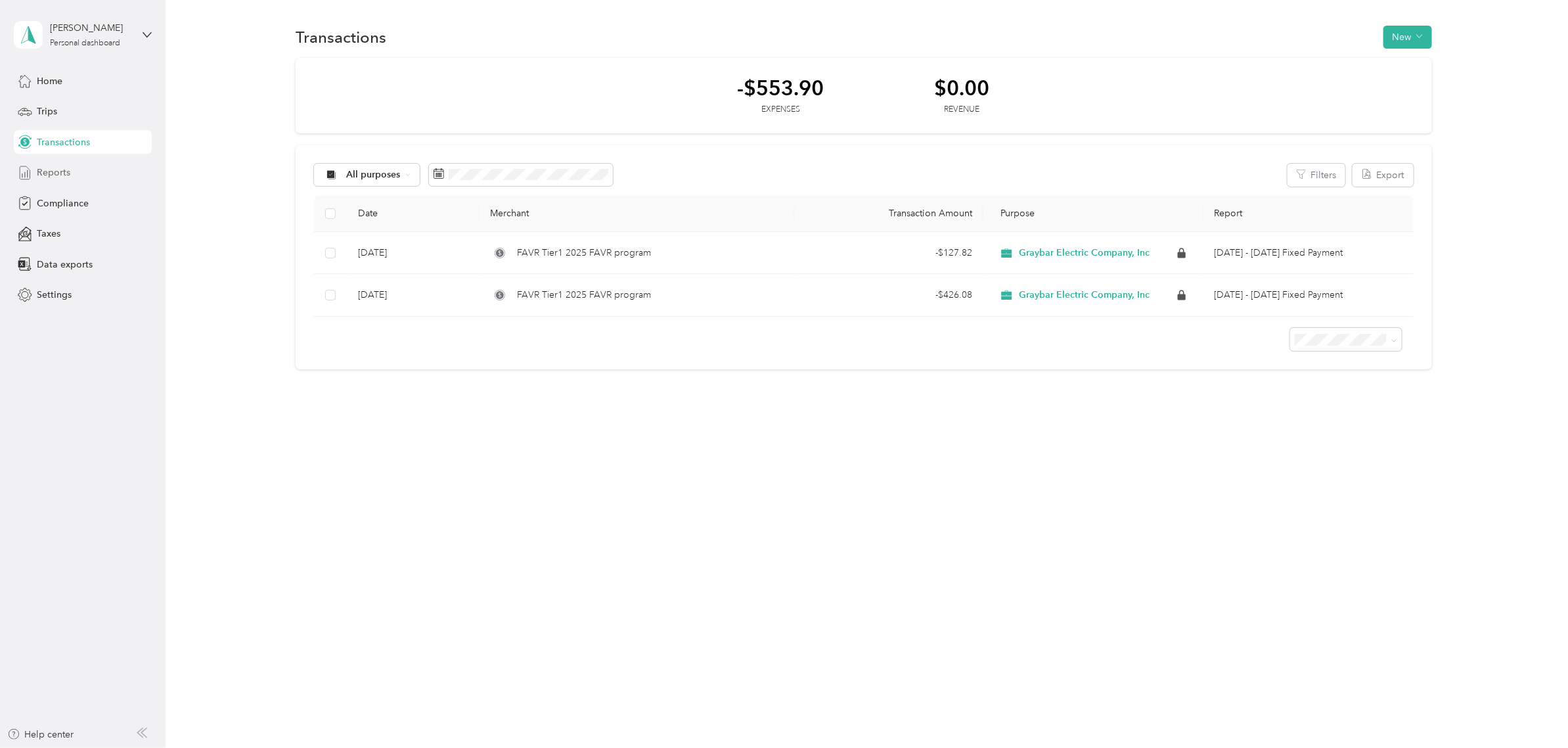
click at [51, 172] on span "Reports" at bounding box center [54, 172] width 33 height 14
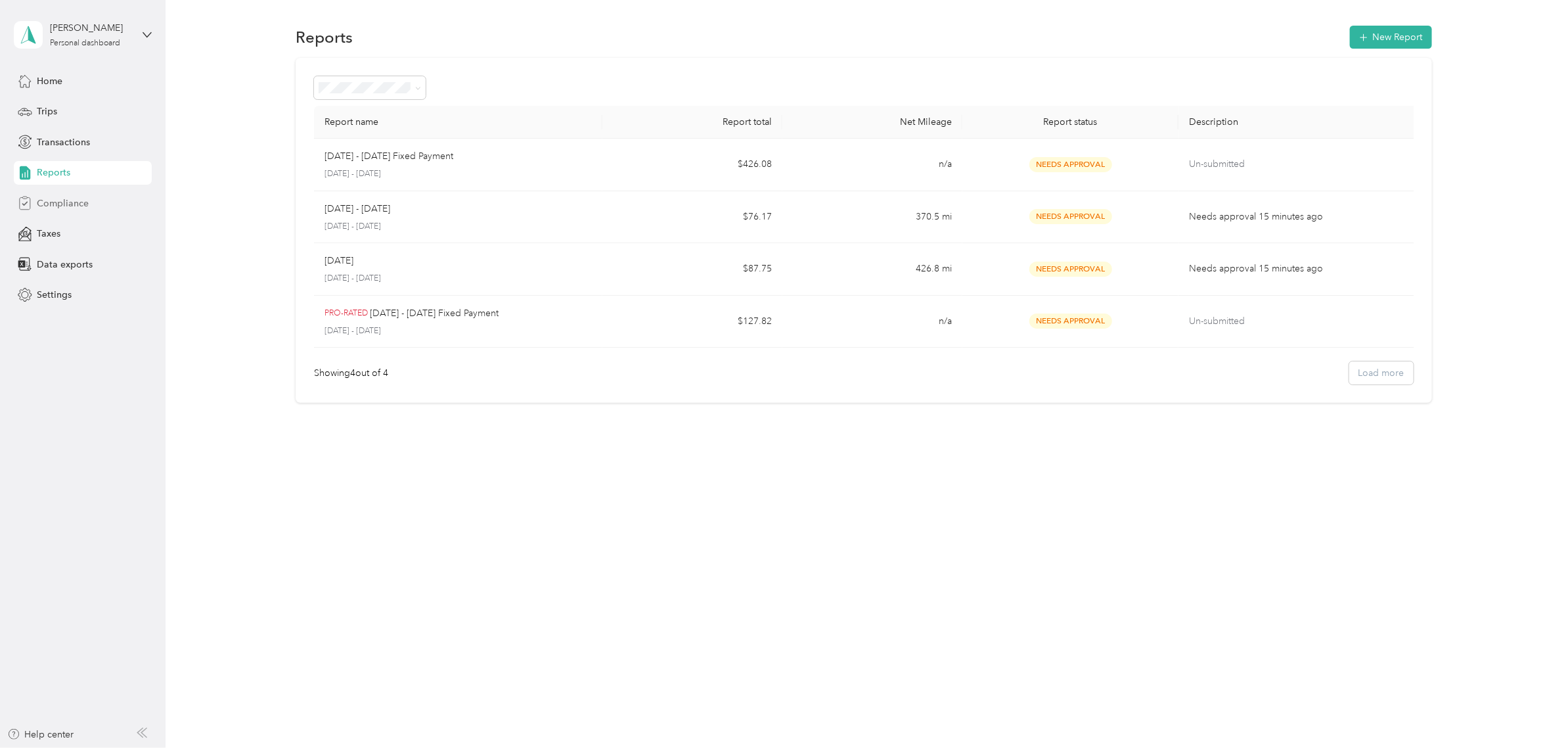
click at [70, 208] on span "Compliance" at bounding box center [63, 203] width 52 height 14
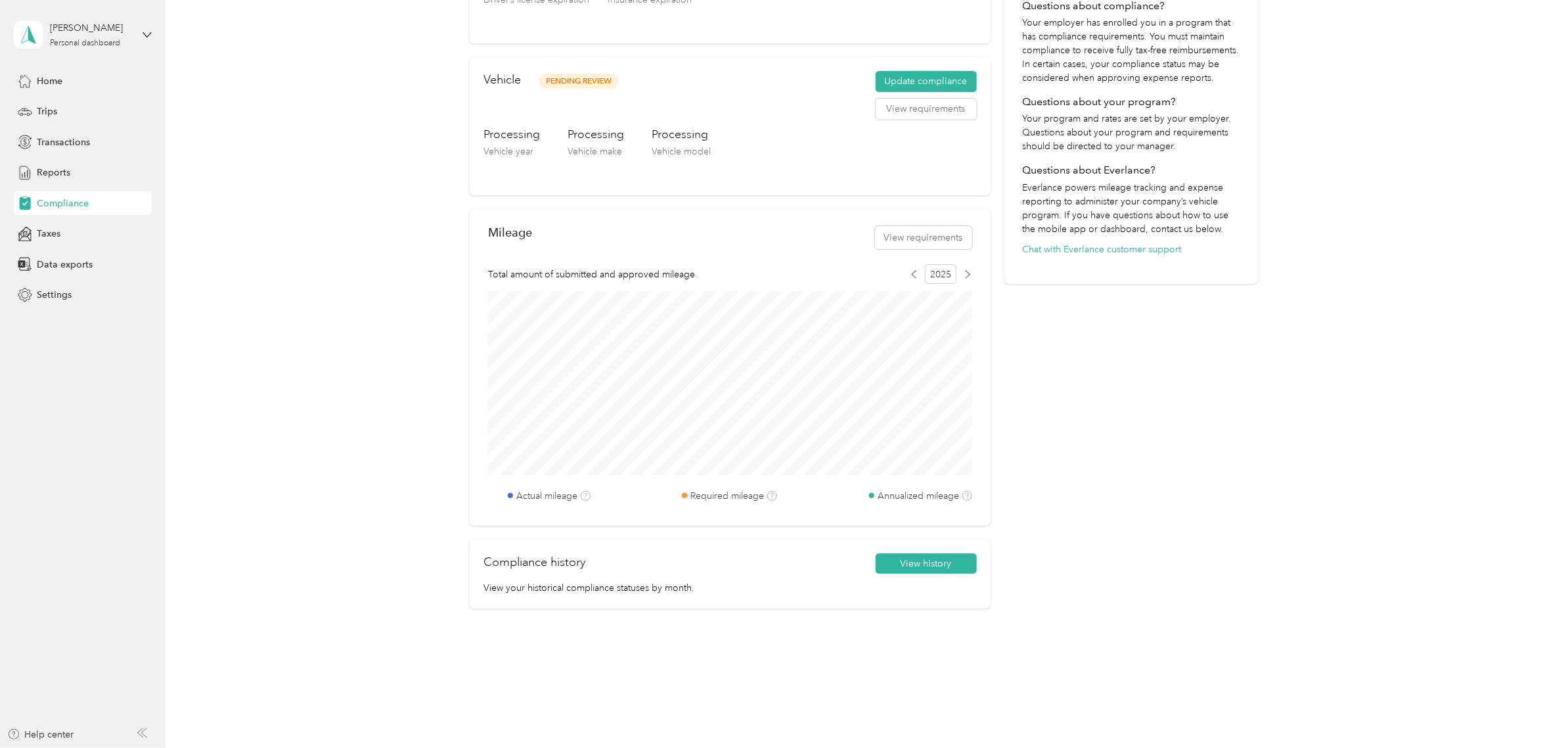
scroll to position [349, 0]
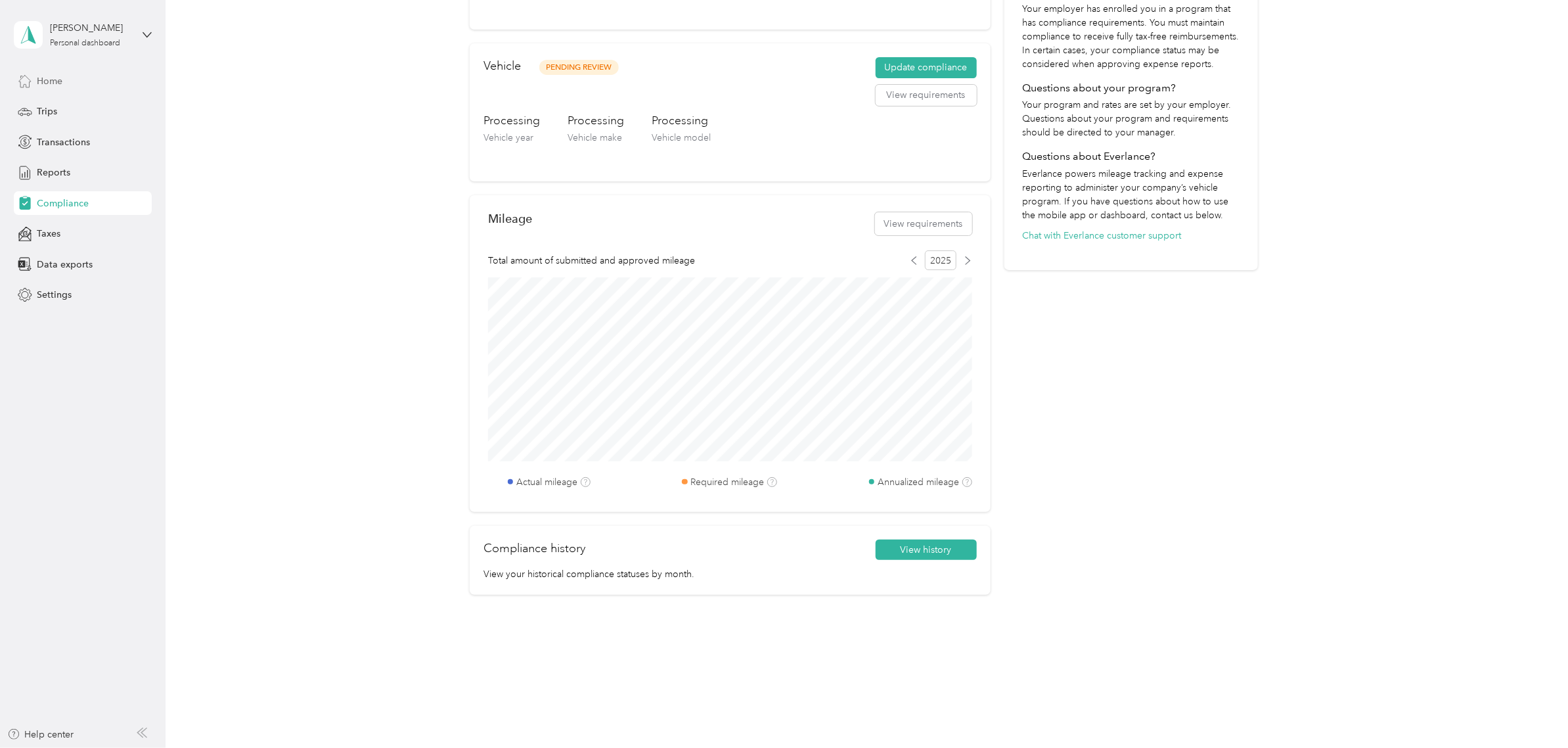
click at [59, 74] on span "Home" at bounding box center [50, 80] width 26 height 14
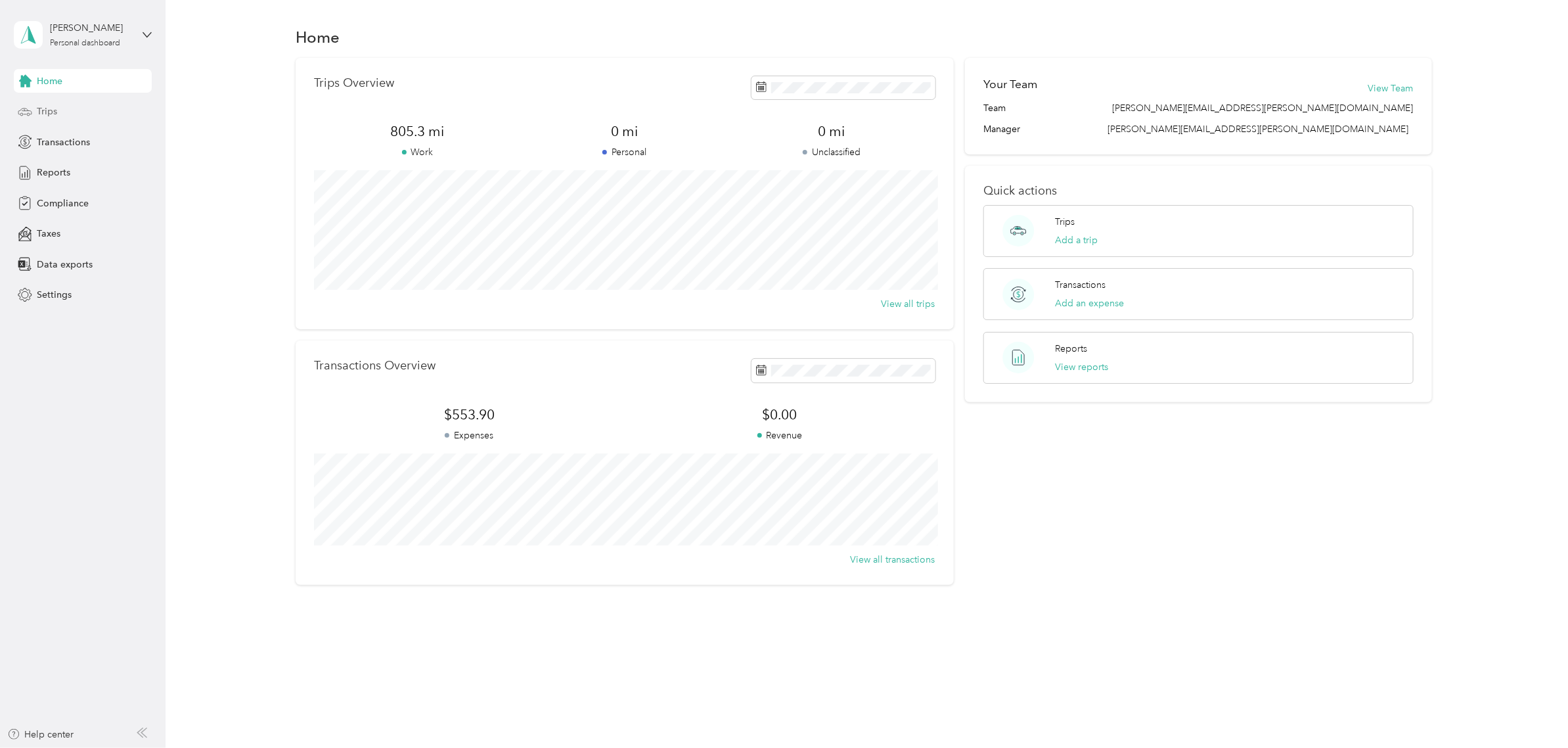
click at [44, 118] on div "Trips" at bounding box center [82, 112] width 138 height 24
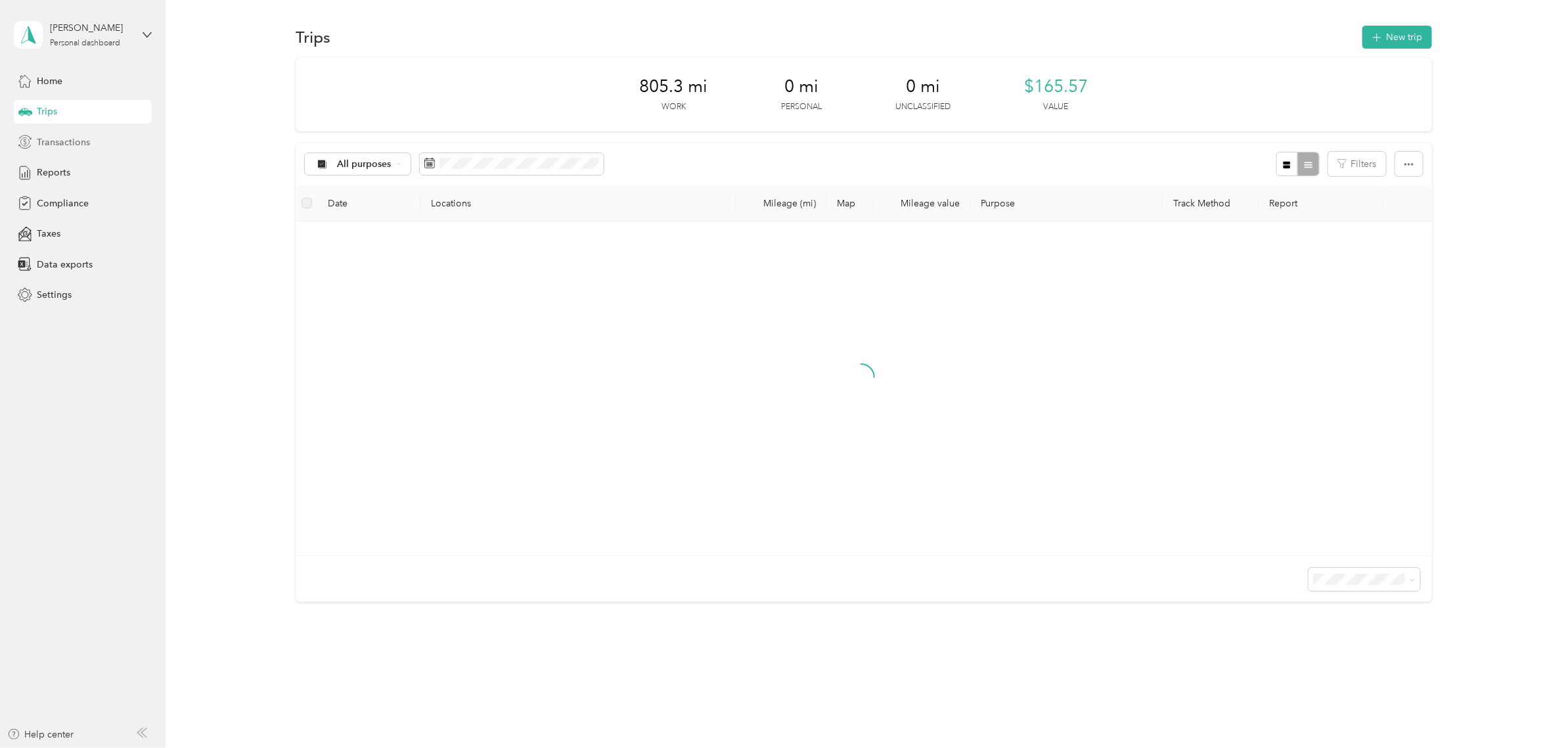
click at [50, 145] on span "Transactions" at bounding box center [64, 142] width 54 height 14
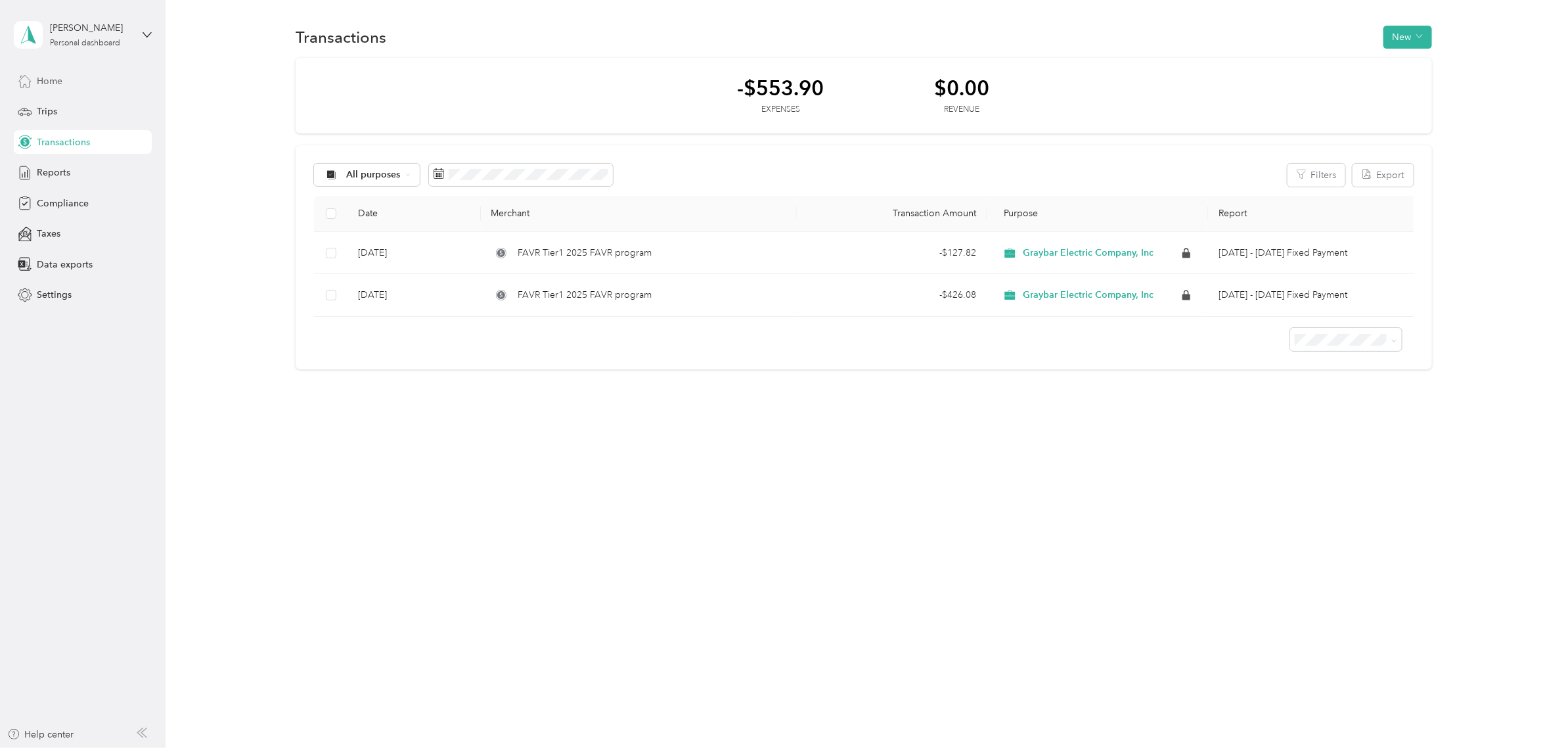
click at [40, 78] on span "Home" at bounding box center [50, 80] width 26 height 14
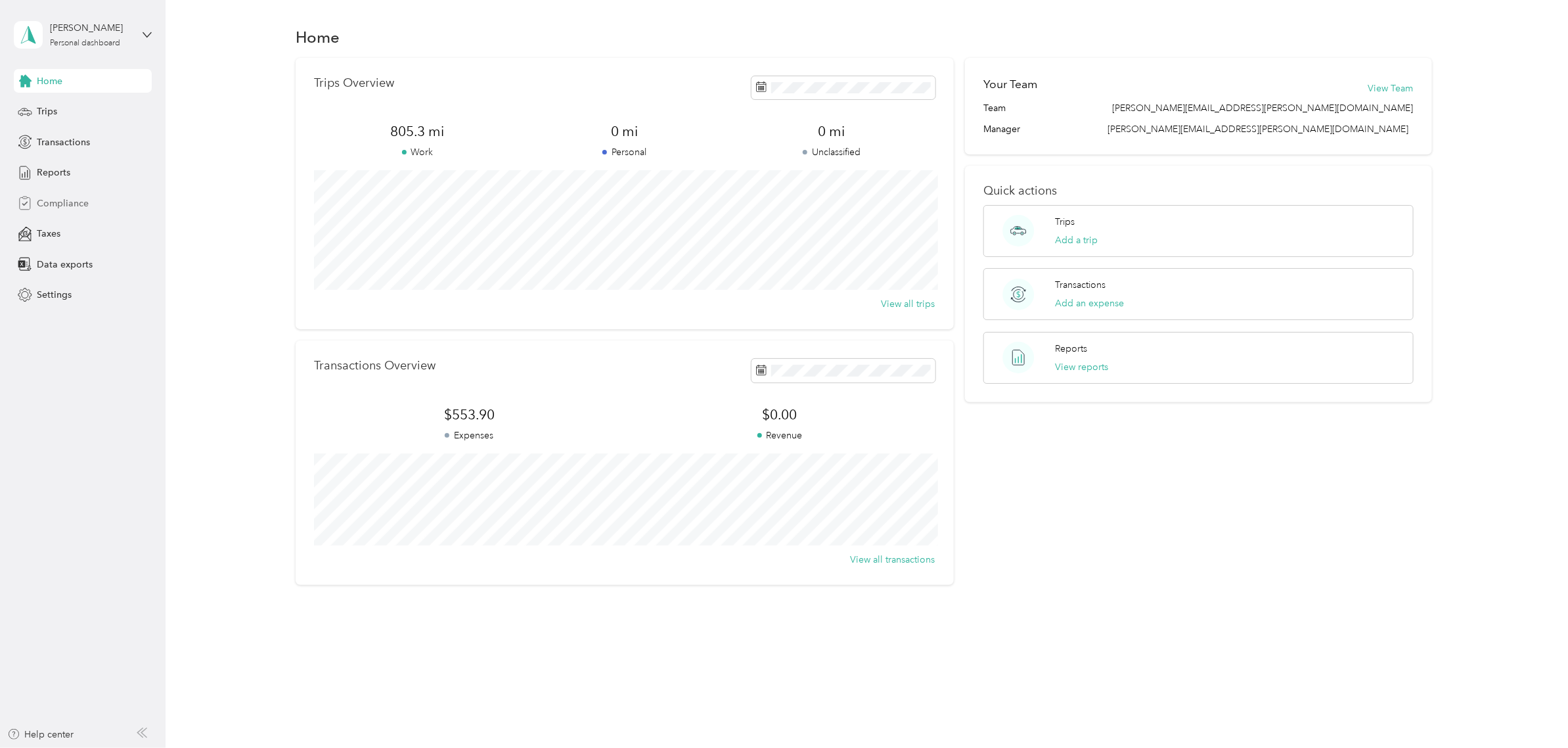
click at [58, 206] on span "Compliance" at bounding box center [63, 203] width 52 height 14
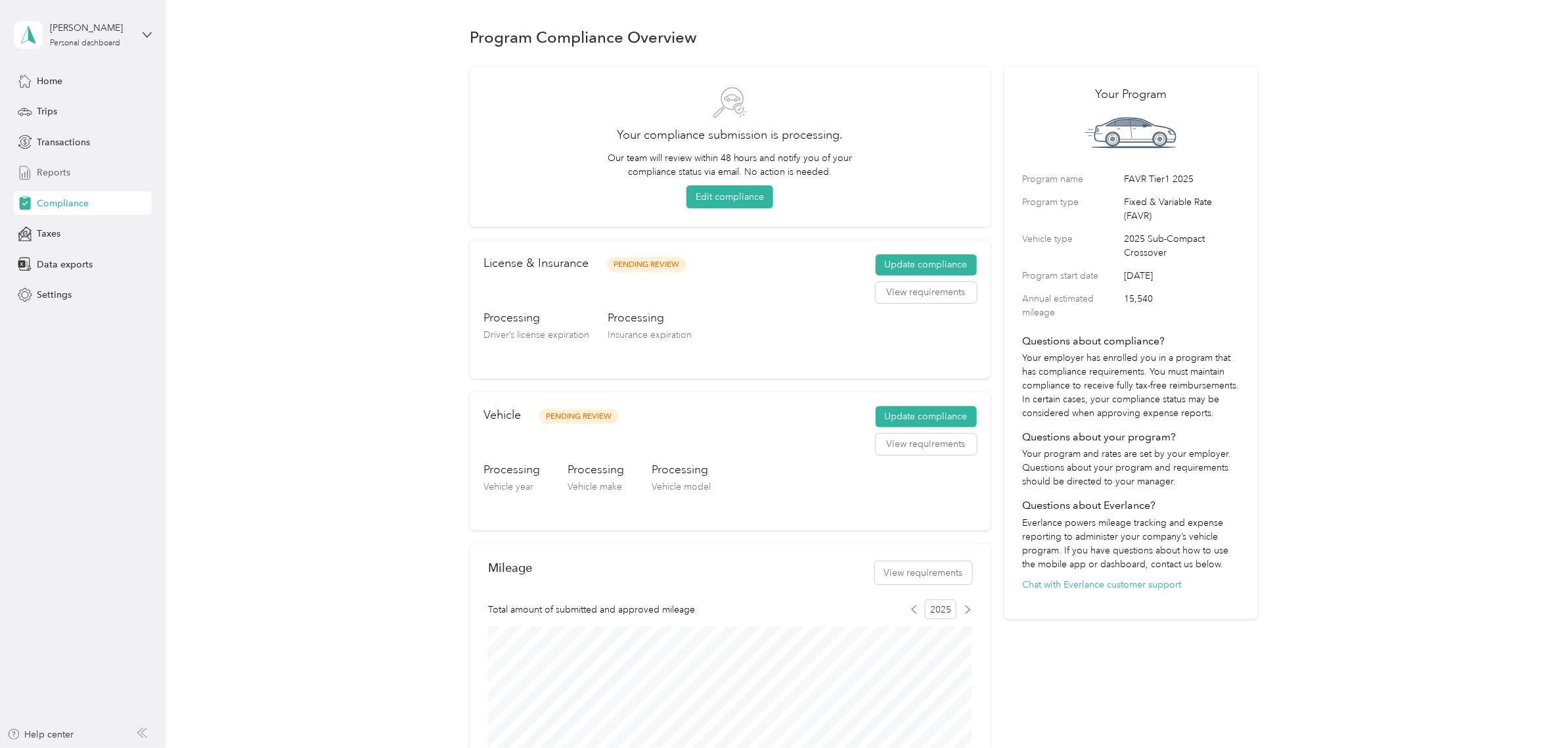
click at [53, 178] on span "Reports" at bounding box center [54, 172] width 33 height 14
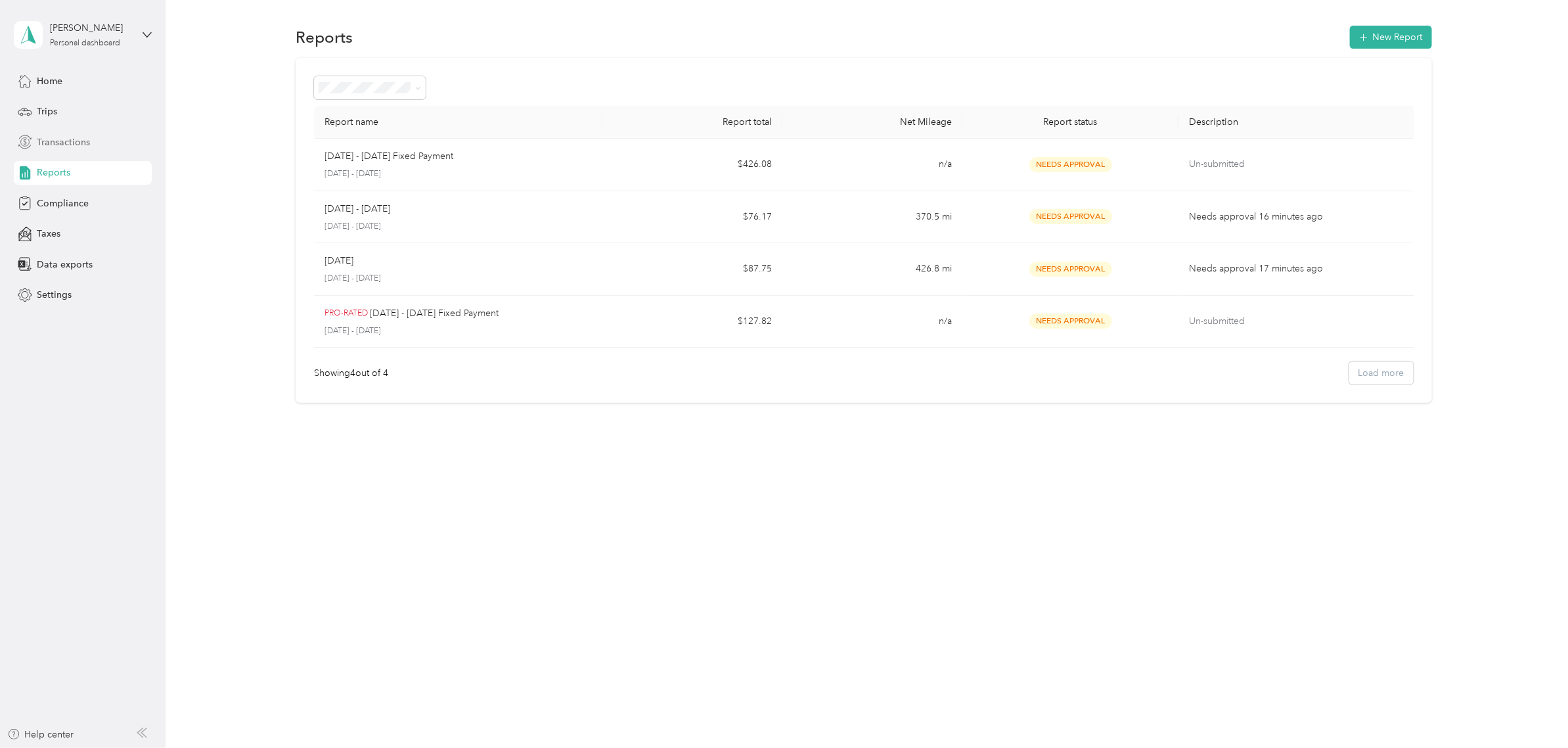
click at [53, 151] on div "Transactions" at bounding box center [82, 142] width 138 height 24
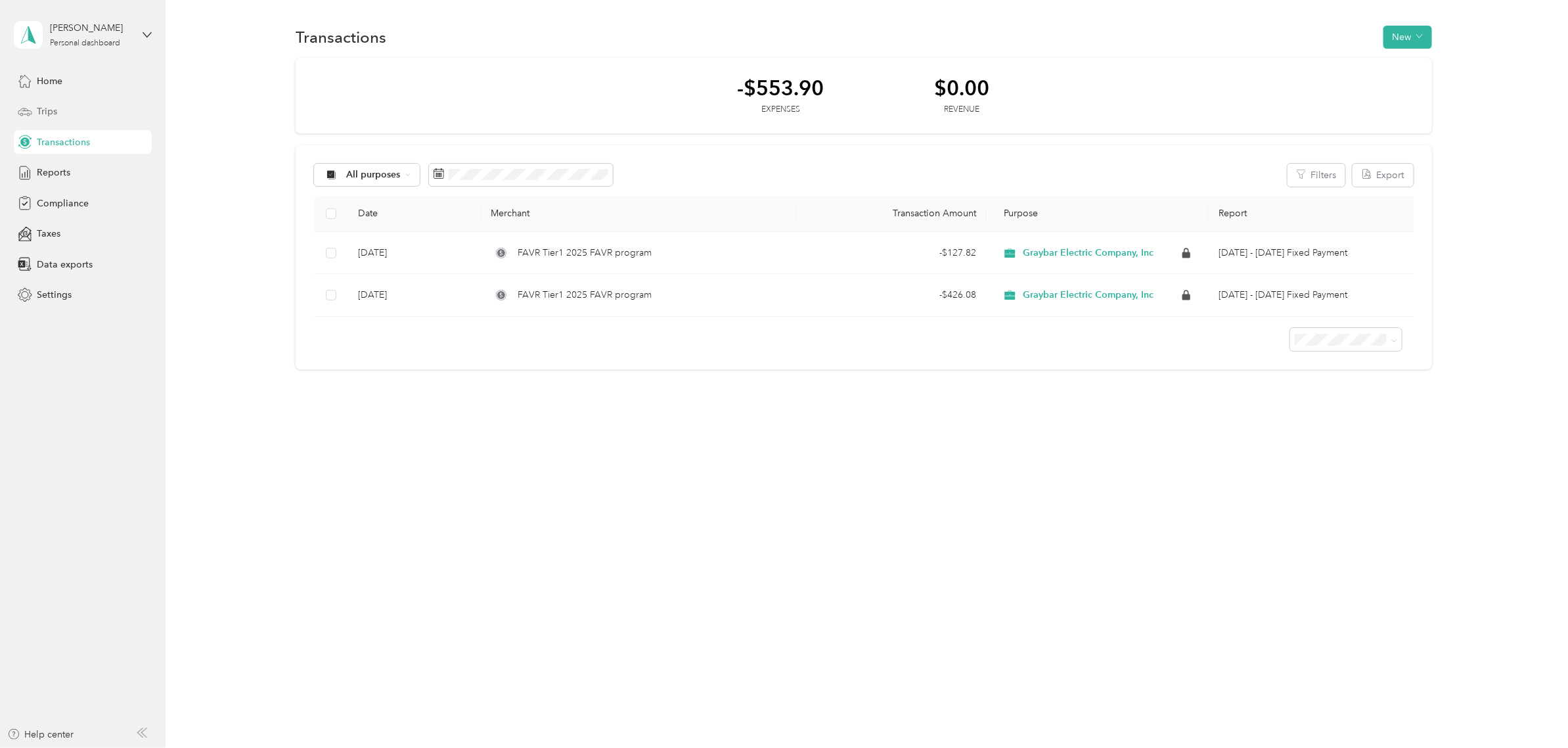
click at [44, 110] on span "Trips" at bounding box center [47, 111] width 20 height 14
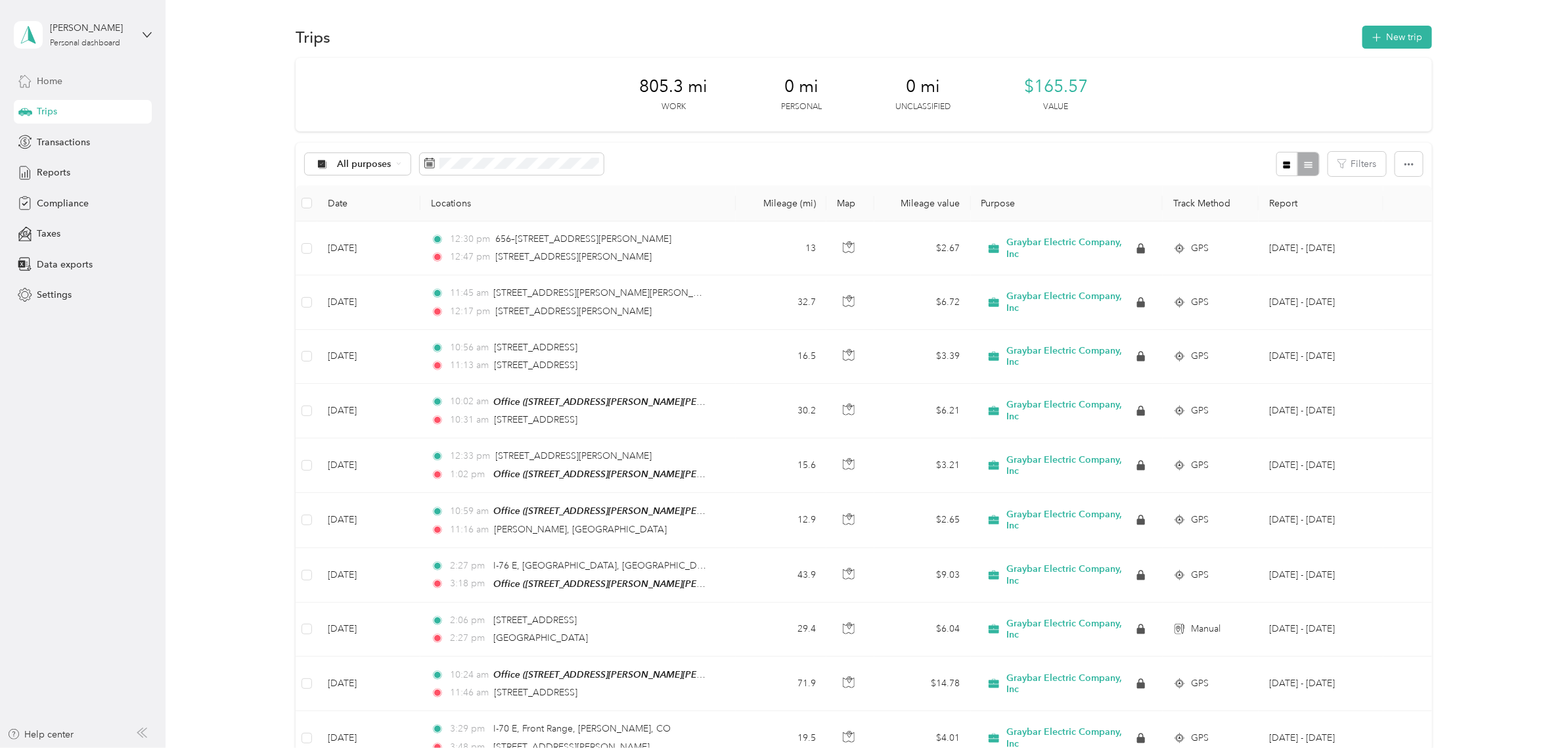
click at [53, 79] on span "Home" at bounding box center [50, 80] width 26 height 14
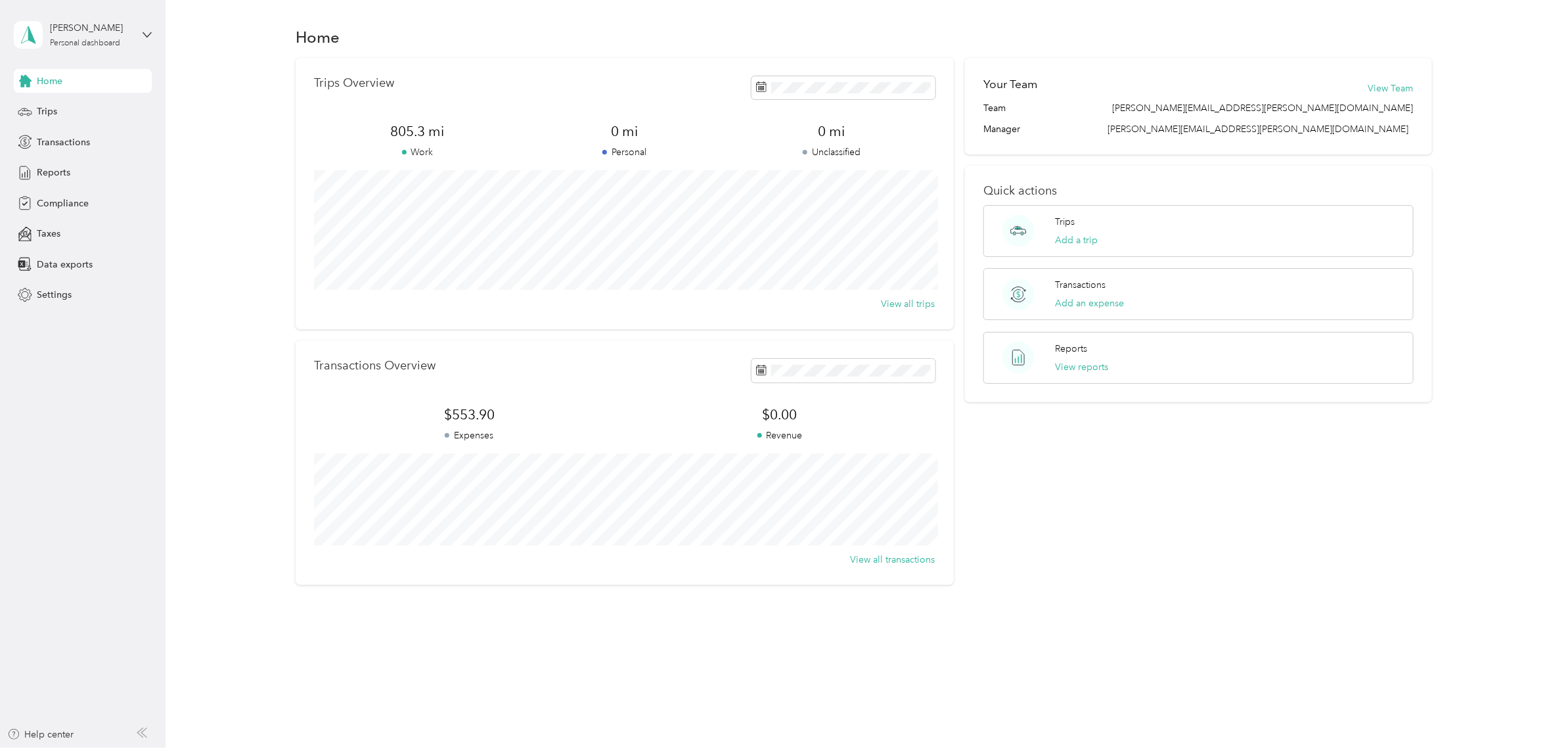
click at [211, 323] on div "Trips Overview 805.3 mi Work 0 mi Personal 0 mi Unclassified View all trips Tra…" at bounding box center [863, 321] width 1363 height 527
